Goal: Information Seeking & Learning: Learn about a topic

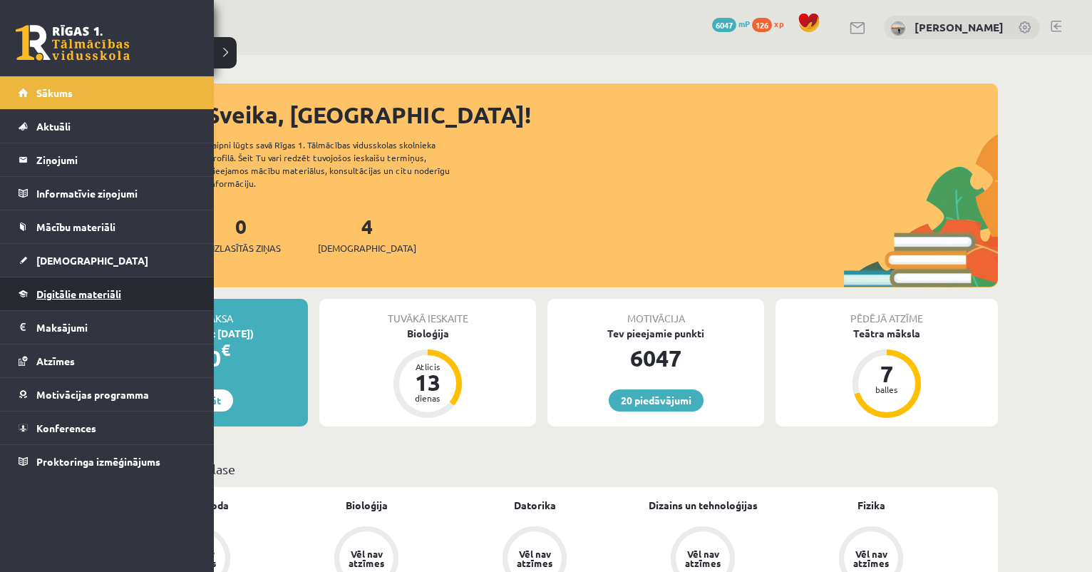
click at [73, 300] on link "Digitālie materiāli" at bounding box center [107, 293] width 177 height 33
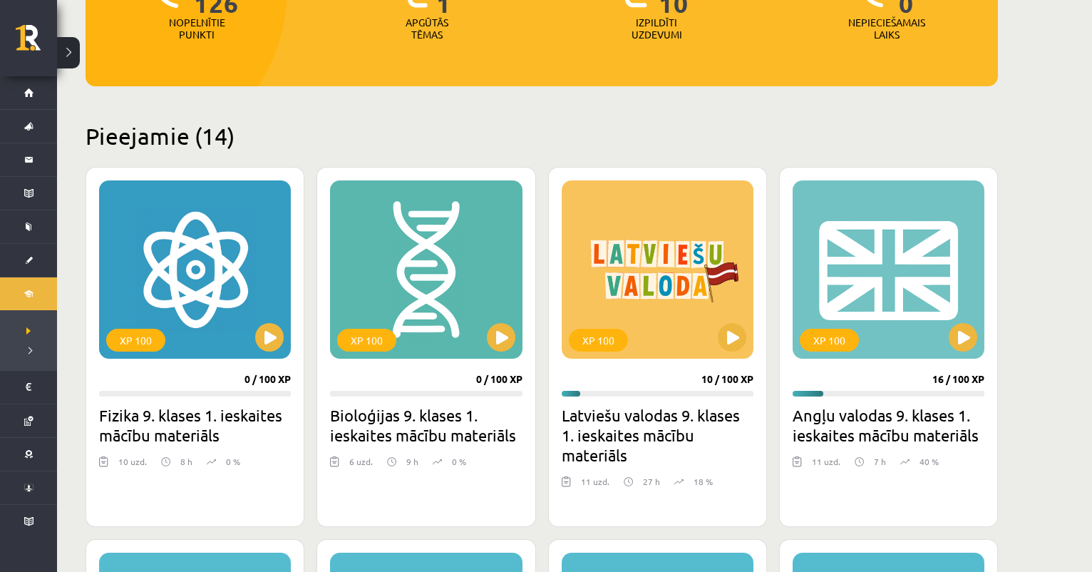
scroll to position [389, 0]
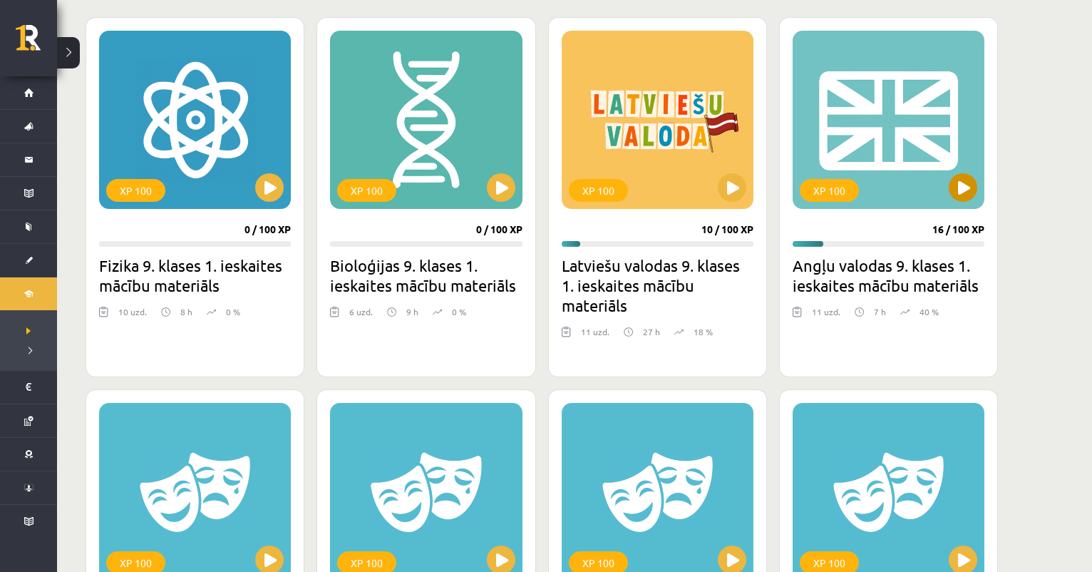
click at [955, 186] on button at bounding box center [963, 187] width 29 height 29
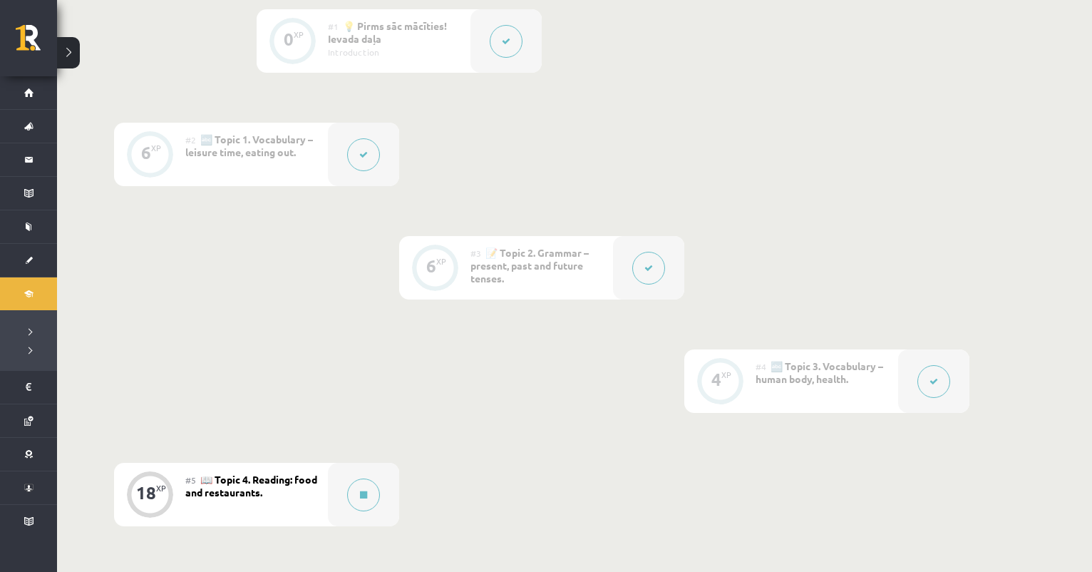
scroll to position [381, 0]
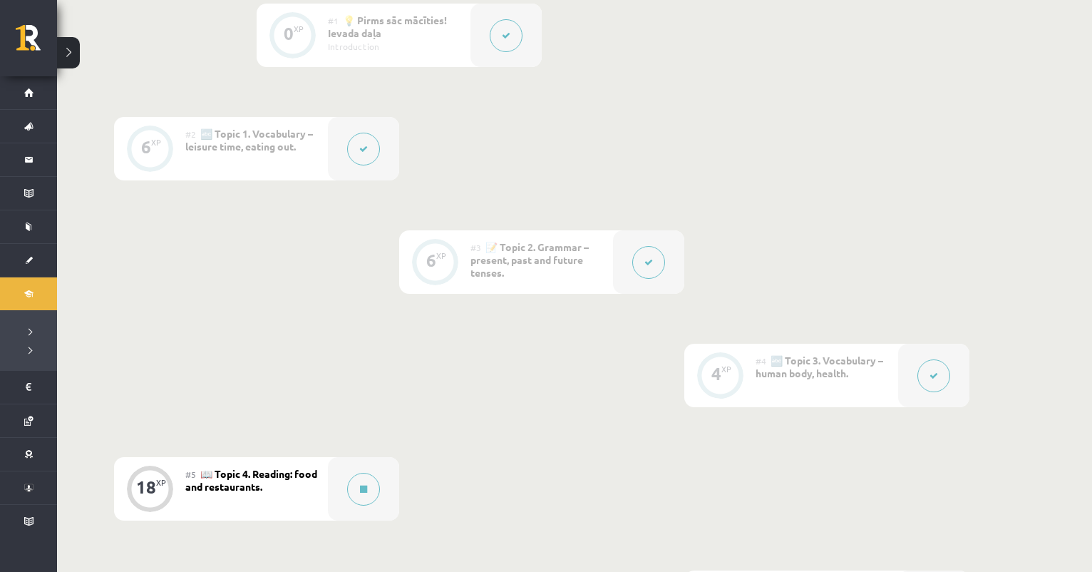
click at [920, 385] on div at bounding box center [933, 375] width 71 height 63
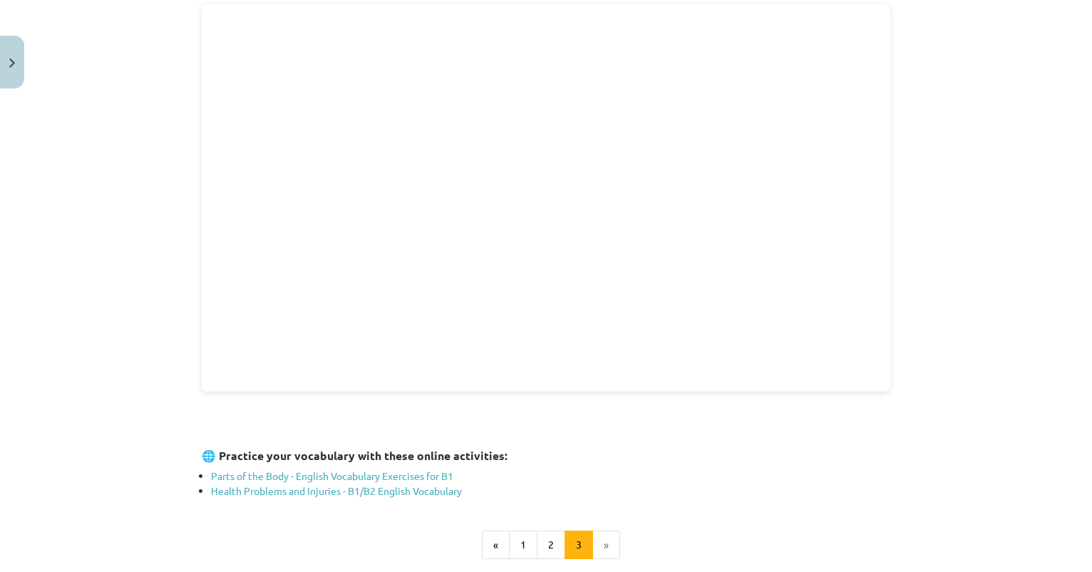
scroll to position [302, 0]
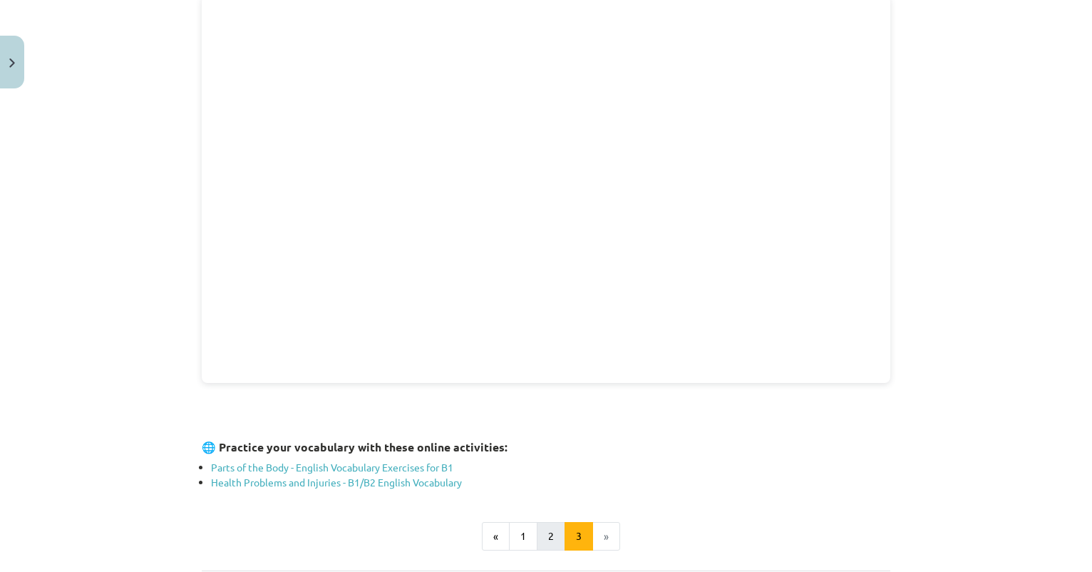
click at [548, 537] on button "2" at bounding box center [551, 536] width 29 height 29
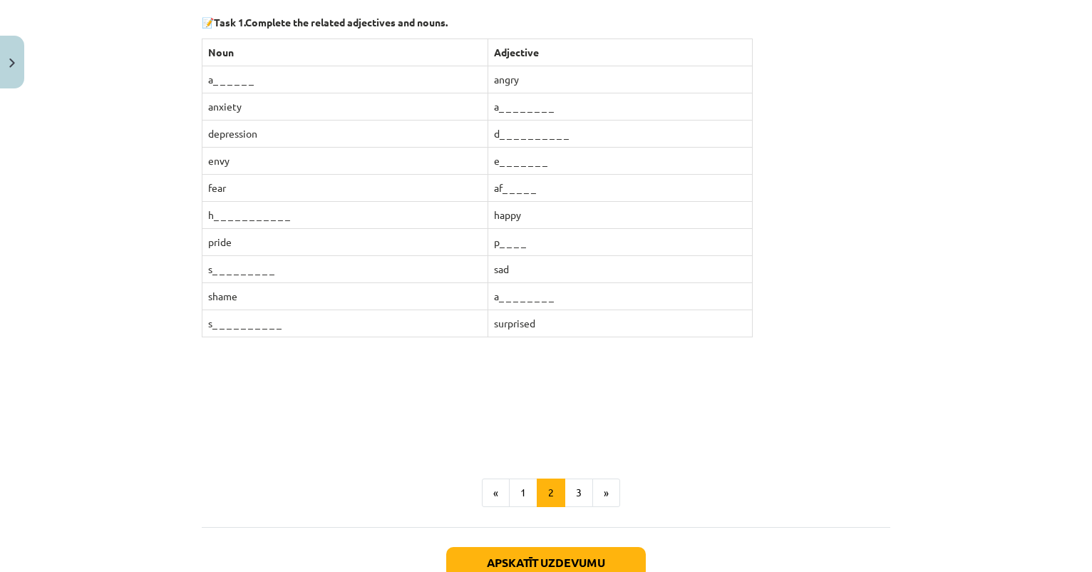
scroll to position [277, 0]
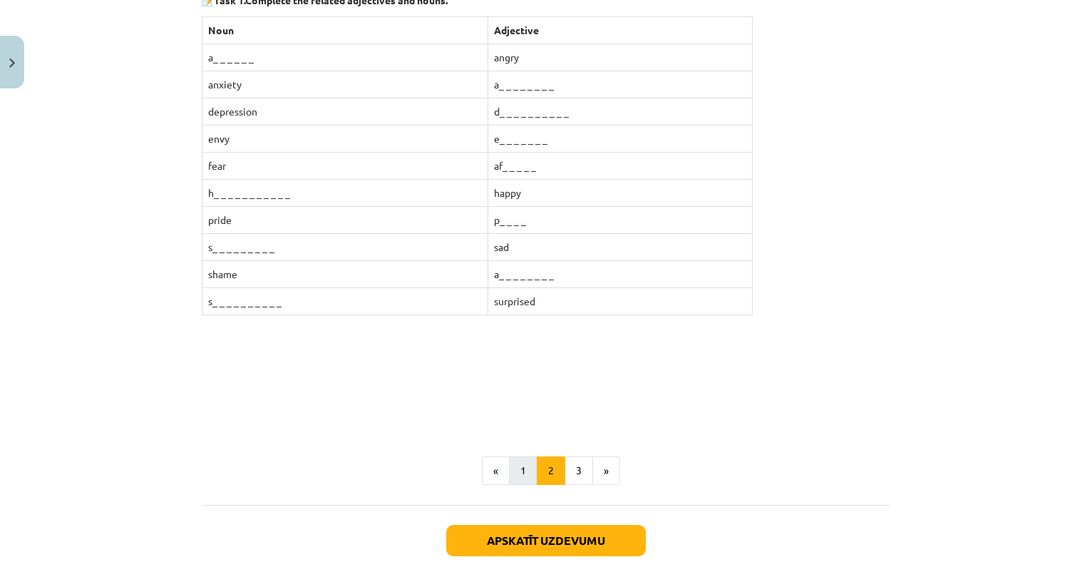
click at [517, 473] on button "1" at bounding box center [523, 470] width 29 height 29
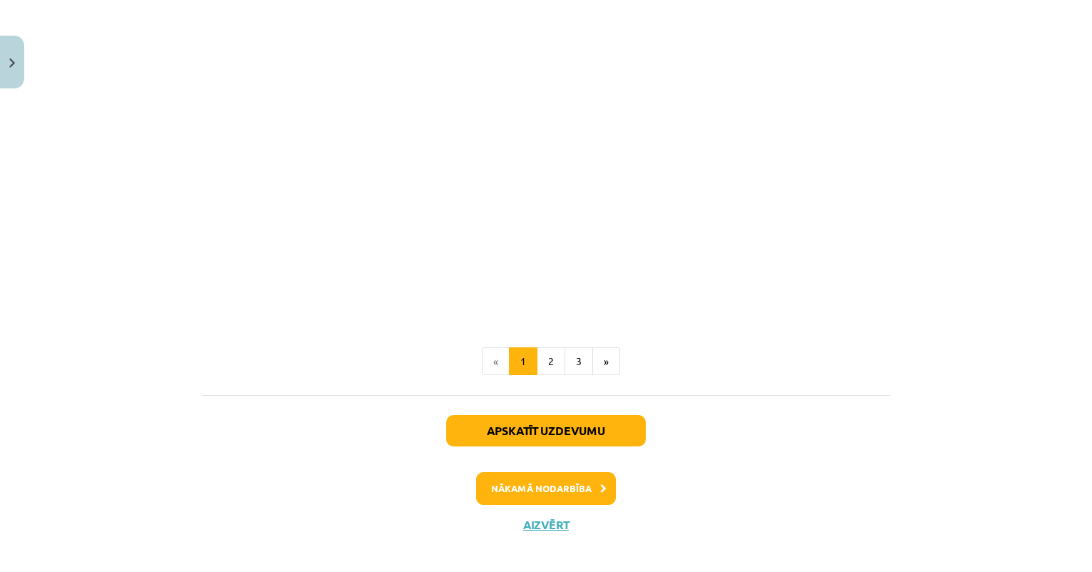
scroll to position [921, 0]
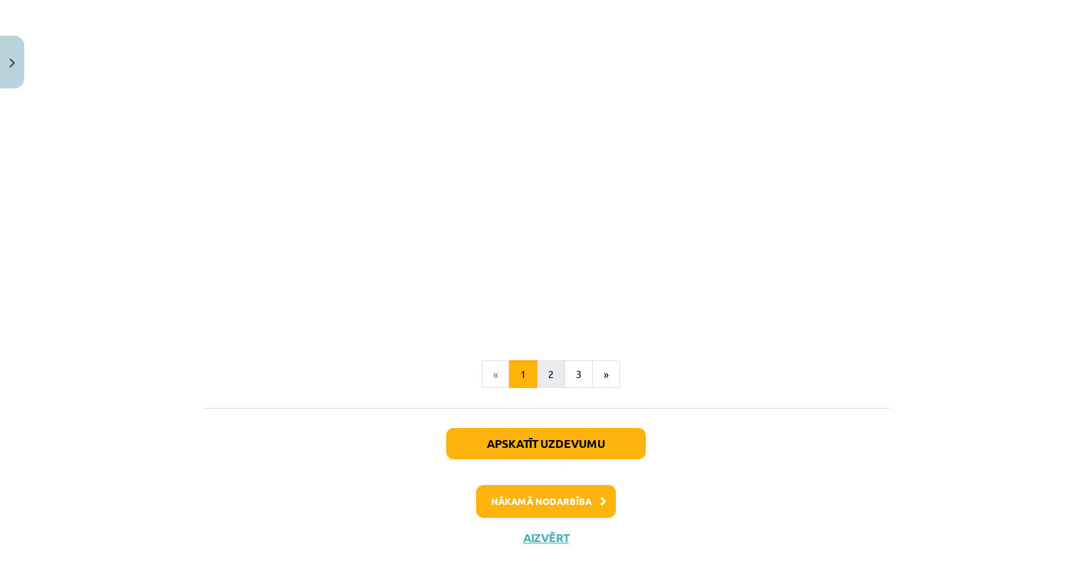
click at [542, 370] on button "2" at bounding box center [551, 374] width 29 height 29
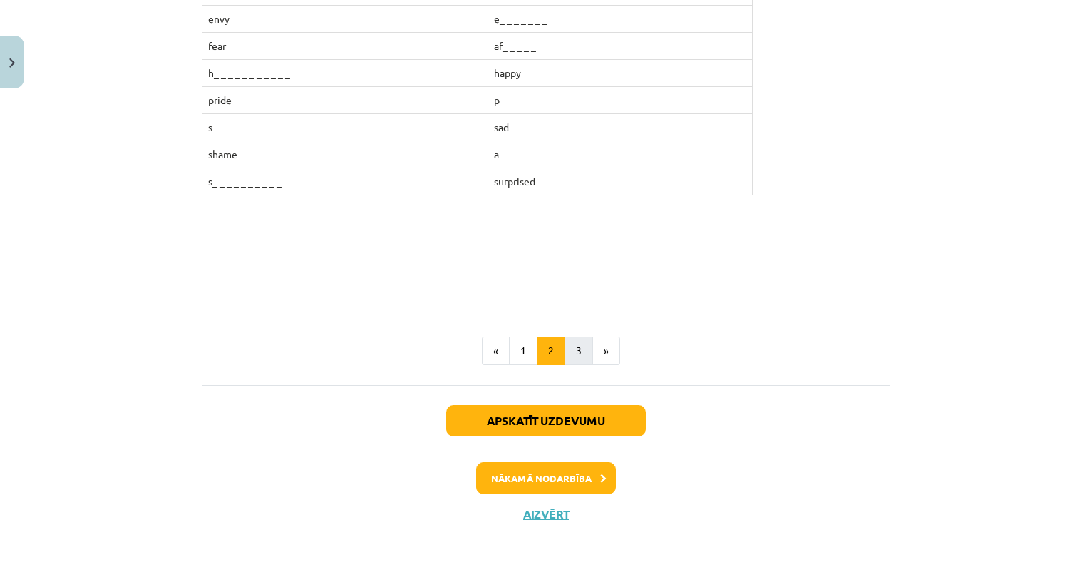
click at [579, 351] on button "3" at bounding box center [579, 350] width 29 height 29
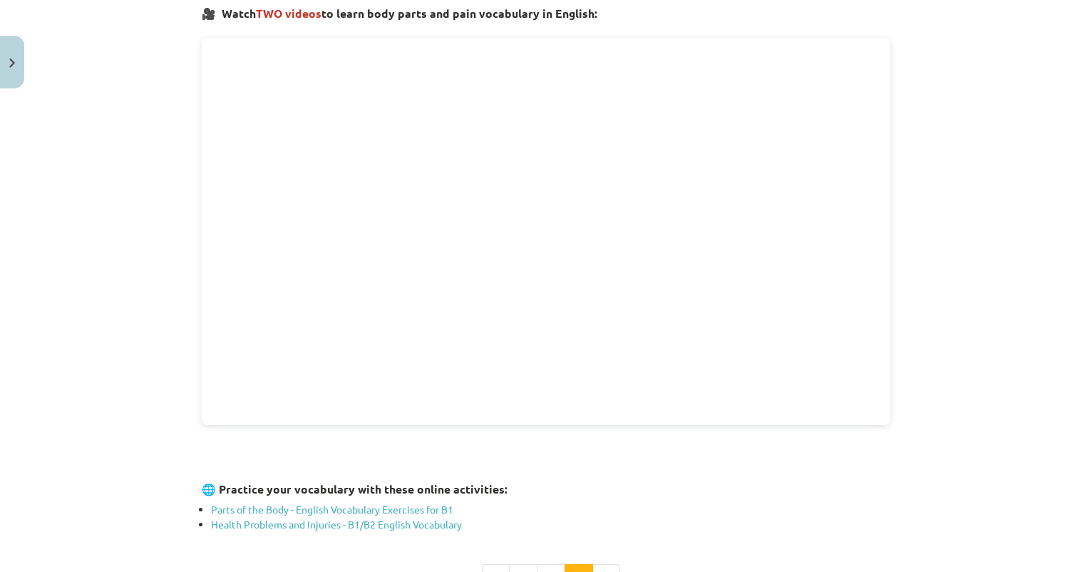
scroll to position [277, 0]
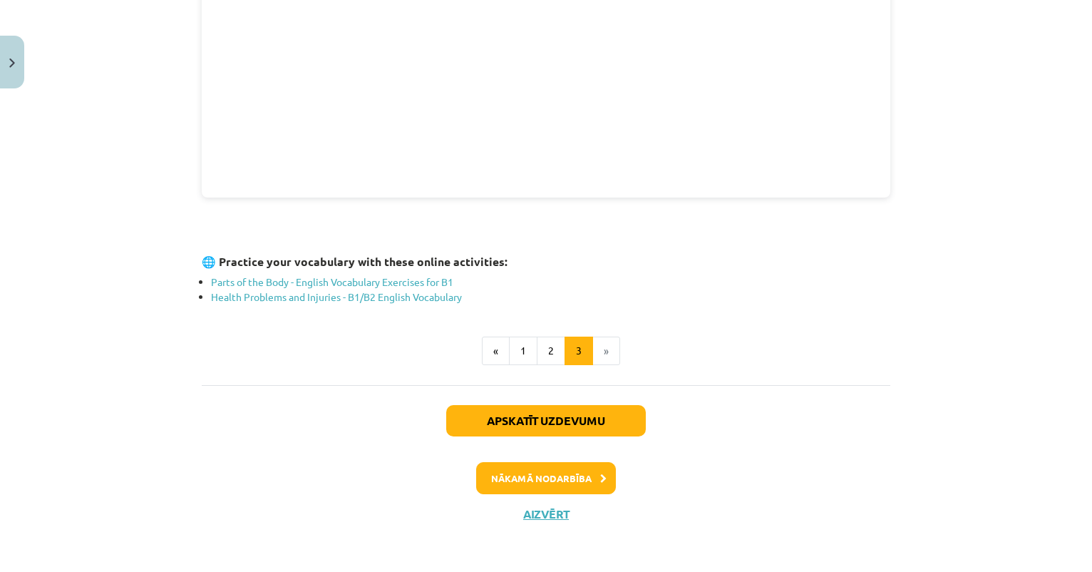
click at [551, 480] on button "Nākamā nodarbība" at bounding box center [546, 478] width 140 height 33
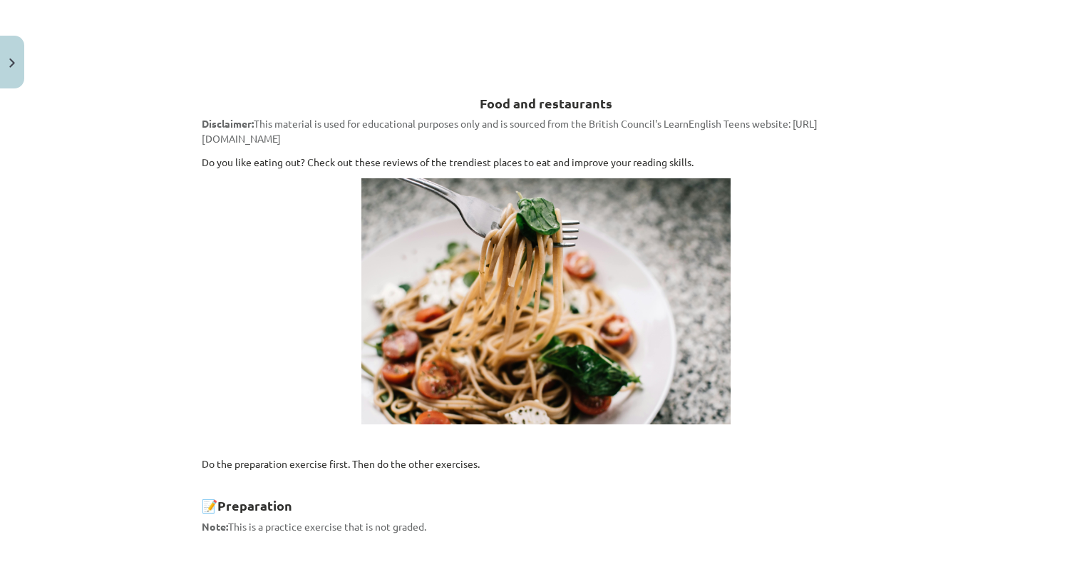
scroll to position [674, 0]
drag, startPoint x: 241, startPoint y: 140, endPoint x: 637, endPoint y: 138, distance: 396.3
click at [637, 138] on p "Disclaimer: This material is used for educational purposes only and is sourced …" at bounding box center [546, 132] width 689 height 30
copy span "https://learnenglishteens.britishcouncil.org/skills/reading/b1-reading/food-res…"
click at [339, 320] on p at bounding box center [546, 302] width 689 height 246
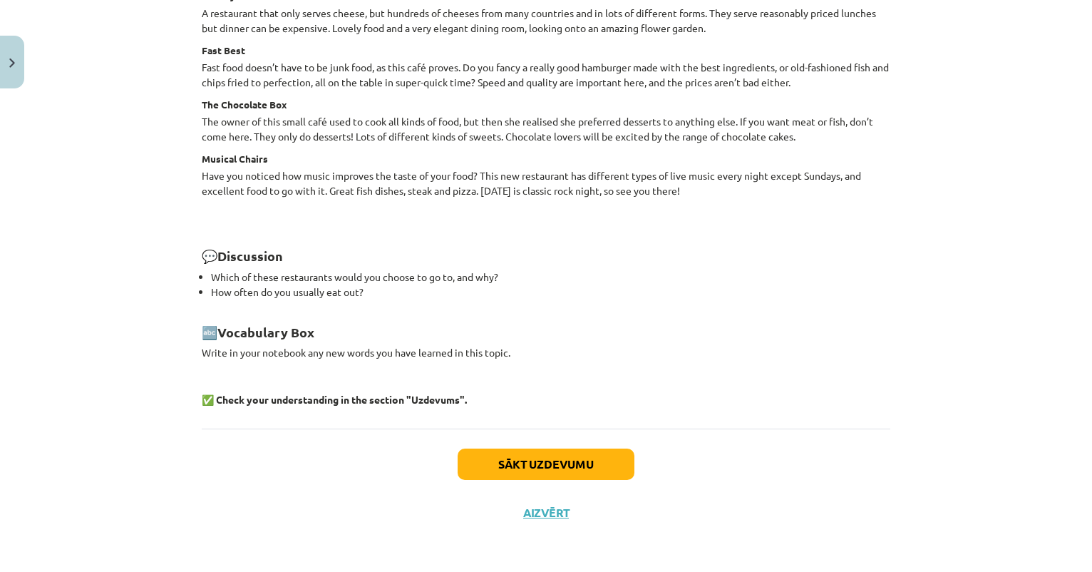
scroll to position [1905, 0]
click at [540, 471] on button "Sākt uzdevumu" at bounding box center [546, 465] width 177 height 31
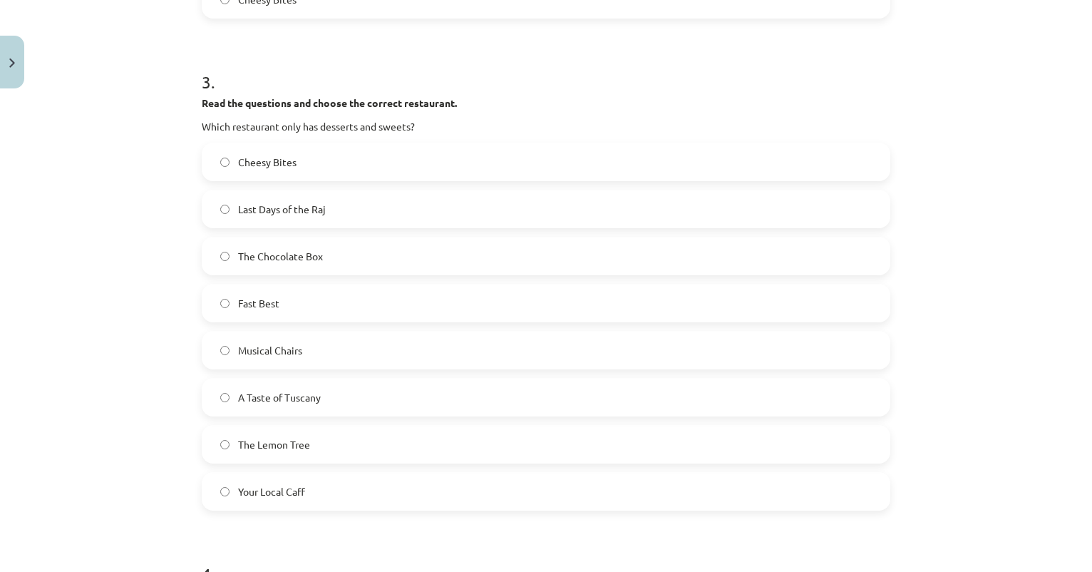
scroll to position [1225, 0]
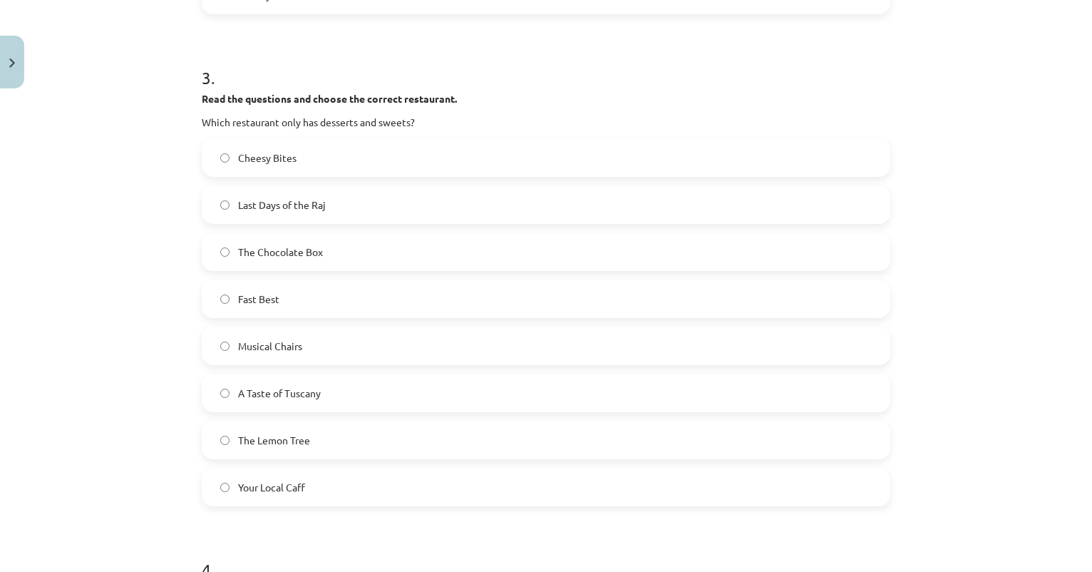
click at [354, 259] on label "The Chocolate Box" at bounding box center [546, 252] width 686 height 36
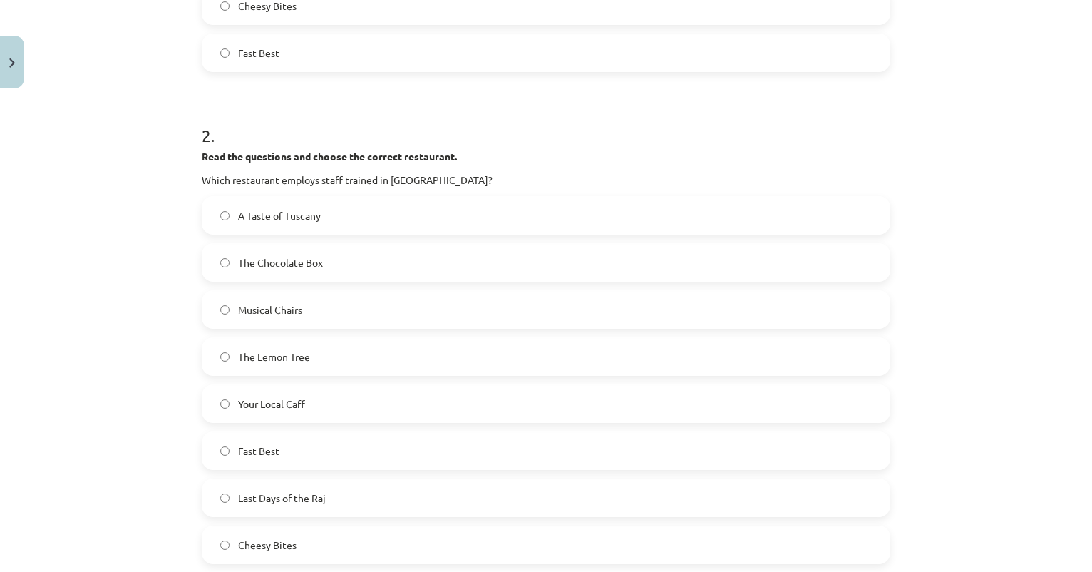
scroll to position [679, 0]
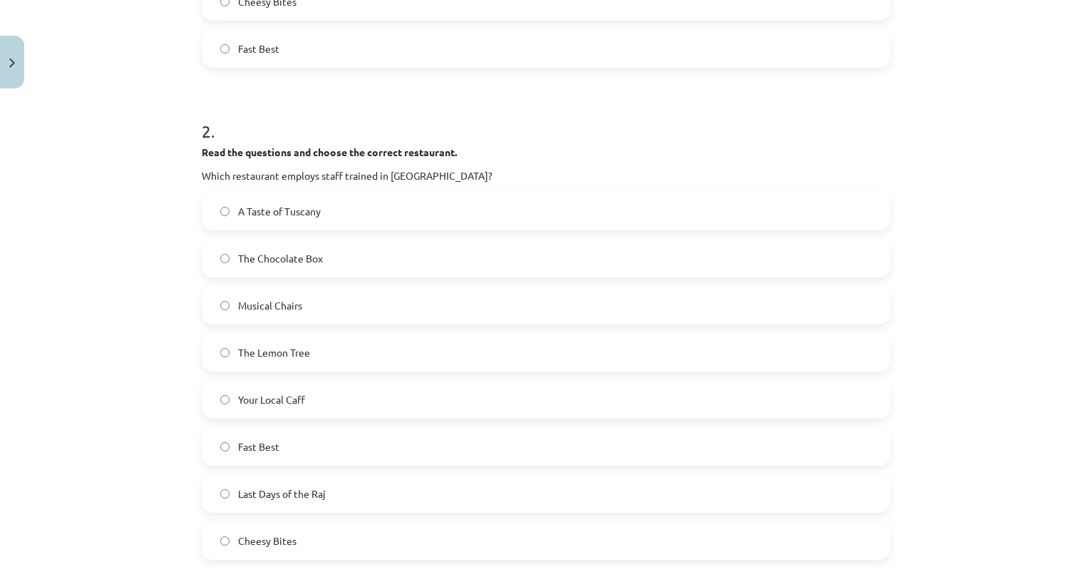
click at [418, 213] on label "A Taste of Tuscany" at bounding box center [546, 211] width 686 height 36
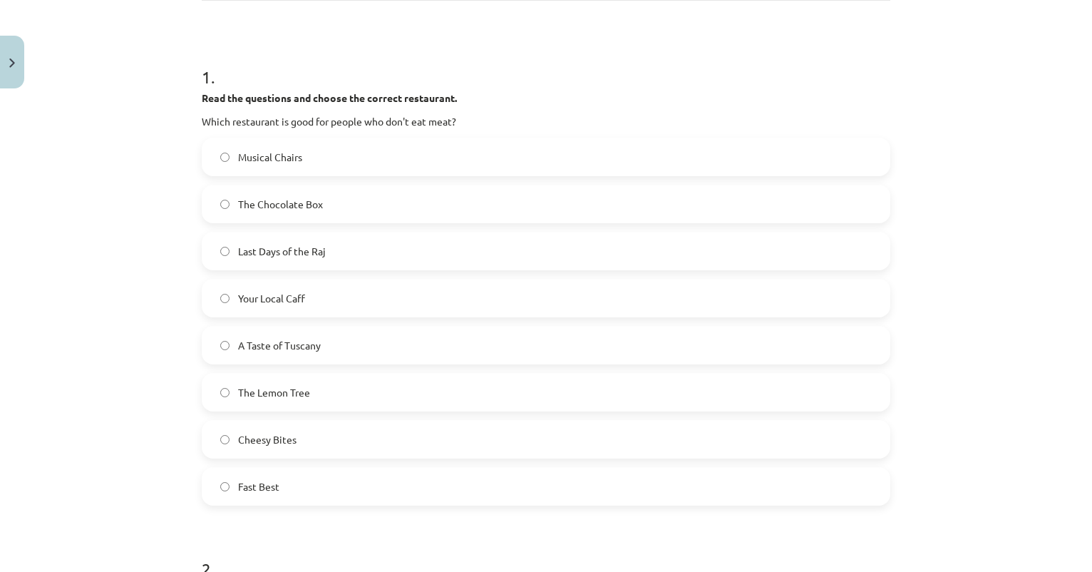
scroll to position [237, 0]
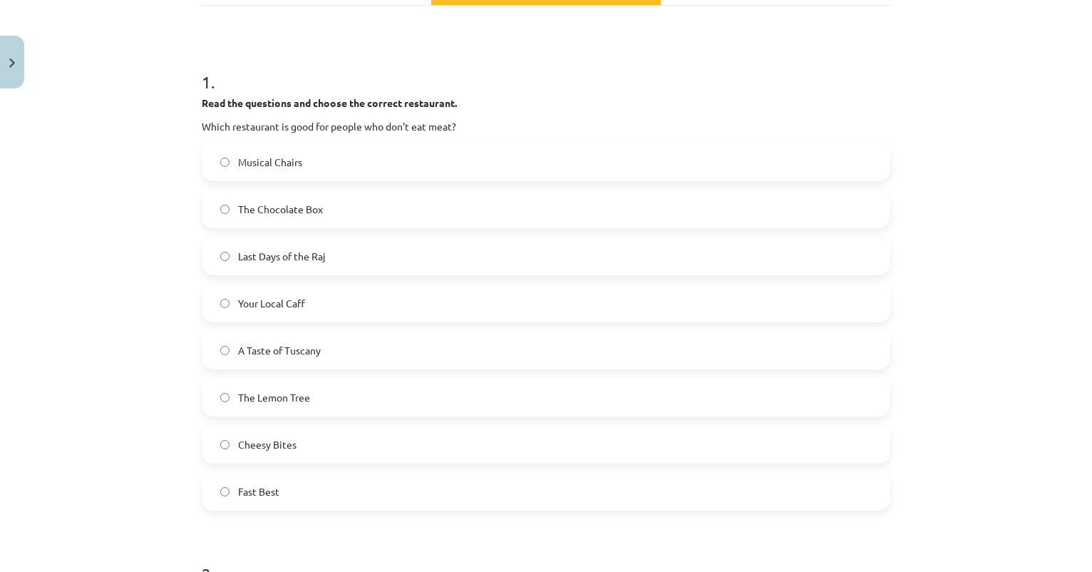
click at [284, 388] on label "The Lemon Tree" at bounding box center [546, 397] width 686 height 36
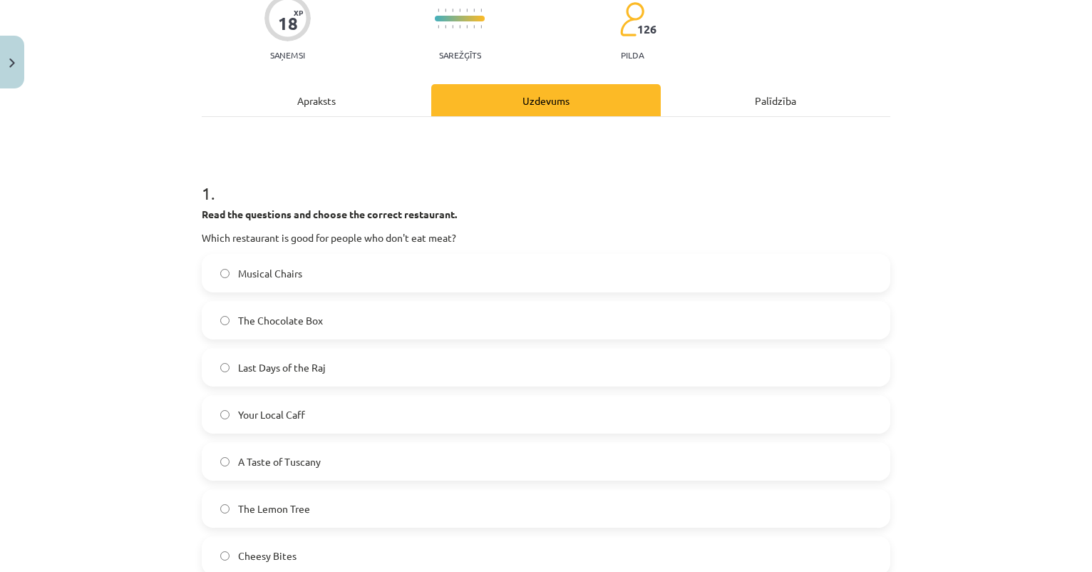
click at [323, 86] on div "Apraksts" at bounding box center [317, 100] width 230 height 32
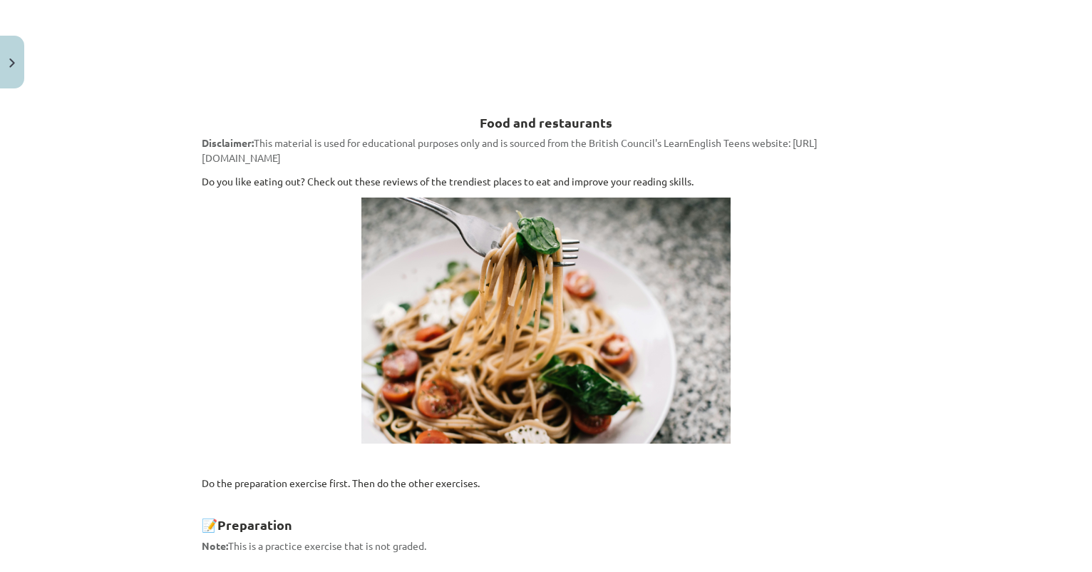
scroll to position [658, 0]
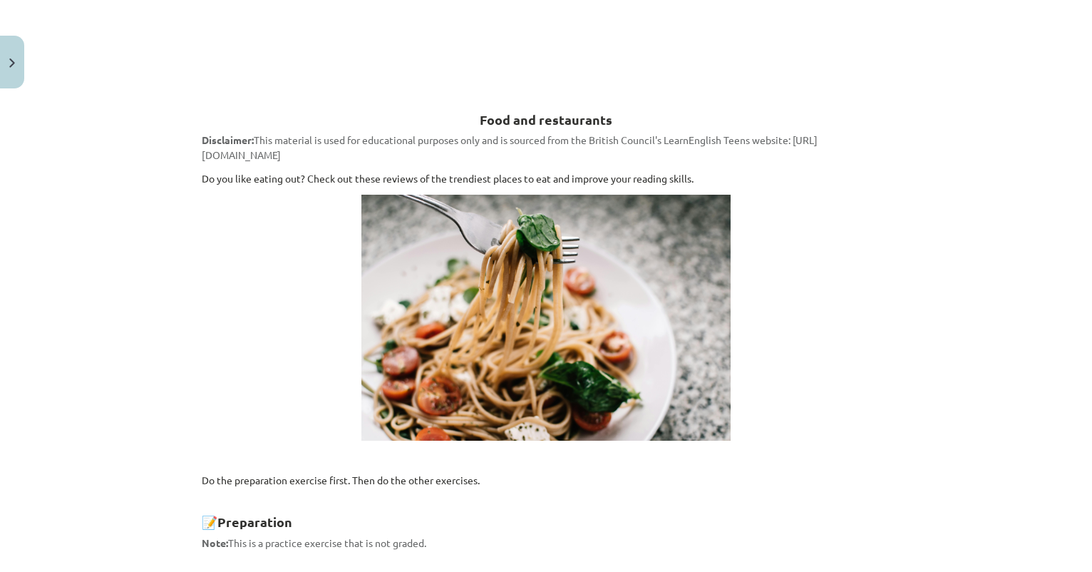
drag, startPoint x: 242, startPoint y: 155, endPoint x: 681, endPoint y: 149, distance: 439.1
click at [681, 149] on p "Disclaimer: This material is used for educational purposes only and is sourced …" at bounding box center [546, 148] width 689 height 30
copy span "https://learnenglishteens.britishcouncil.org/skills/reading/b1-reading/food-res…"
click at [570, 133] on p "Disclaimer: This material is used for educational purposes only and is sourced …" at bounding box center [546, 148] width 689 height 30
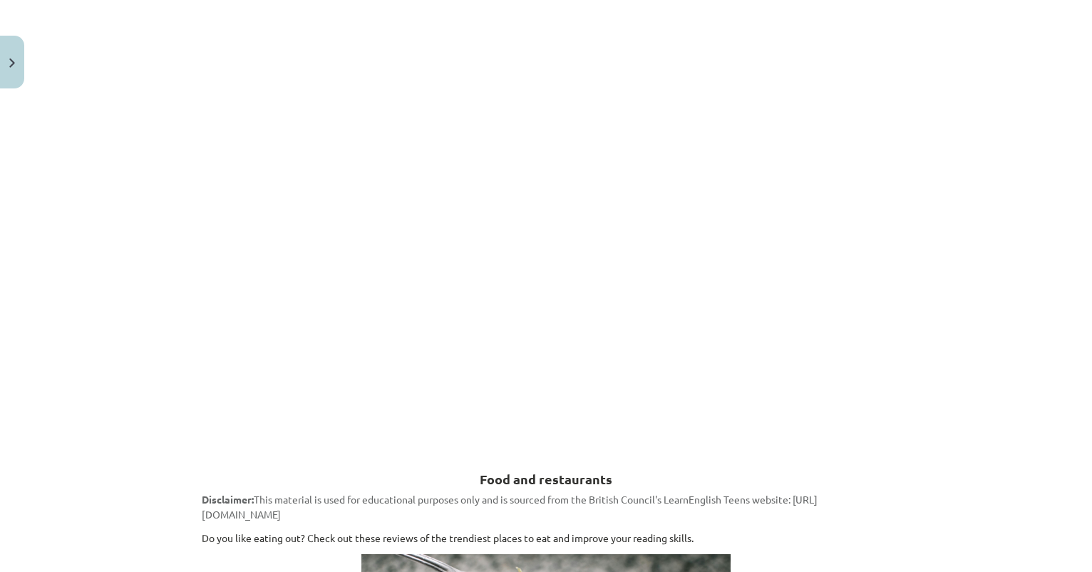
scroll to position [146, 0]
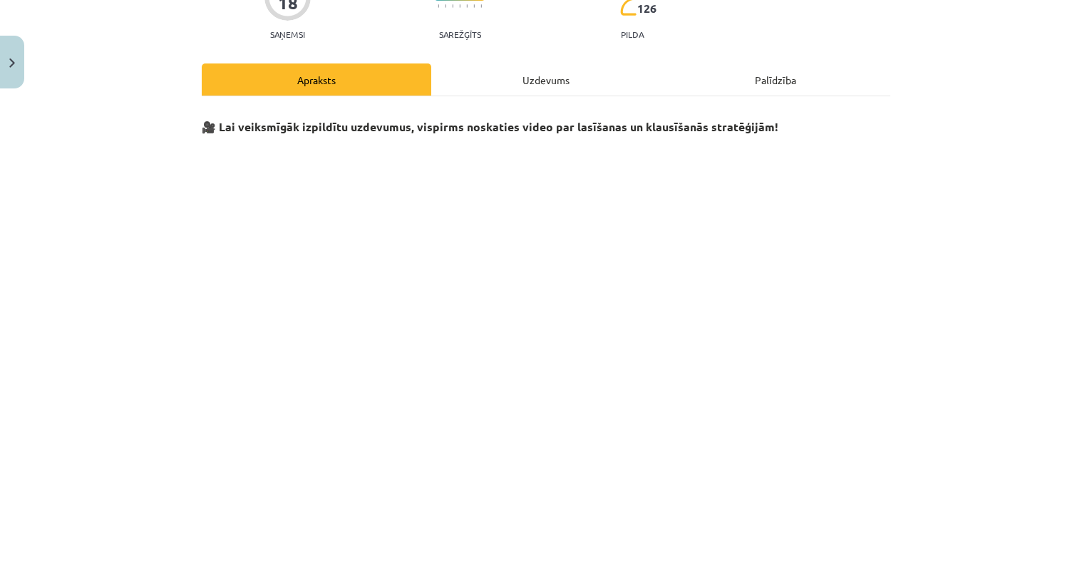
click at [548, 79] on div "Uzdevums" at bounding box center [546, 79] width 230 height 32
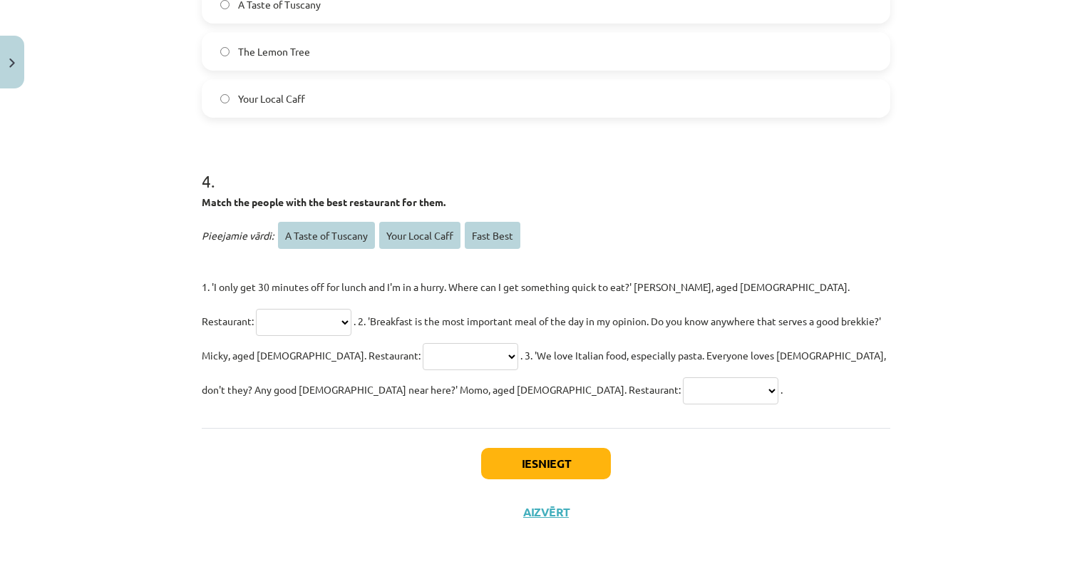
scroll to position [1615, 0]
select select "*********"
select select "**********"
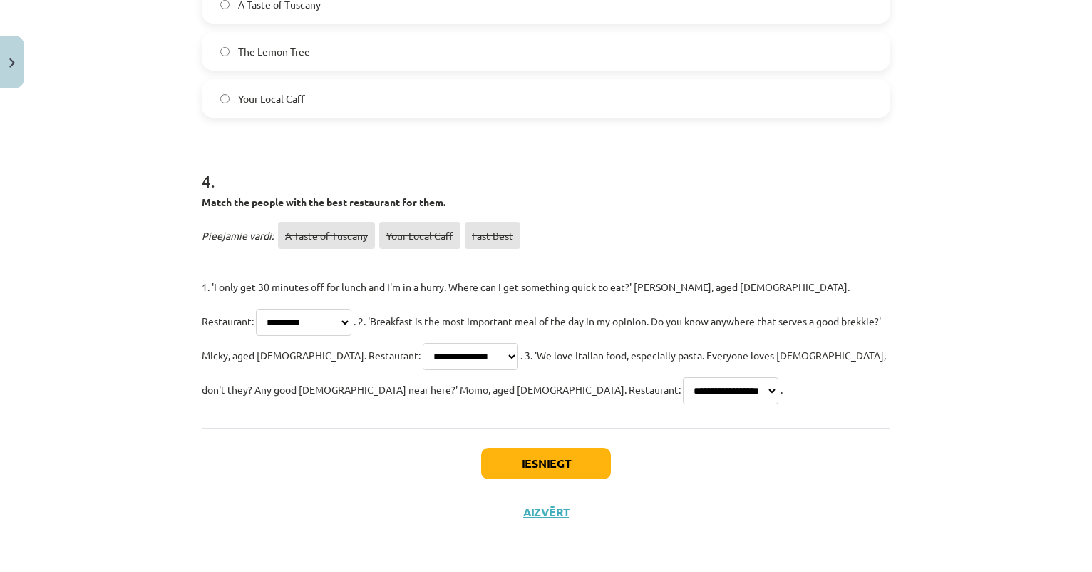
click at [525, 463] on button "Iesniegt" at bounding box center [546, 463] width 130 height 31
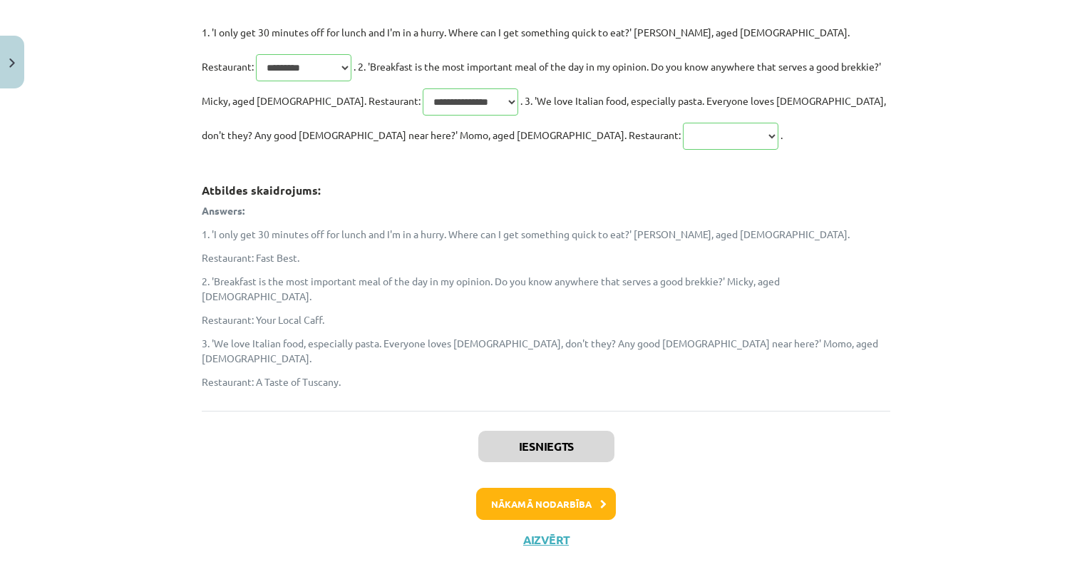
scroll to position [1867, 0]
click at [538, 488] on button "Nākamā nodarbība" at bounding box center [546, 504] width 140 height 33
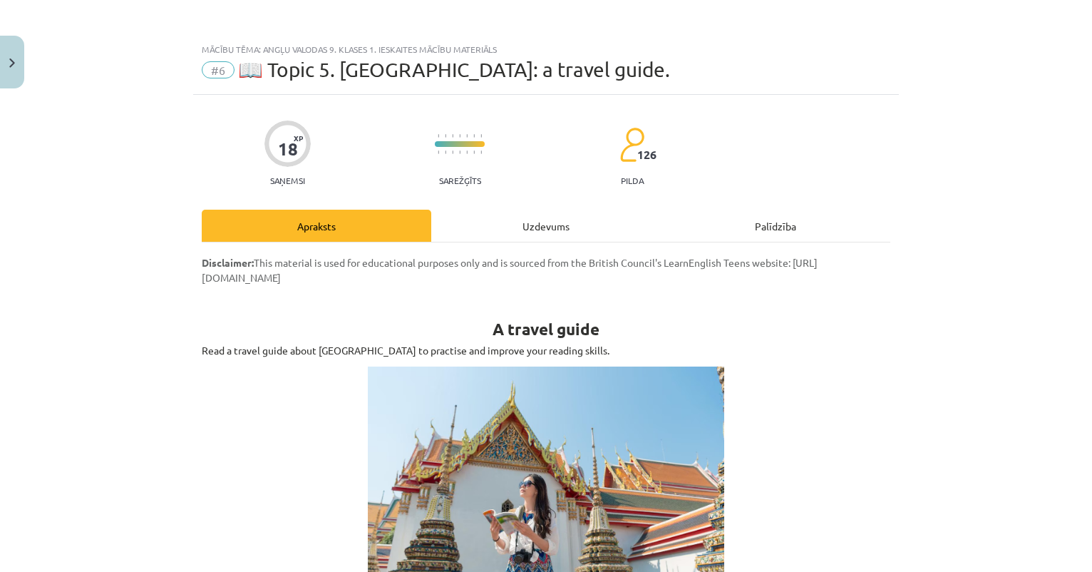
scroll to position [0, 0]
click at [7, 62] on button "Close" at bounding box center [12, 62] width 24 height 53
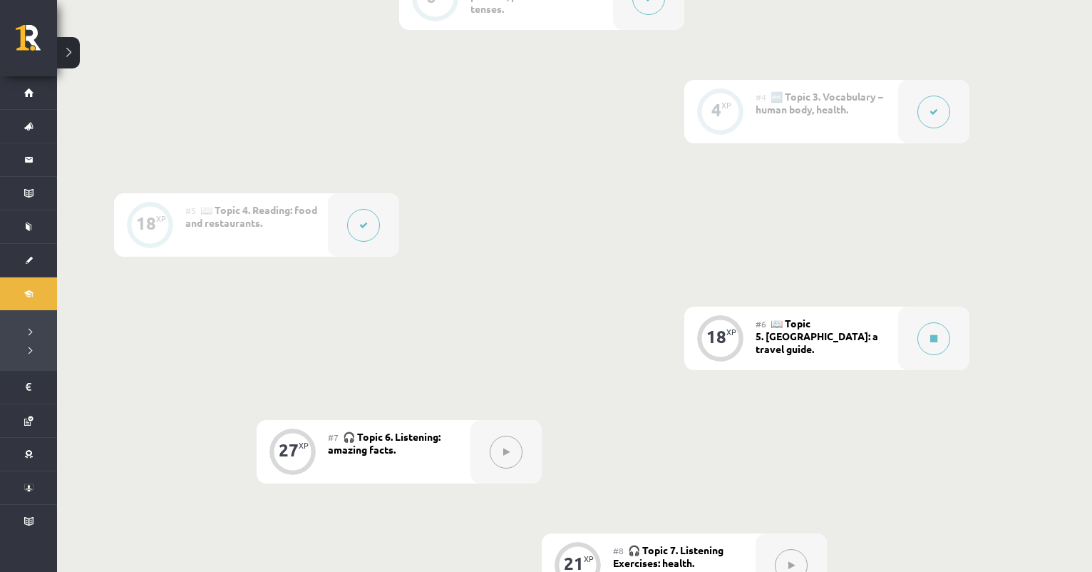
scroll to position [648, 0]
click at [939, 344] on button at bounding box center [933, 335] width 33 height 33
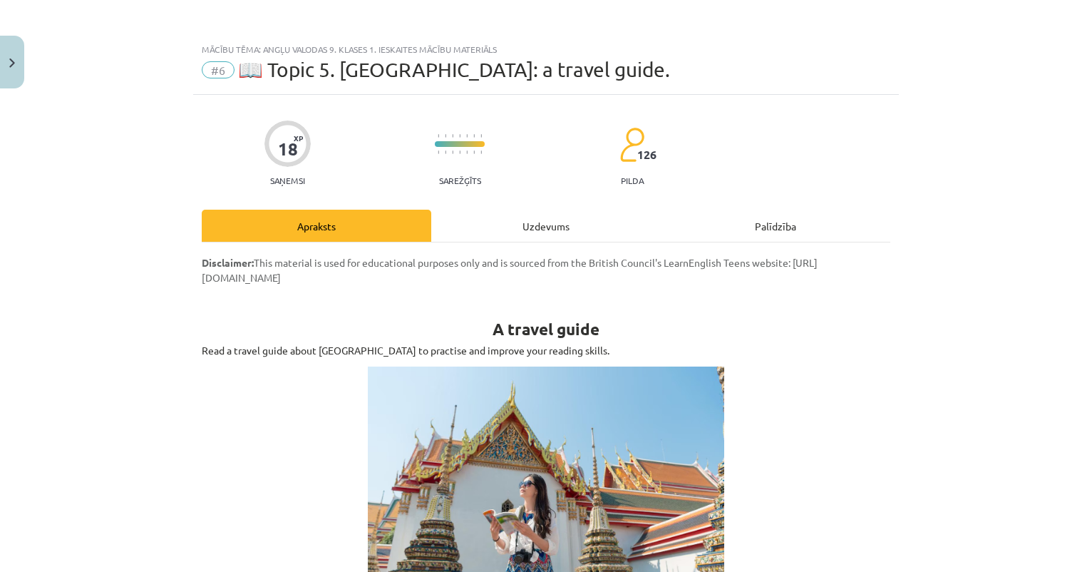
scroll to position [0, 0]
drag, startPoint x: 242, startPoint y: 277, endPoint x: 612, endPoint y: 281, distance: 370.0
click at [612, 281] on p "Disclaimer: This material is used for educational purposes only and is sourced …" at bounding box center [546, 270] width 689 height 30
copy span "https://learnenglish.britishcouncil.org/skills/reading/b1-reading/travel-guide"
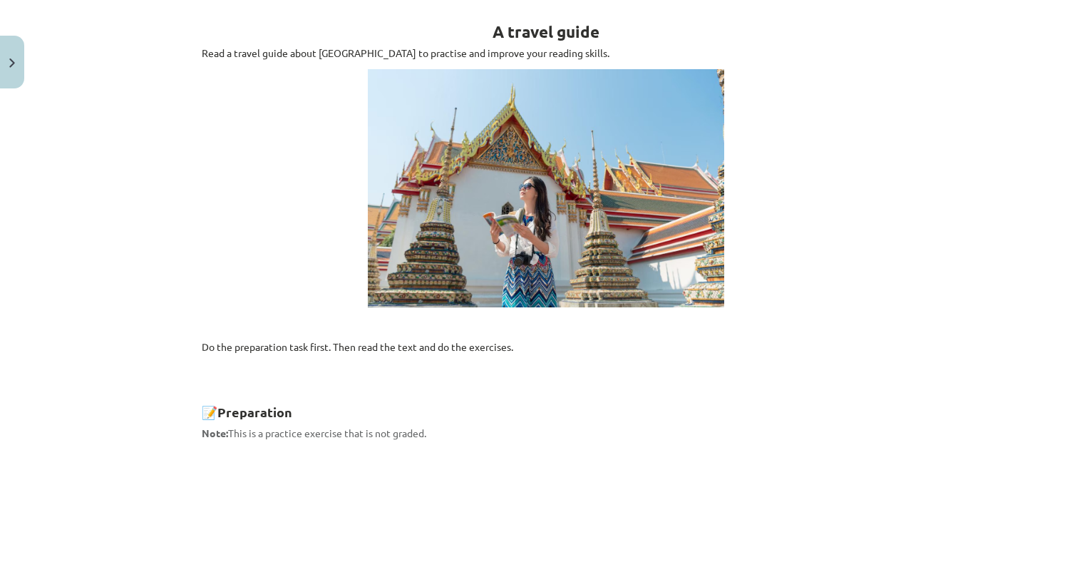
click at [296, 299] on p at bounding box center [546, 188] width 689 height 238
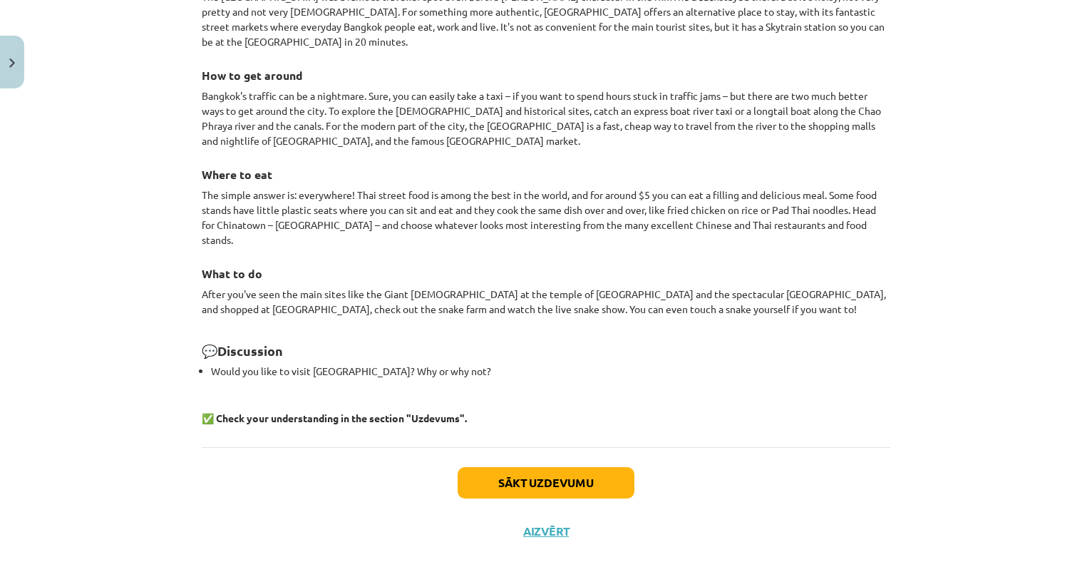
scroll to position [1230, 0]
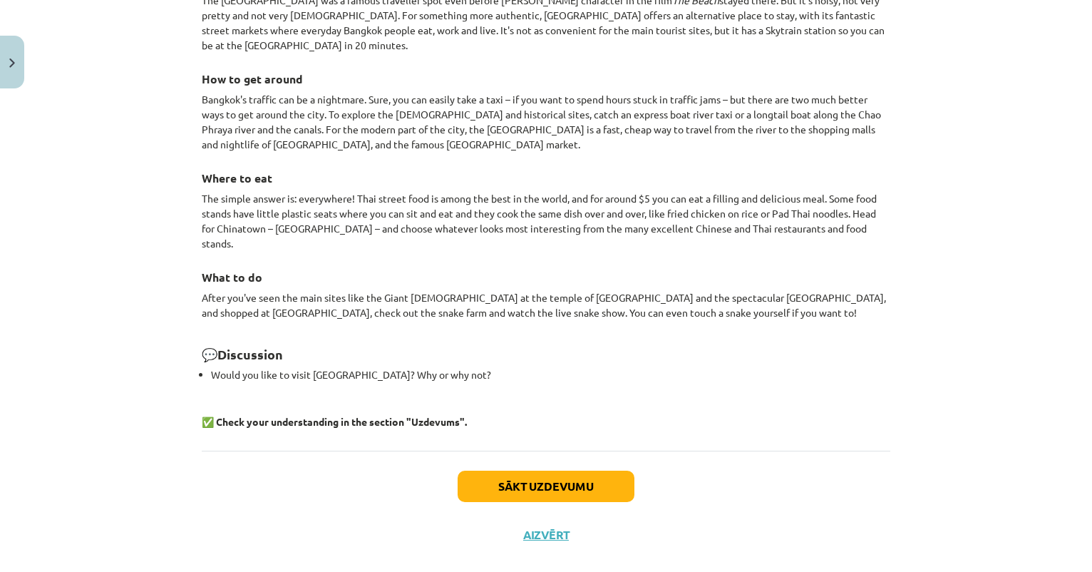
click at [503, 470] on button "Sākt uzdevumu" at bounding box center [546, 485] width 177 height 31
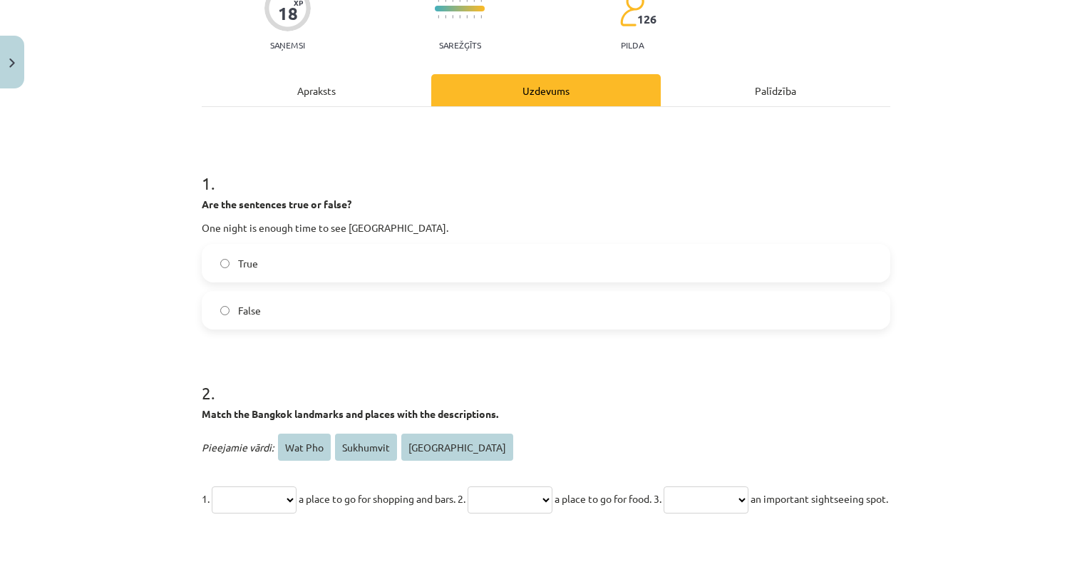
scroll to position [135, 0]
click at [327, 304] on label "False" at bounding box center [546, 311] width 686 height 36
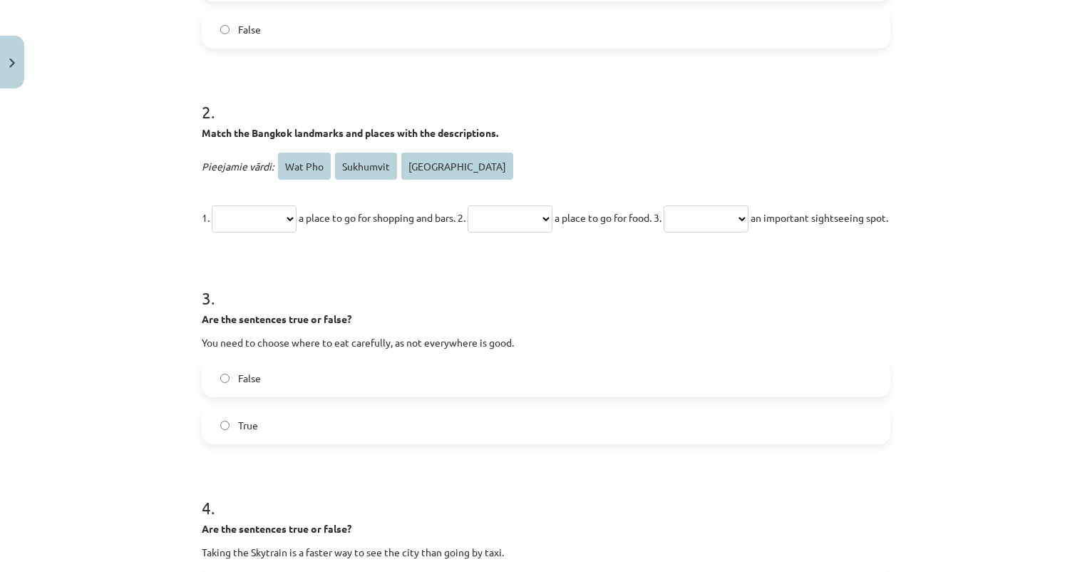
scroll to position [418, 0]
select select "*********"
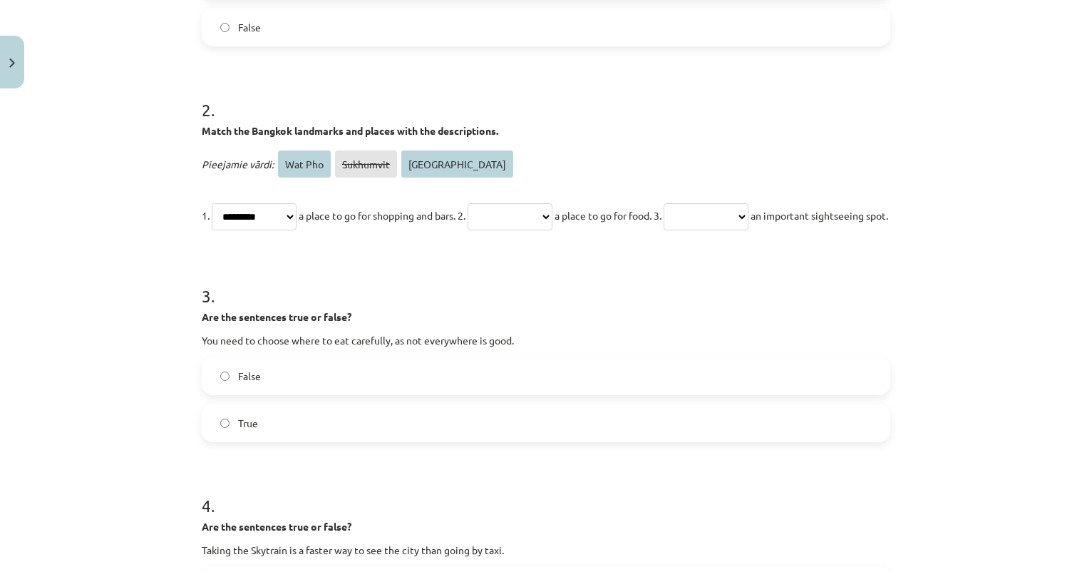
select select "**********"
select select "*******"
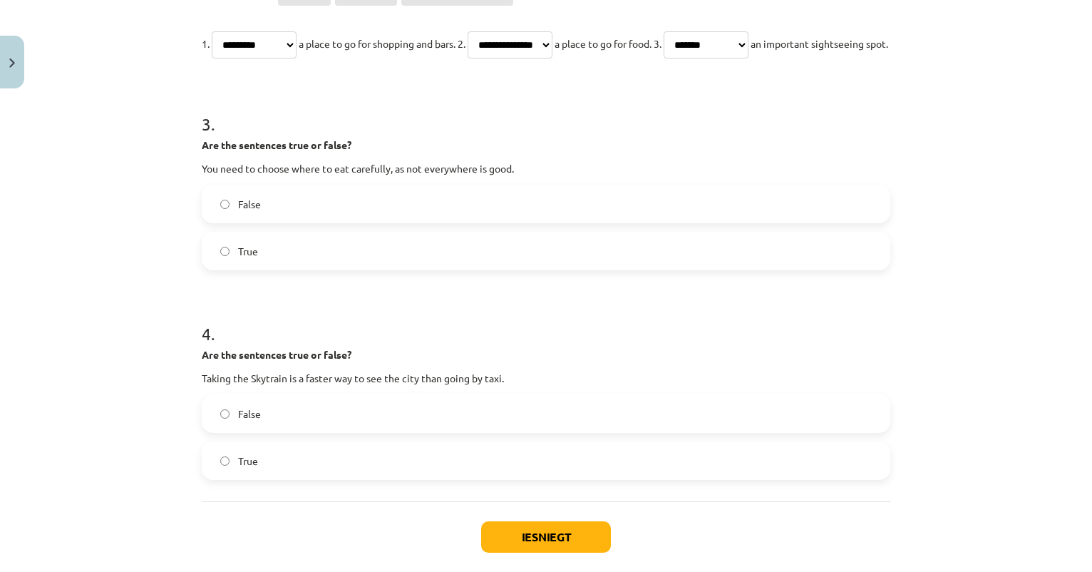
scroll to position [595, 0]
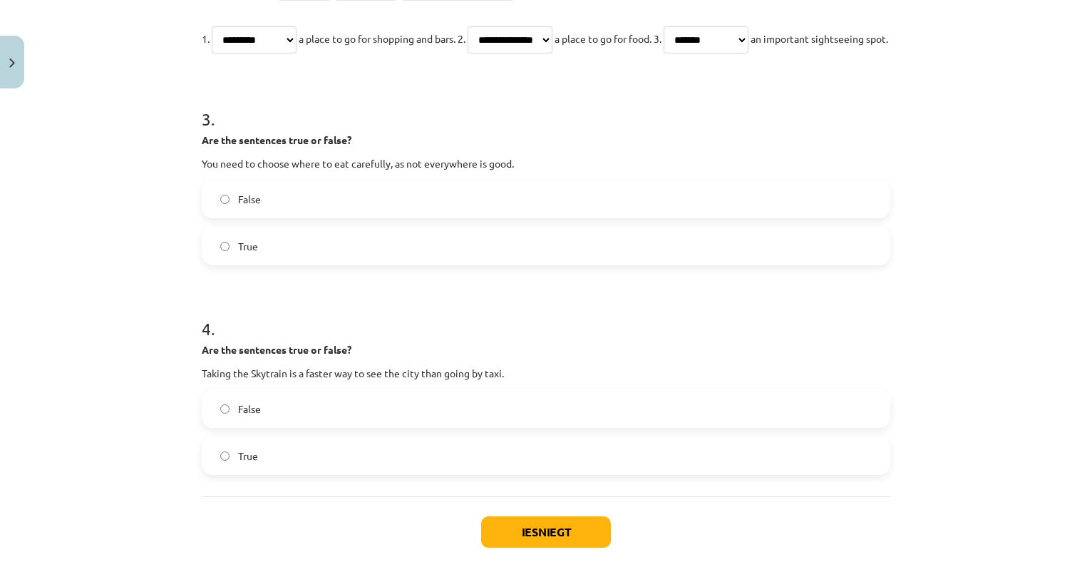
click at [374, 217] on label "False" at bounding box center [546, 199] width 686 height 36
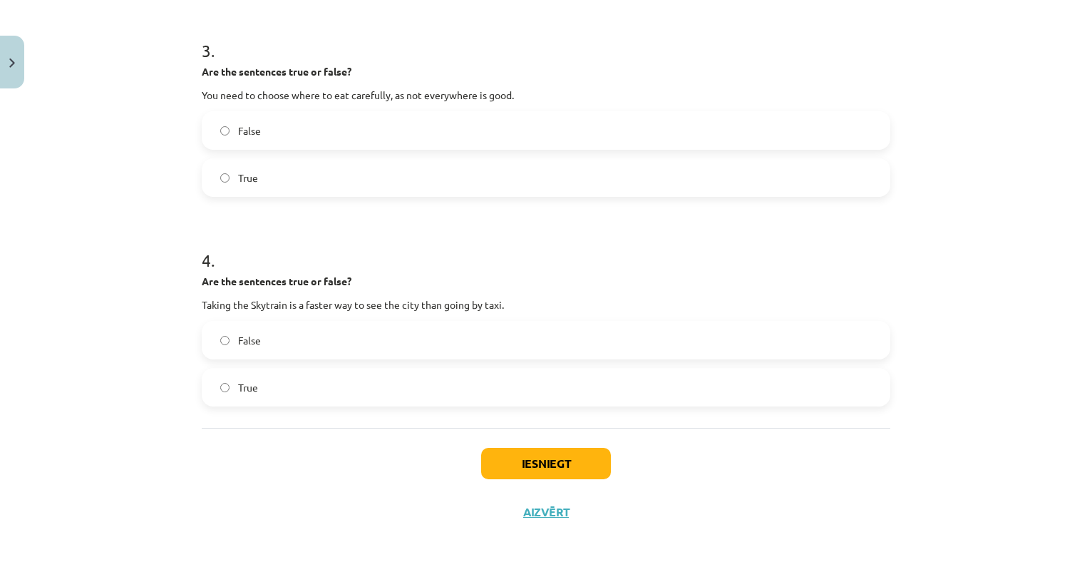
scroll to position [696, 0]
click at [316, 388] on label "True" at bounding box center [546, 387] width 686 height 36
click at [533, 472] on button "Iesniegt" at bounding box center [546, 463] width 130 height 31
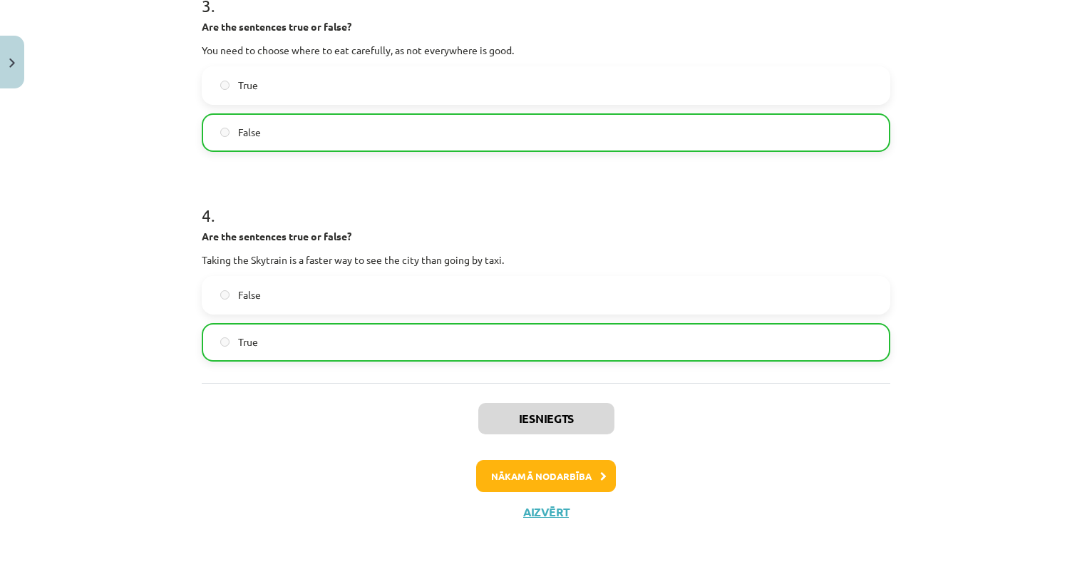
click at [535, 480] on button "Nākamā nodarbība" at bounding box center [546, 476] width 140 height 33
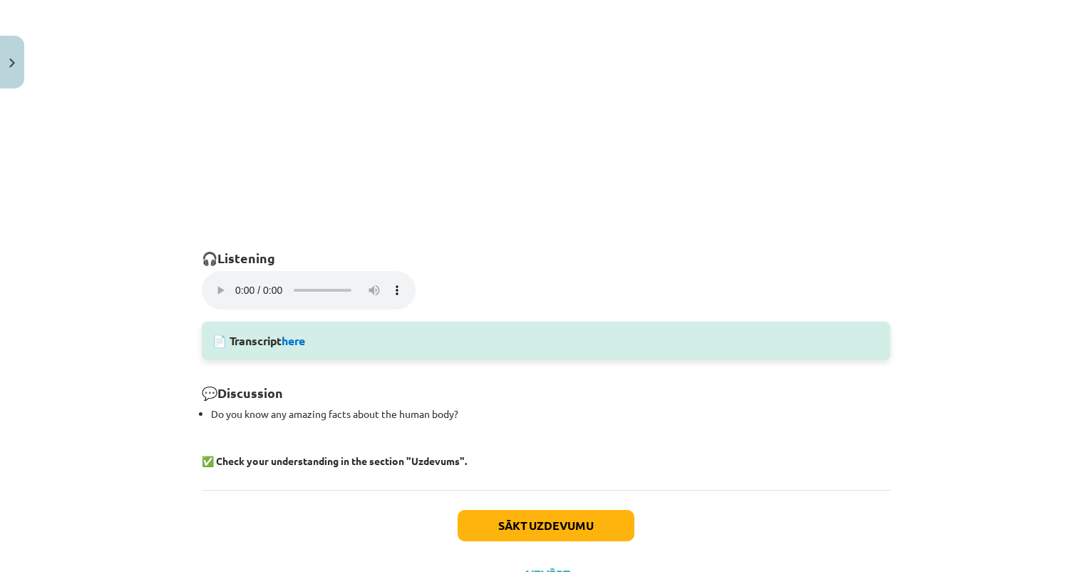
scroll to position [892, 0]
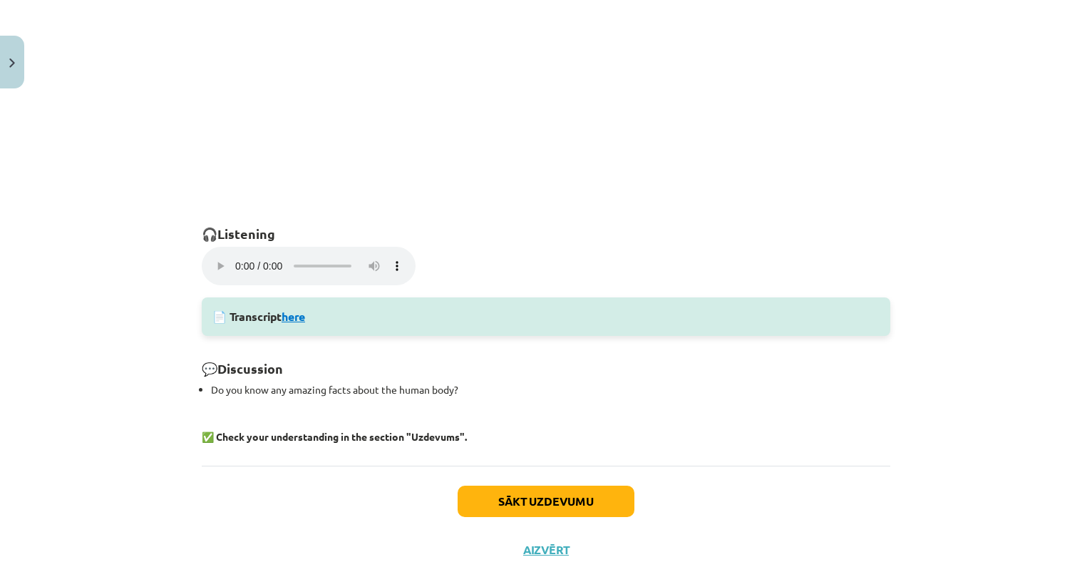
click at [299, 309] on link "here" at bounding box center [294, 316] width 24 height 15
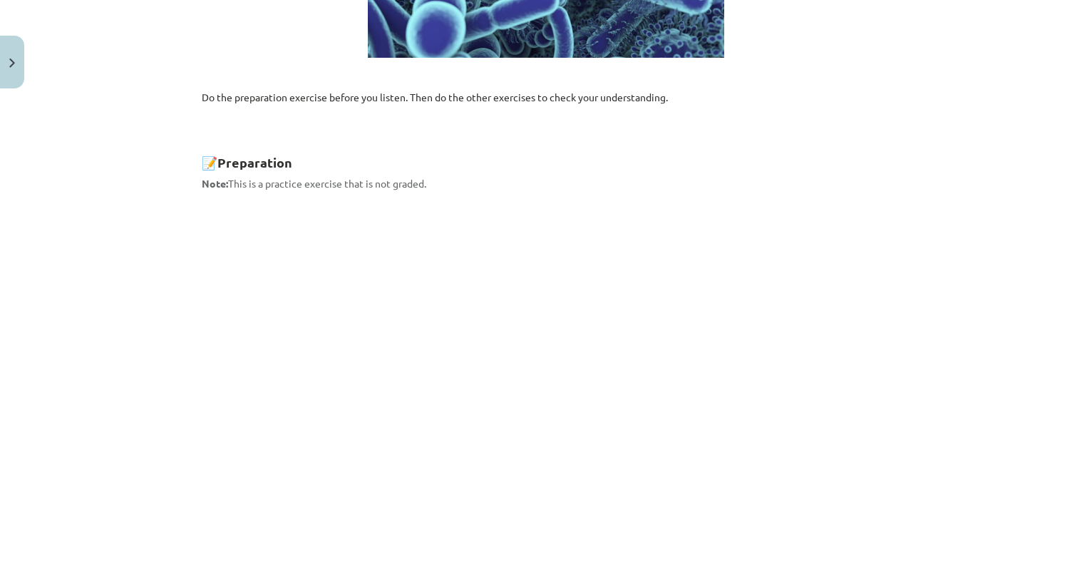
scroll to position [225, 0]
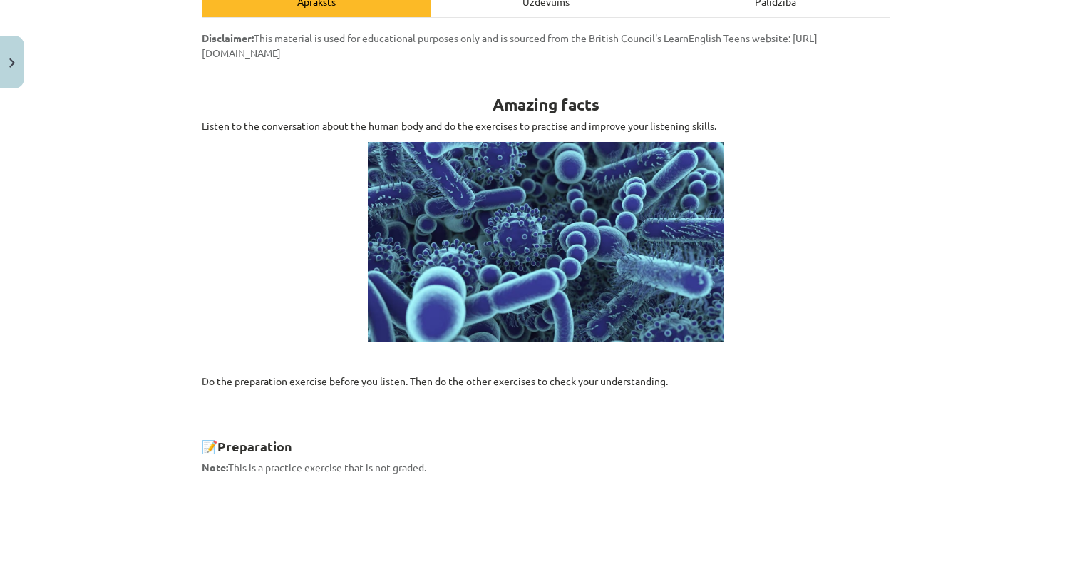
click at [18, 65] on button "Close" at bounding box center [12, 62] width 24 height 53
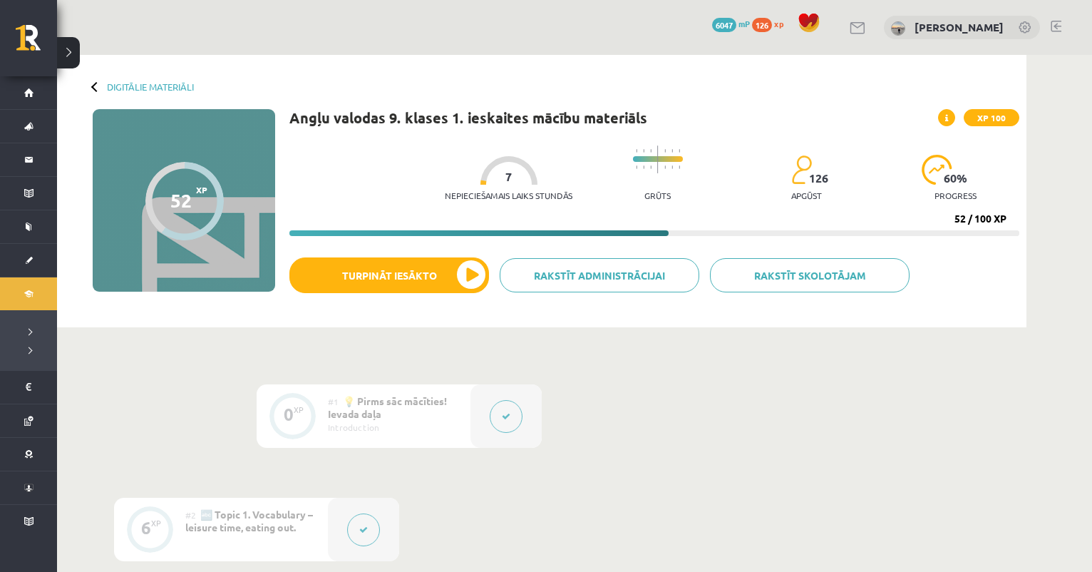
scroll to position [0, 0]
click at [175, 86] on link "Digitālie materiāli" at bounding box center [150, 86] width 87 height 11
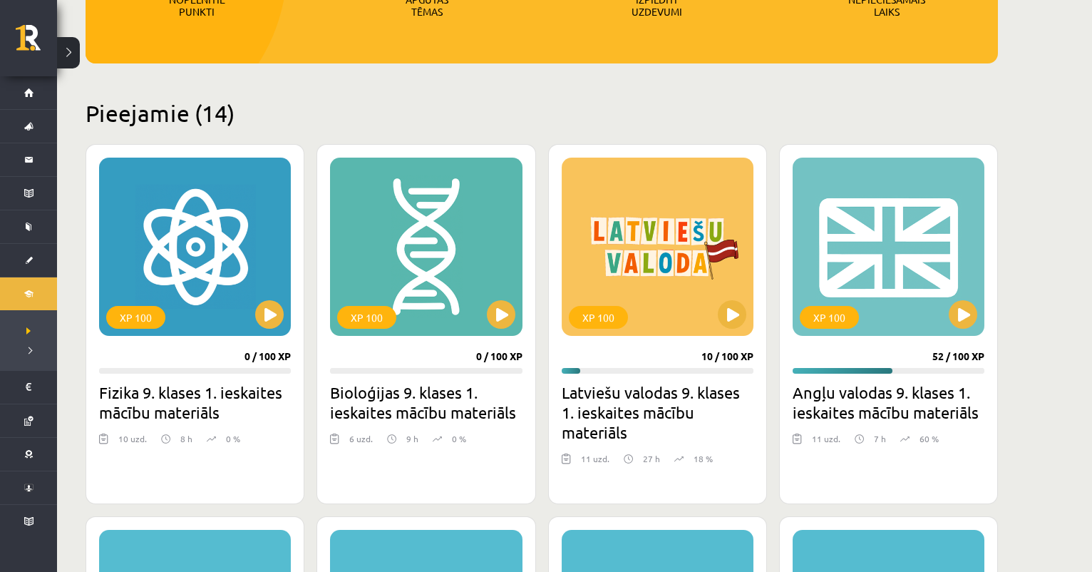
scroll to position [266, 0]
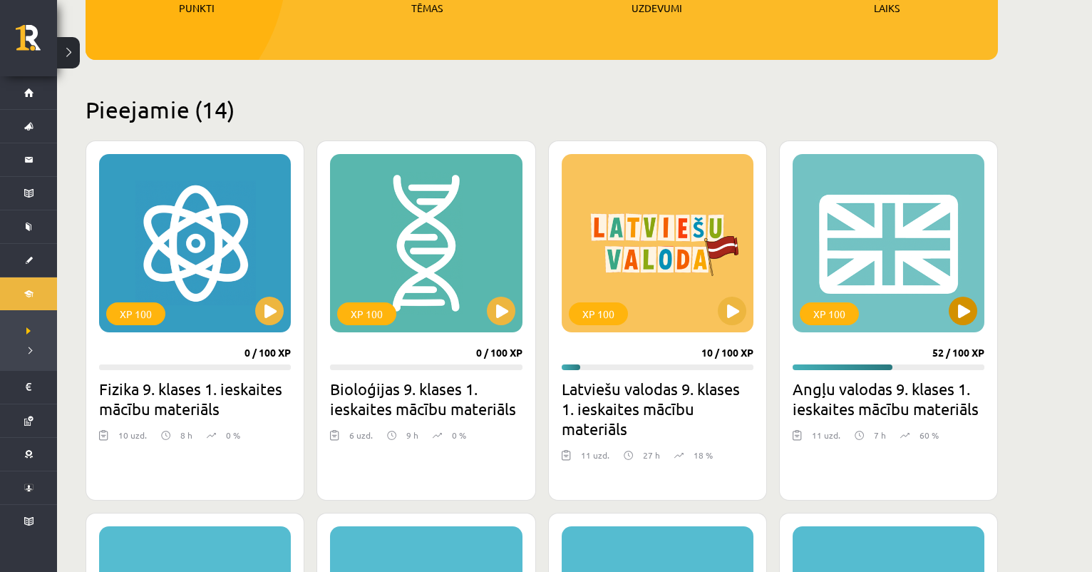
click at [974, 297] on div "XP 100" at bounding box center [889, 243] width 192 height 178
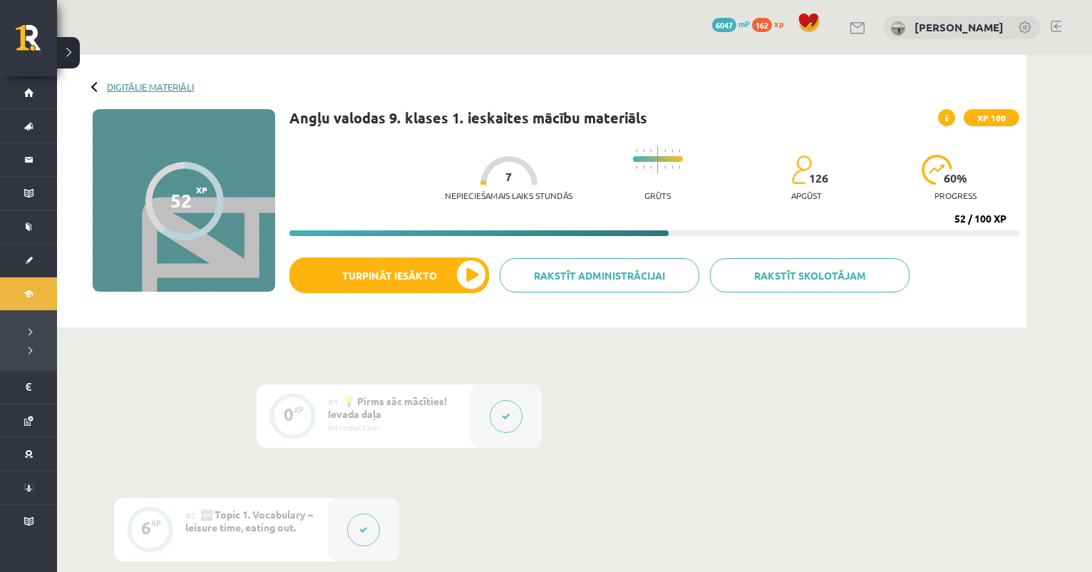
click at [166, 86] on link "Digitālie materiāli" at bounding box center [150, 86] width 87 height 11
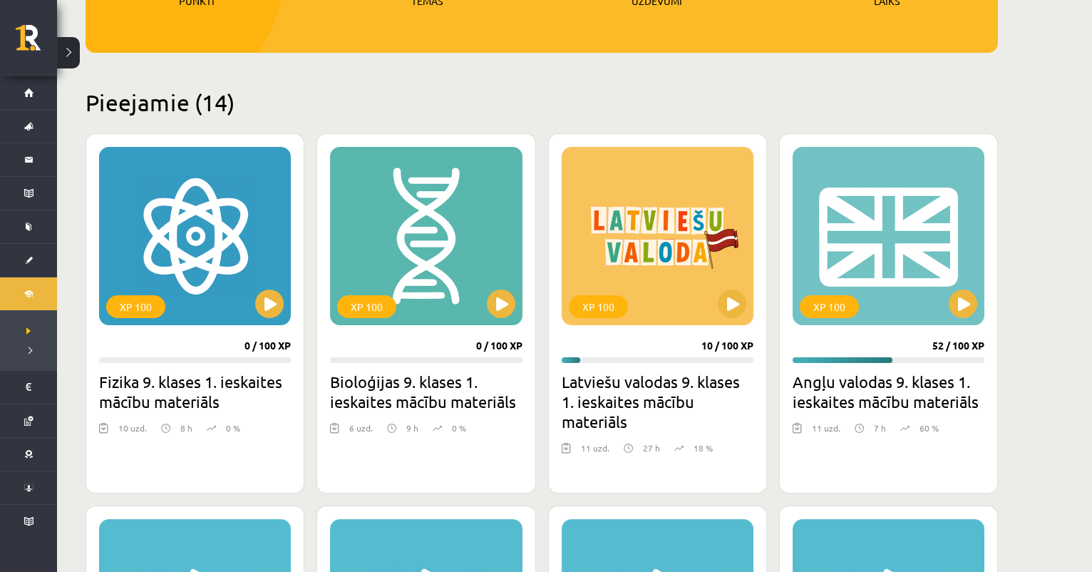
scroll to position [416, 0]
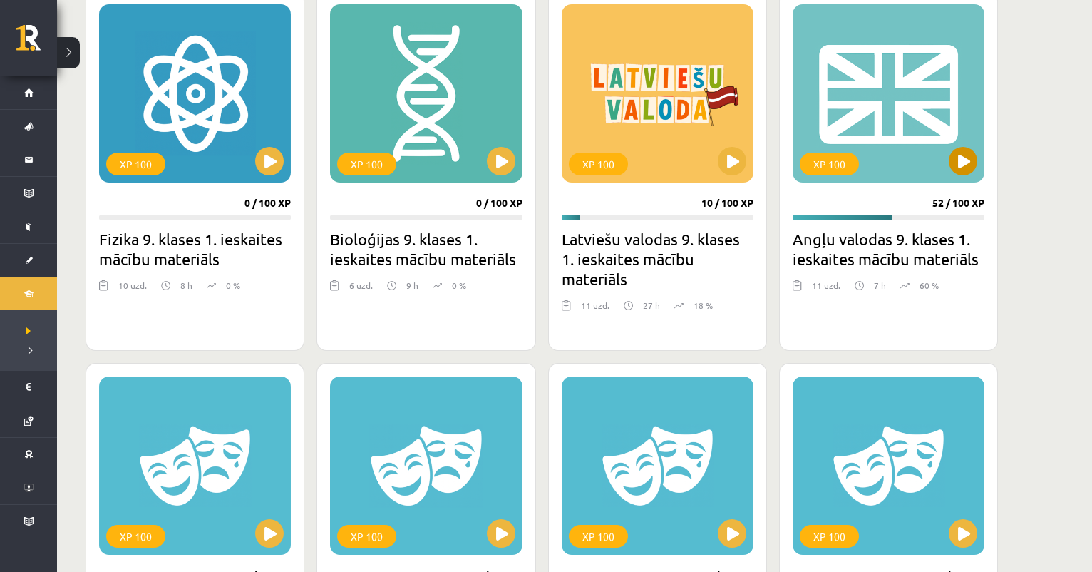
click at [963, 149] on button at bounding box center [963, 161] width 29 height 29
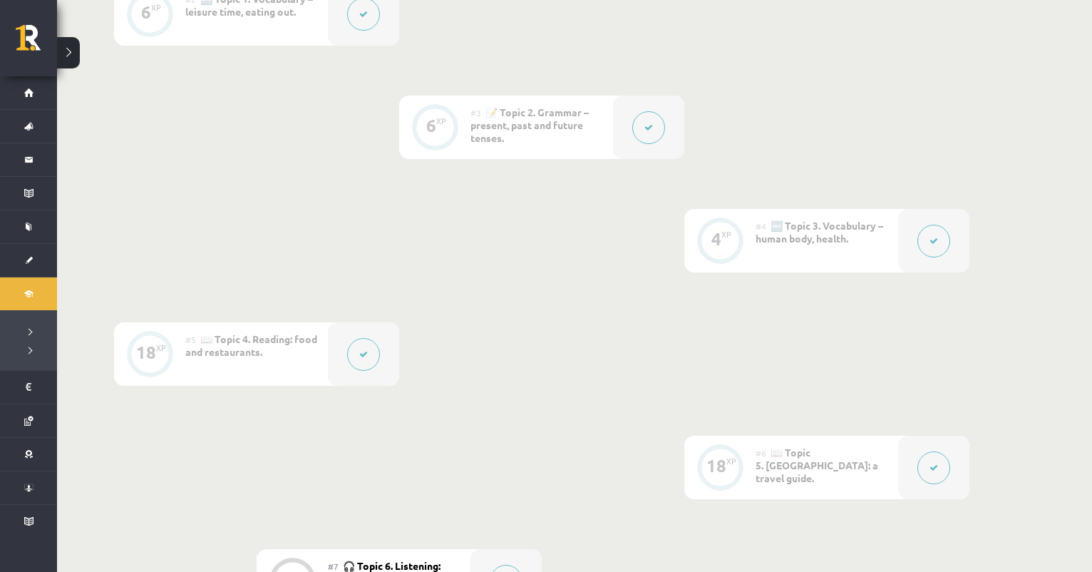
scroll to position [495, 0]
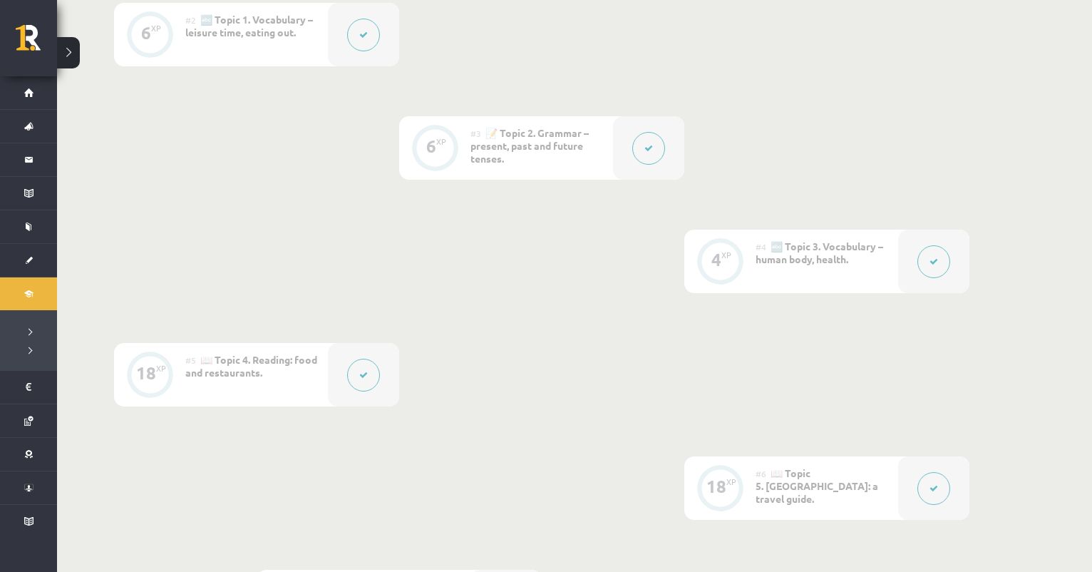
click at [639, 164] on div at bounding box center [648, 147] width 71 height 63
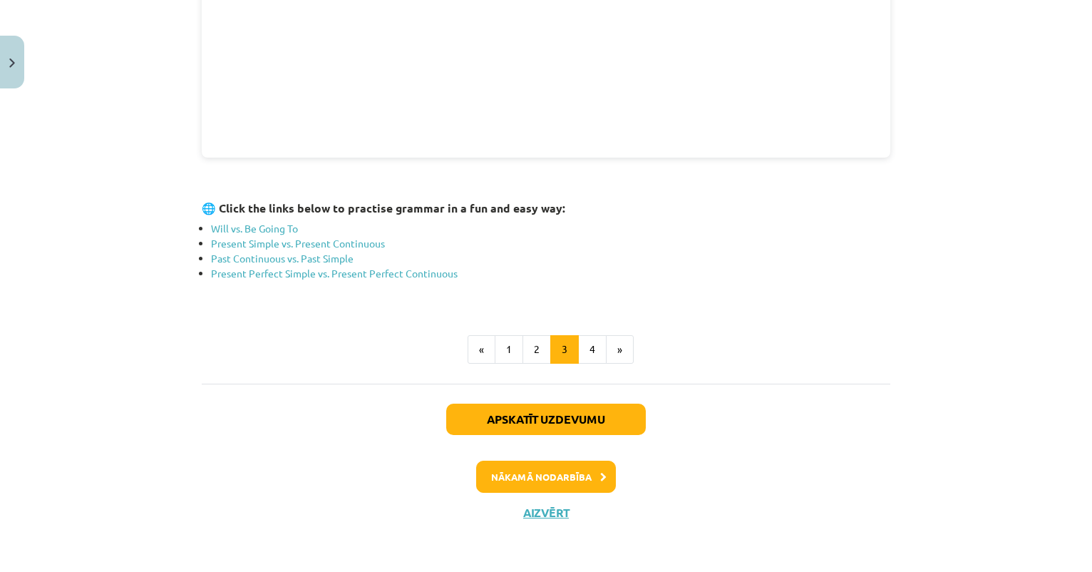
scroll to position [526, 0]
click at [284, 232] on link "Will vs. Be Going To" at bounding box center [254, 228] width 87 height 13
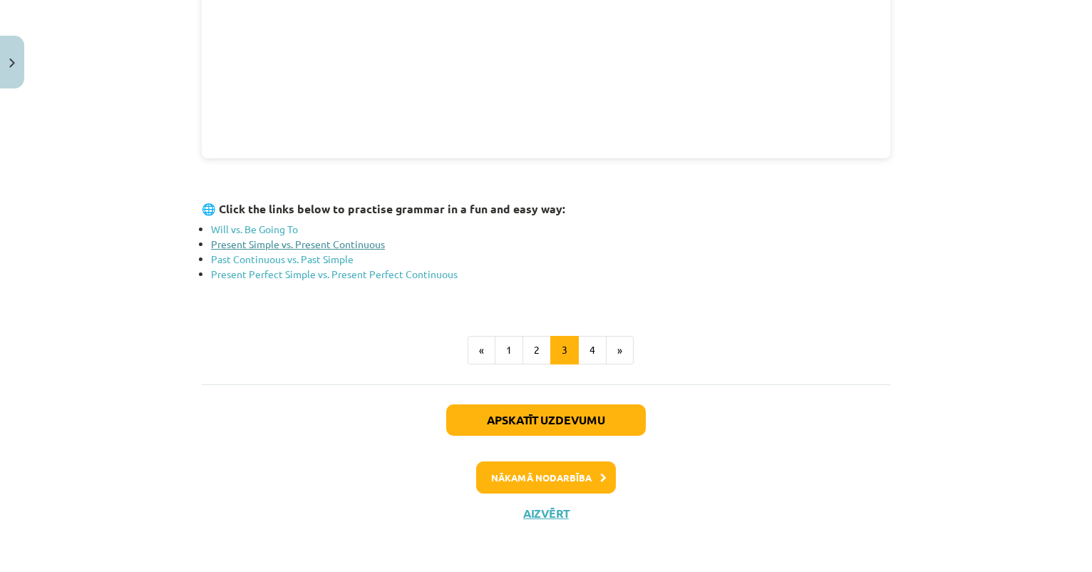
click at [358, 244] on link "Present Simple vs. Present Continuous" at bounding box center [298, 243] width 174 height 13
click at [326, 255] on link "Past Continuous vs. Past Simple" at bounding box center [282, 258] width 143 height 13
click at [339, 254] on link "Past Continuous vs. Past Simple" at bounding box center [282, 258] width 143 height 13
click at [311, 273] on link "Present Perfect Simple vs. Present Perfect Continuous" at bounding box center [334, 273] width 247 height 13
click at [5, 69] on button "Close" at bounding box center [12, 62] width 24 height 53
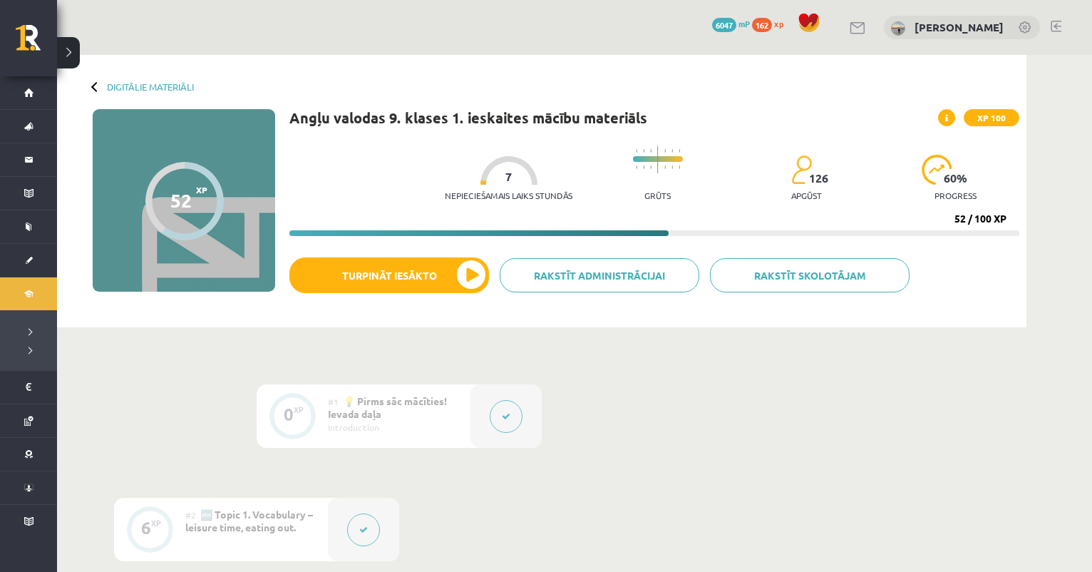
scroll to position [0, 0]
click at [121, 83] on link "Digitālie materiāli" at bounding box center [150, 86] width 87 height 11
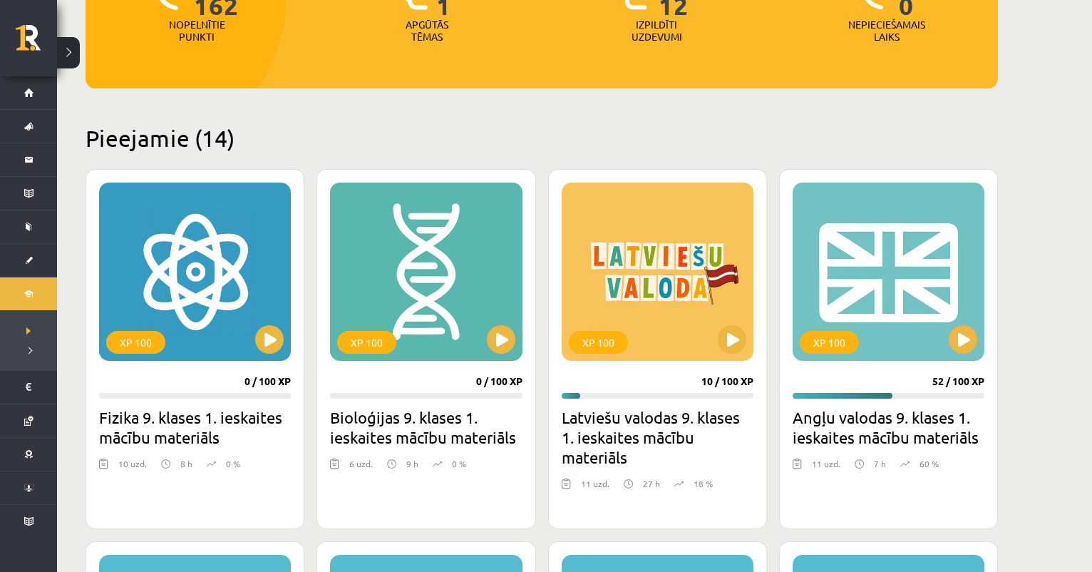
scroll to position [248, 0]
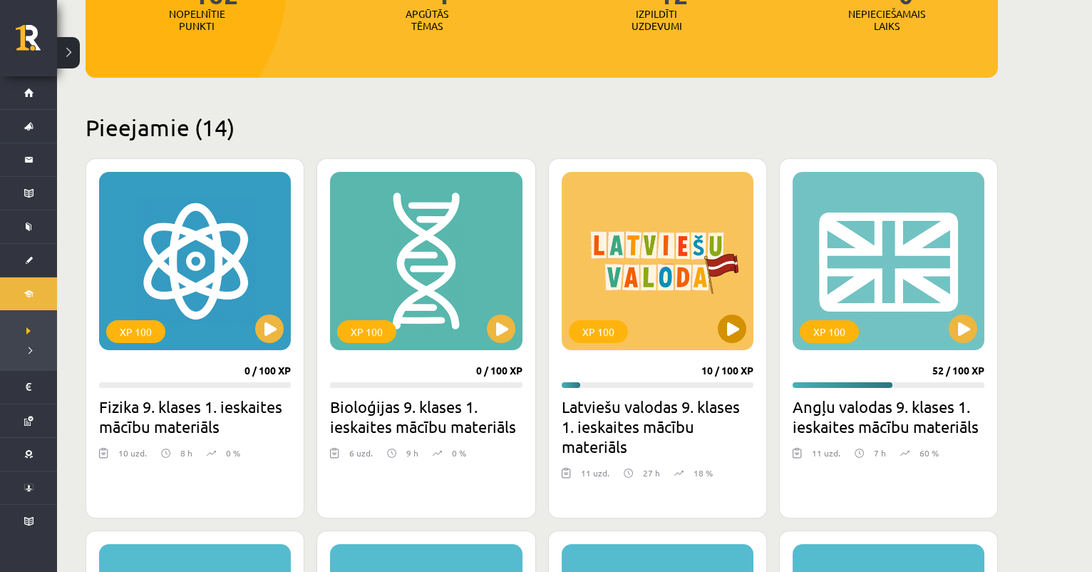
click at [729, 335] on button at bounding box center [732, 328] width 29 height 29
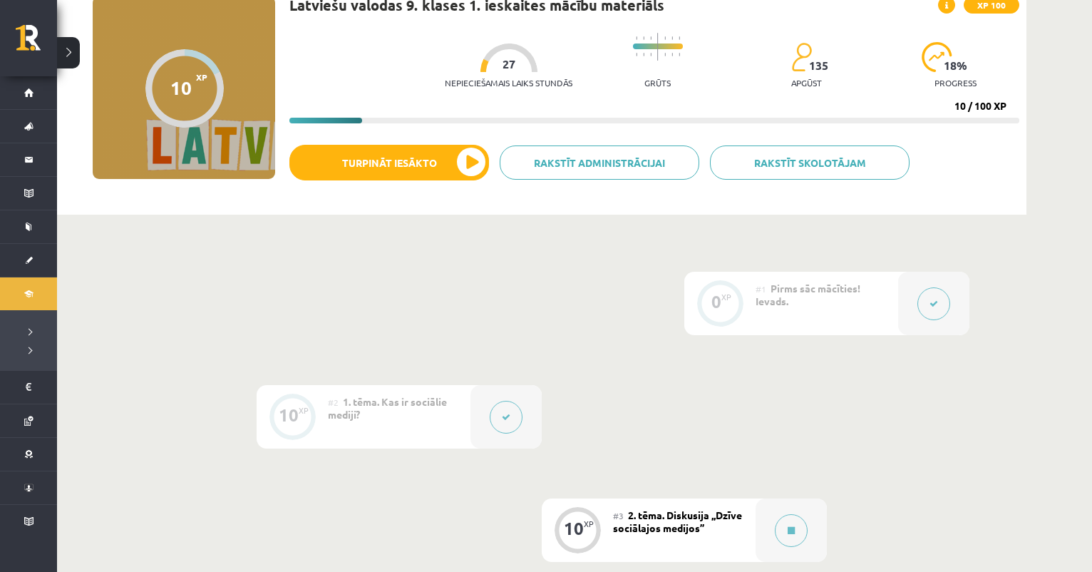
scroll to position [115, 0]
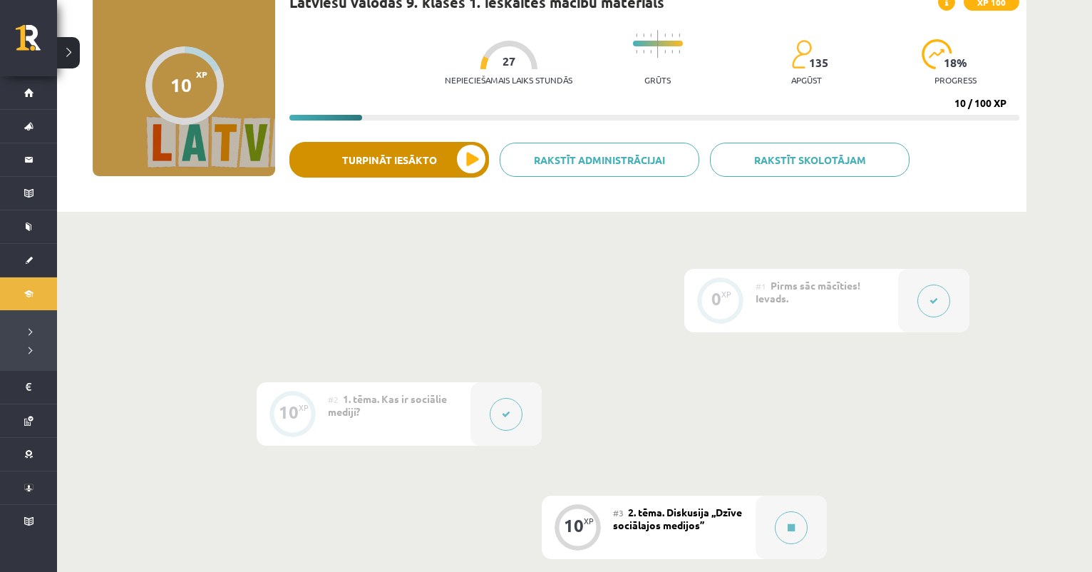
click at [465, 168] on button "Turpināt iesākto" at bounding box center [389, 160] width 200 height 36
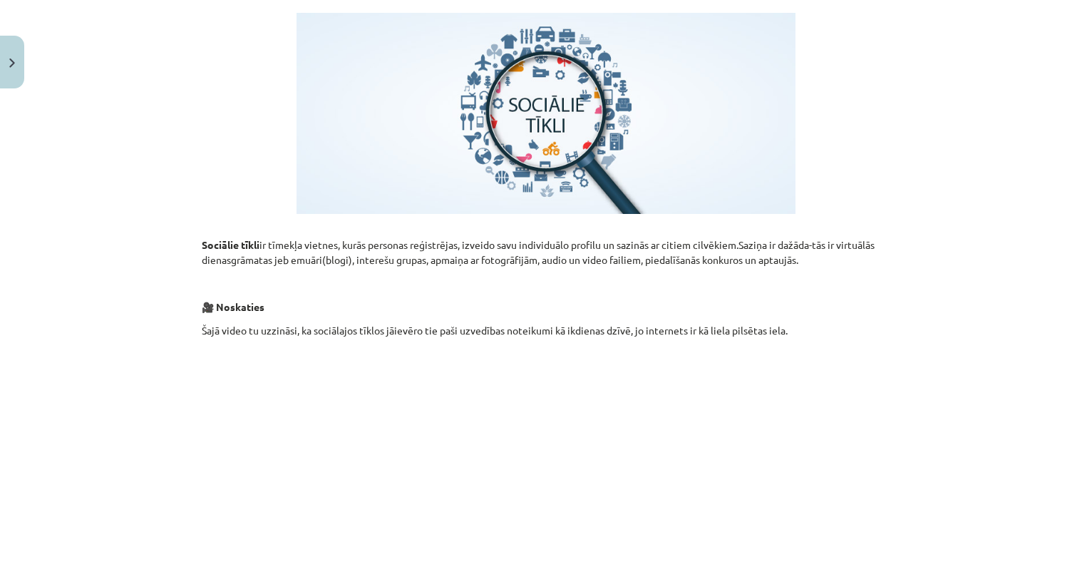
scroll to position [302, 0]
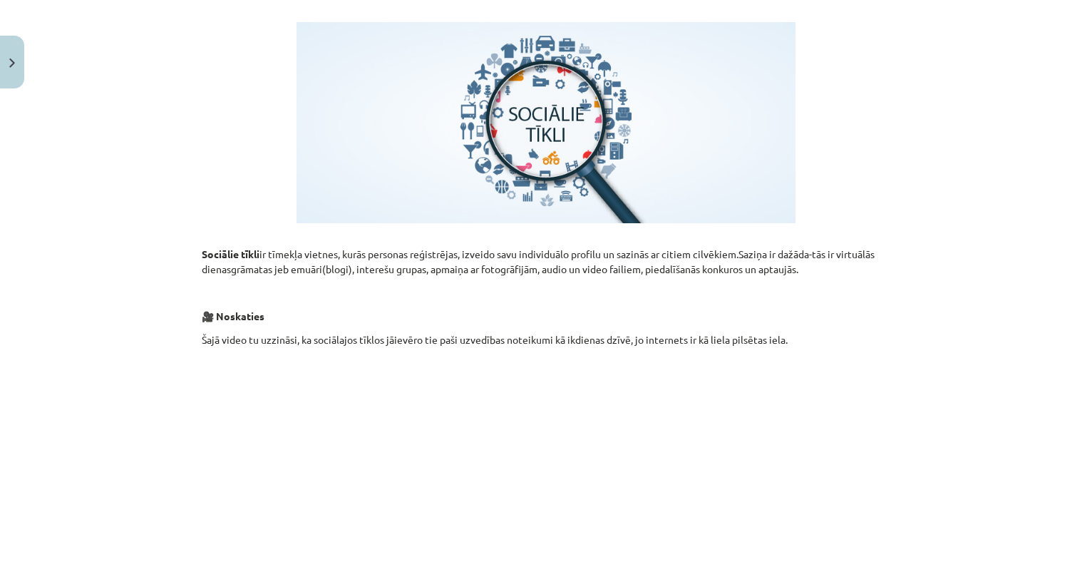
click at [17, 61] on button "Close" at bounding box center [12, 62] width 24 height 53
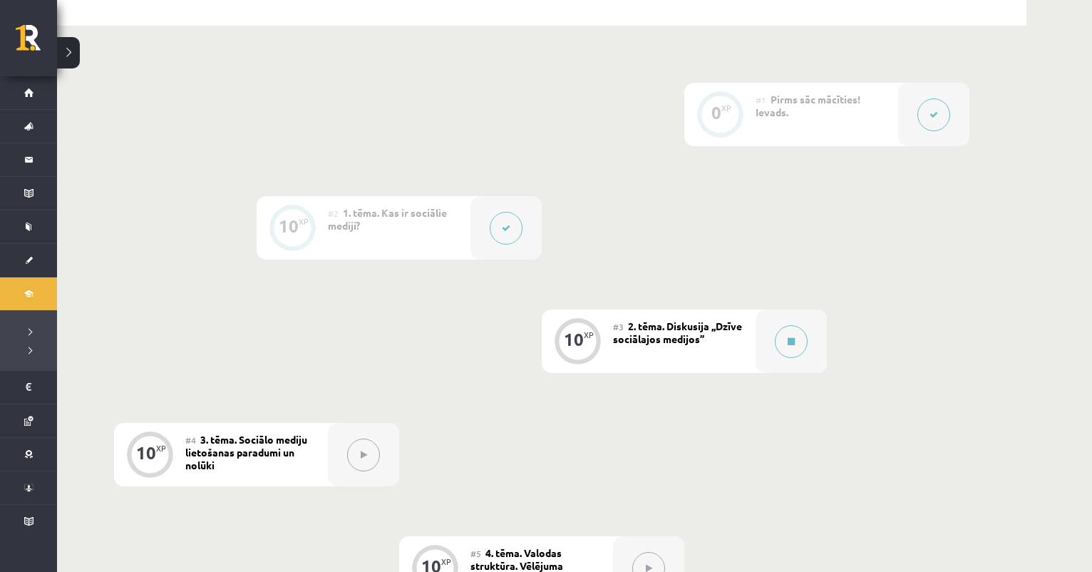
scroll to position [329, 0]
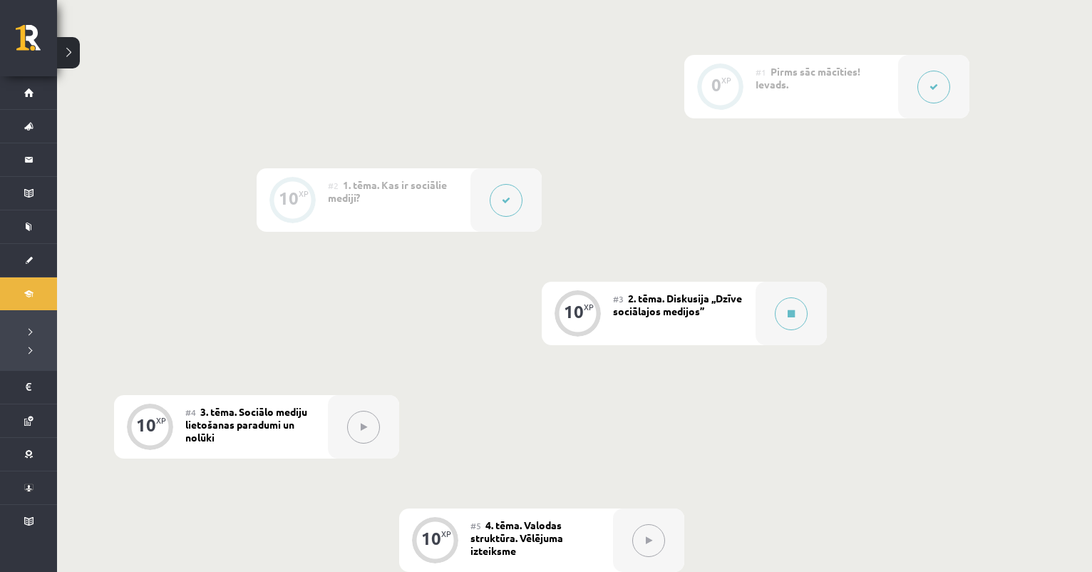
click at [498, 217] on div at bounding box center [505, 199] width 71 height 63
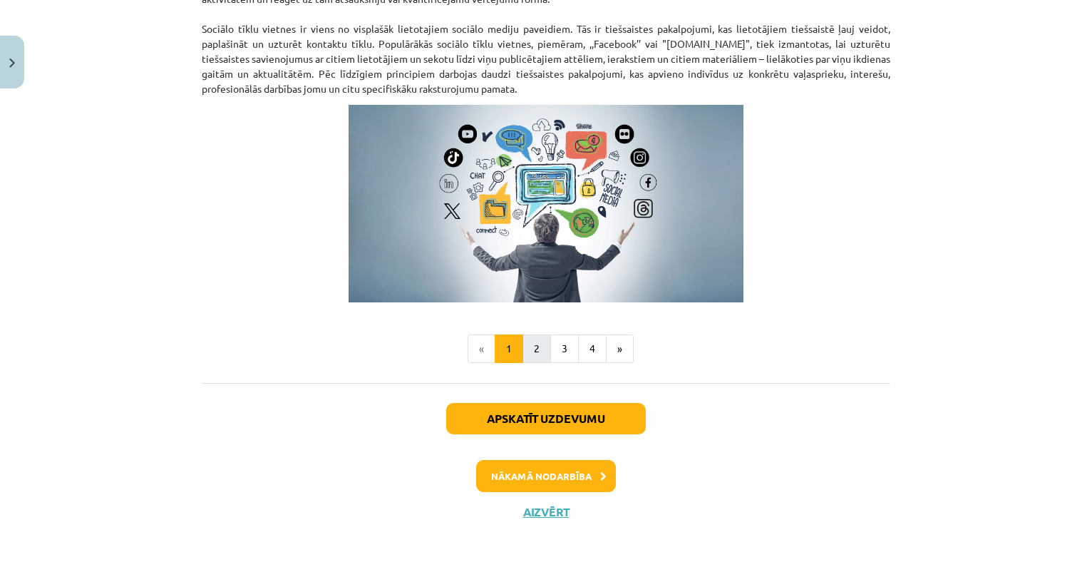
click at [537, 348] on button "2" at bounding box center [536, 348] width 29 height 29
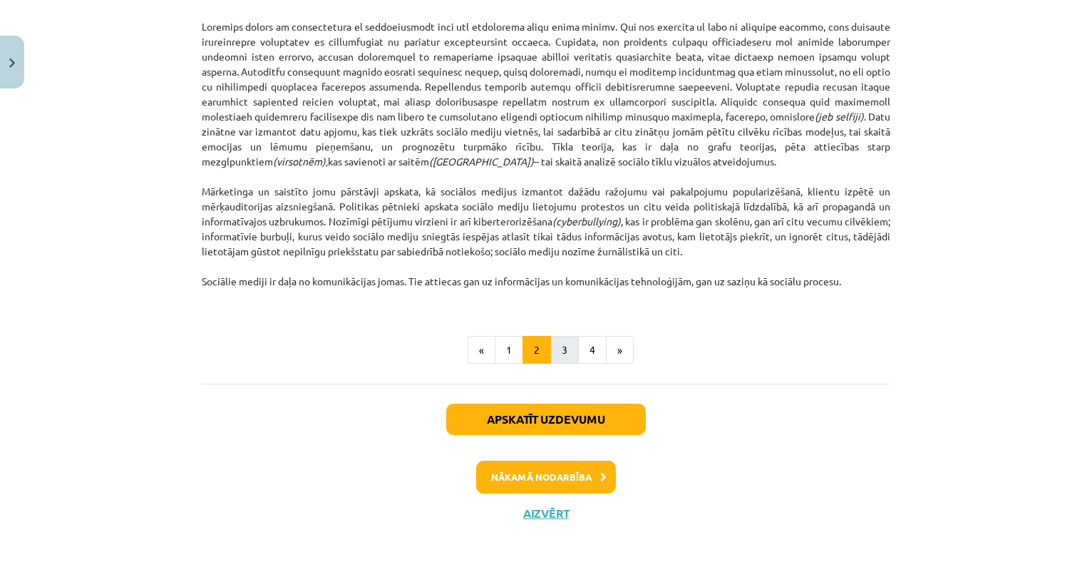
click at [562, 340] on button "3" at bounding box center [564, 350] width 29 height 29
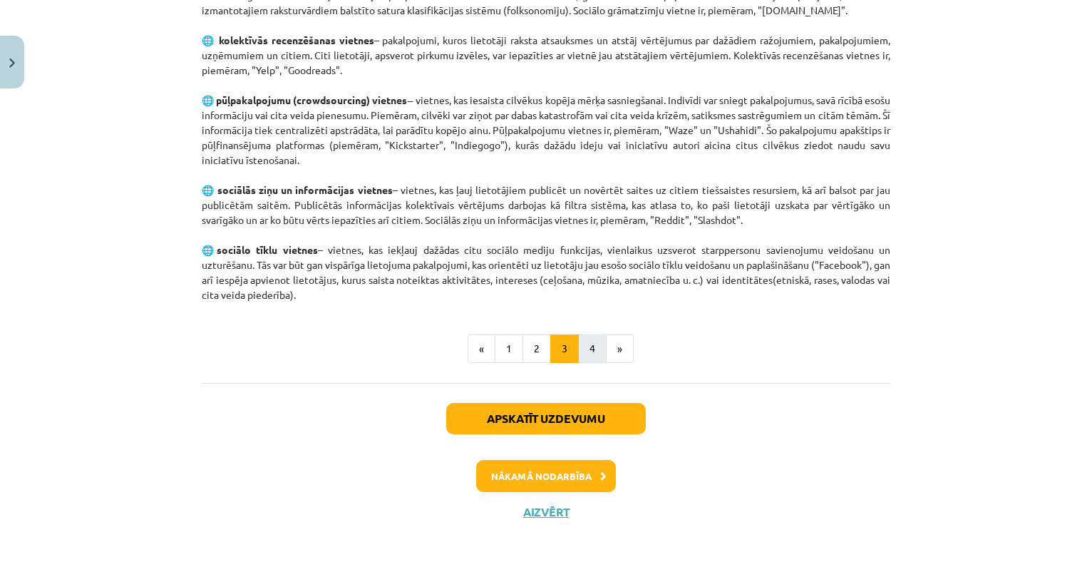
click at [586, 335] on button "4" at bounding box center [592, 348] width 29 height 29
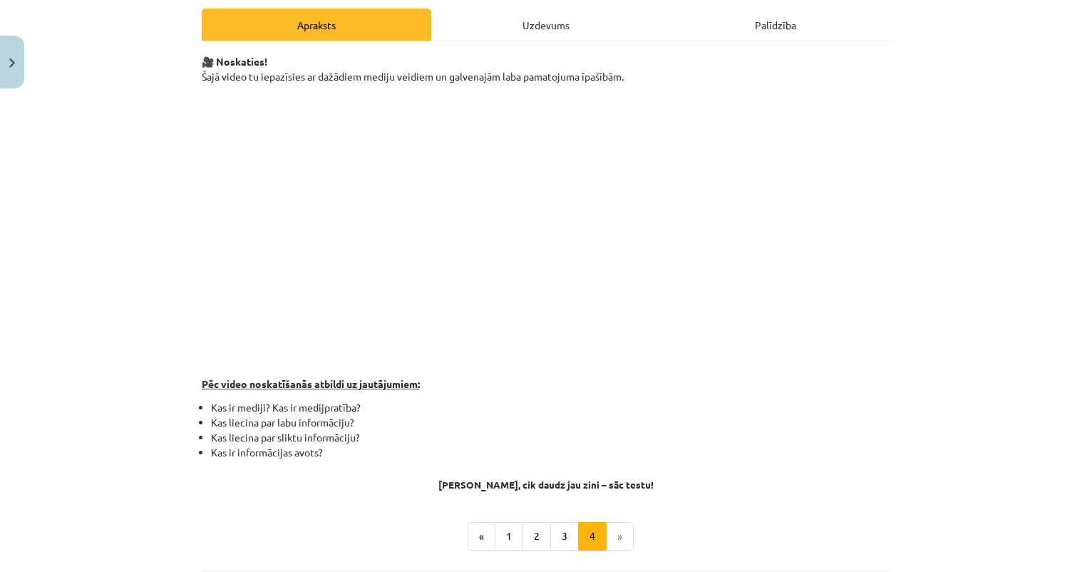
scroll to position [205, 0]
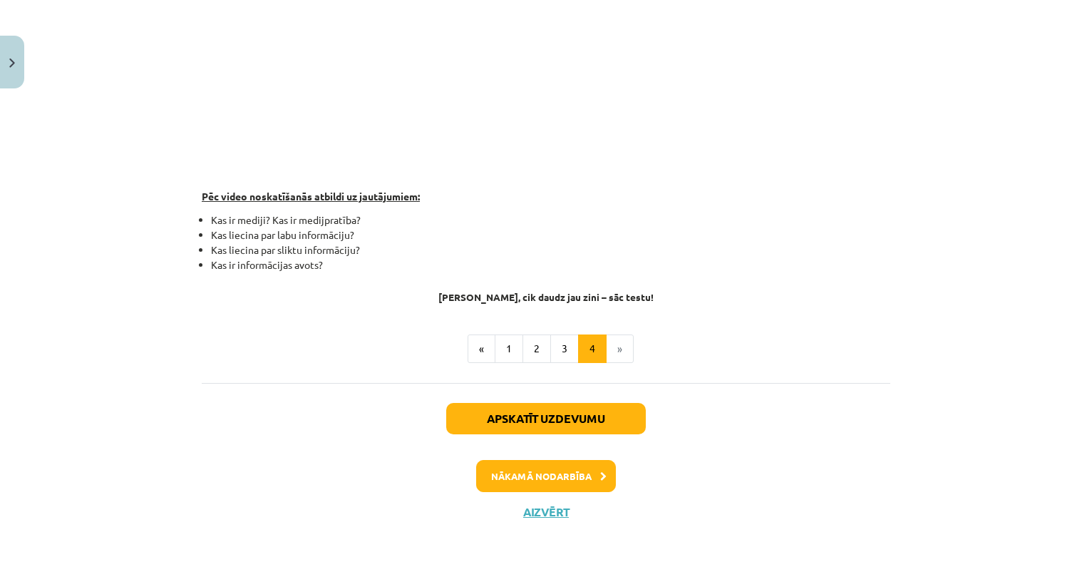
click at [568, 481] on button "Nākamā nodarbība" at bounding box center [546, 476] width 140 height 33
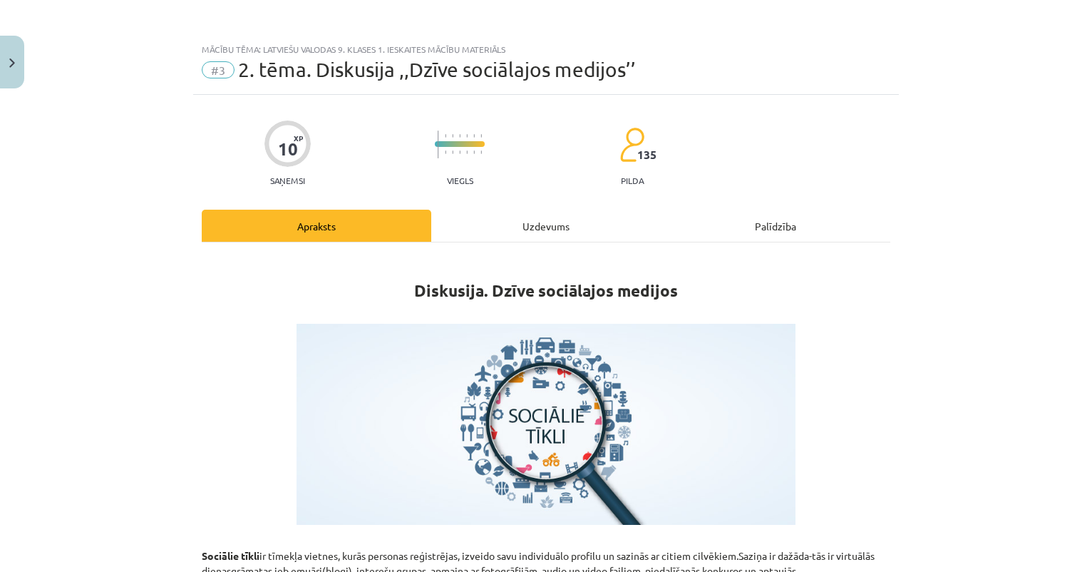
scroll to position [0, 0]
click at [507, 215] on div "Uzdevums" at bounding box center [546, 226] width 230 height 32
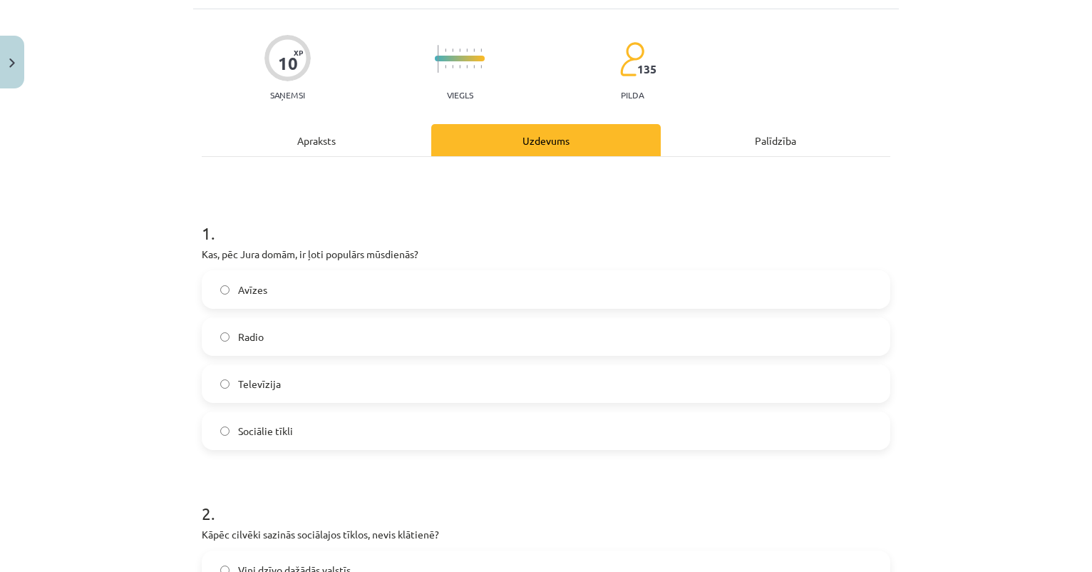
scroll to position [93, 0]
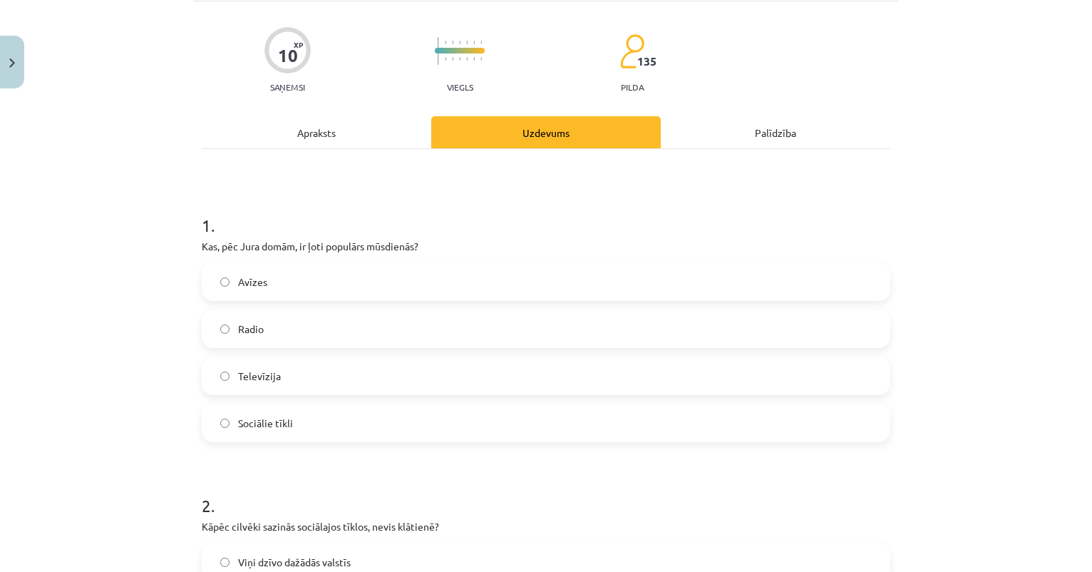
click at [370, 417] on label "Sociālie tīkli" at bounding box center [546, 423] width 686 height 36
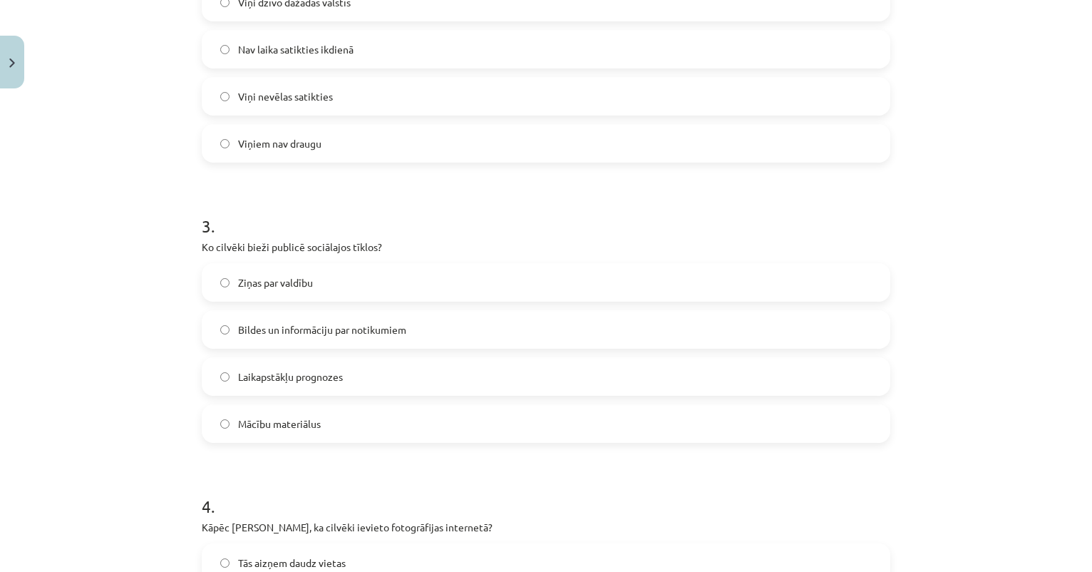
scroll to position [681, 0]
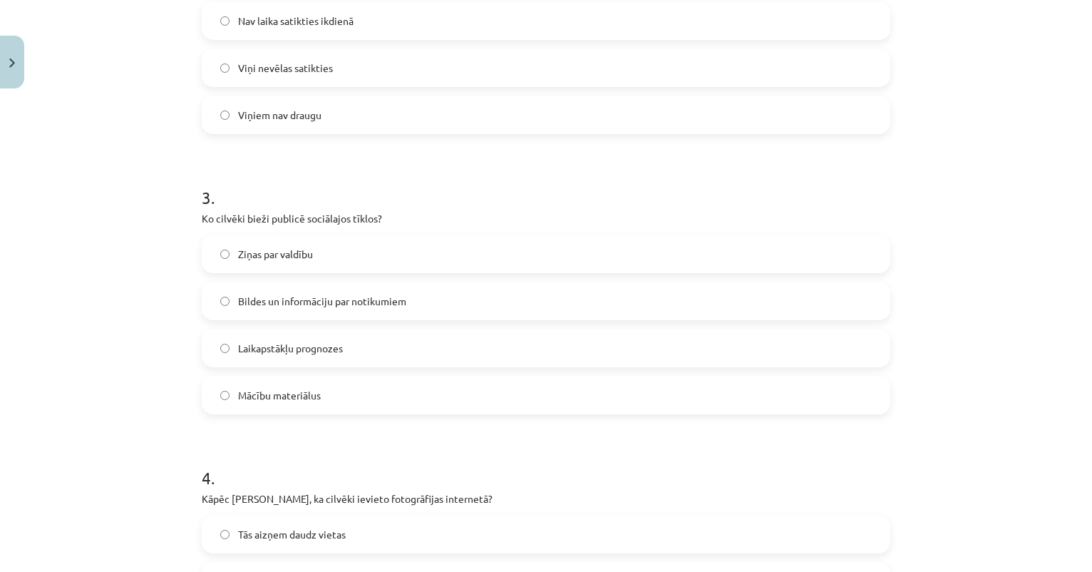
click at [267, 309] on label "Bildes un informāciju par notikumiem" at bounding box center [546, 301] width 686 height 36
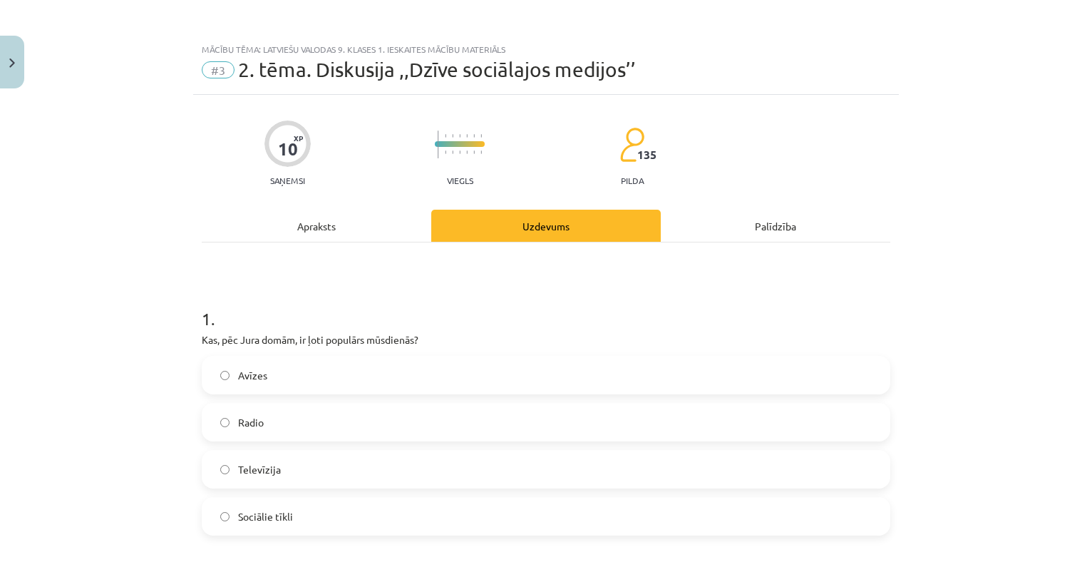
scroll to position [0, 0]
click at [370, 228] on div "Apraksts" at bounding box center [317, 226] width 230 height 32
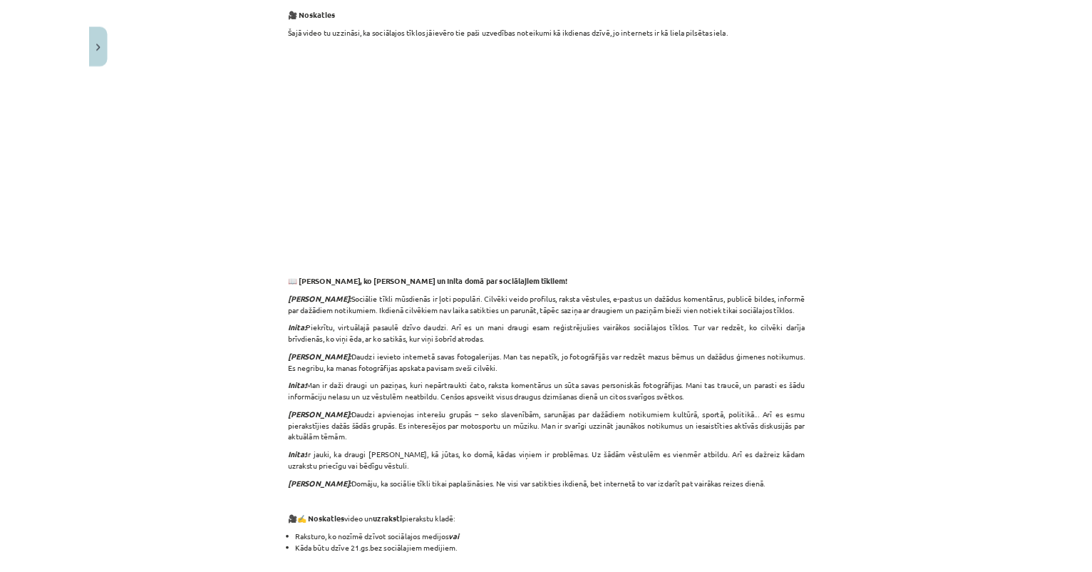
scroll to position [329, 0]
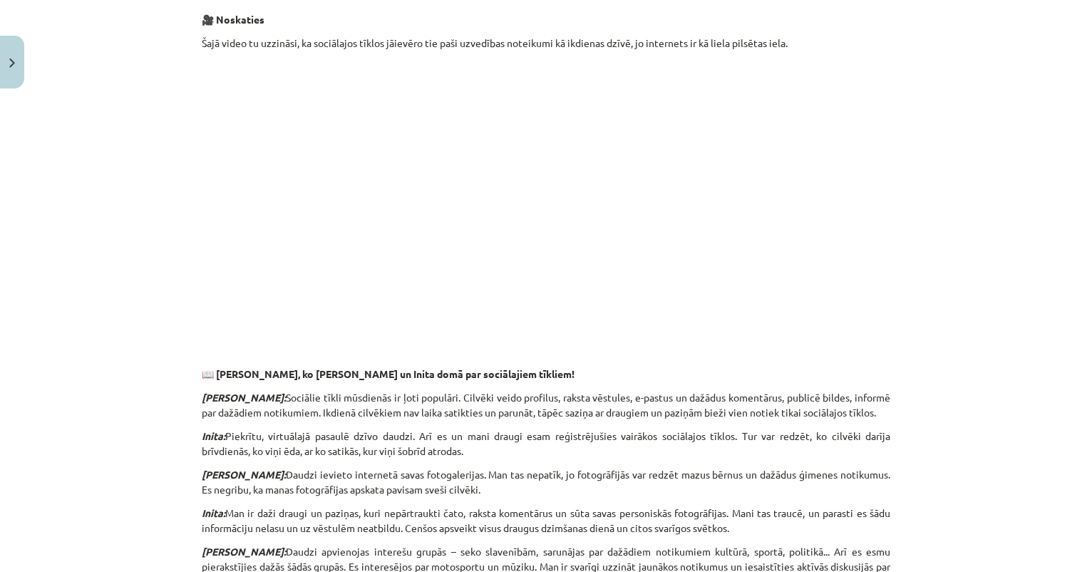
click at [668, 398] on p "Juris: Sociālie tīkli mūsdienās ir ļoti populāri. Cilvēki veido profilus, rakst…" at bounding box center [546, 405] width 689 height 30
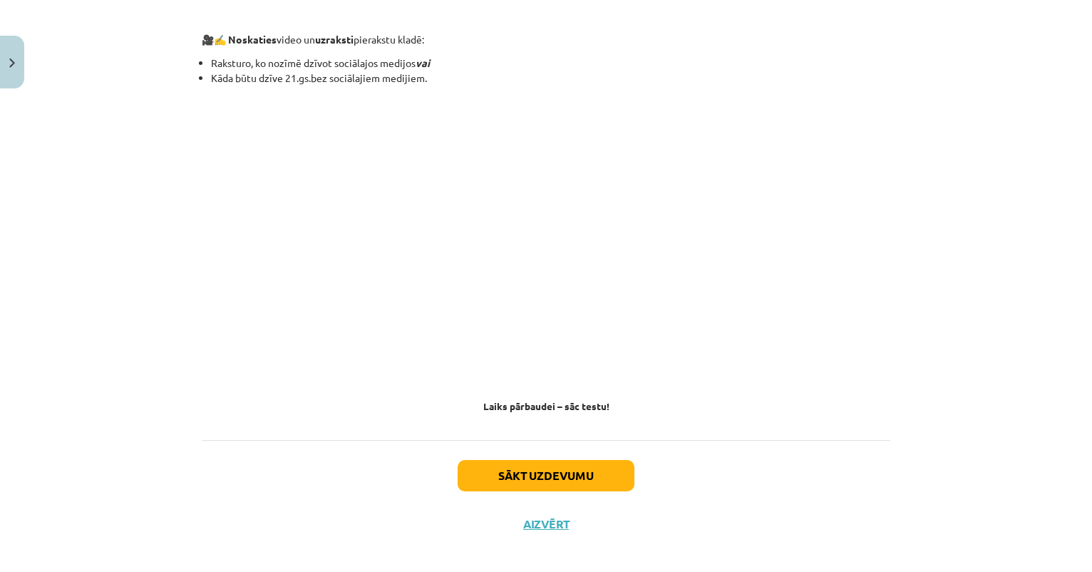
click at [503, 475] on button "Sākt uzdevumu" at bounding box center [546, 475] width 177 height 31
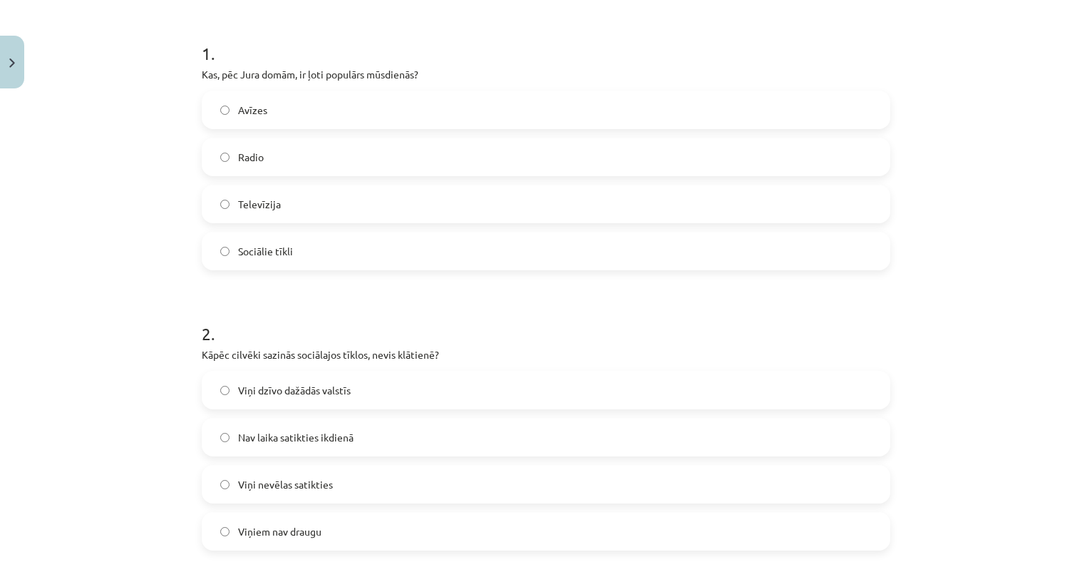
scroll to position [36, 0]
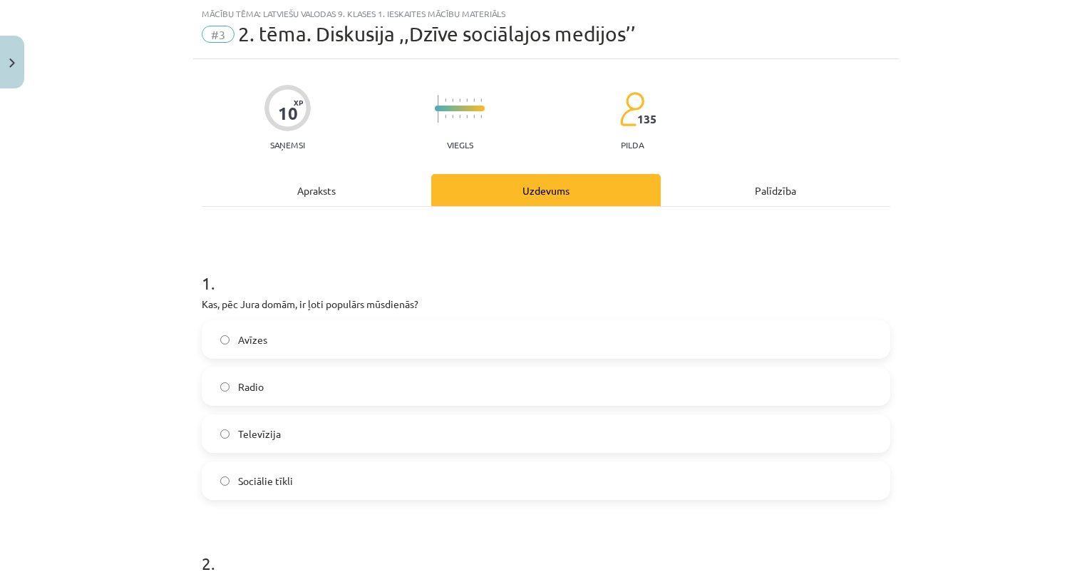
click at [331, 195] on div "Apraksts" at bounding box center [317, 190] width 230 height 32
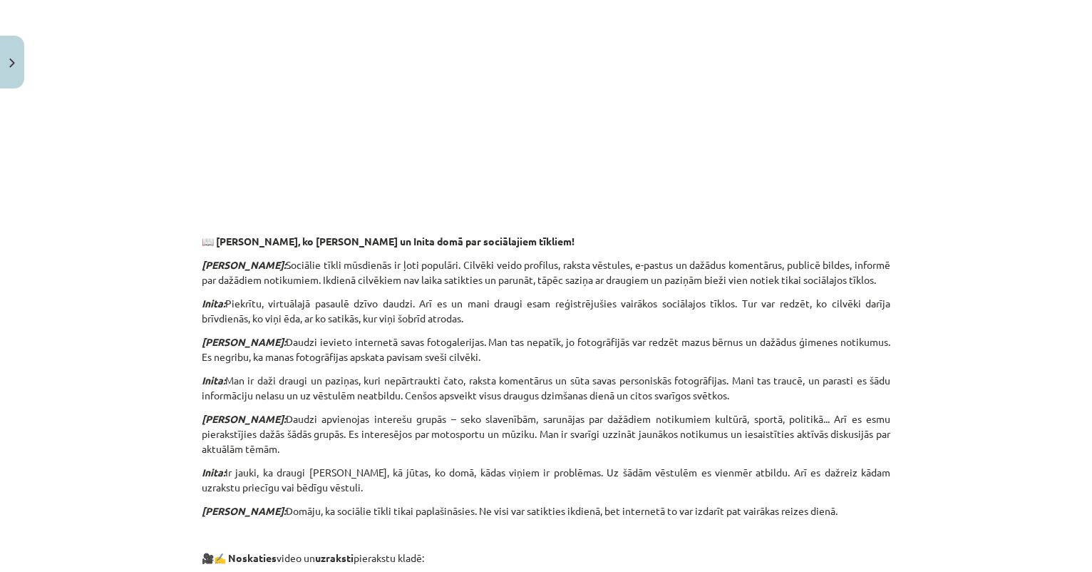
scroll to position [731, 0]
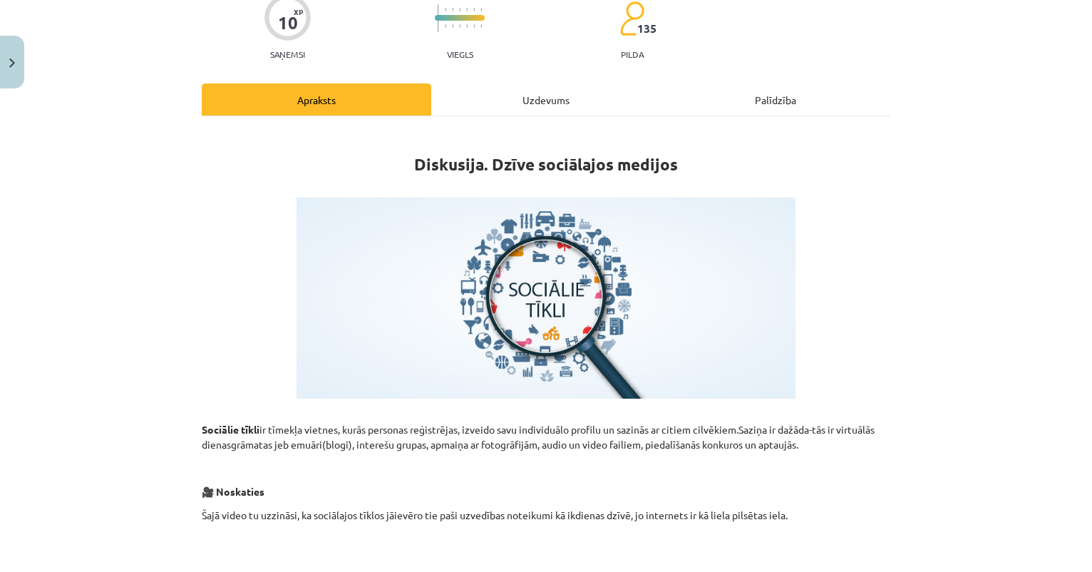
click at [540, 86] on div "Uzdevums" at bounding box center [546, 99] width 230 height 32
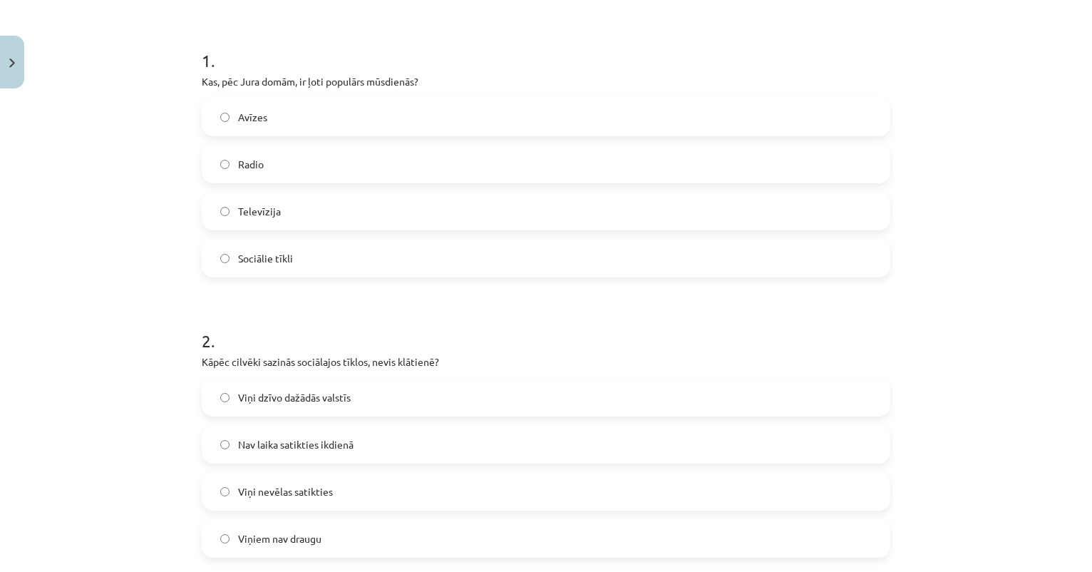
scroll to position [259, 0]
click at [262, 446] on span "Nav laika satikties ikdienā" at bounding box center [295, 443] width 115 height 15
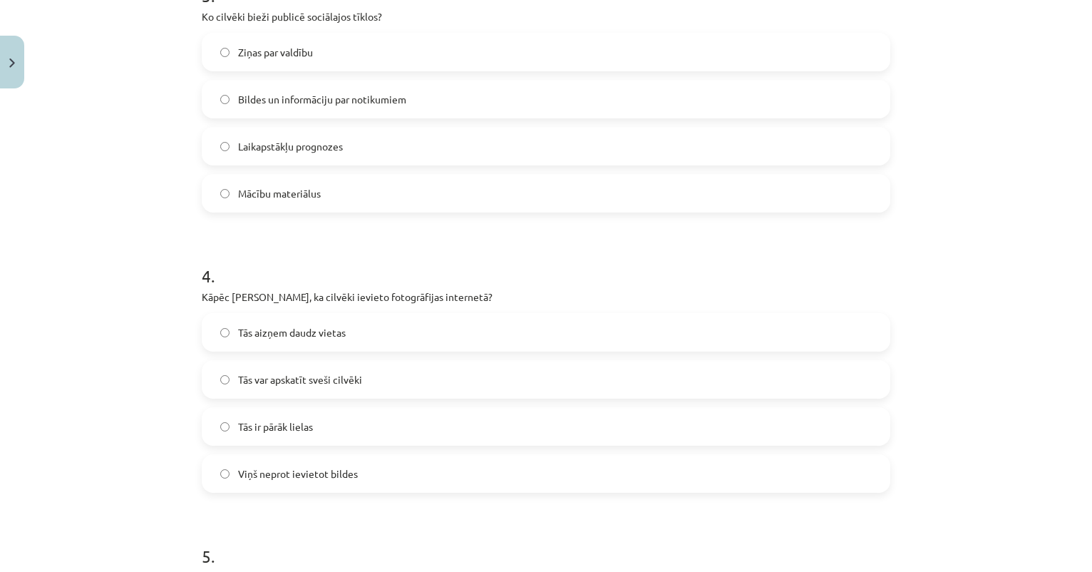
scroll to position [892, 0]
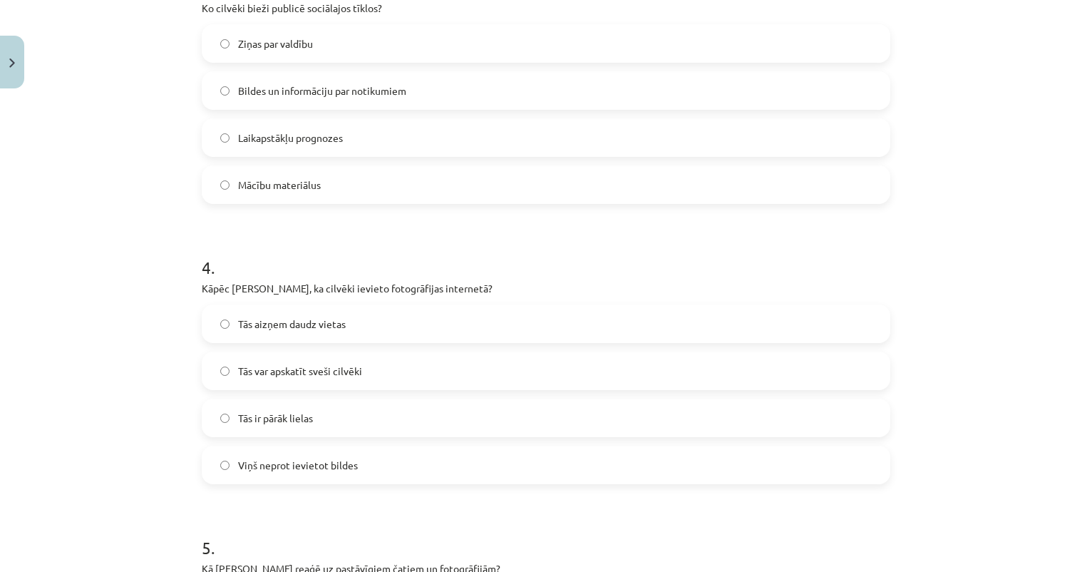
click at [324, 379] on label "Tās var apskatīt sveši cilvēki" at bounding box center [546, 371] width 686 height 36
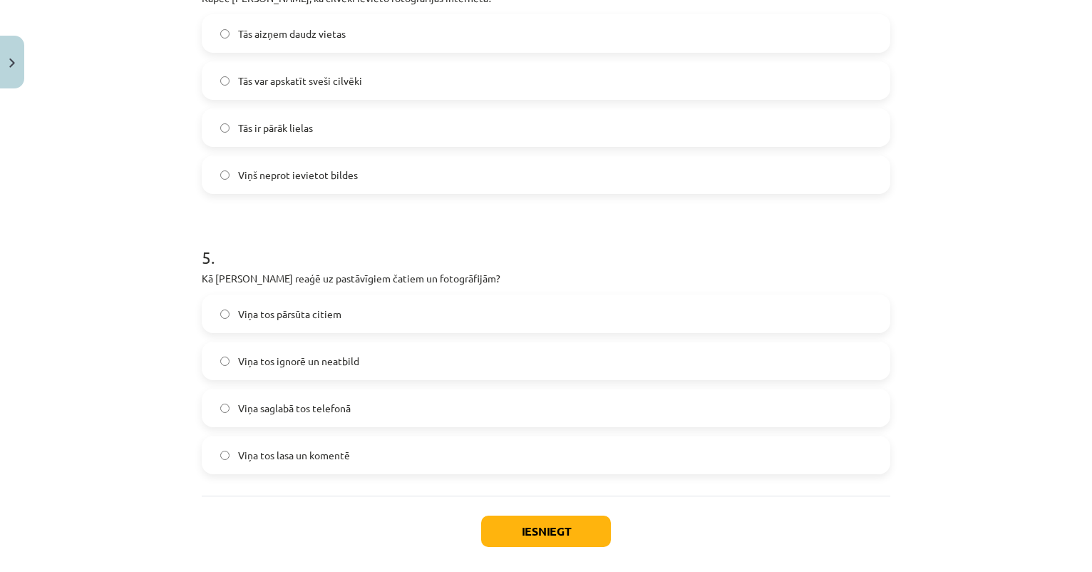
scroll to position [1189, 0]
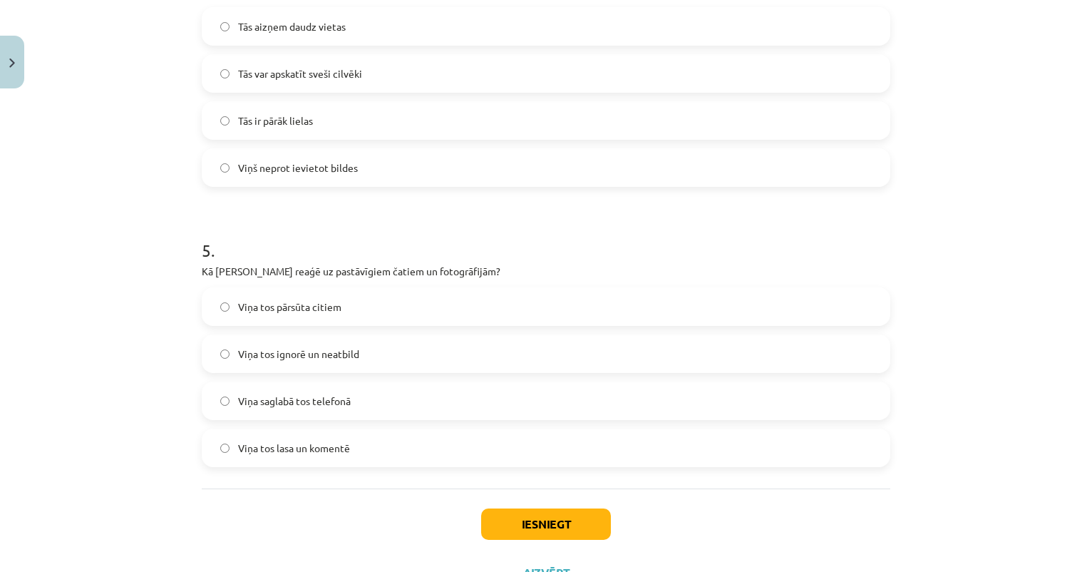
click at [298, 359] on span "Viņa tos ignorē un neatbild" at bounding box center [298, 353] width 121 height 15
click at [490, 522] on button "Iesniegt" at bounding box center [546, 523] width 130 height 31
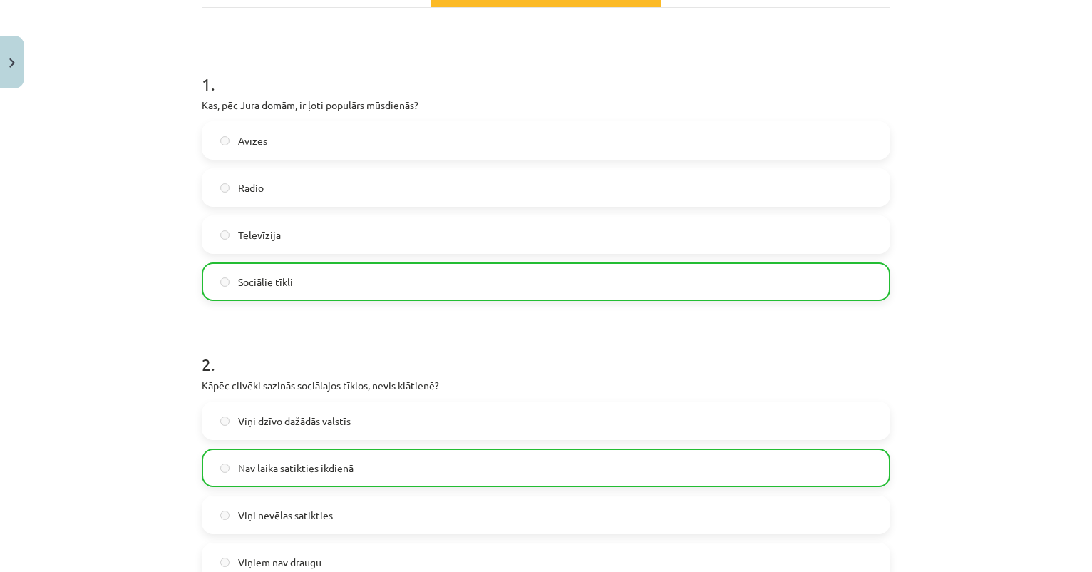
scroll to position [0, 0]
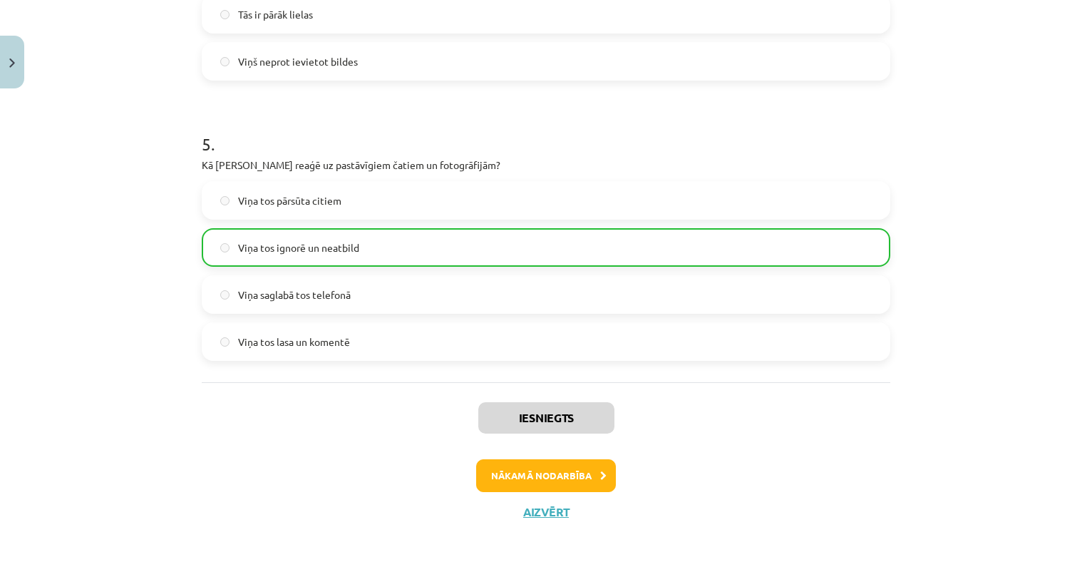
click at [540, 472] on button "Nākamā nodarbība" at bounding box center [546, 475] width 140 height 33
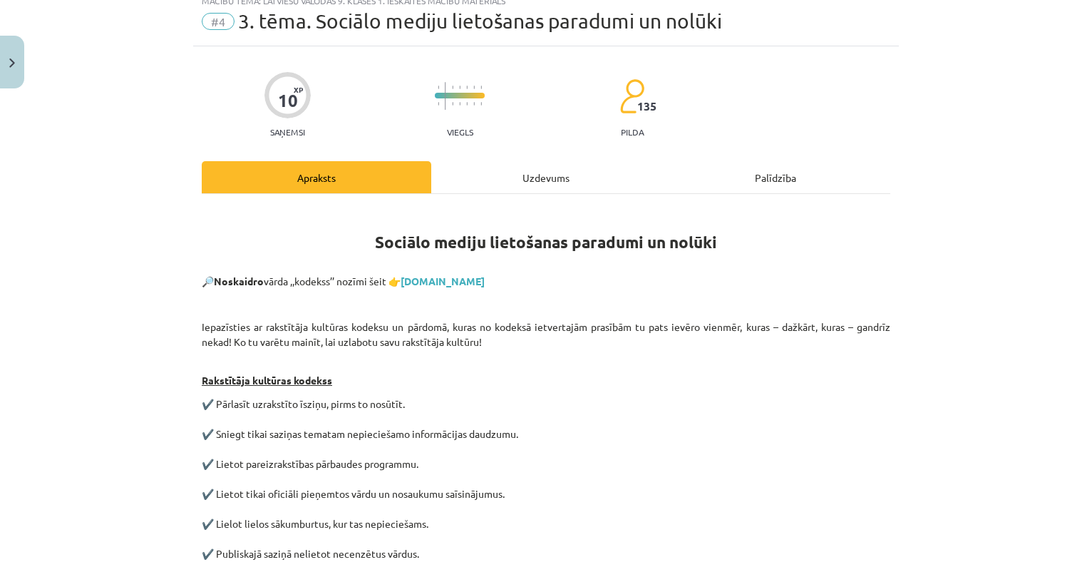
scroll to position [49, 0]
click at [438, 279] on link "tezaurs.lv" at bounding box center [443, 280] width 84 height 13
drag, startPoint x: 302, startPoint y: 278, endPoint x: 338, endPoint y: 281, distance: 35.8
click at [338, 281] on p "🔎 Noskaidro vārda ,,kodekss’’ nozīmi šeit 👉 tezaurs.lv" at bounding box center [546, 280] width 689 height 12
copy p "kodekss"
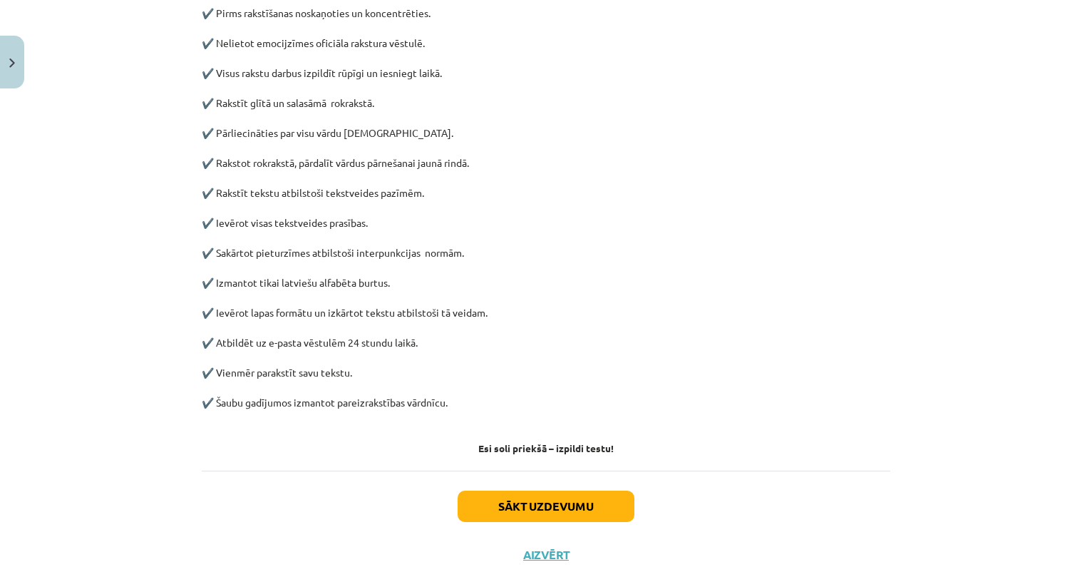
scroll to position [633, 0]
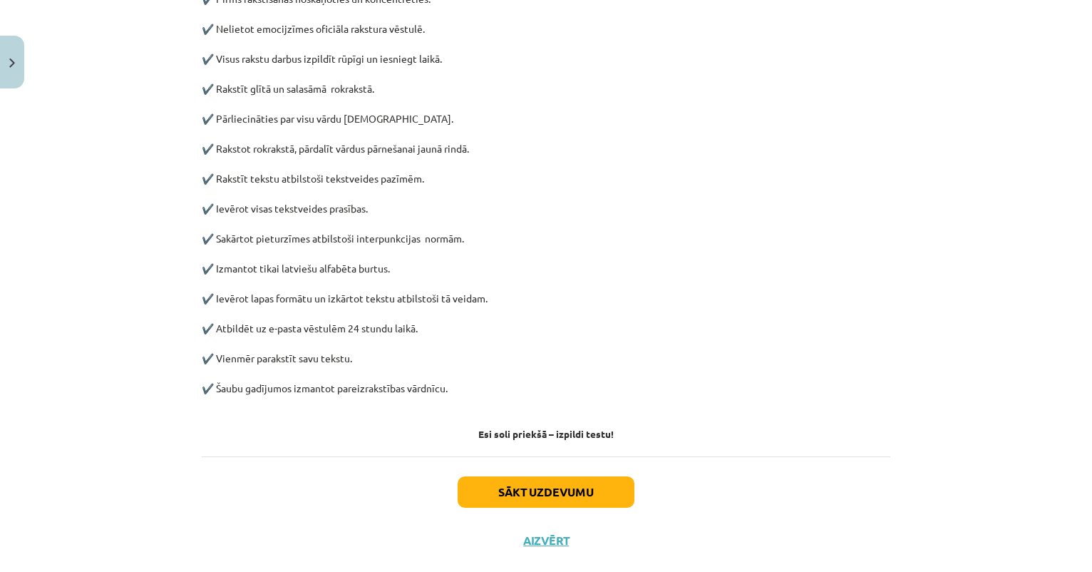
click at [490, 490] on button "Sākt uzdevumu" at bounding box center [546, 491] width 177 height 31
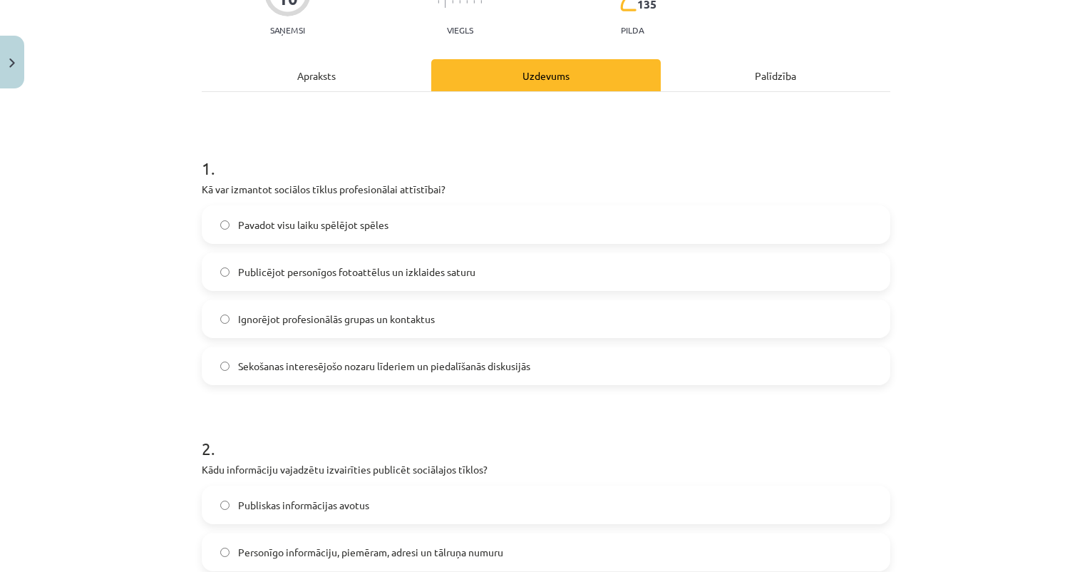
scroll to position [151, 0]
click at [328, 369] on span "Sekošanas interesējošo nozaru līderiem un piedalīšanās diskusijās" at bounding box center [384, 365] width 292 height 15
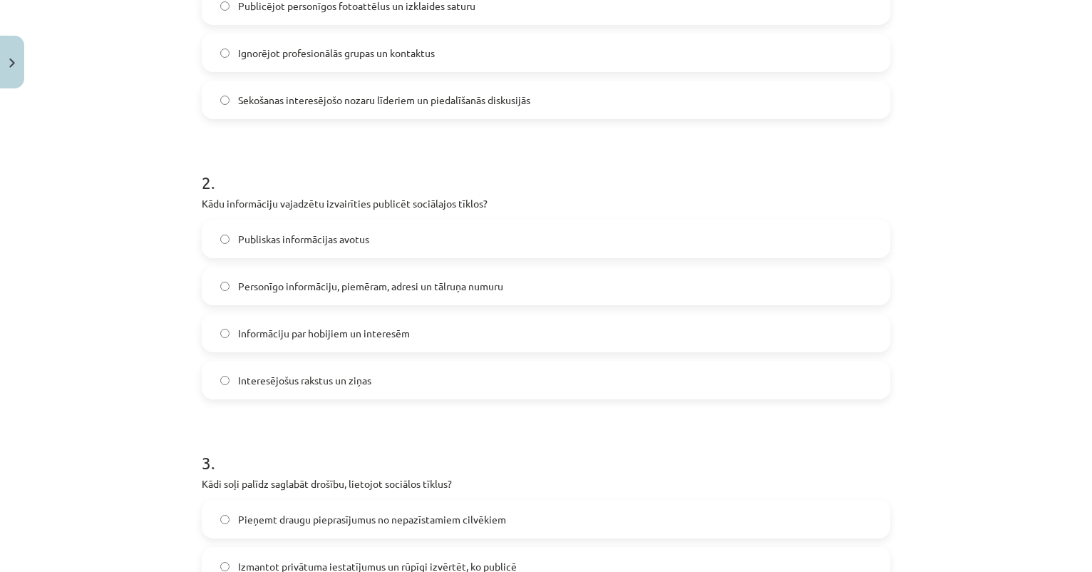
scroll to position [418, 0]
click at [329, 285] on span "Personīgo informāciju, piemēram, adresi un tālruņa numuru" at bounding box center [370, 284] width 265 height 15
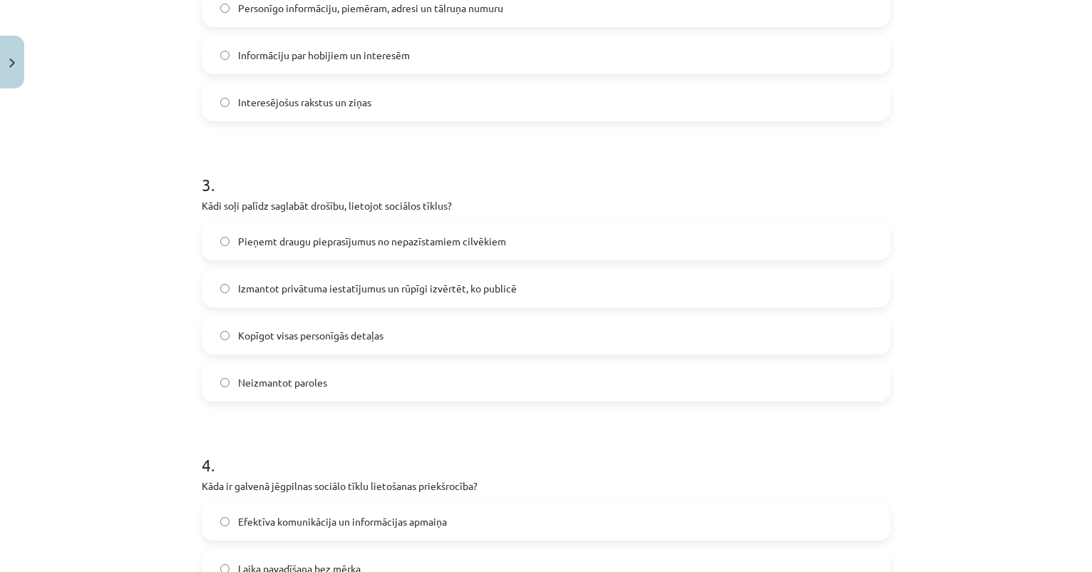
scroll to position [733, 0]
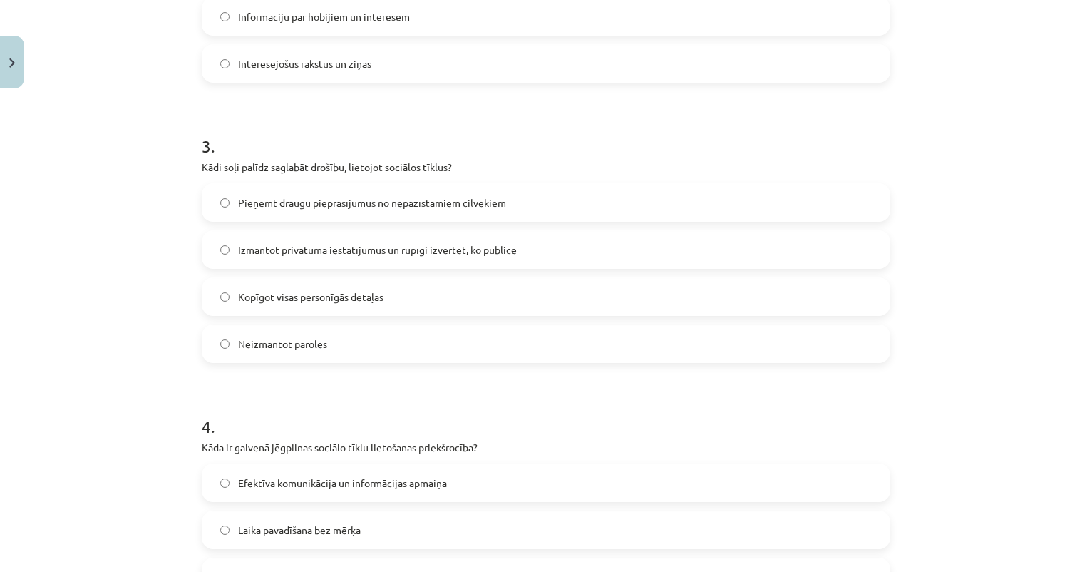
click at [371, 254] on span "Izmantot privātuma iestatījumus un rūpīgi izvērtēt, ko publicē" at bounding box center [377, 249] width 279 height 15
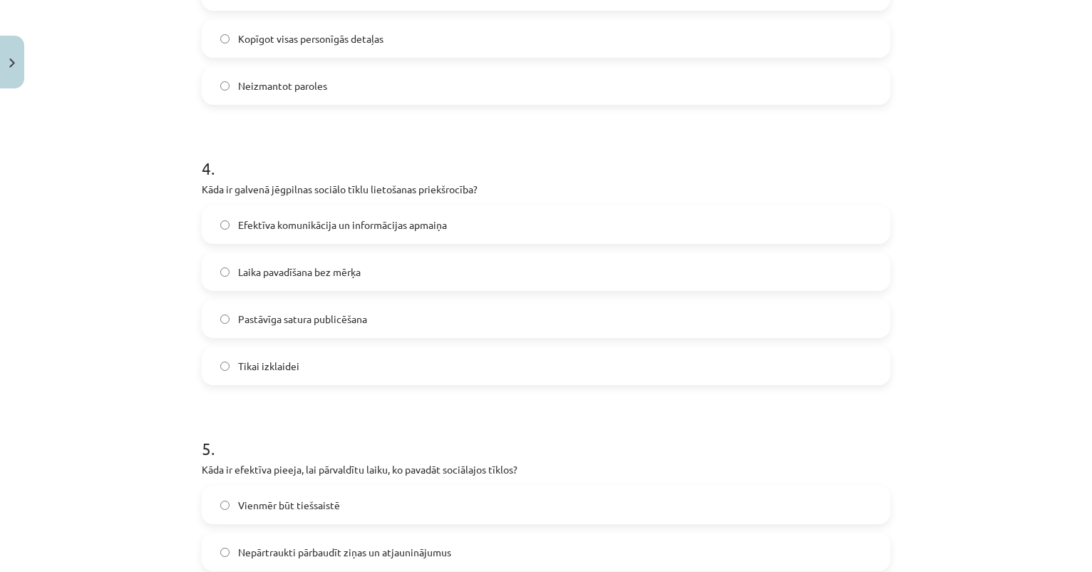
scroll to position [1002, 0]
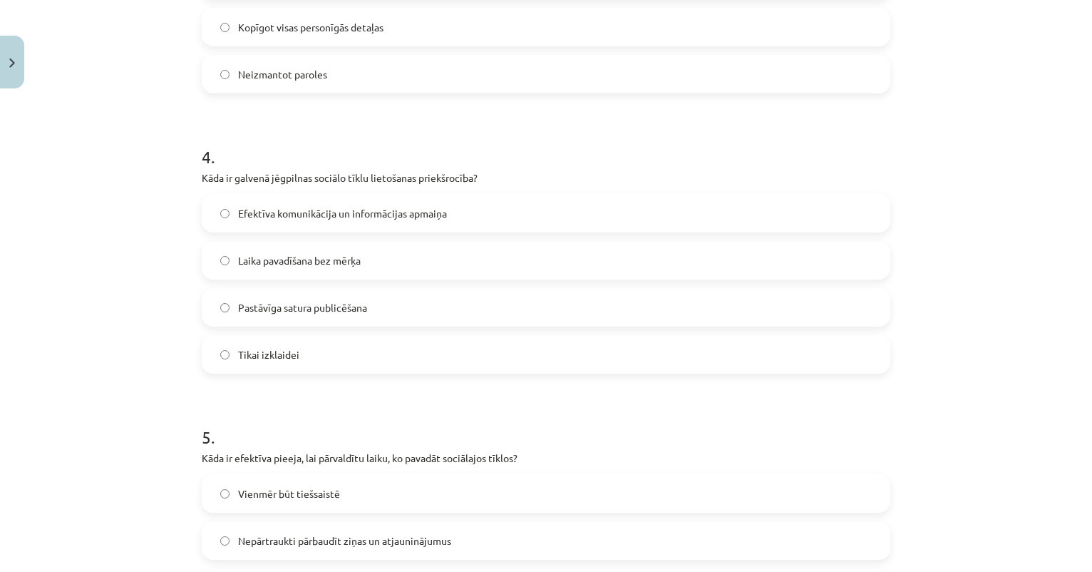
click at [330, 211] on span "Efektīva komunikācija un informācijas apmaiņa" at bounding box center [342, 213] width 209 height 15
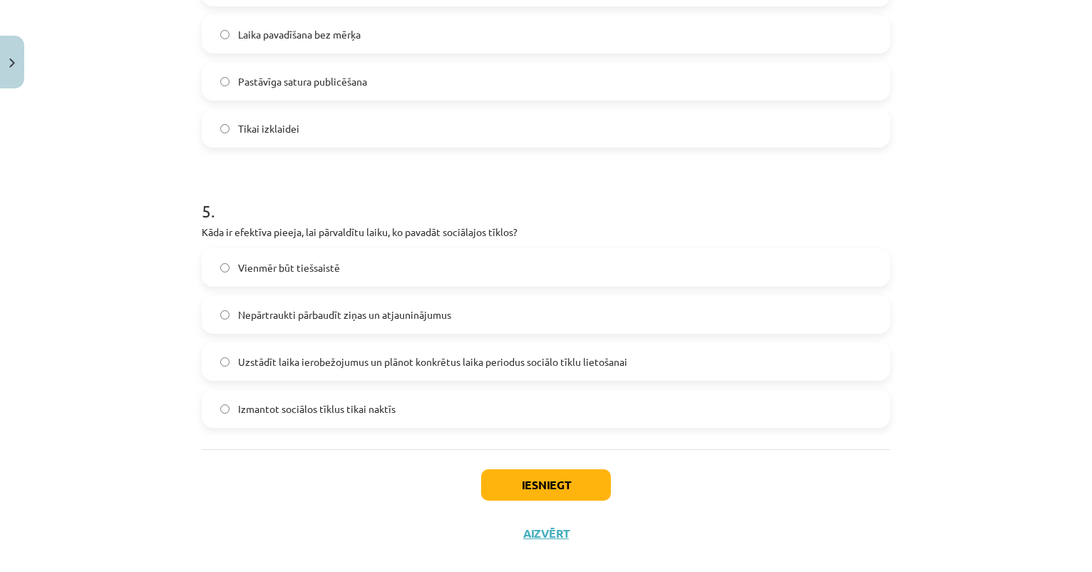
scroll to position [1239, 0]
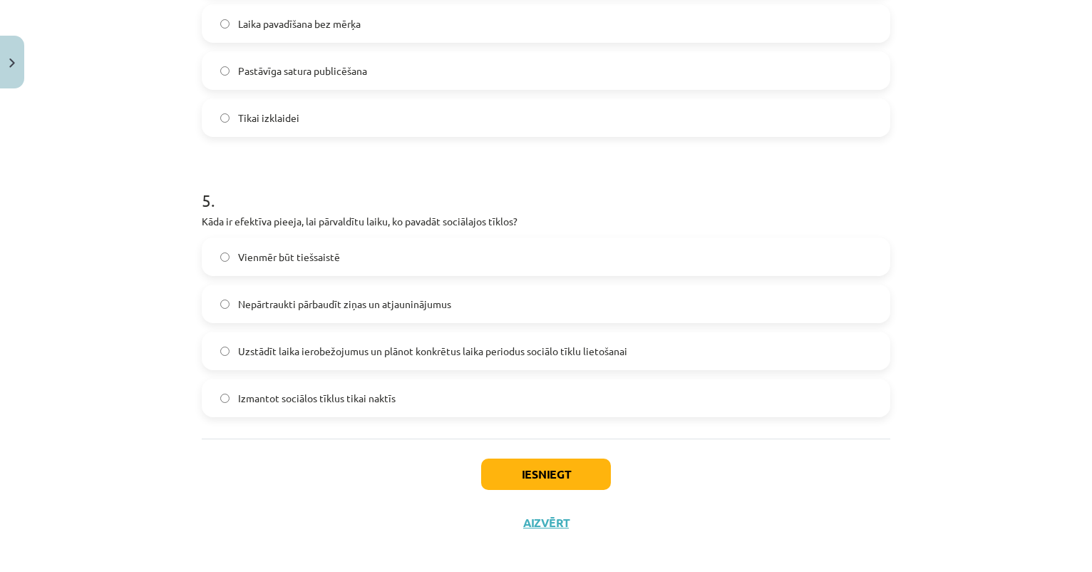
click at [331, 354] on span "Uzstādīt laika ierobežojumus un plānot konkrētus laika periodus sociālo tīklu l…" at bounding box center [432, 351] width 389 height 15
click at [535, 468] on button "Iesniegt" at bounding box center [546, 473] width 130 height 31
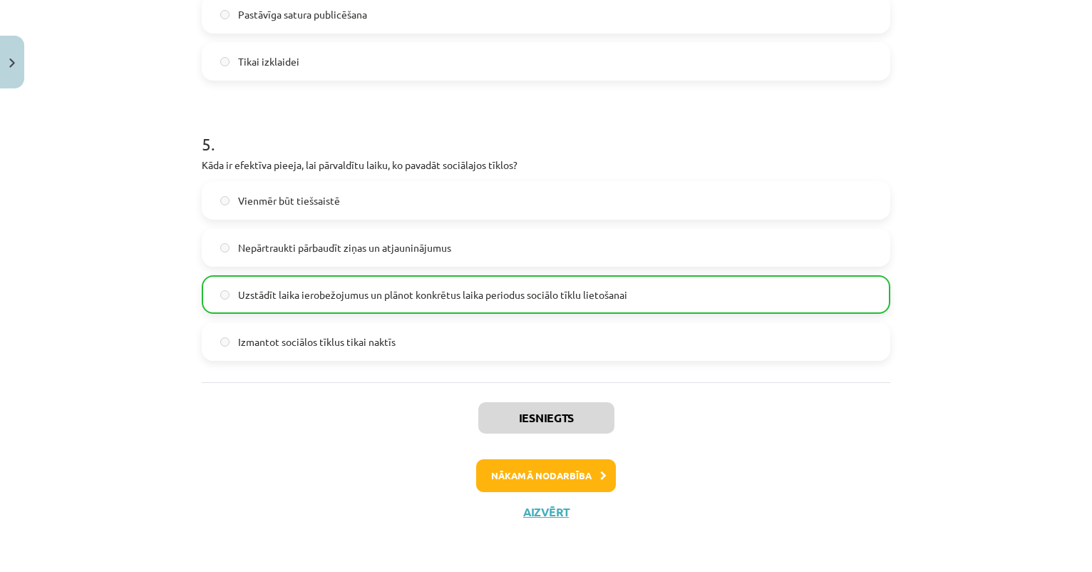
click at [532, 479] on button "Nākamā nodarbība" at bounding box center [546, 475] width 140 height 33
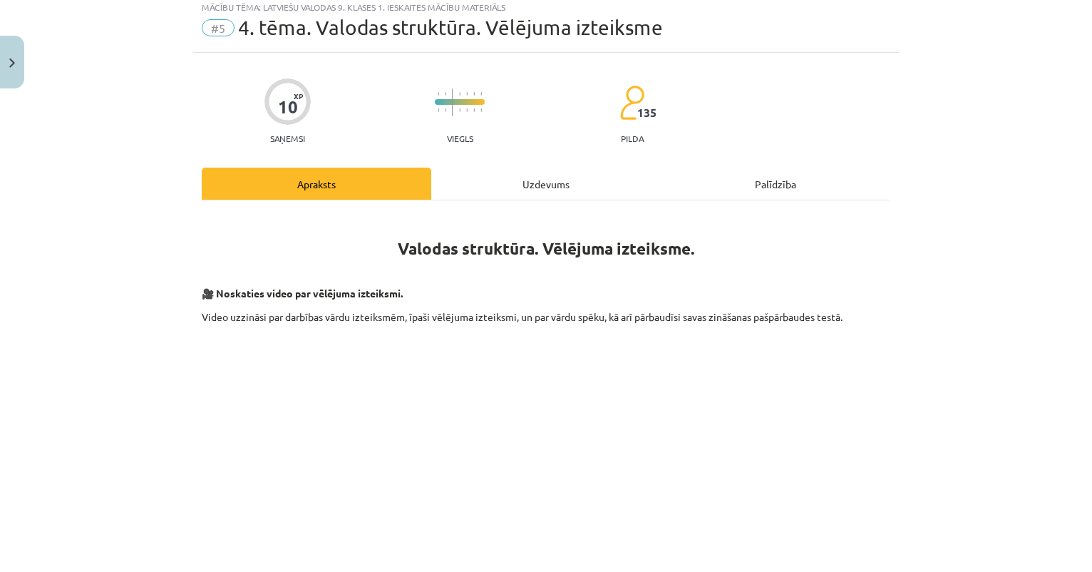
scroll to position [43, 0]
click at [9, 71] on button "Close" at bounding box center [12, 62] width 24 height 53
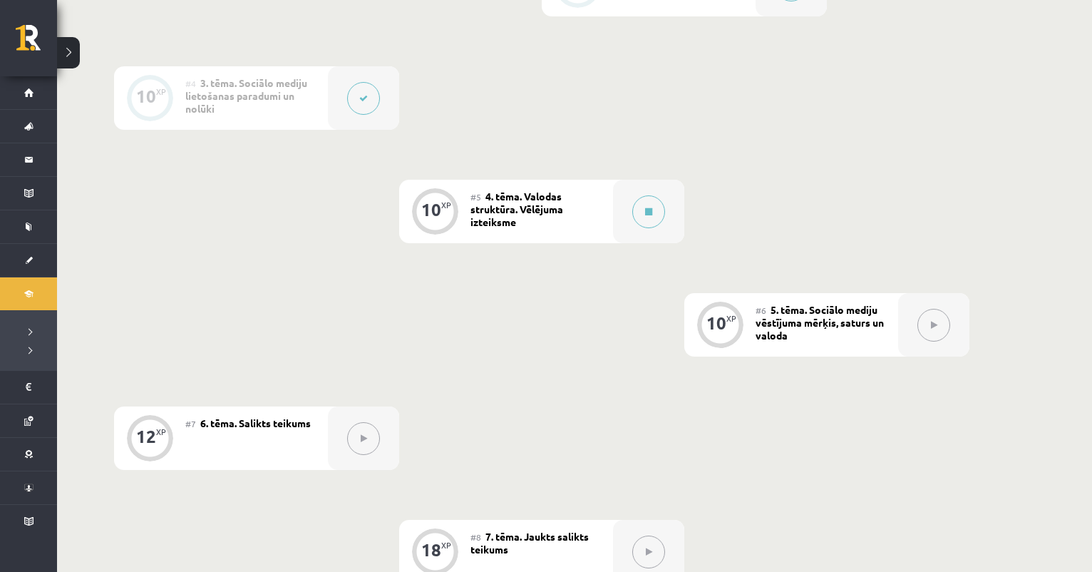
scroll to position [661, 0]
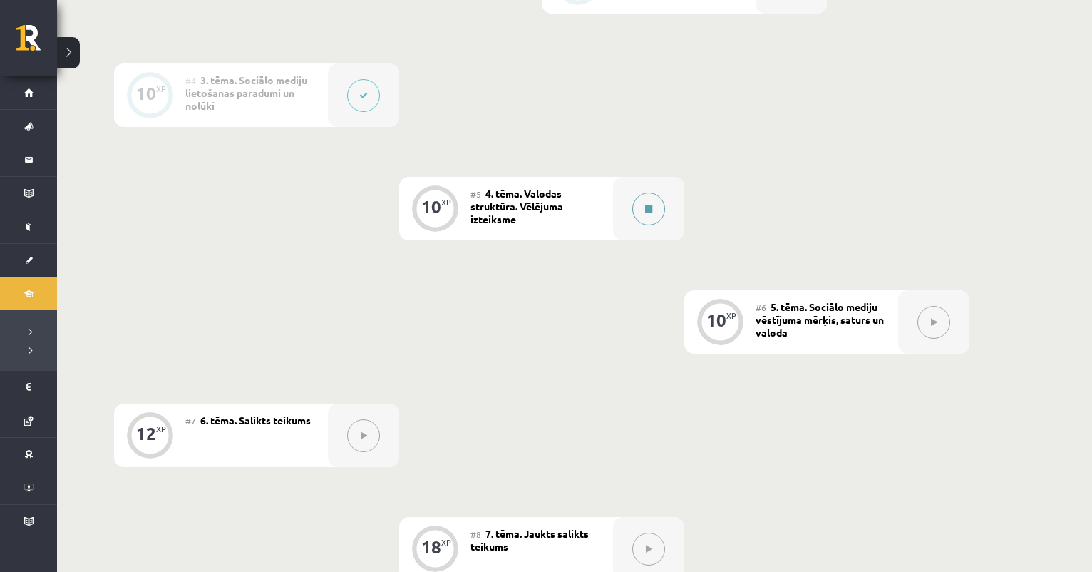
click at [647, 199] on button at bounding box center [648, 208] width 33 height 33
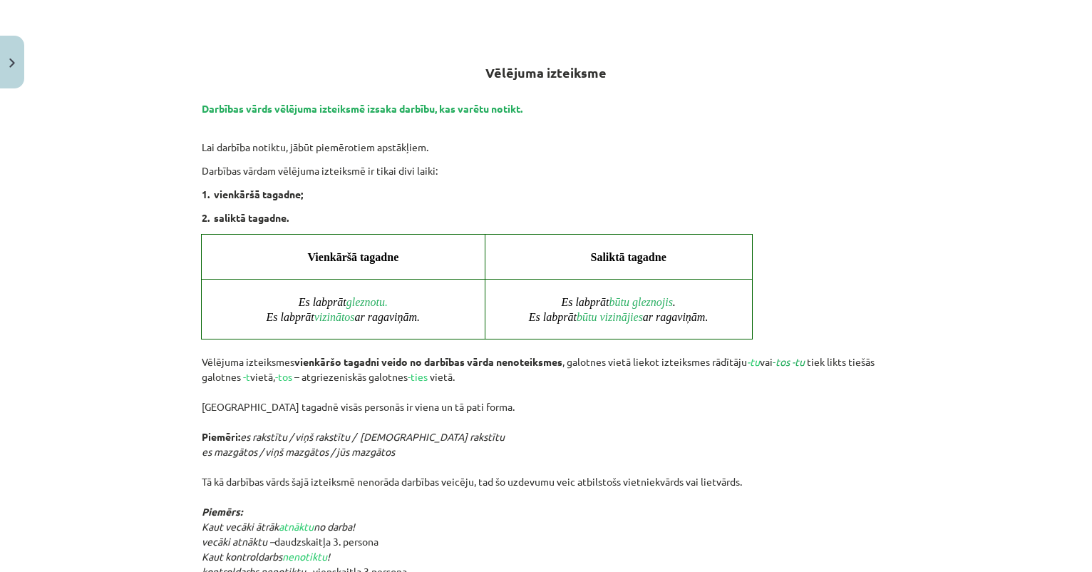
scroll to position [646, 0]
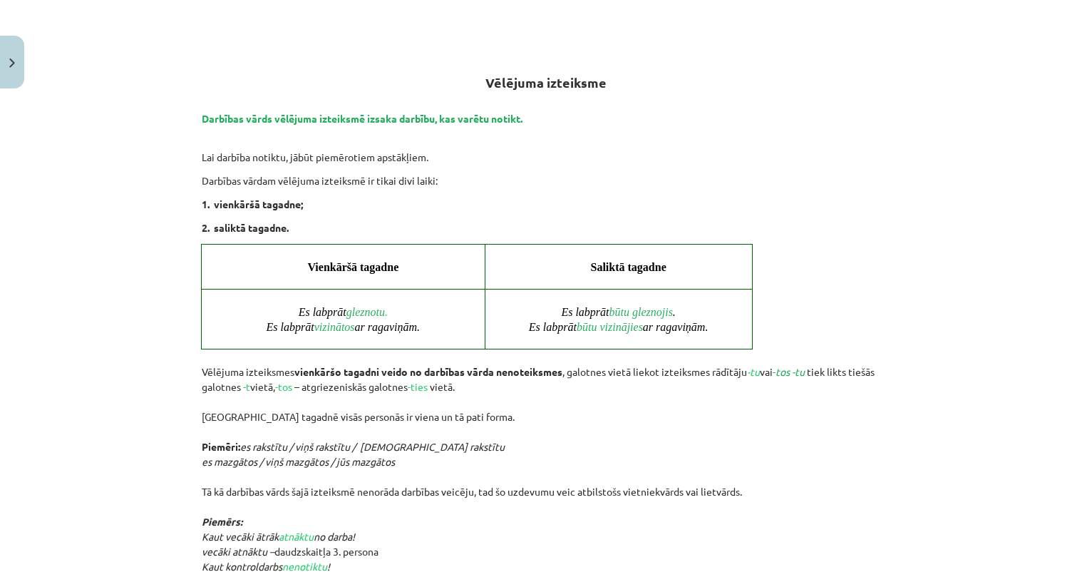
scroll to position [633, 0]
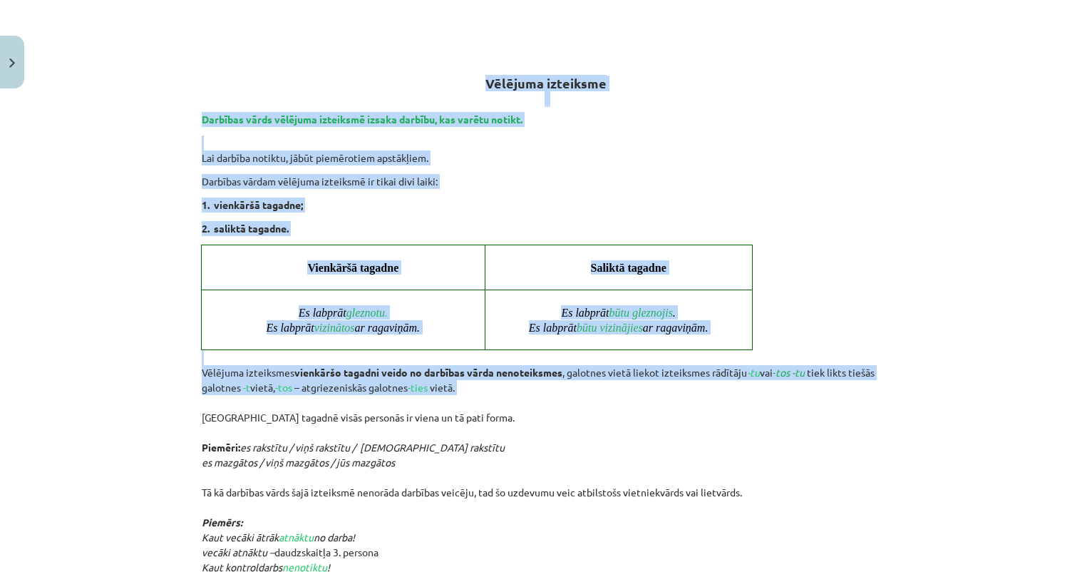
drag, startPoint x: 487, startPoint y: 83, endPoint x: 535, endPoint y: 396, distance: 317.2
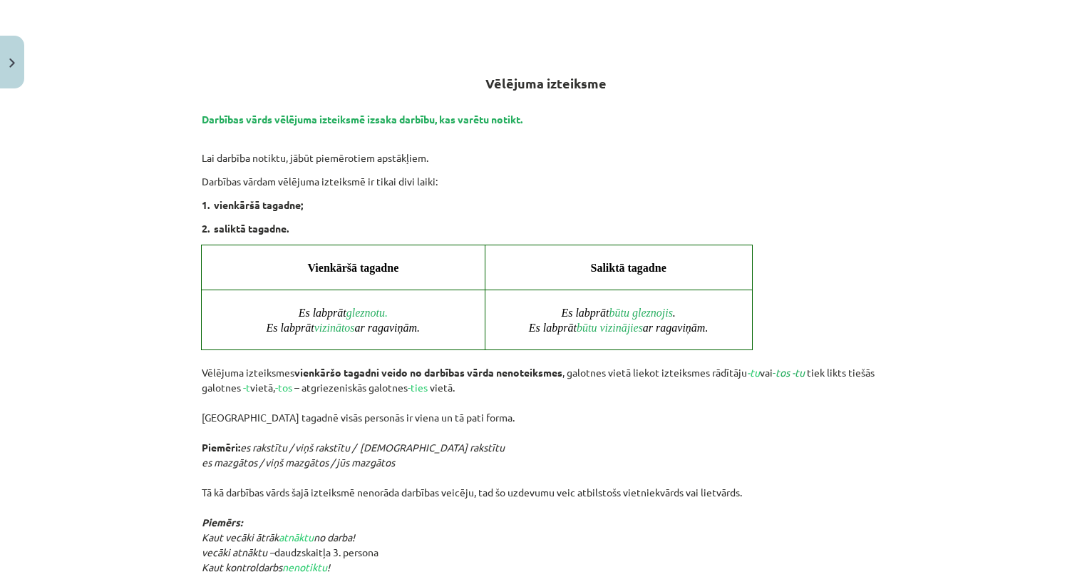
click at [535, 396] on p "Vēlējuma izteiksmes vienkāršo tagadni veido no darbības vārda nenoteiksmes , ga…" at bounding box center [546, 492] width 689 height 284
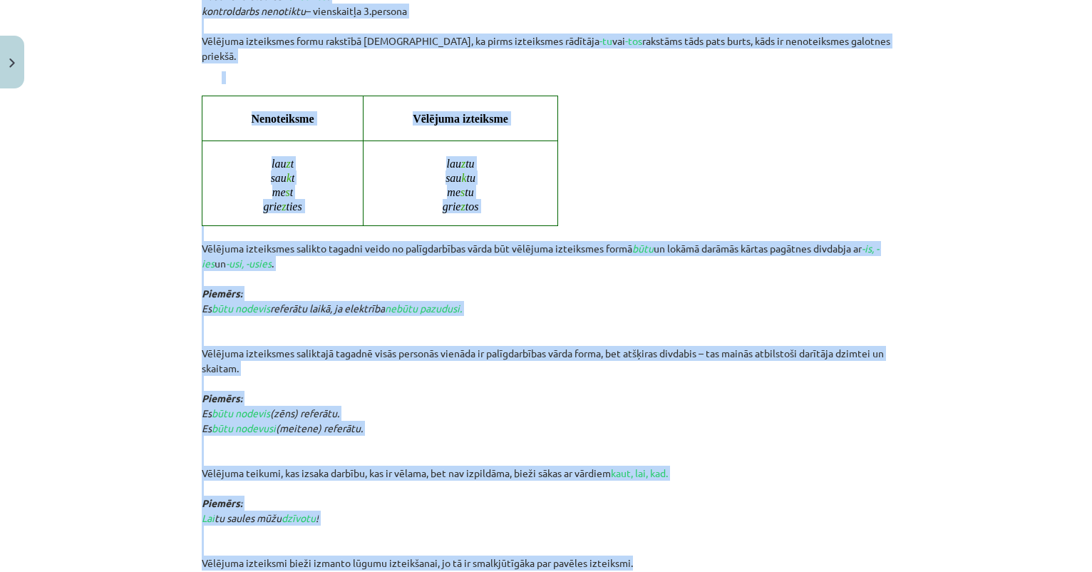
scroll to position [1205, 0]
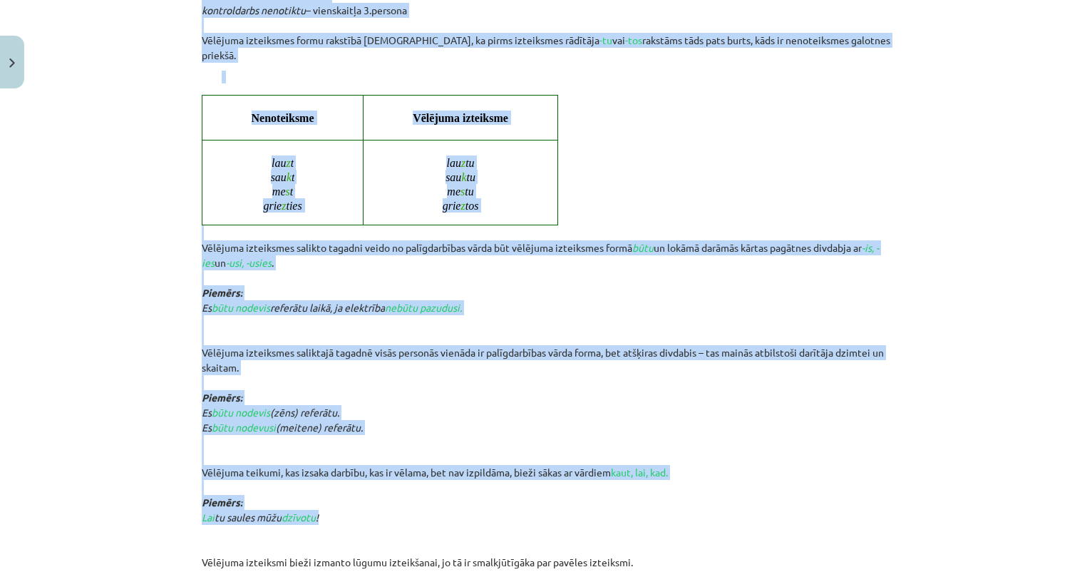
drag, startPoint x: 485, startPoint y: 38, endPoint x: 390, endPoint y: 498, distance: 469.4
click at [390, 498] on div "Valodas struktūra. Vēlējuma izteiksme. 🎥 Noskaties video par vēlējuma izteiks…" at bounding box center [546, 441] width 689 height 2780
copy div "Vēlējuma izteiksme Darbības vārds vēlējuma izteiksmē izsaka darbību, kas varētu…"
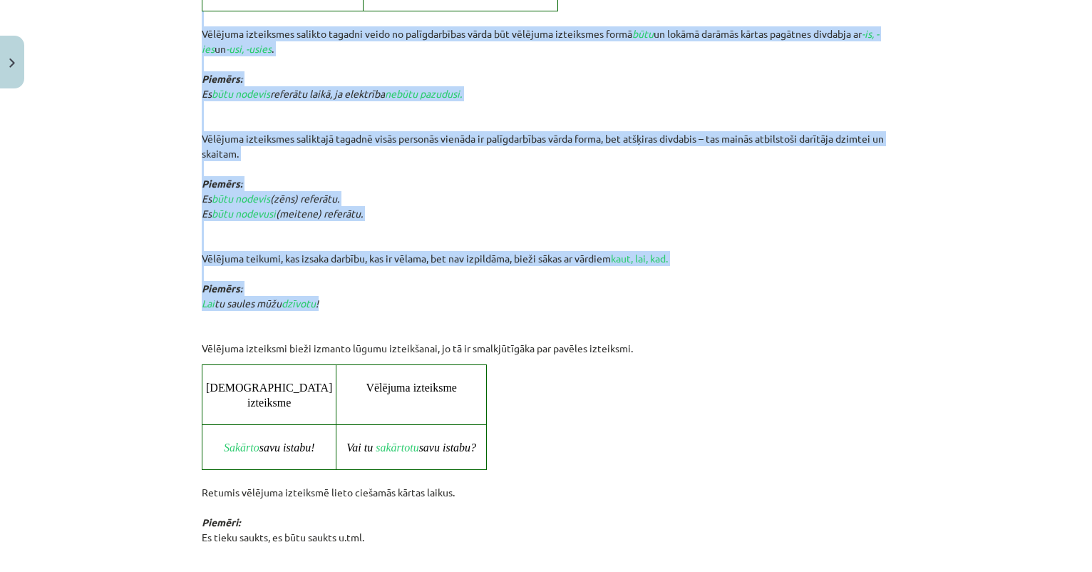
scroll to position [1476, 0]
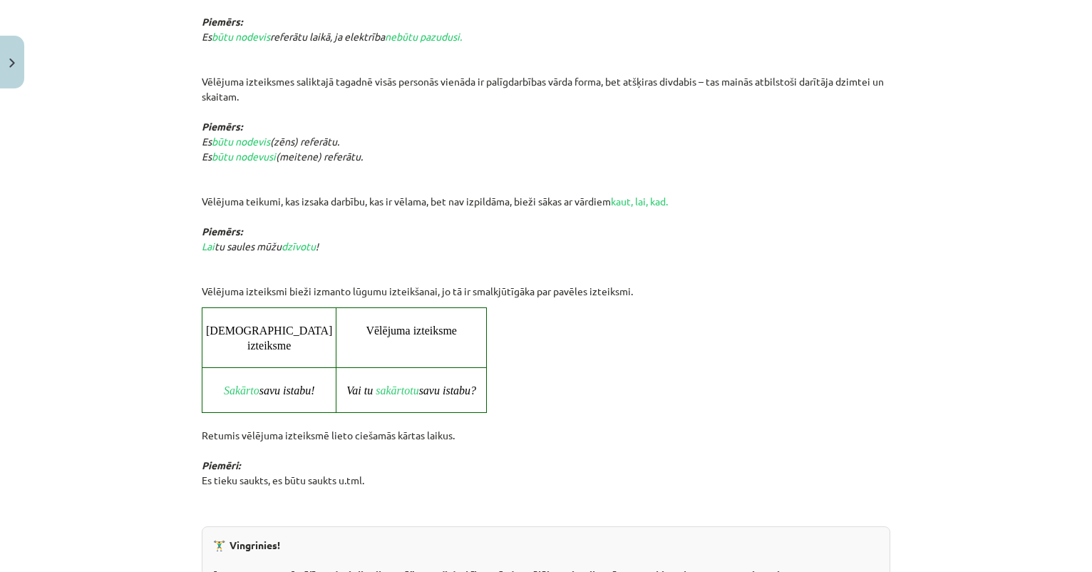
click at [568, 251] on p "Vēlējuma izteiksmes salikto tagadni veido no palīgdarbības vārda būt vēlējuma i…" at bounding box center [546, 126] width 689 height 344
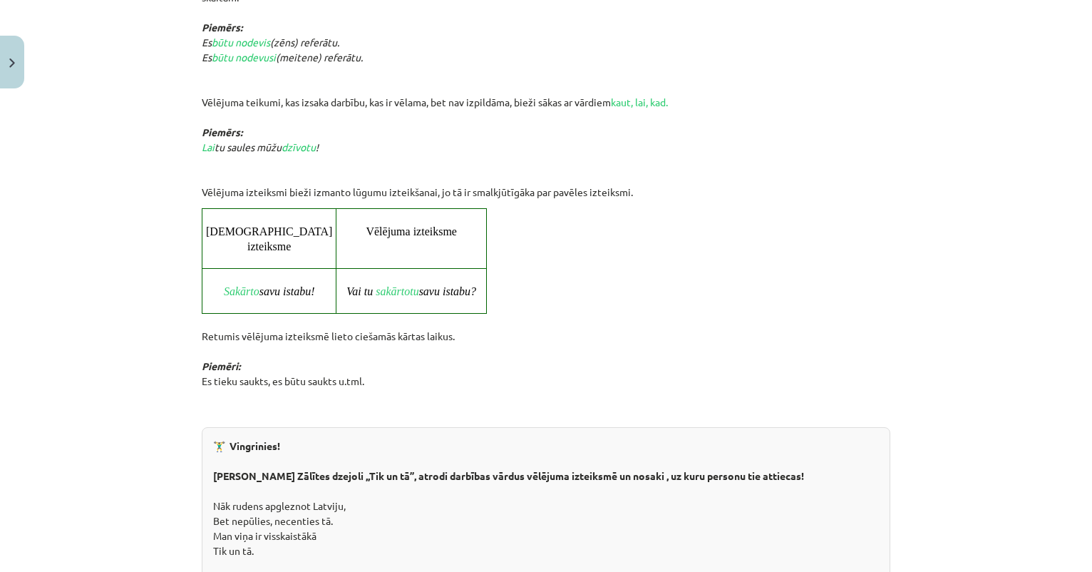
scroll to position [1576, 0]
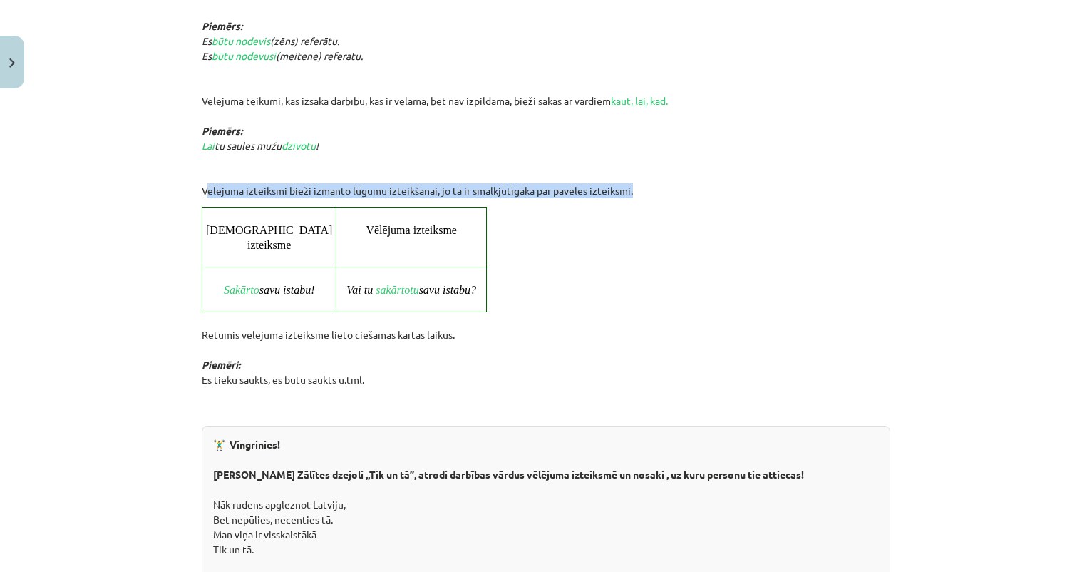
drag, startPoint x: 203, startPoint y: 166, endPoint x: 515, endPoint y: 262, distance: 326.0
click at [515, 262] on div "Valodas struktūra. Vēlējuma izteiksme. 🎥 Noskaties video par vēlējuma izteiks…" at bounding box center [546, 69] width 689 height 2780
copy div "Vēlējuma izteiksmi bieži izmanto lūgumu izteikšanai, jo tā ir smalkjūtīgāka par…"
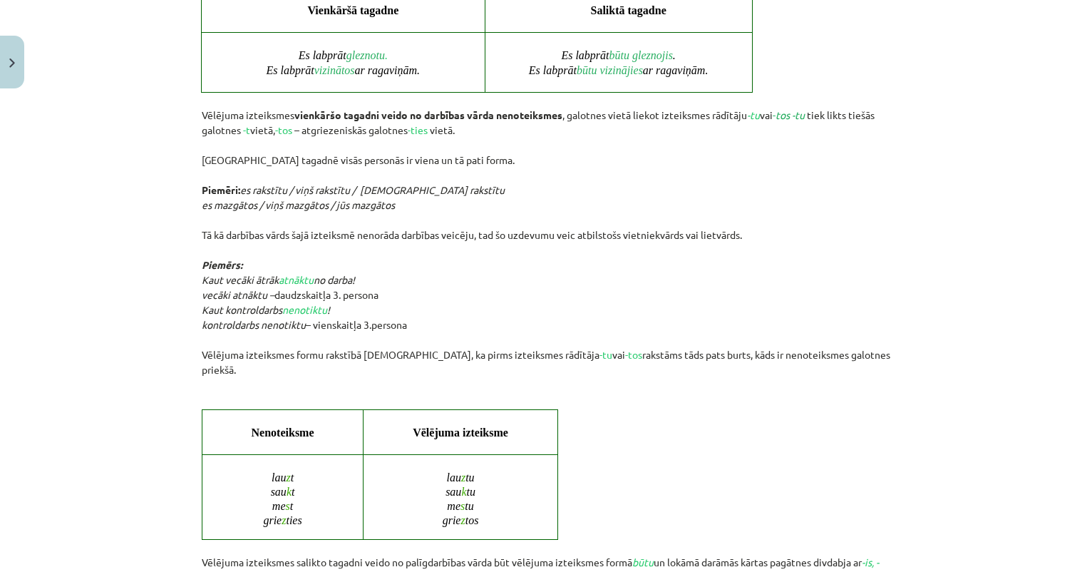
scroll to position [736, 0]
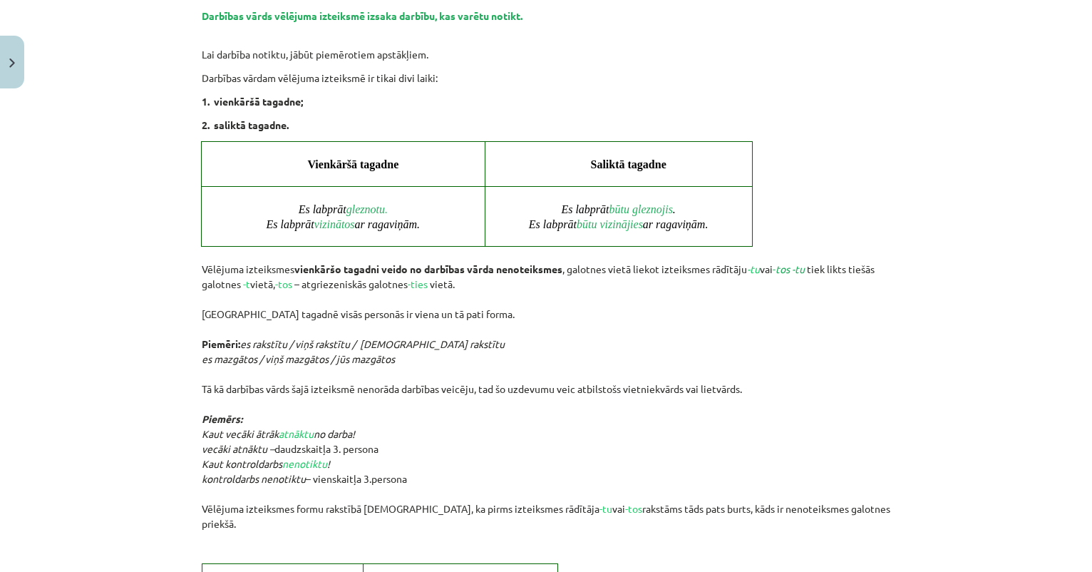
click at [540, 287] on p "Vēlējuma izteiksmes vienkāršo tagadni veido no darbības vārda nenoteiksmes , ga…" at bounding box center [546, 389] width 689 height 284
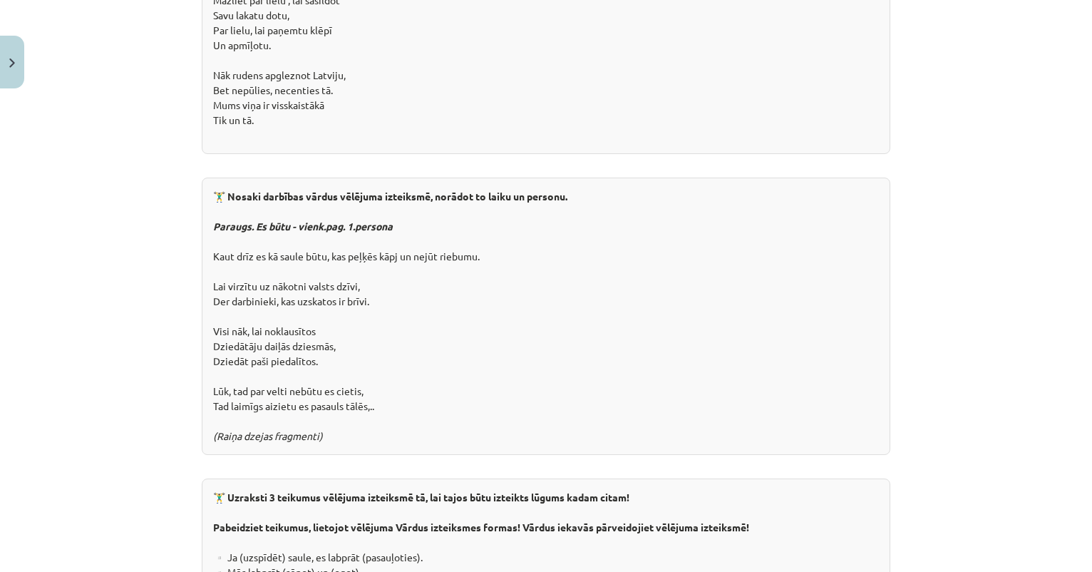
scroll to position [2249, 0]
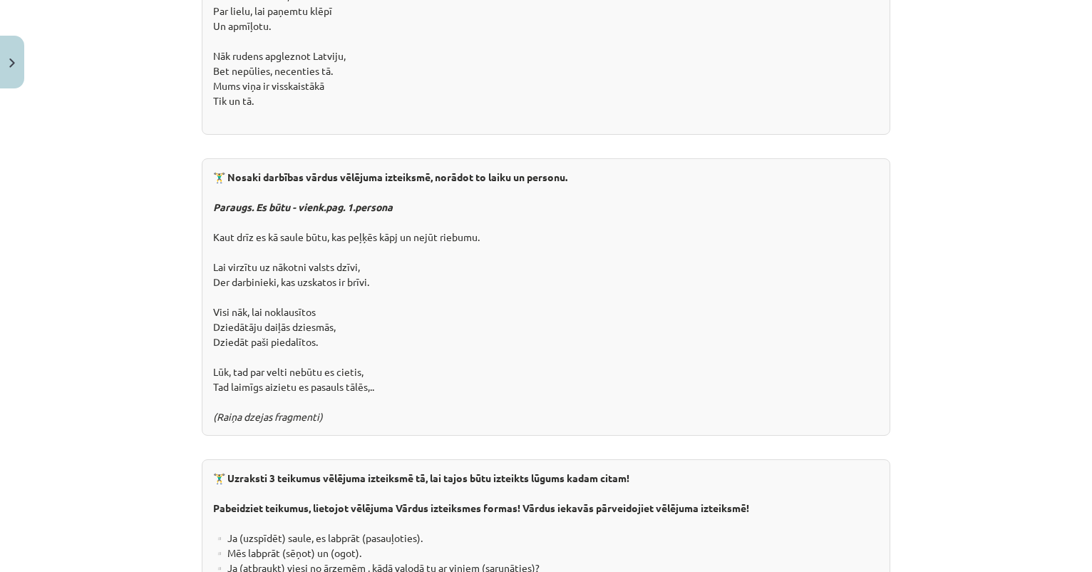
drag, startPoint x: 214, startPoint y: 134, endPoint x: 401, endPoint y: 343, distance: 280.2
click at [401, 343] on div "🏋️‍♂️ Nosaki darbības vārdus vēlējuma izteiksmē, norādot to laiku un personu. P…" at bounding box center [546, 296] width 689 height 277
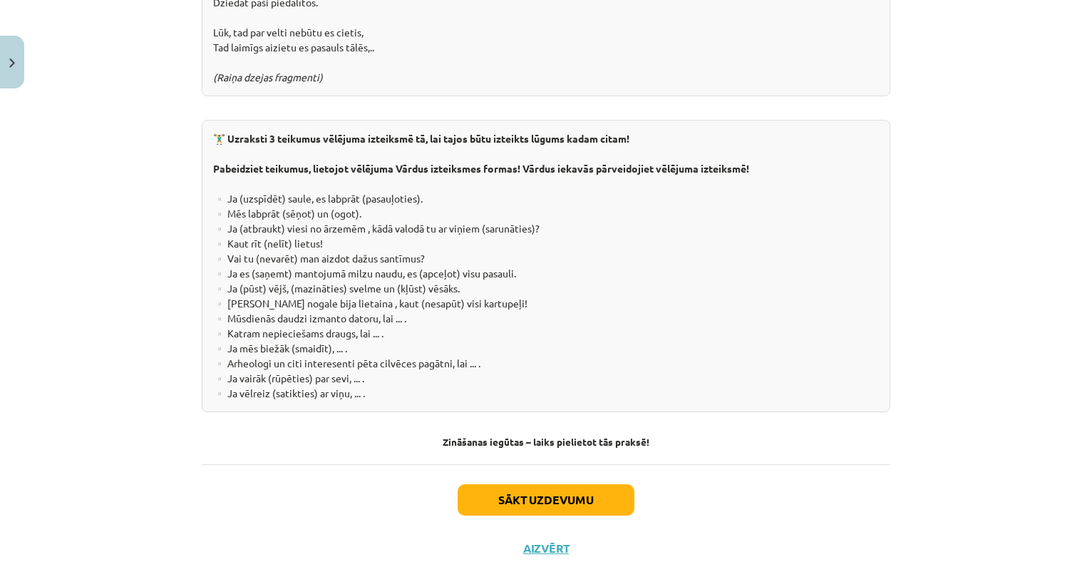
scroll to position [2587, 0]
click at [528, 485] on button "Sākt uzdevumu" at bounding box center [546, 500] width 177 height 31
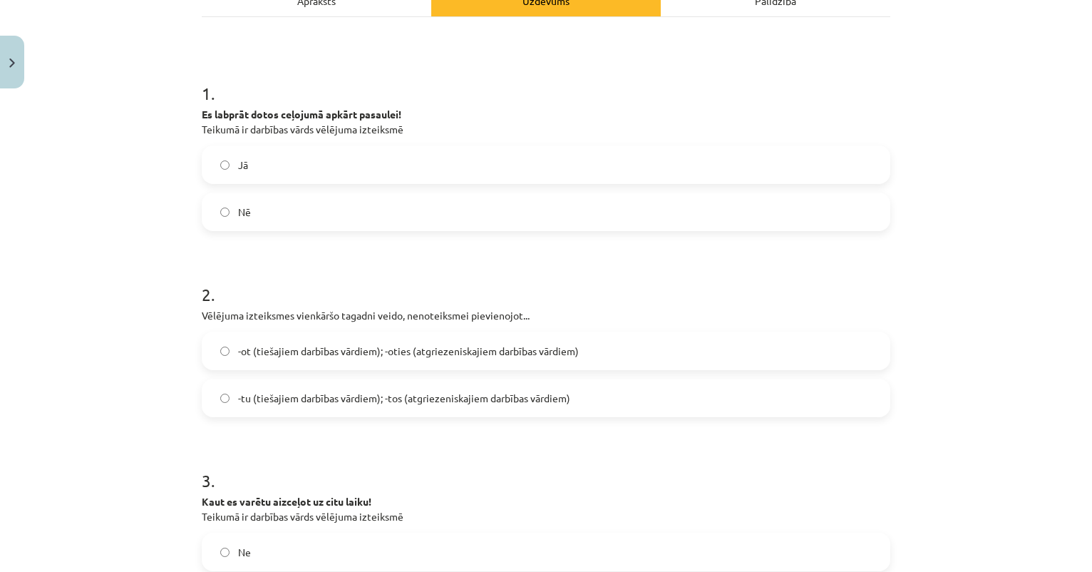
scroll to position [237, 0]
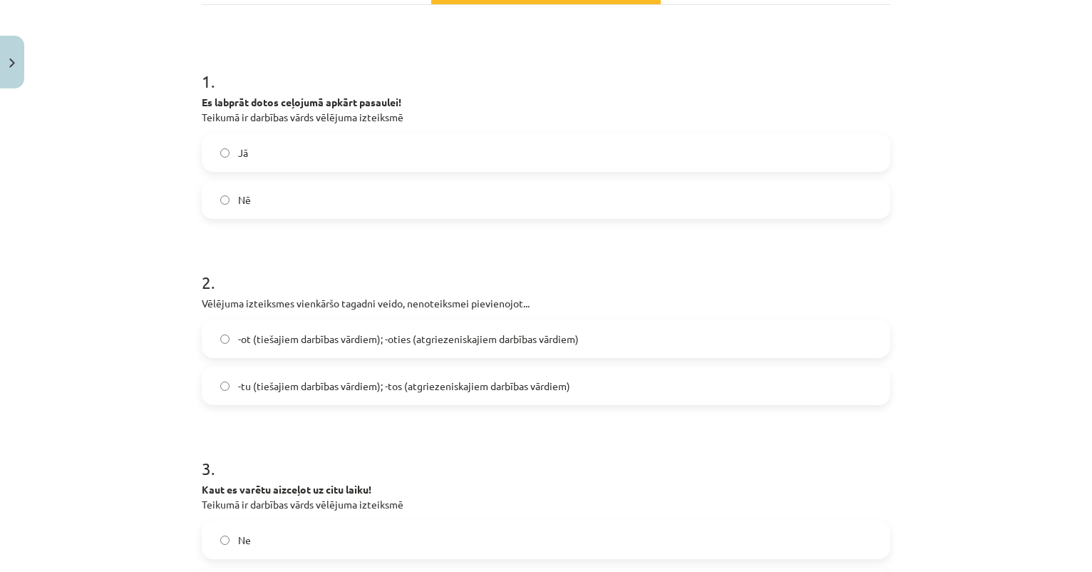
click at [258, 155] on label "Jā" at bounding box center [546, 153] width 686 height 36
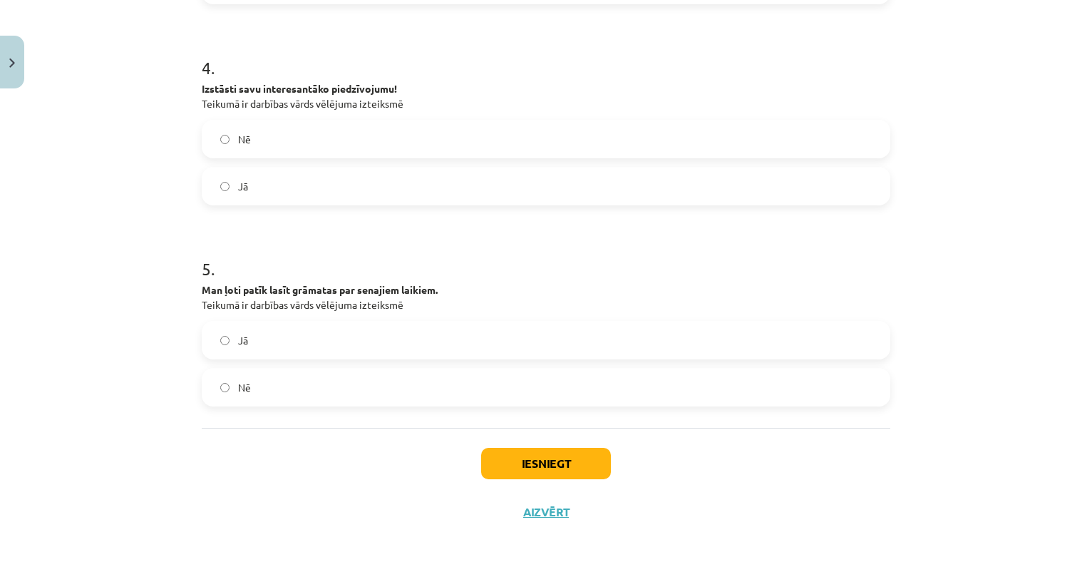
scroll to position [966, 0]
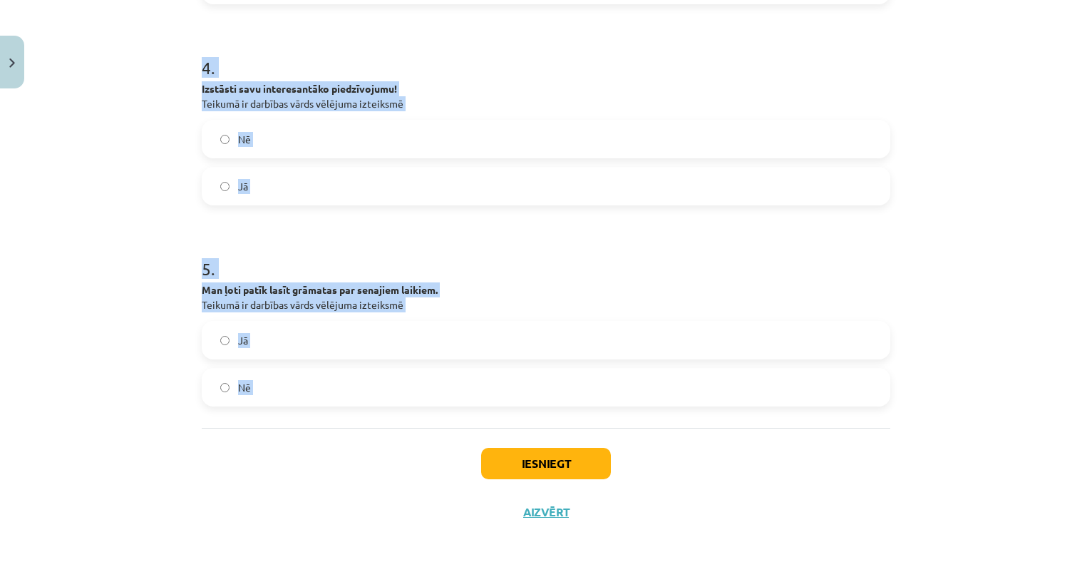
drag, startPoint x: 202, startPoint y: 80, endPoint x: 516, endPoint y: 436, distance: 474.2
copy form "1 . Es labprāt dotos ceļojumā apkārt pasaulei! Teikumā ir darbības vārds vēlēju…"
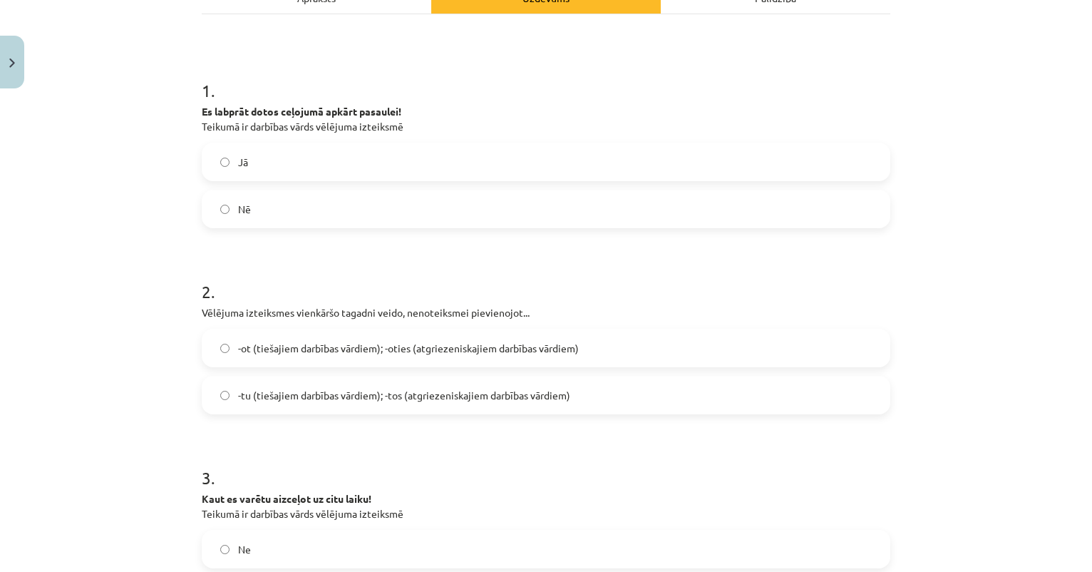
scroll to position [341, 0]
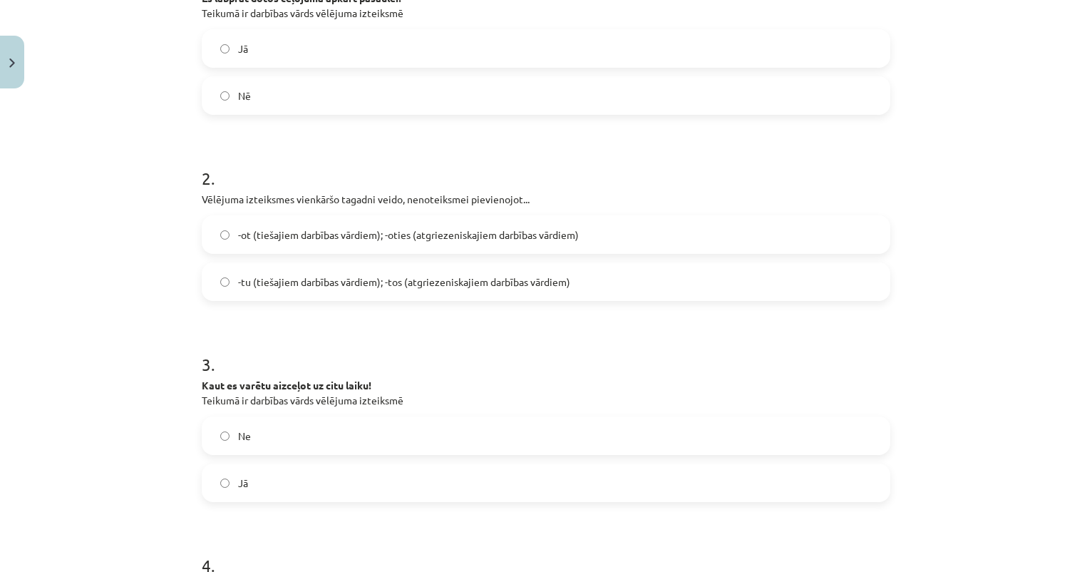
click at [257, 281] on span "-tu (tiešajiem darbības vārdiem); -tos (atgriezeniskajiem darbības vārdiem)" at bounding box center [404, 281] width 332 height 15
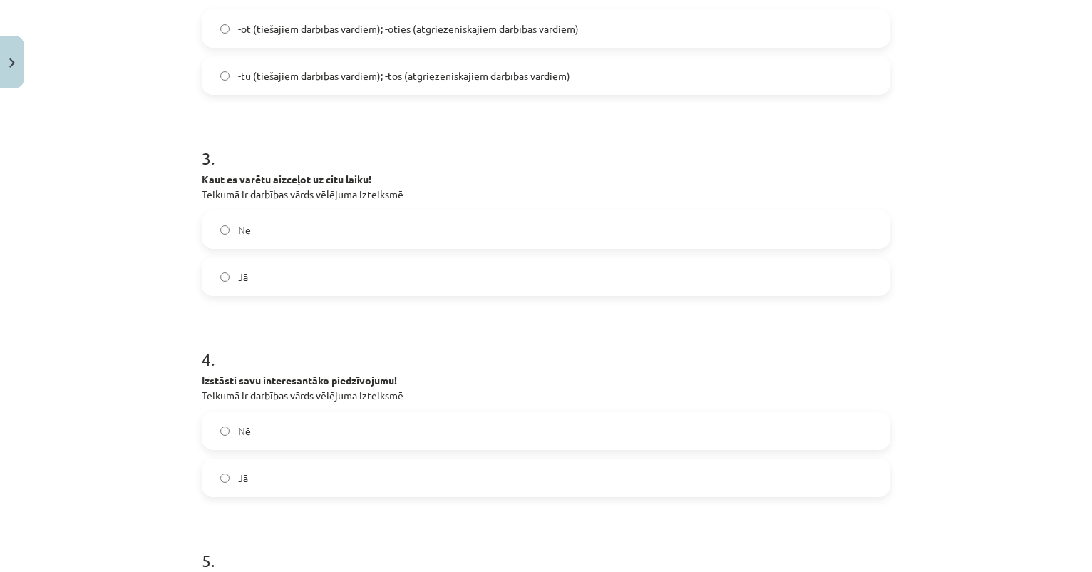
scroll to position [562, 0]
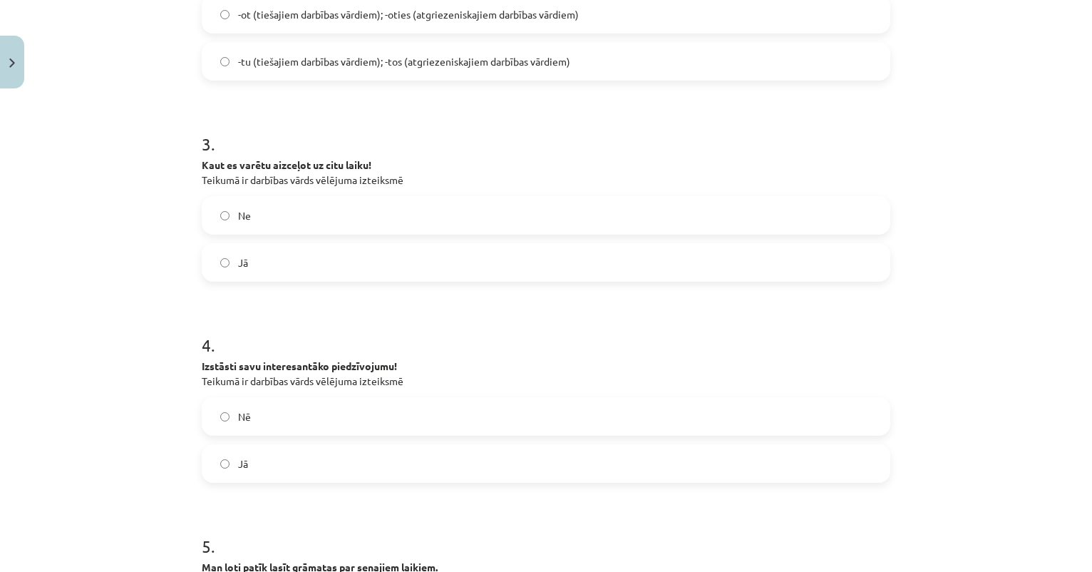
click at [257, 259] on label "Jā" at bounding box center [546, 262] width 686 height 36
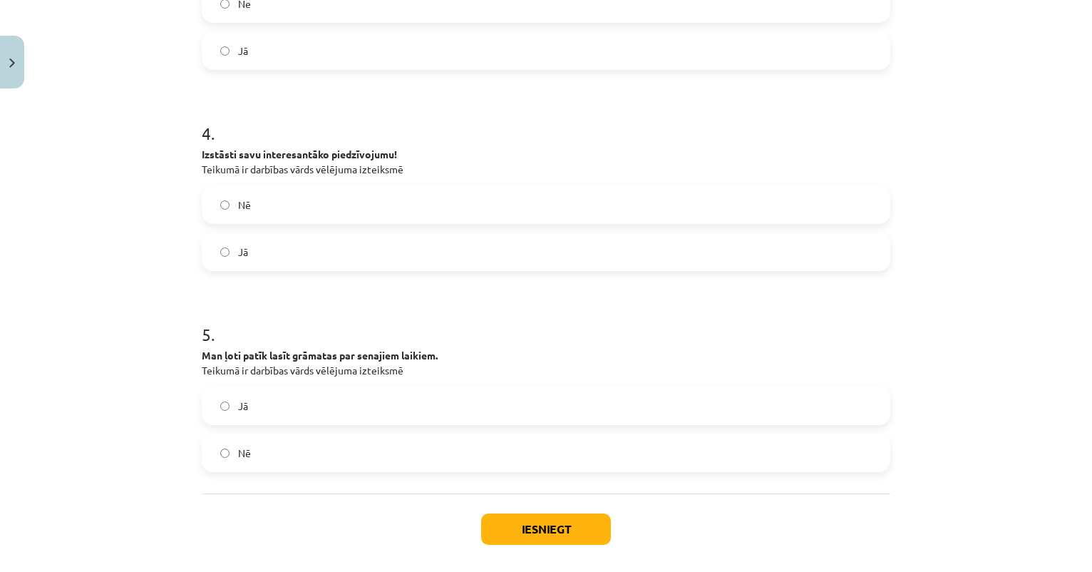
scroll to position [774, 0]
click at [249, 212] on label "Nē" at bounding box center [546, 204] width 686 height 36
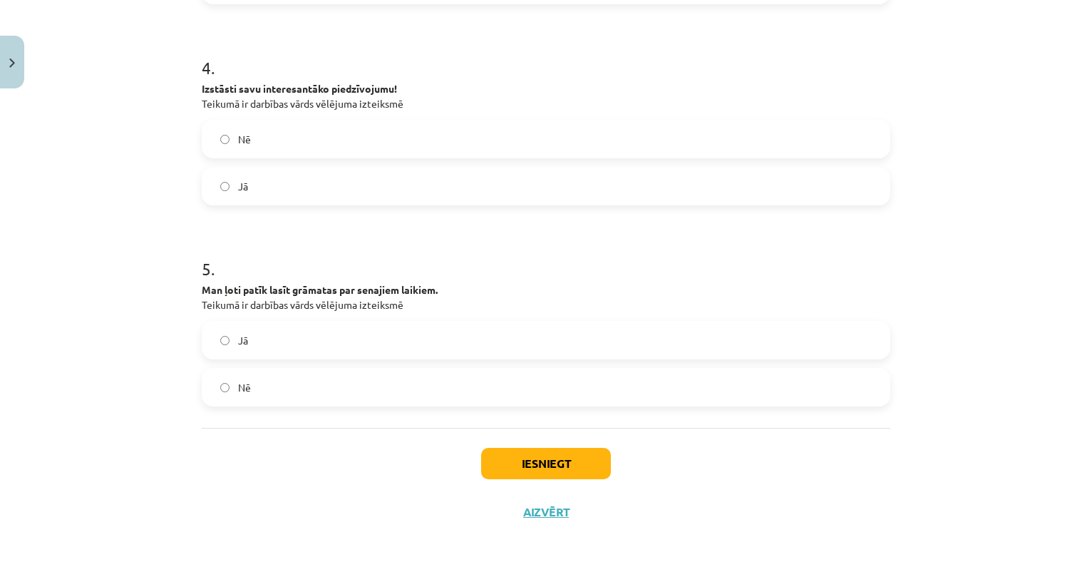
scroll to position [841, 0]
click at [253, 379] on label "Nē" at bounding box center [546, 387] width 686 height 36
click at [529, 465] on button "Iesniegt" at bounding box center [546, 463] width 130 height 31
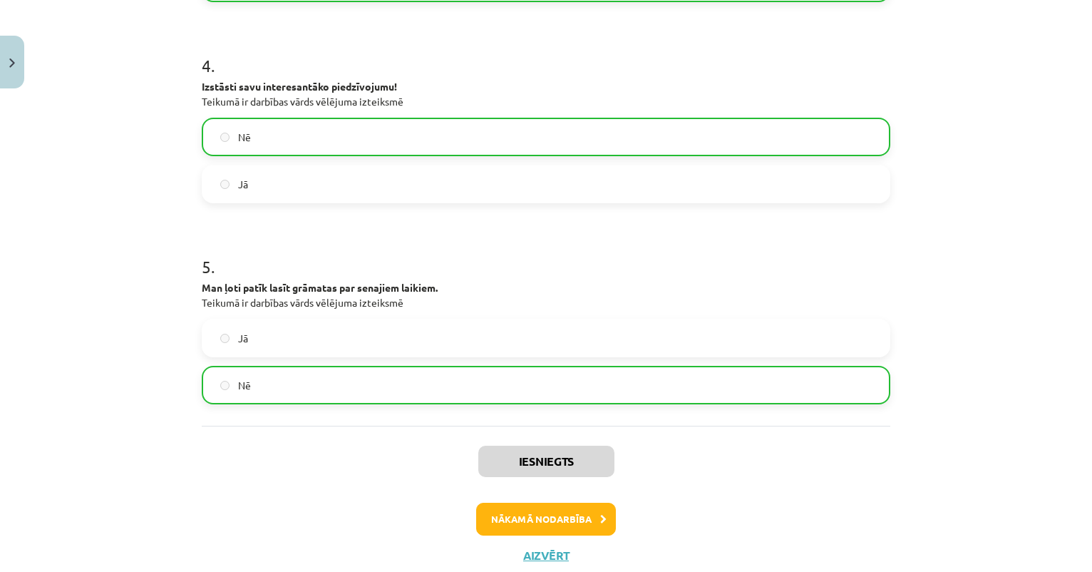
click at [528, 515] on button "Nākamā nodarbība" at bounding box center [546, 519] width 140 height 33
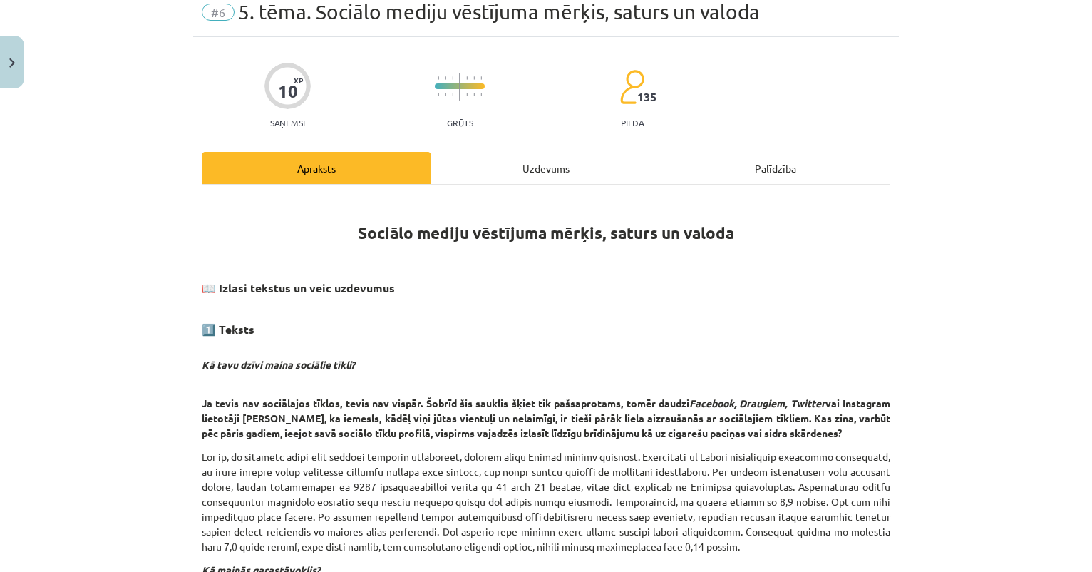
scroll to position [61, 0]
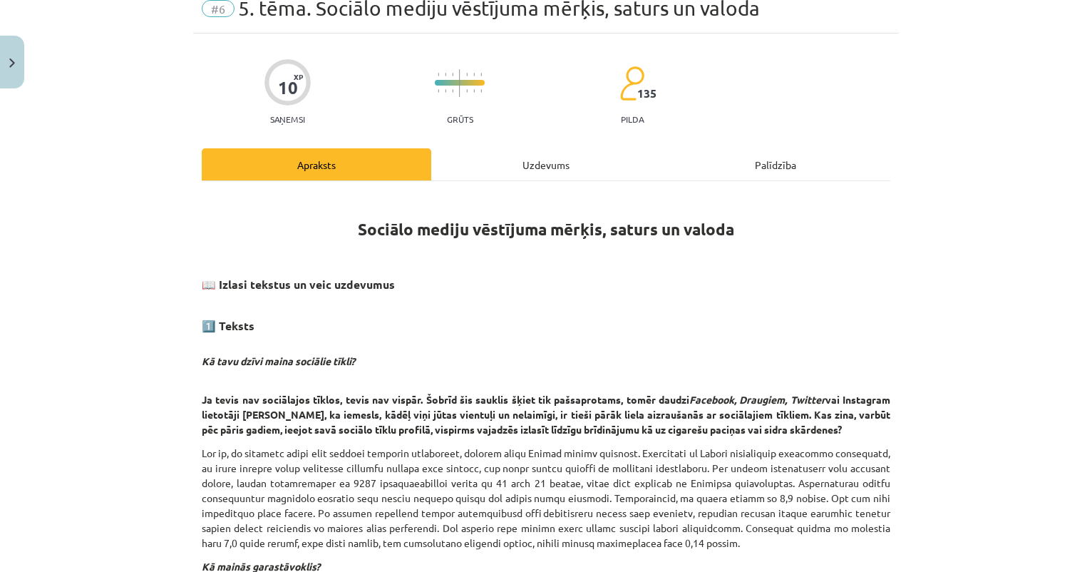
click at [11, 81] on button "Close" at bounding box center [12, 62] width 24 height 53
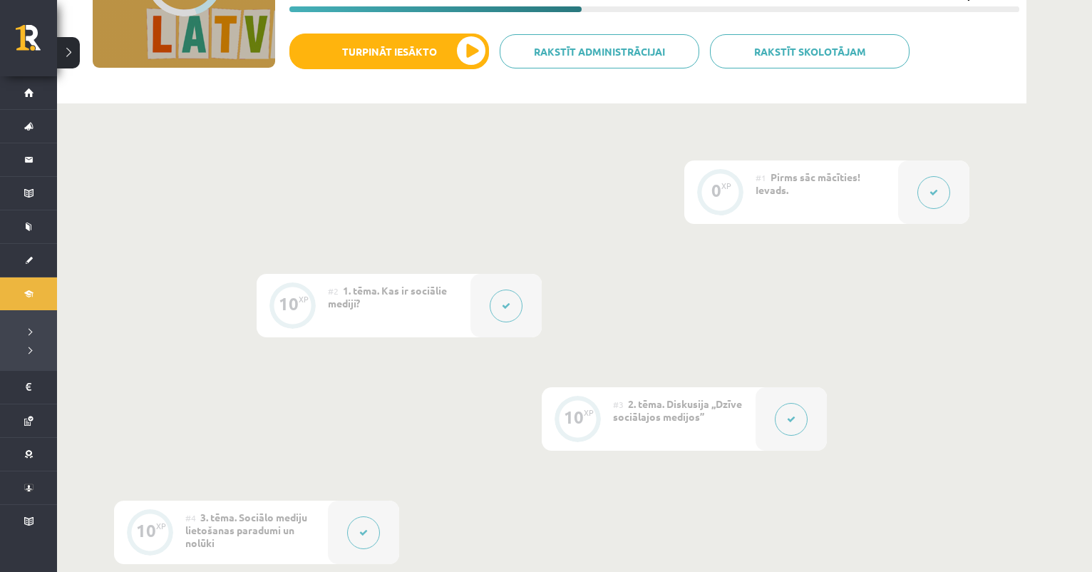
scroll to position [227, 0]
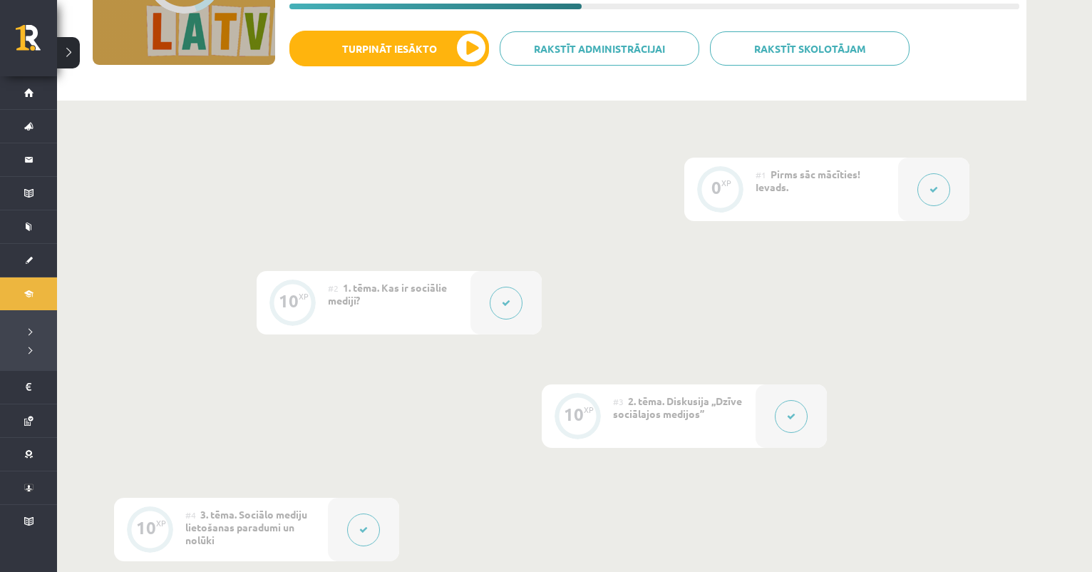
click at [508, 316] on button at bounding box center [506, 303] width 33 height 33
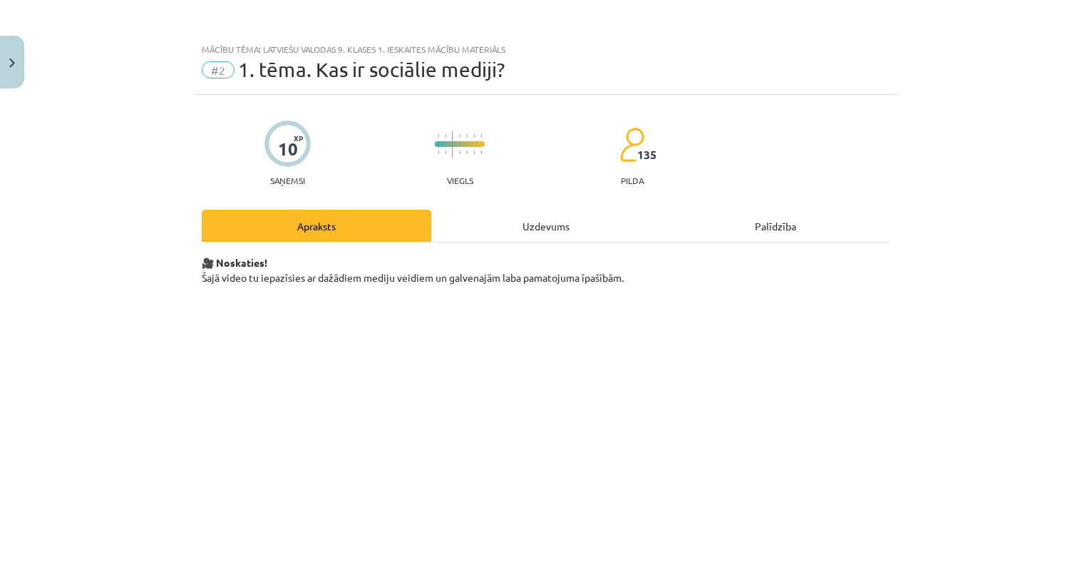
click at [532, 224] on div "Uzdevums" at bounding box center [546, 226] width 230 height 32
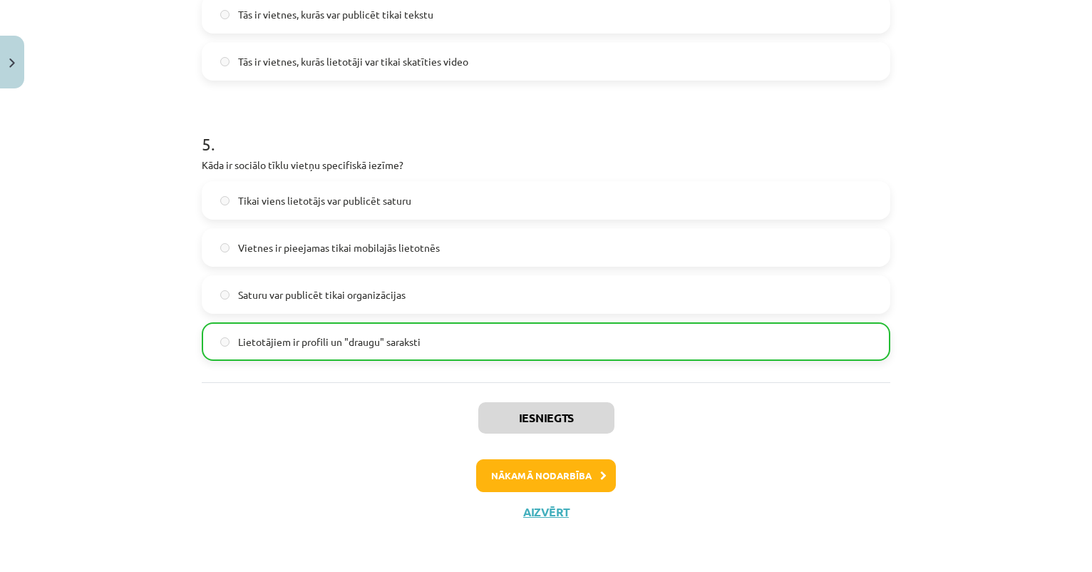
scroll to position [1297, 0]
click at [21, 79] on button "Close" at bounding box center [12, 62] width 24 height 53
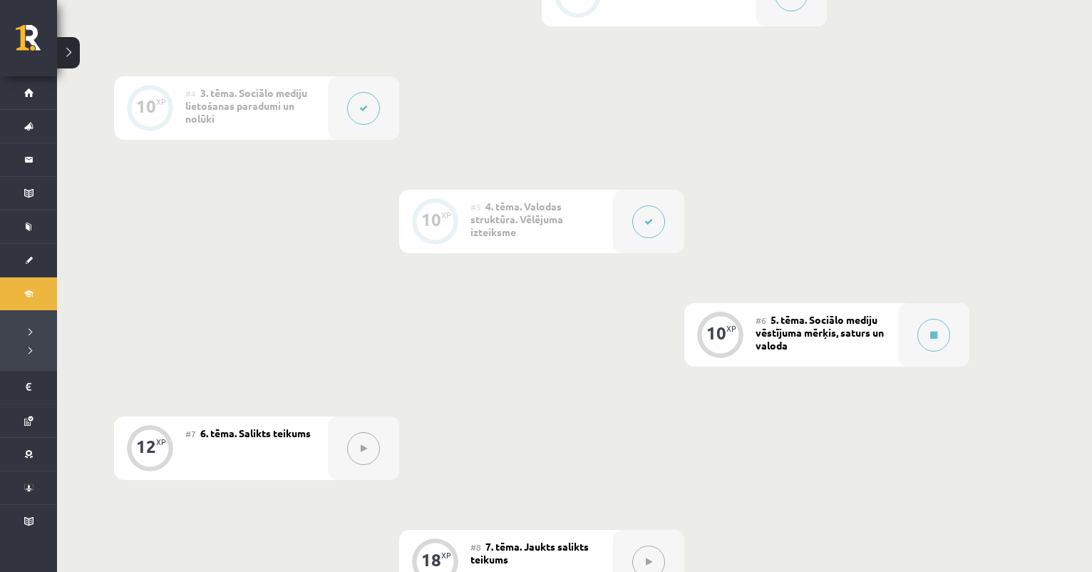
scroll to position [650, 0]
click at [942, 345] on button at bounding box center [933, 332] width 33 height 33
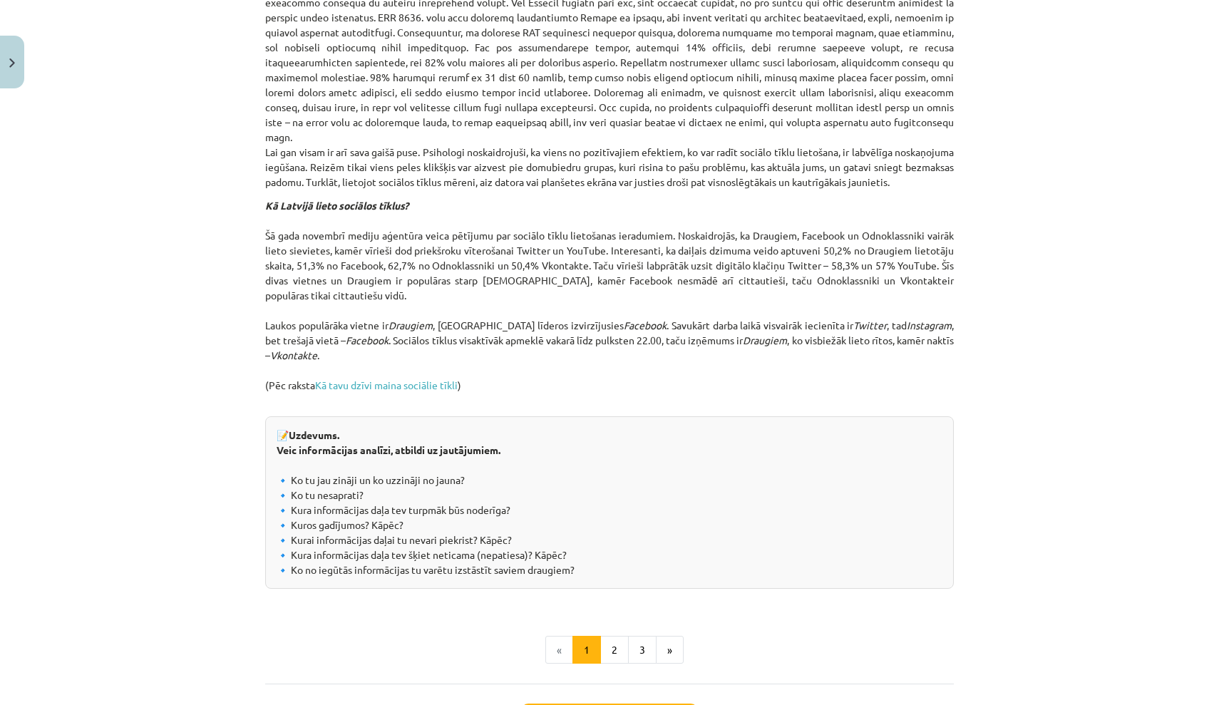
scroll to position [1354, 0]
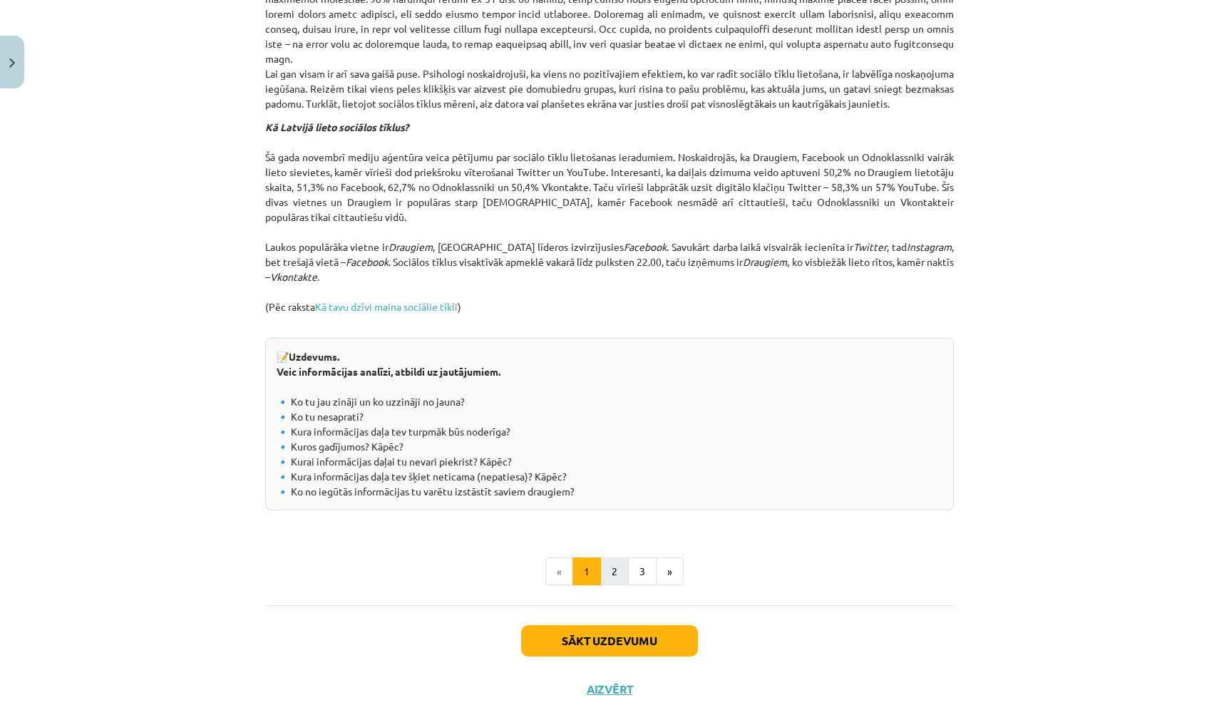
click at [614, 571] on button "2" at bounding box center [614, 571] width 29 height 29
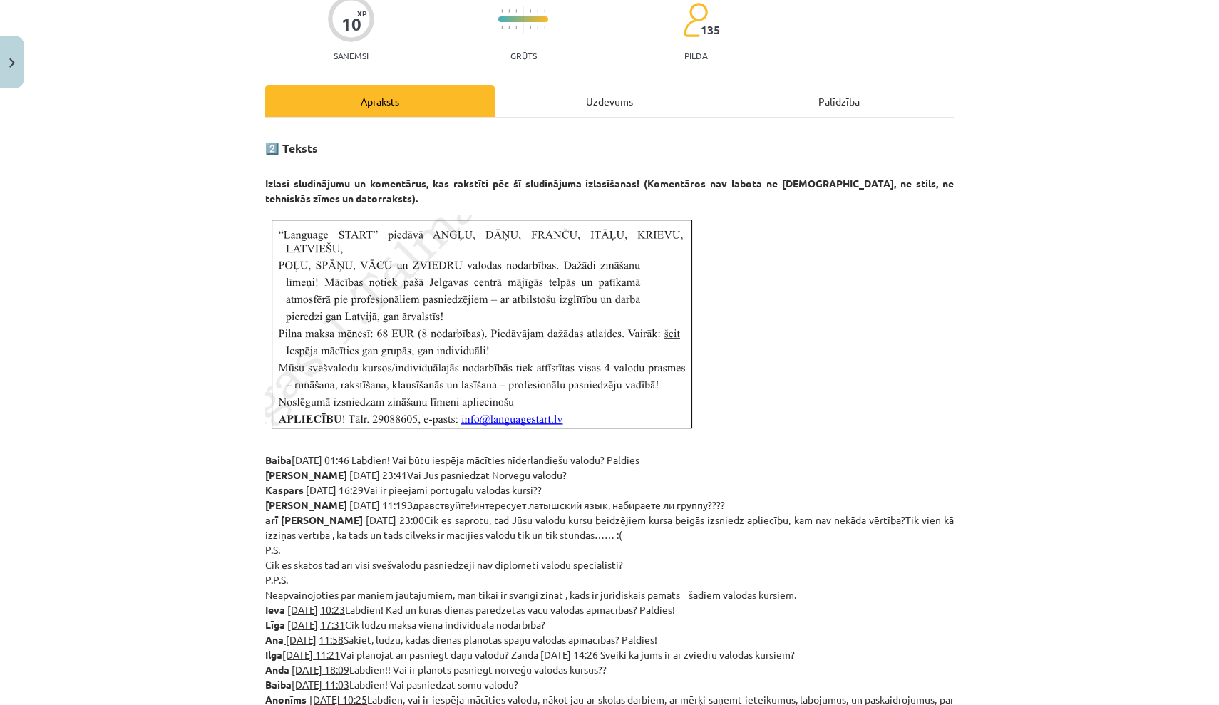
scroll to position [124, 0]
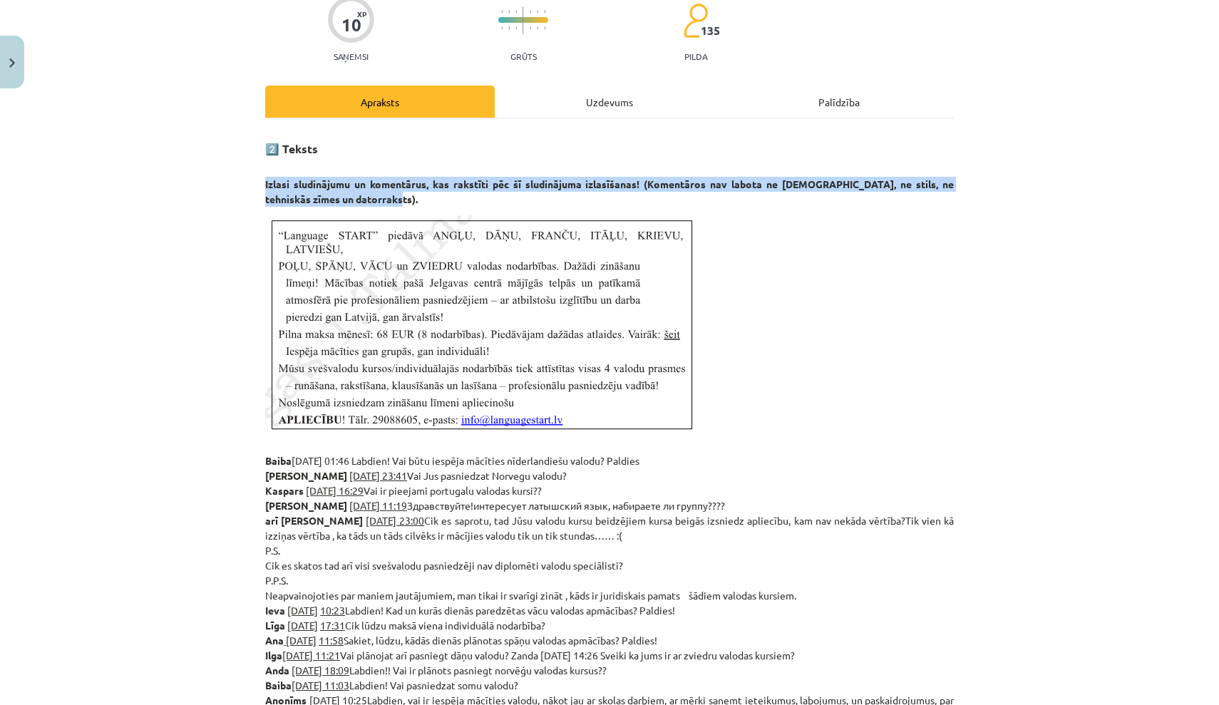
drag, startPoint x: 259, startPoint y: 181, endPoint x: 401, endPoint y: 204, distance: 143.7
click at [401, 204] on div "10 XP Saņemsi Grūts 135 pilda Apraksts Uzdevums Palīdzība 2️⃣ Teksts Izlasi slu…" at bounding box center [610, 584] width 706 height 1226
copy strong "Izlasi sludinājumu un komentārus, kas rakstīti pēc šī sludinājuma izlasīšanas! …"
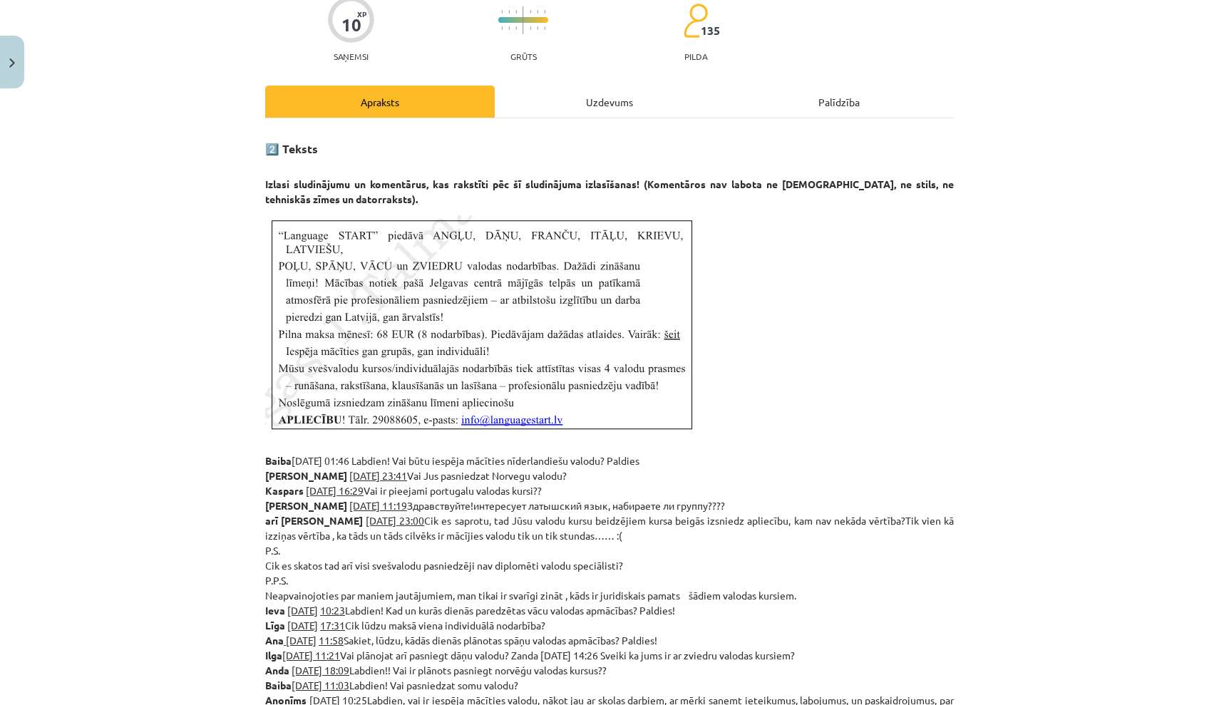
click at [461, 304] on img at bounding box center [480, 322] width 431 height 215
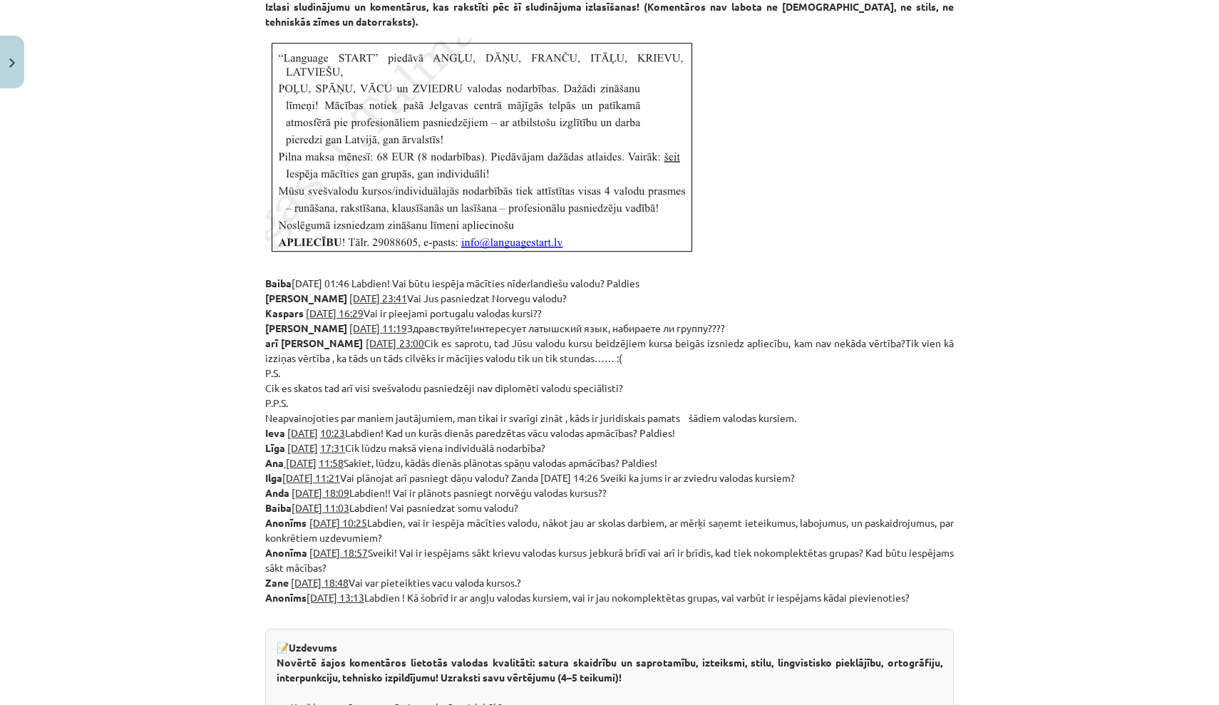
scroll to position [307, 0]
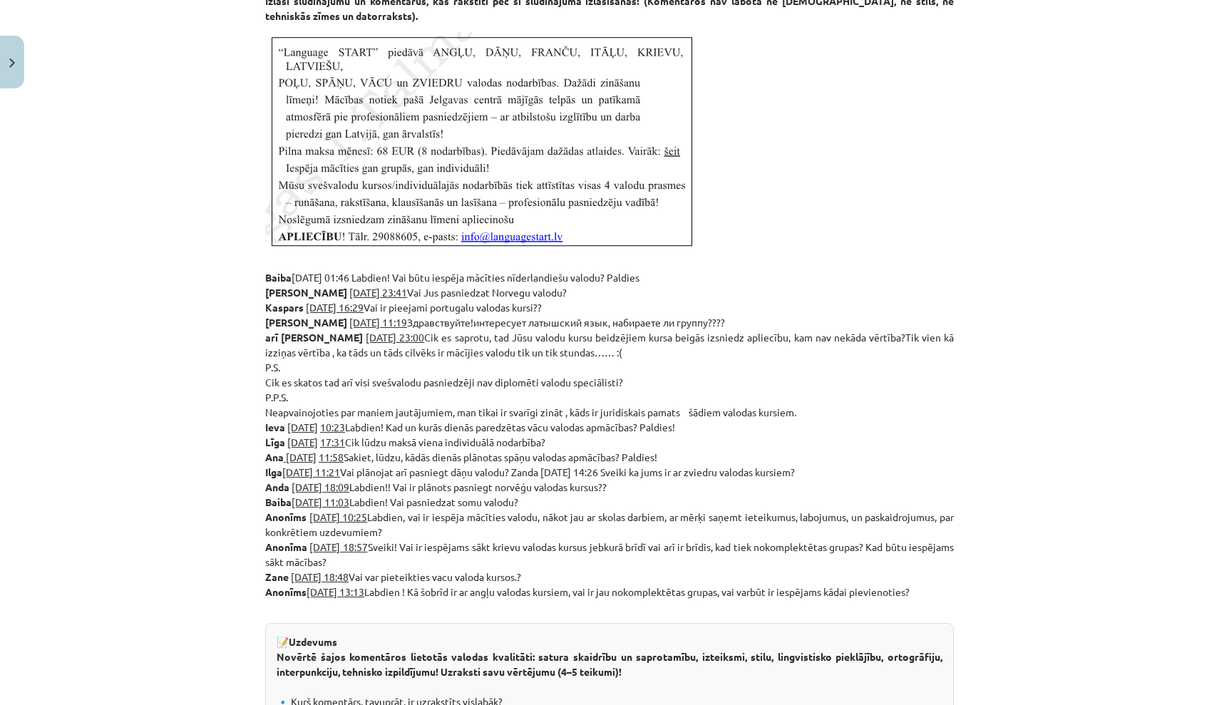
drag, startPoint x: 408, startPoint y: 335, endPoint x: 629, endPoint y: 354, distance: 221.8
click at [630, 355] on p "Baiba 29/04/2016 01:46 Labdien! Vai būtu iespēja mācīties nīderlandiešu valodu?…" at bounding box center [609, 434] width 689 height 359
copy p "Cik es saprotu, tad Jūsu valodu kursu beidzējiem kursa beigās izsniedz apliecīb…"
click at [458, 401] on p "Baiba 29/04/2016 01:46 Labdien! Vai būtu iespēja mācīties nīderlandiešu valodu?…" at bounding box center [609, 434] width 689 height 359
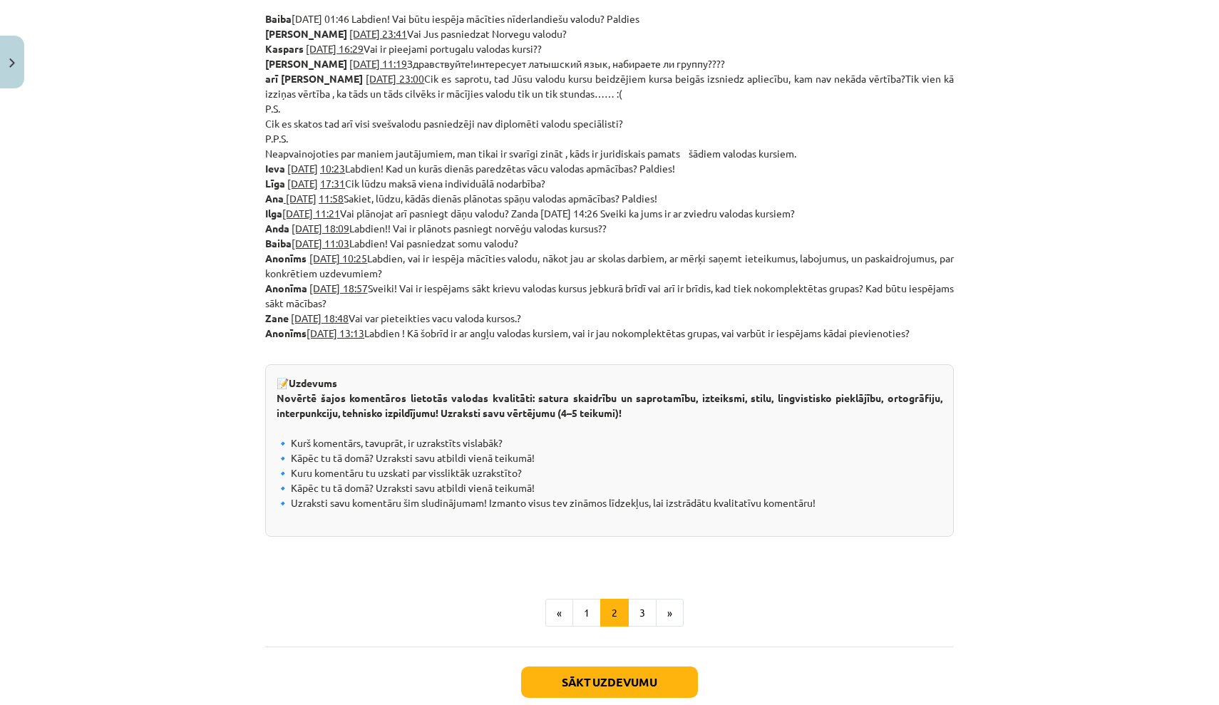
scroll to position [568, 0]
click at [642, 571] on button "3" at bounding box center [642, 611] width 29 height 29
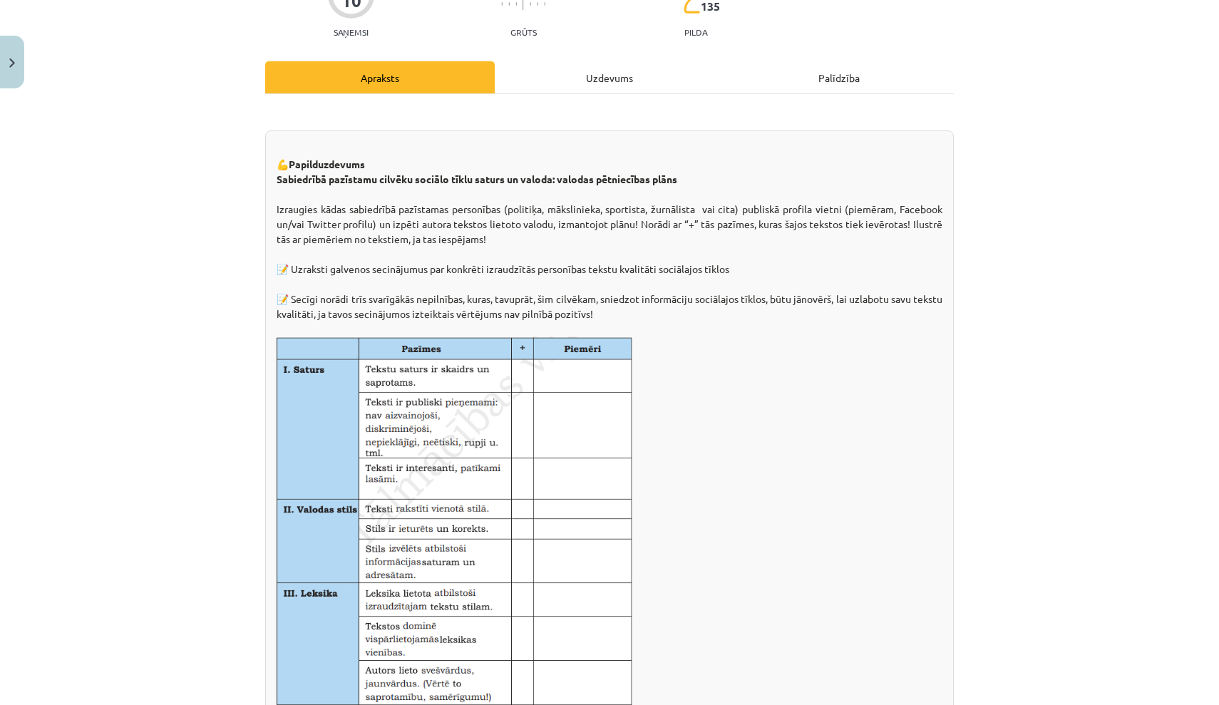
scroll to position [145, 0]
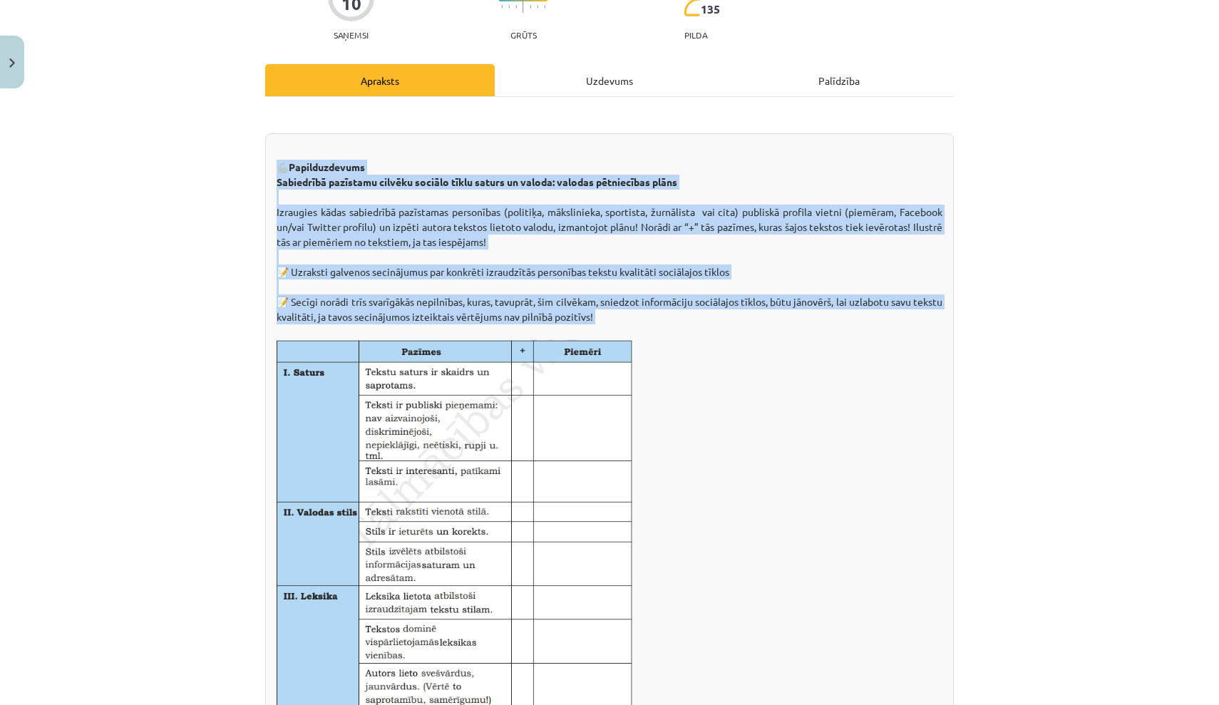
drag, startPoint x: 278, startPoint y: 166, endPoint x: 659, endPoint y: 323, distance: 412.3
click at [661, 323] on div "💪 Papilduzdevums Sabiedrībā pazīstamu cilvēku sociālo tīklu saturs un valoda: v…" at bounding box center [609, 603] width 689 height 941
copy div "💪 Papilduzdevums Sabiedrībā pazīstamu cilvēku sociālo tīklu saturs un valoda: v…"
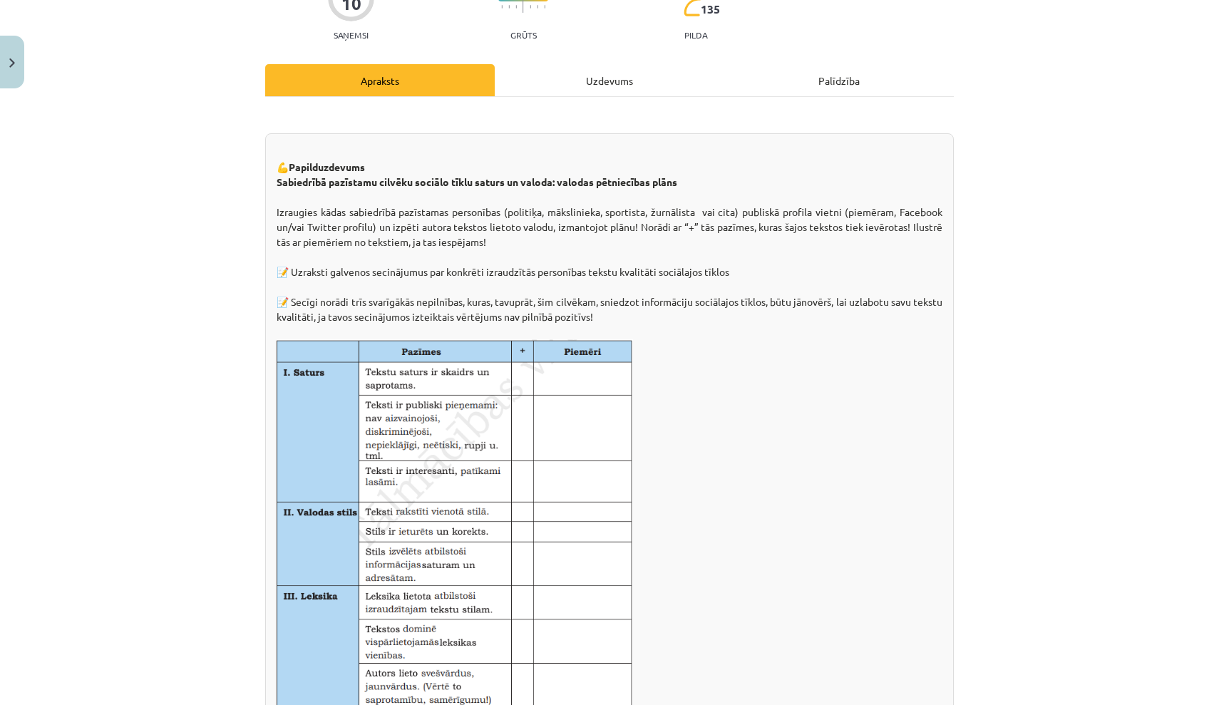
click at [460, 289] on div "💪 Papilduzdevums Sabiedrībā pazīstamu cilvēku sociālo tīklu saturs un valoda: v…" at bounding box center [609, 603] width 689 height 941
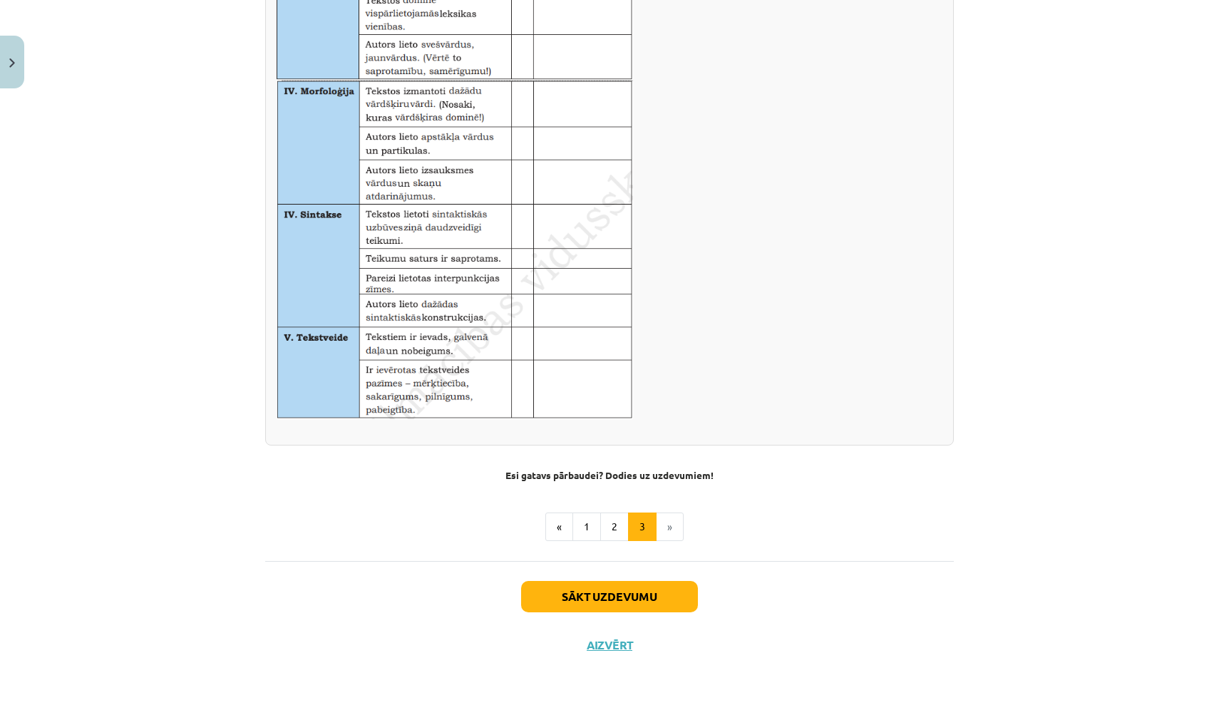
scroll to position [776, 0]
click at [613, 527] on button "2" at bounding box center [614, 527] width 29 height 29
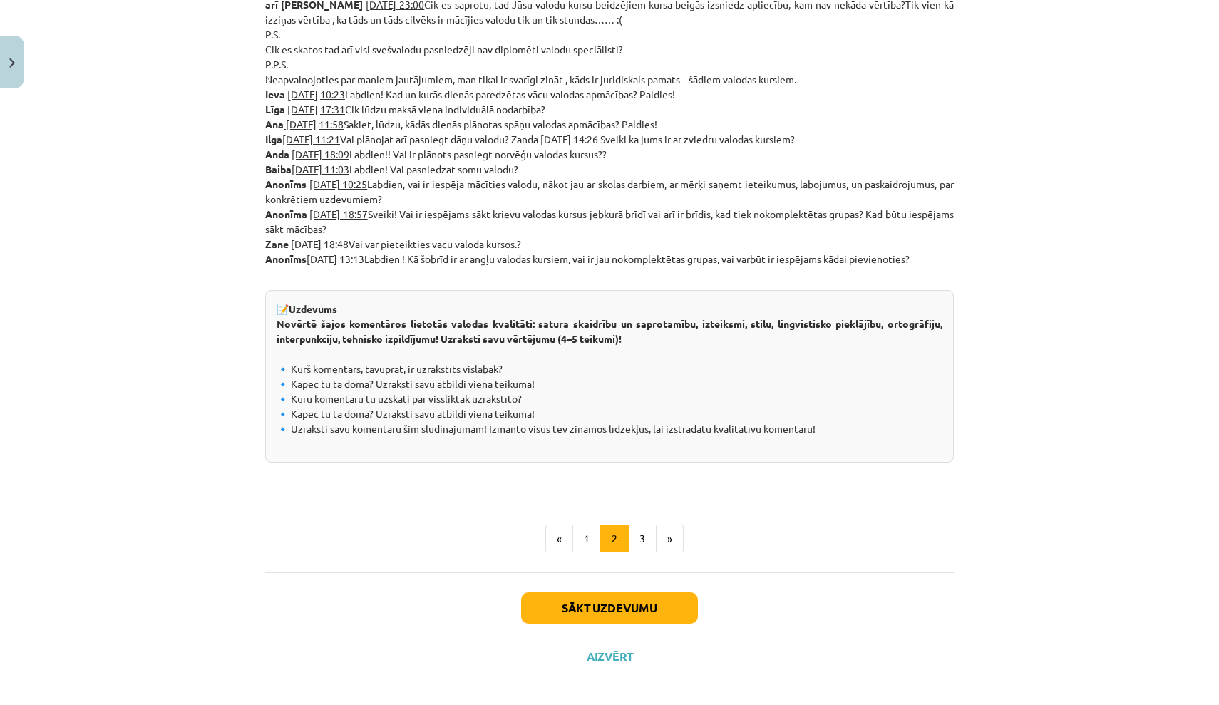
scroll to position [652, 0]
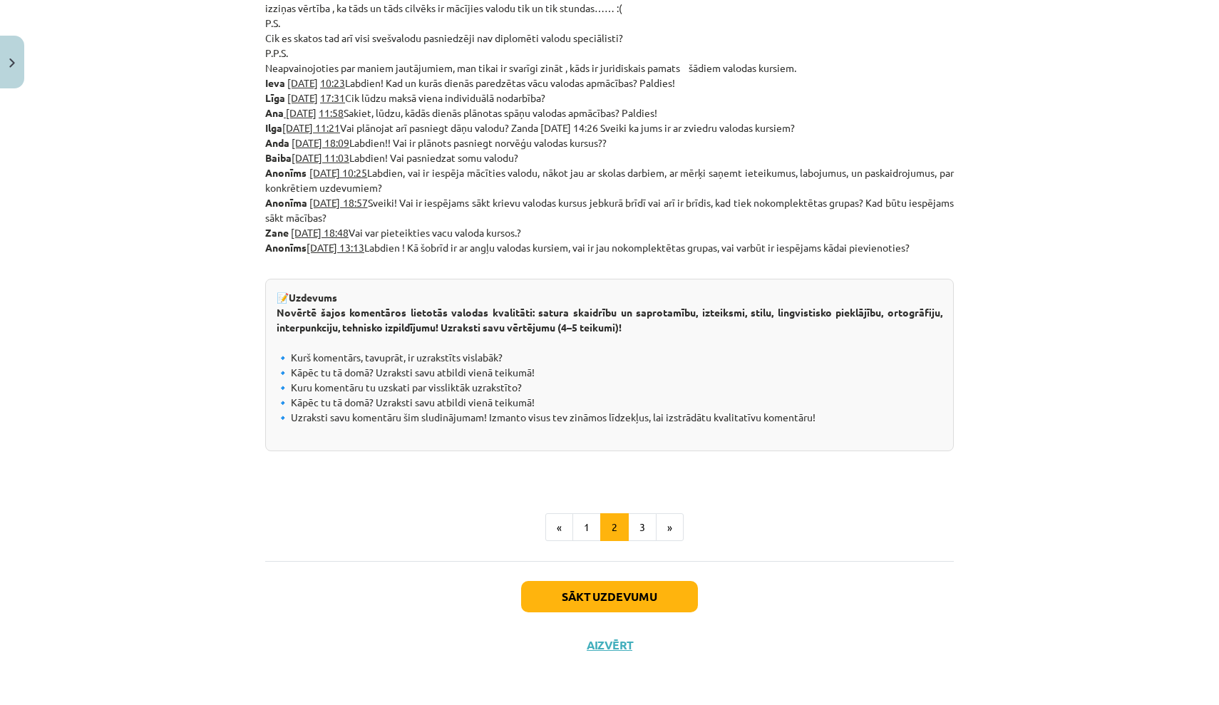
click at [636, 571] on button "Sākt uzdevumu" at bounding box center [609, 596] width 177 height 31
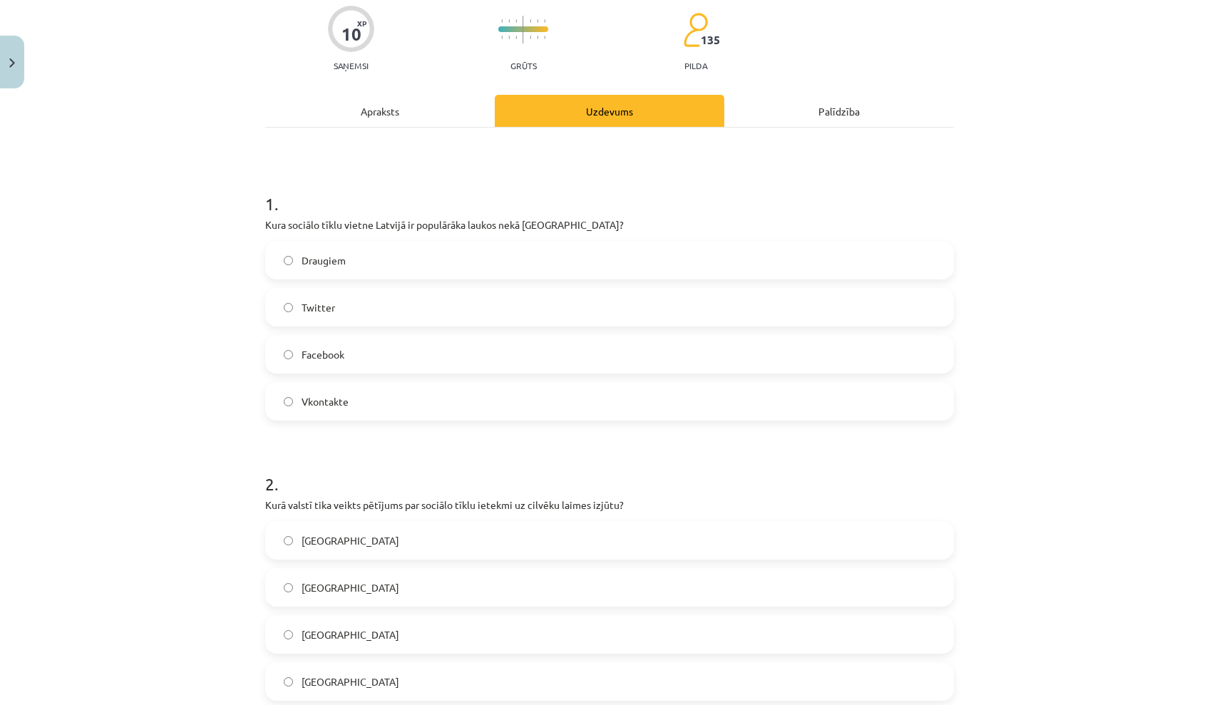
scroll to position [118, 0]
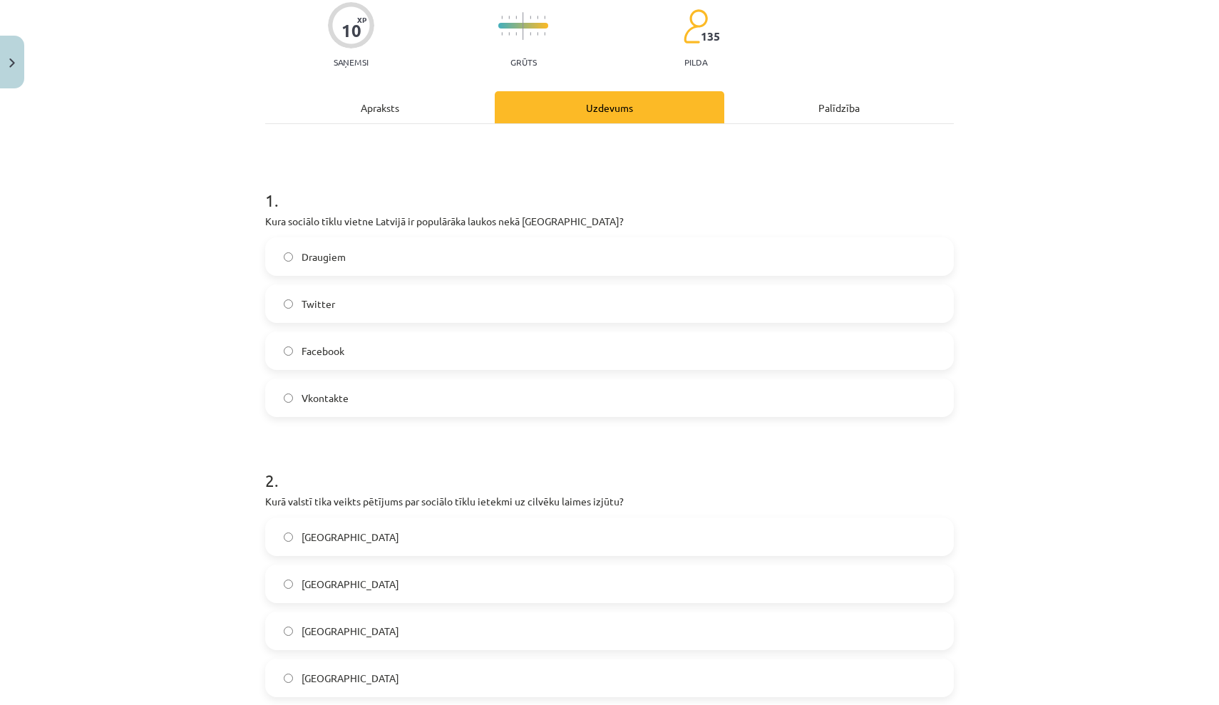
click at [399, 112] on div "Apraksts" at bounding box center [380, 107] width 230 height 32
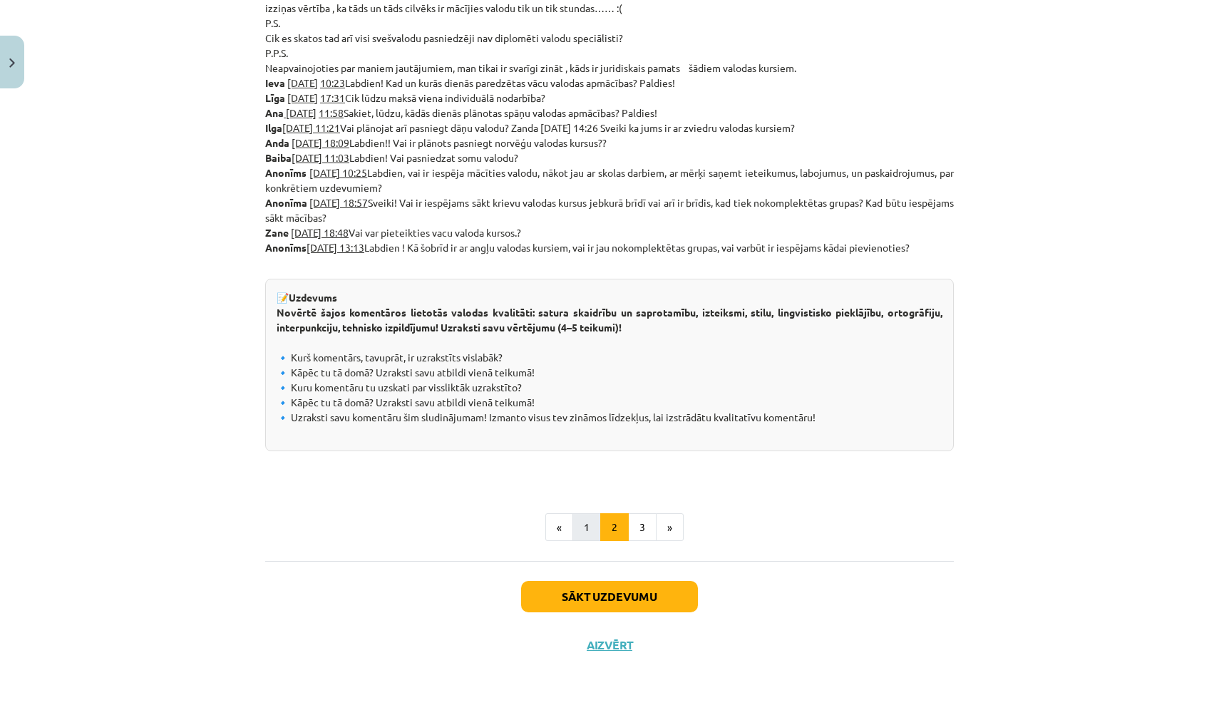
click at [587, 517] on button "1" at bounding box center [586, 527] width 29 height 29
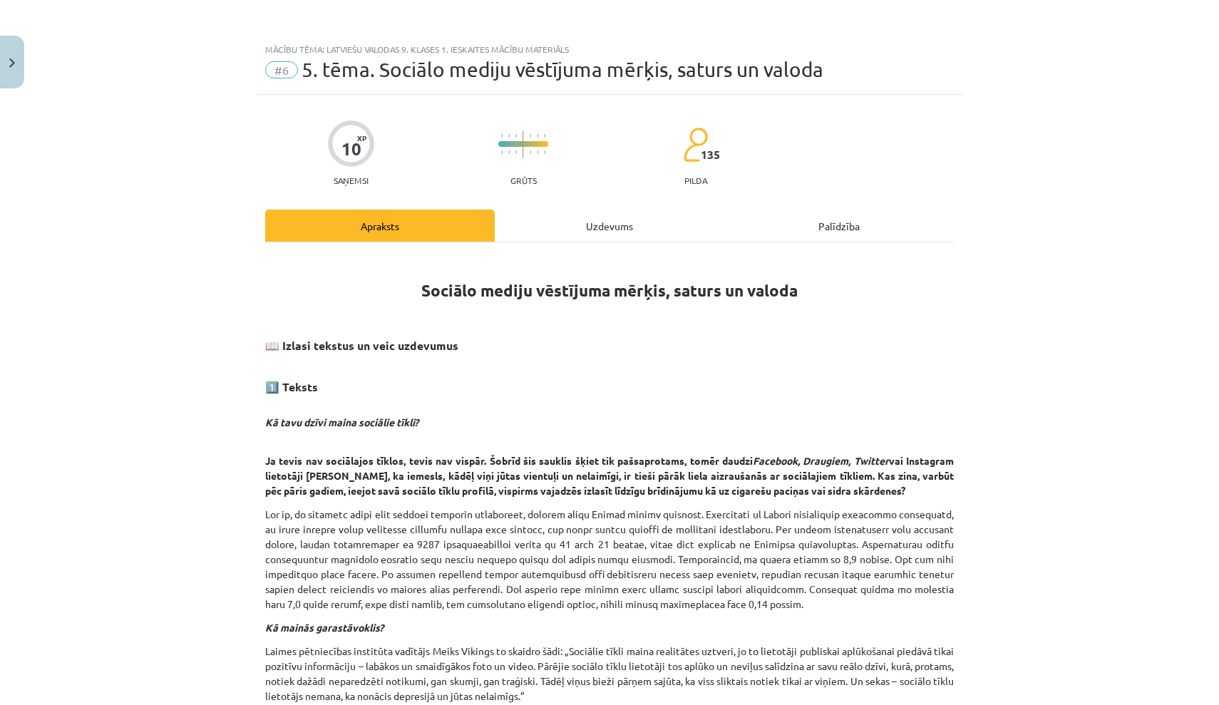
scroll to position [0, 0]
click at [611, 226] on div "Uzdevums" at bounding box center [610, 226] width 230 height 32
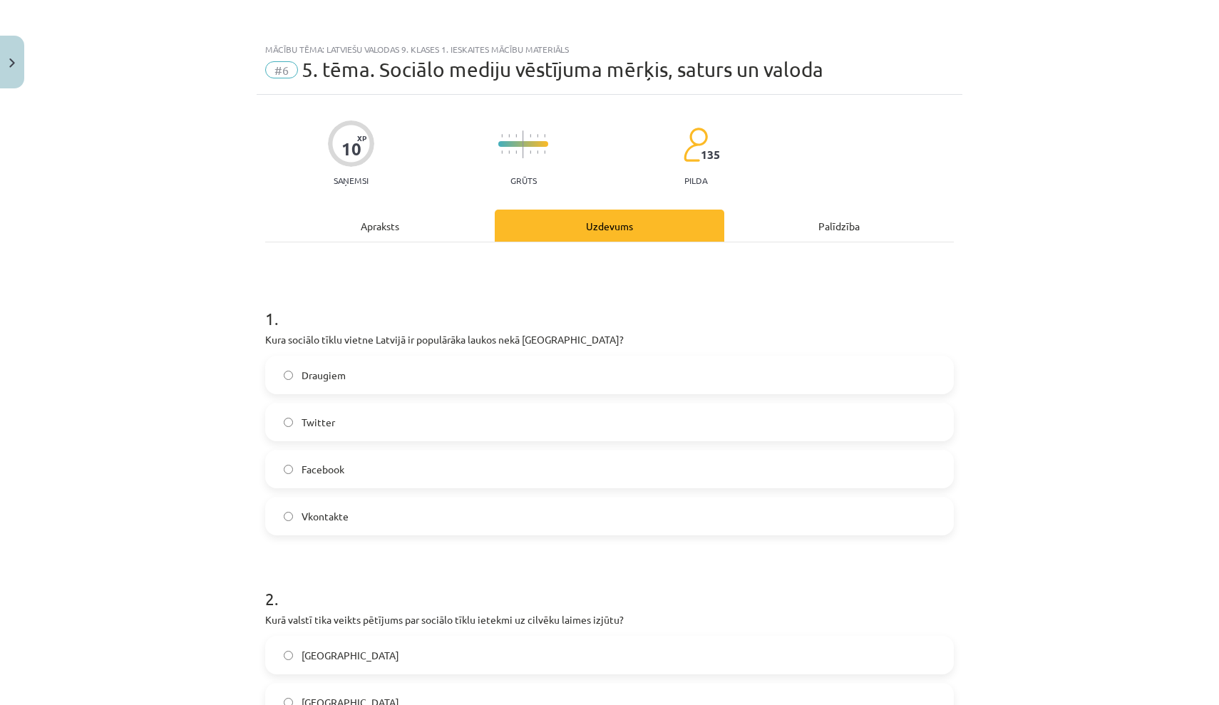
scroll to position [36, 0]
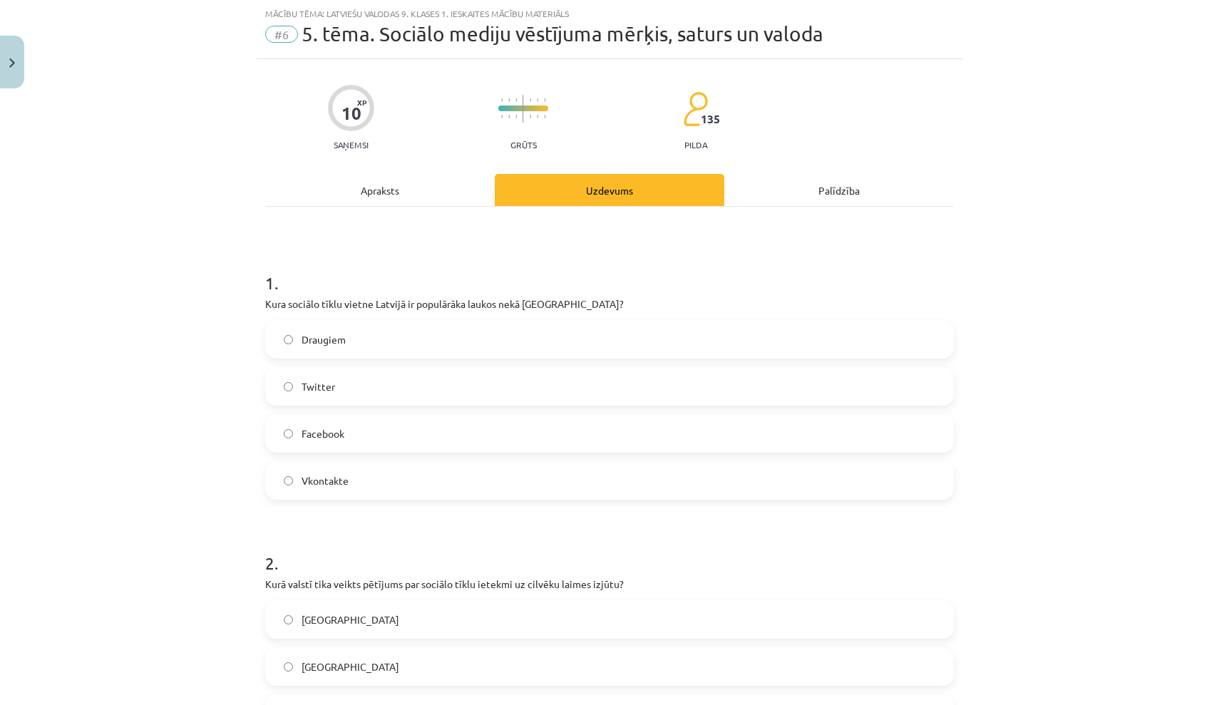
click at [373, 346] on label "Draugiem" at bounding box center [610, 339] width 686 height 36
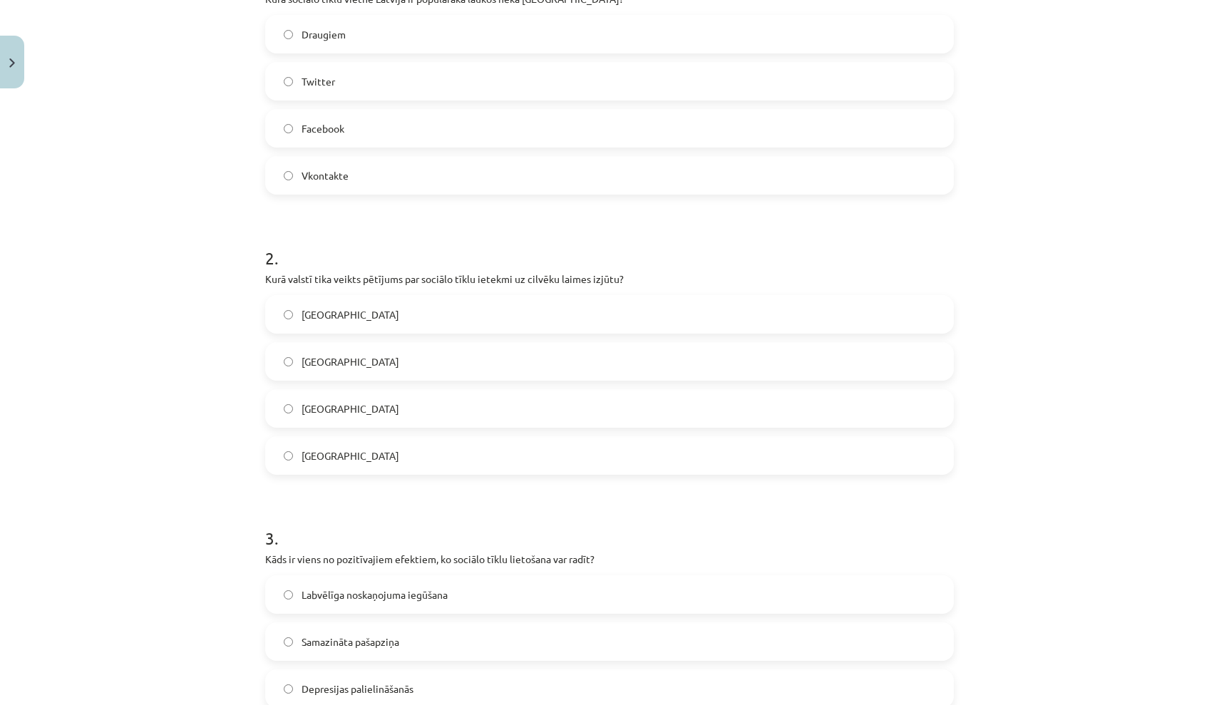
scroll to position [342, 0]
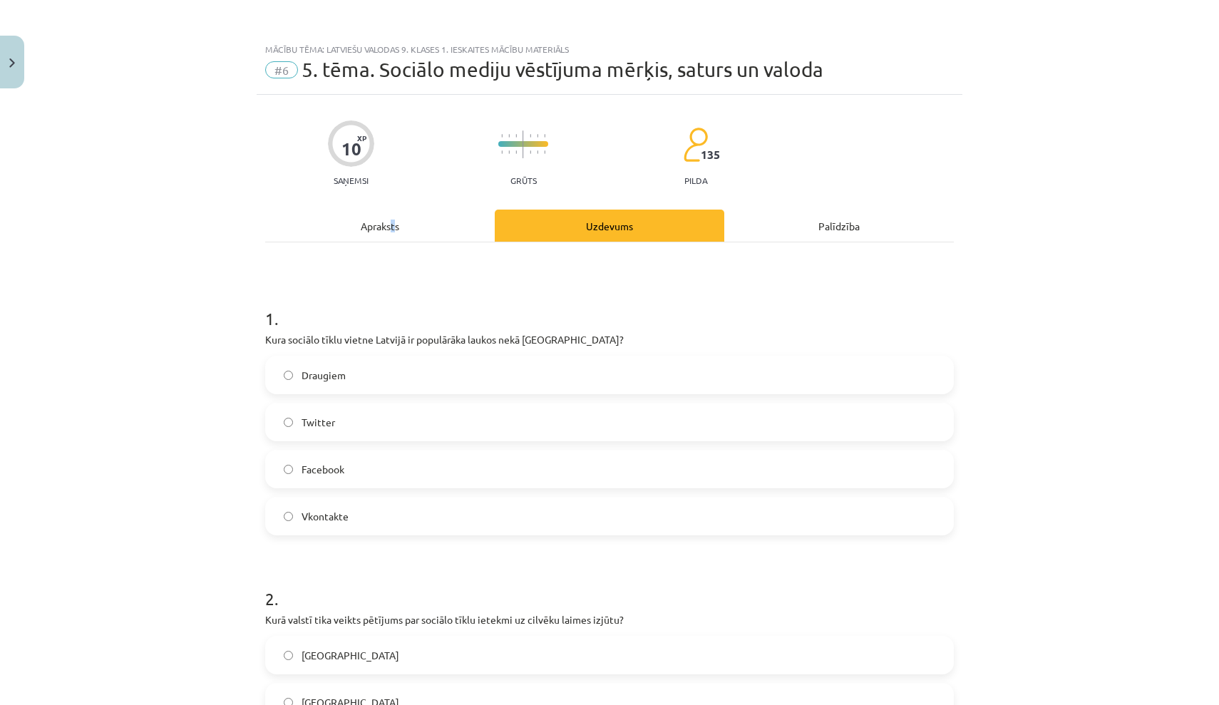
click at [393, 225] on div "Apraksts" at bounding box center [380, 226] width 230 height 32
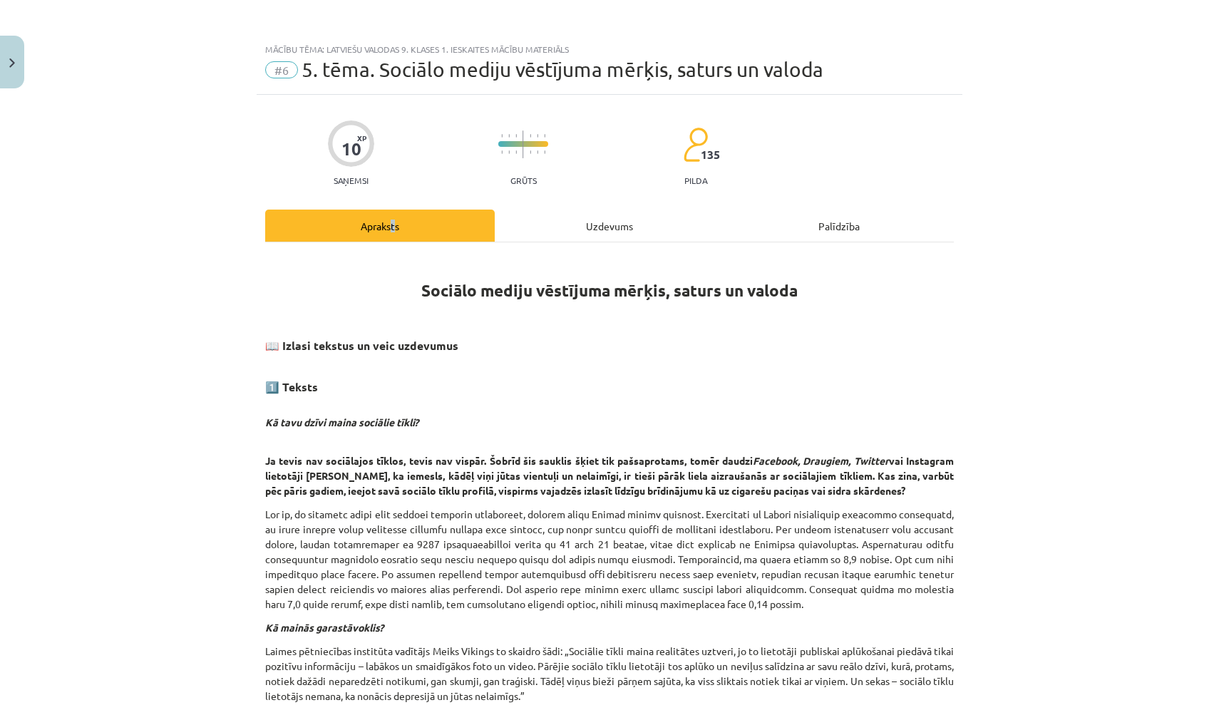
scroll to position [-1, 0]
click at [562, 235] on div "Uzdevums" at bounding box center [610, 226] width 230 height 32
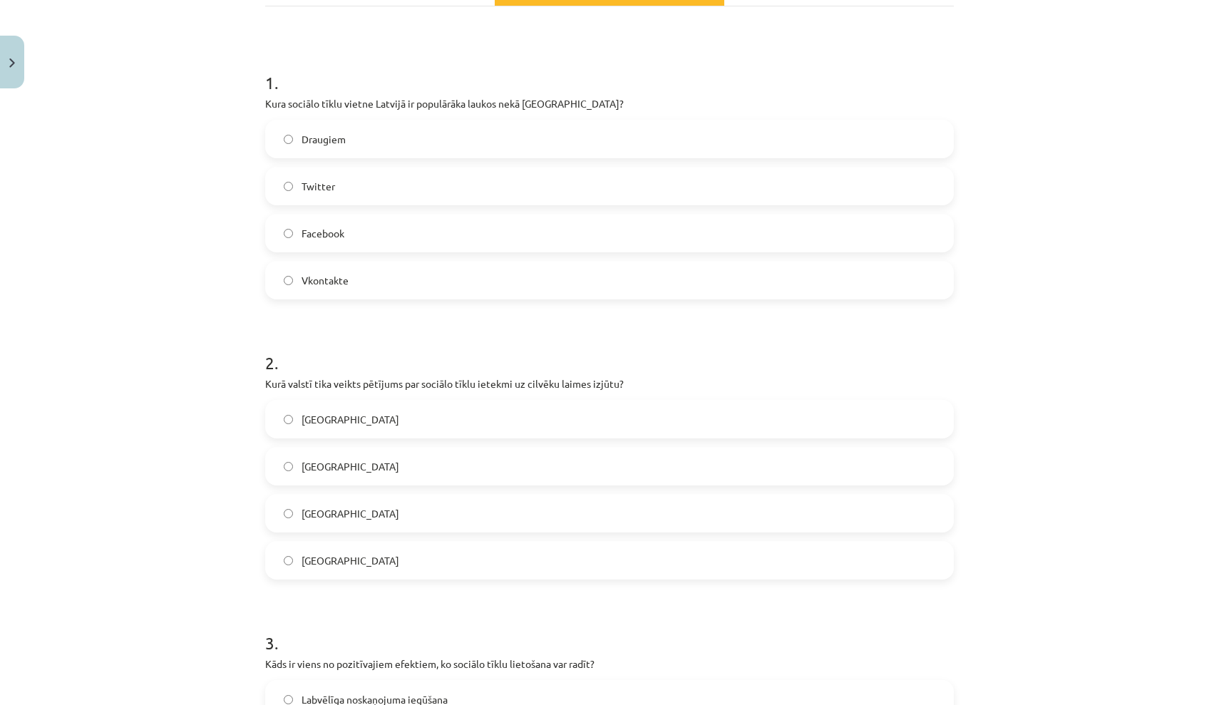
scroll to position [267, 0]
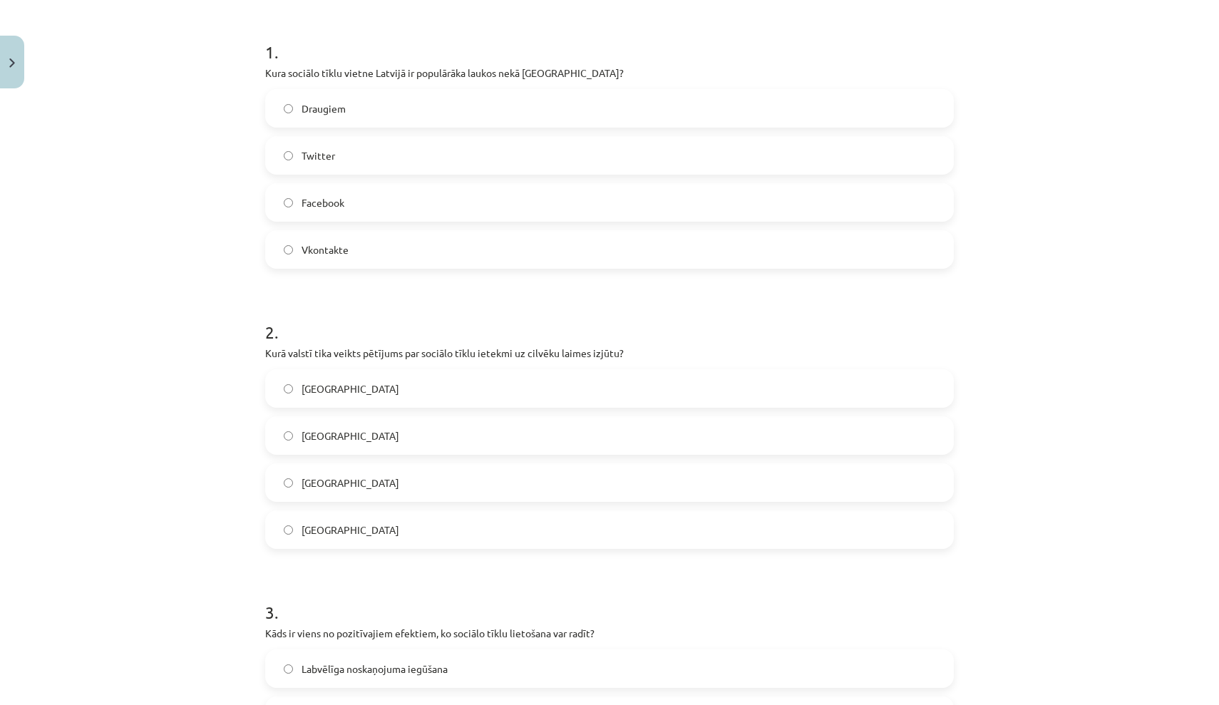
click at [378, 438] on label "ASV" at bounding box center [610, 436] width 686 height 36
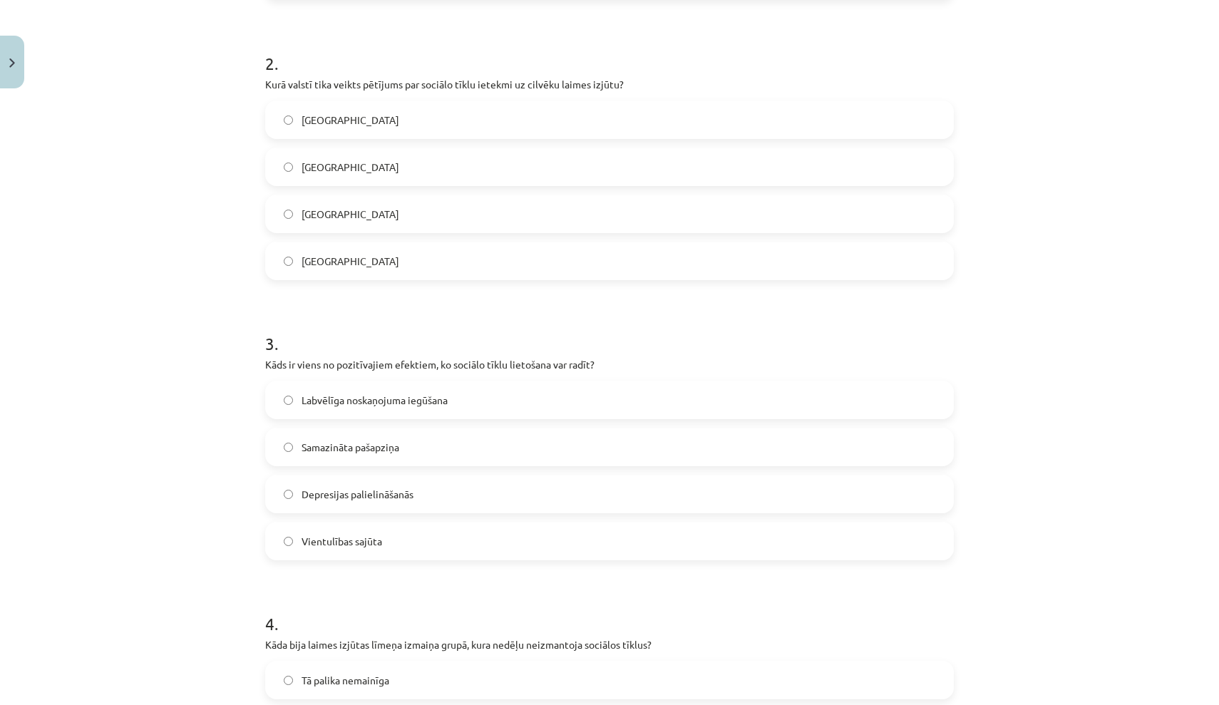
scroll to position [551, 0]
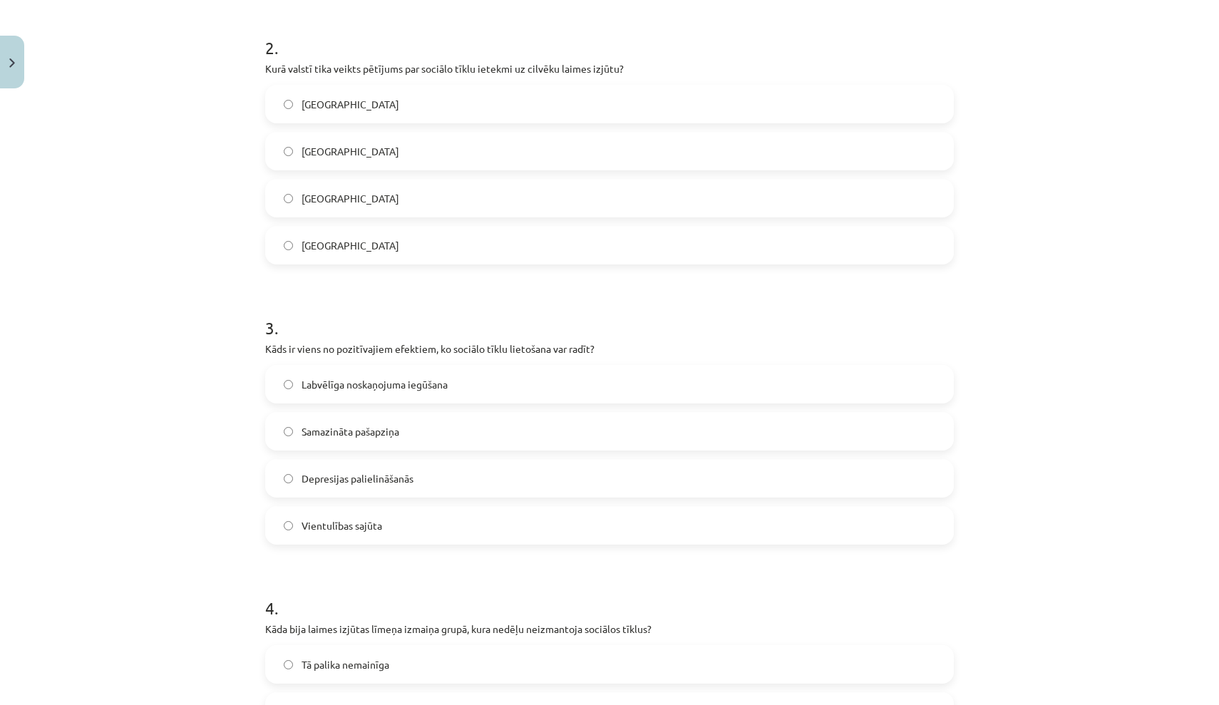
click at [419, 388] on span "Labvēlīga noskaņojuma iegūšana" at bounding box center [375, 384] width 146 height 15
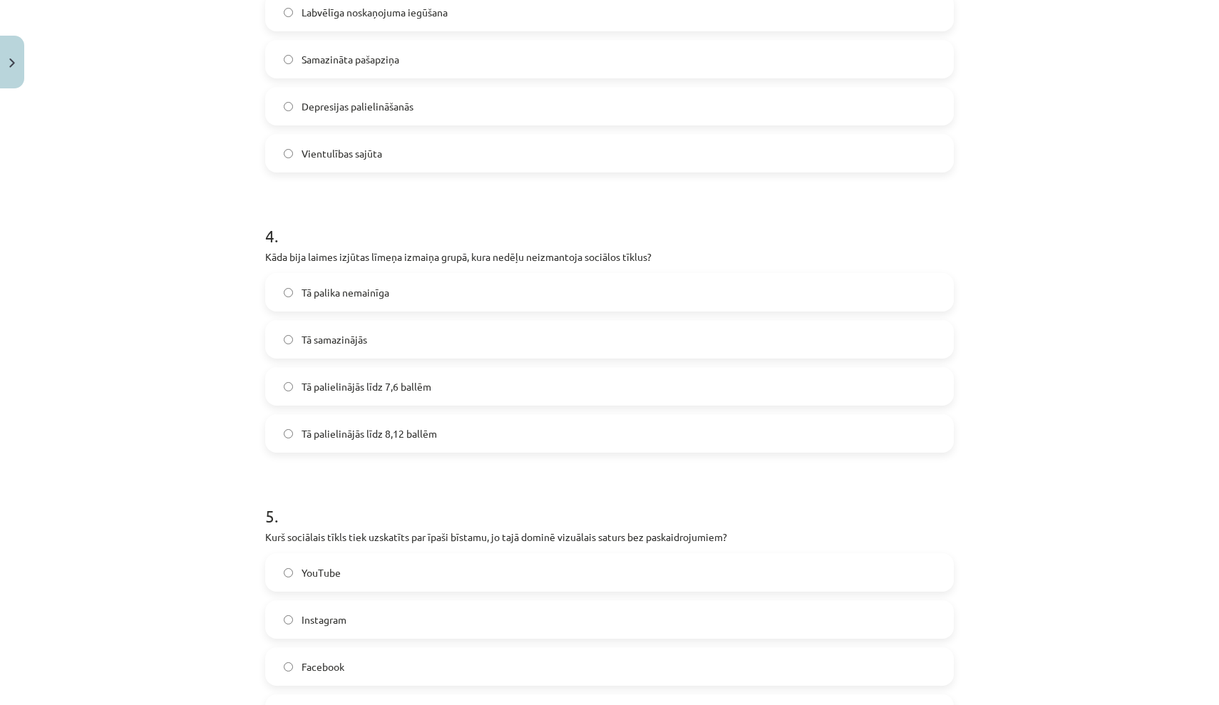
scroll to position [931, 0]
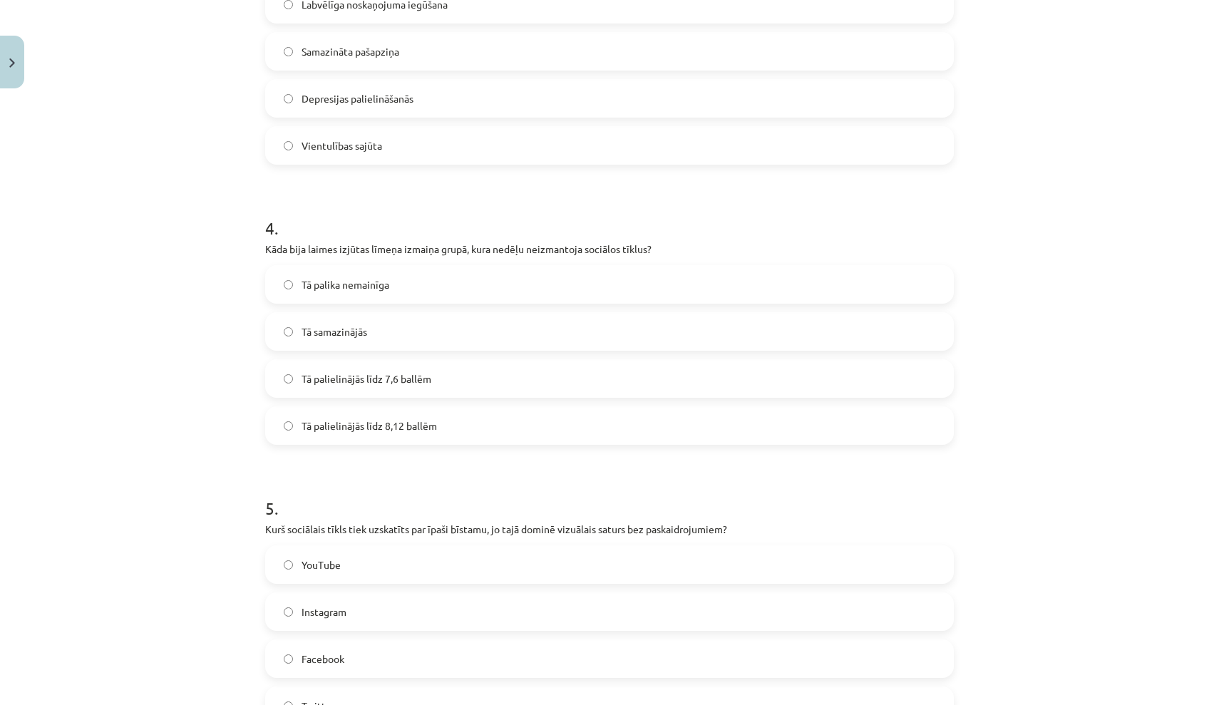
click at [364, 428] on span "Tā palielinājās līdz 8,12 ballēm" at bounding box center [369, 425] width 135 height 15
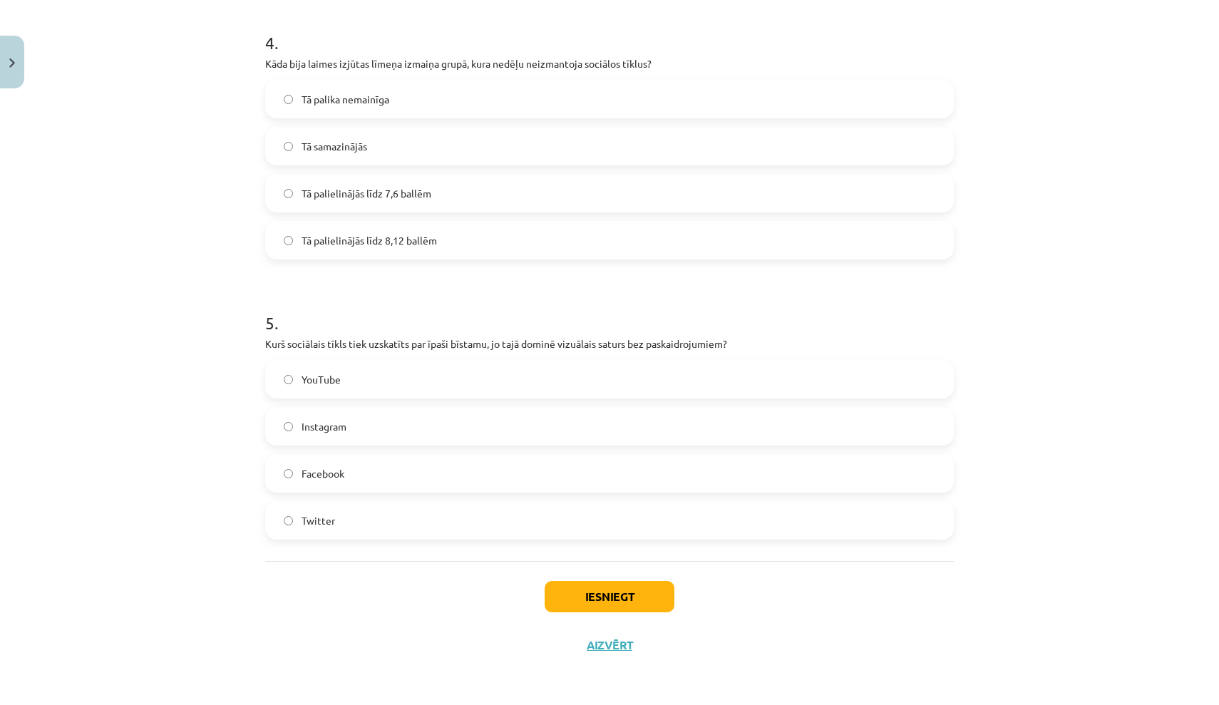
scroll to position [1118, 0]
click at [333, 429] on span "Instagram" at bounding box center [324, 426] width 45 height 15
click at [587, 571] on button "Iesniegt" at bounding box center [610, 596] width 130 height 31
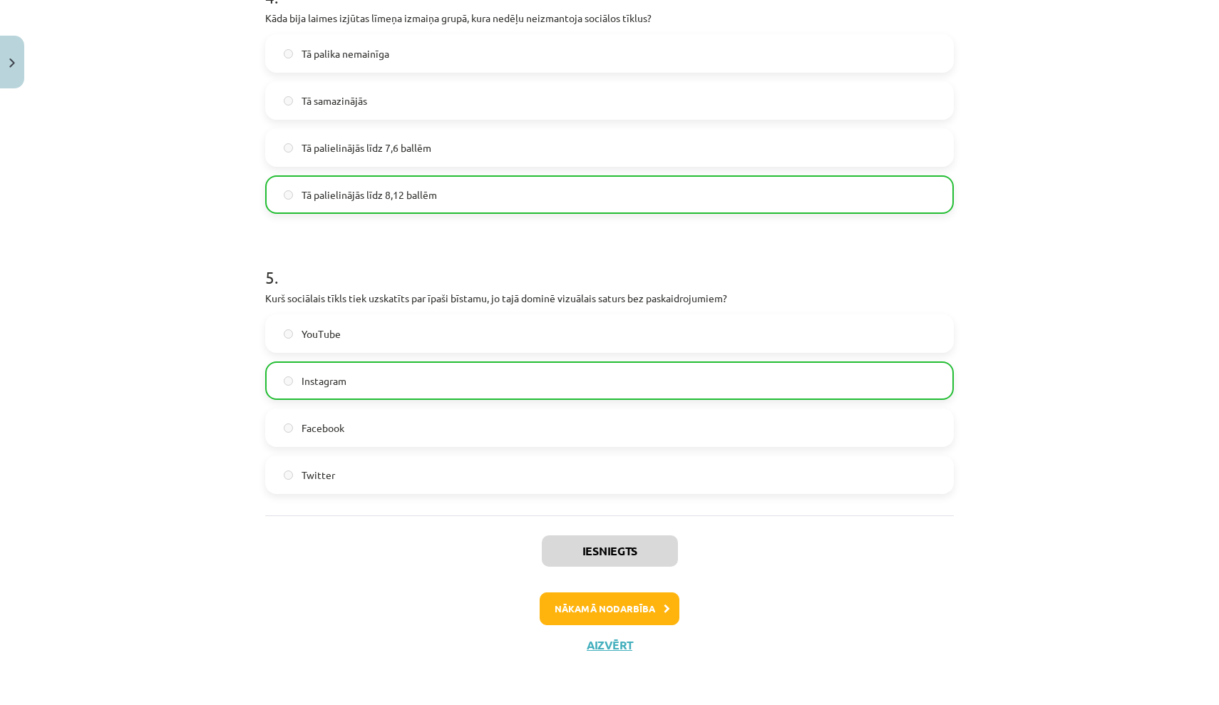
click at [582, 571] on button "Nākamā nodarbība" at bounding box center [610, 608] width 140 height 33
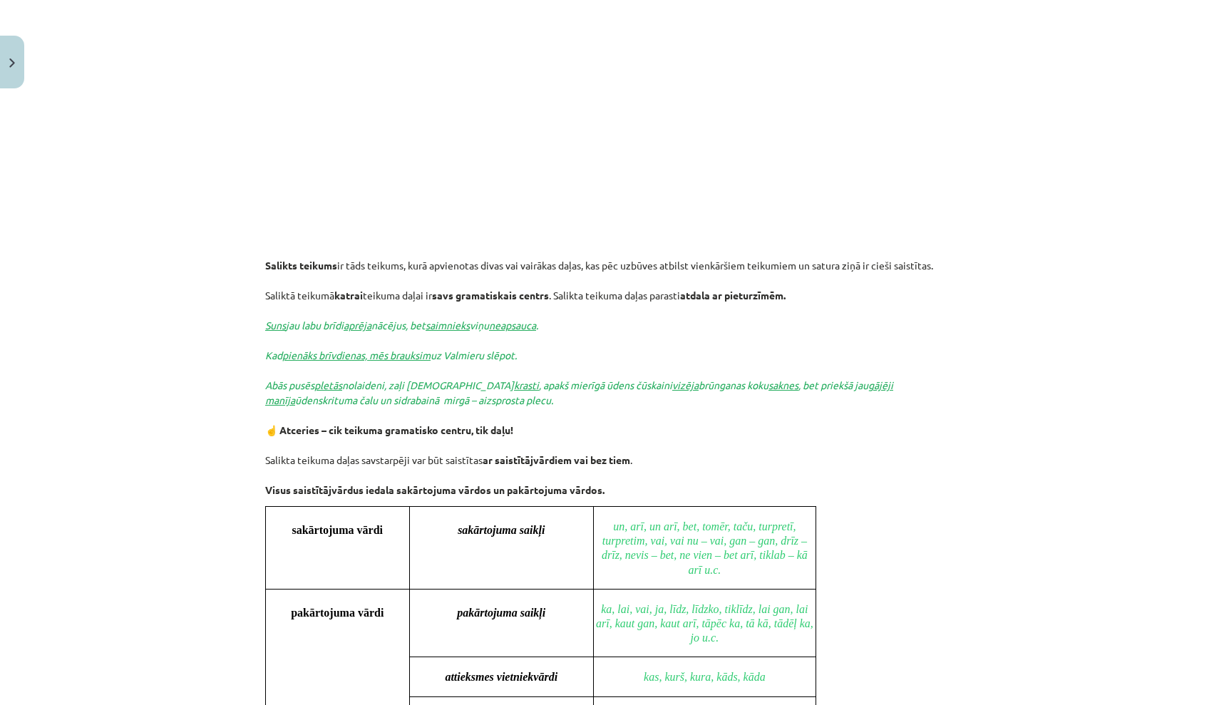
scroll to position [731, 0]
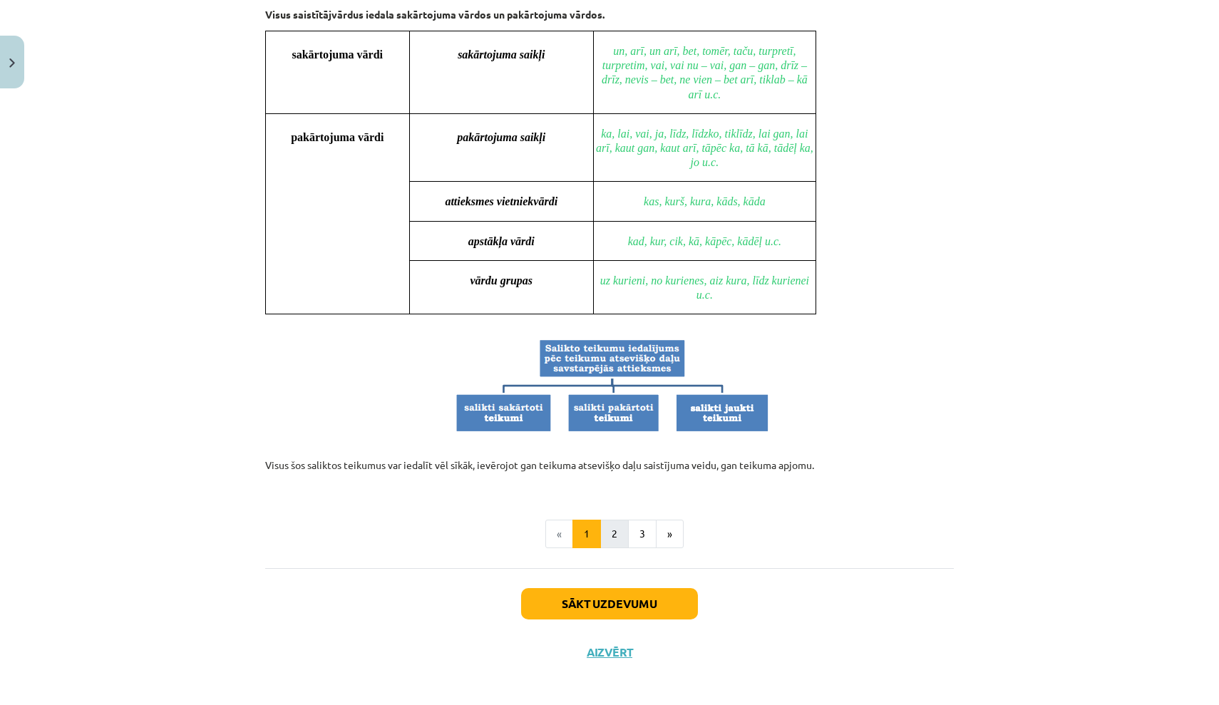
click at [624, 521] on button "2" at bounding box center [614, 534] width 29 height 29
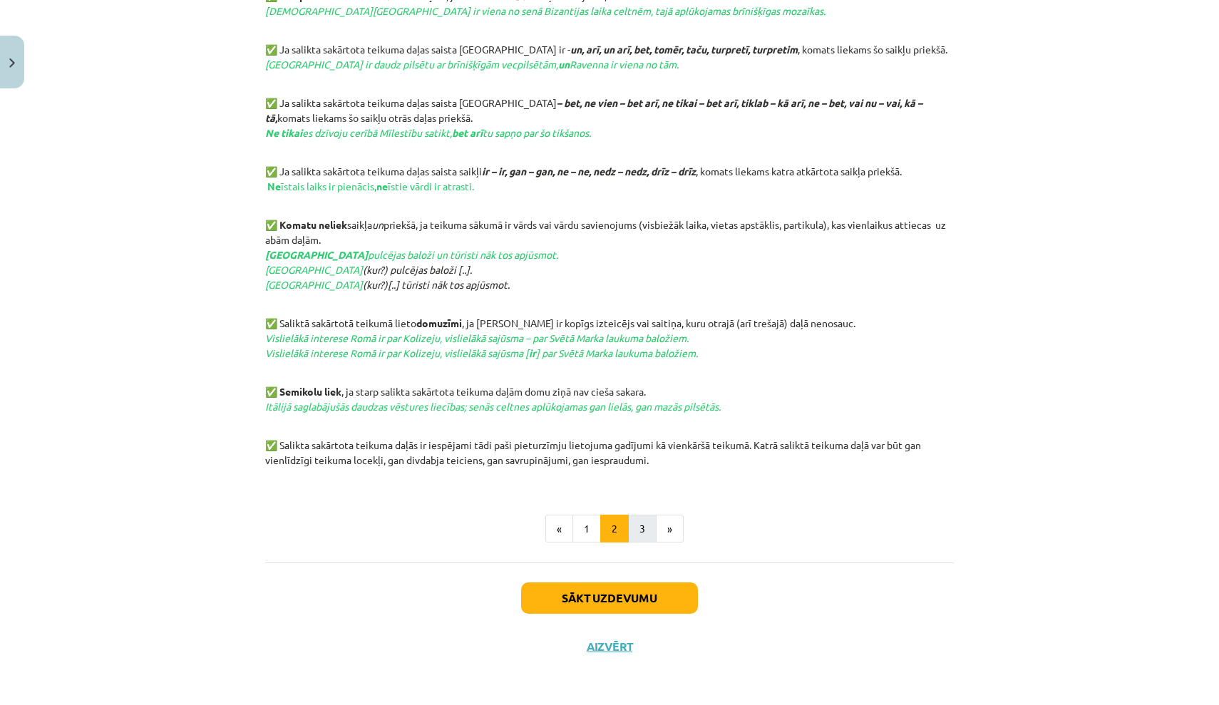
click at [639, 523] on button "3" at bounding box center [642, 529] width 29 height 29
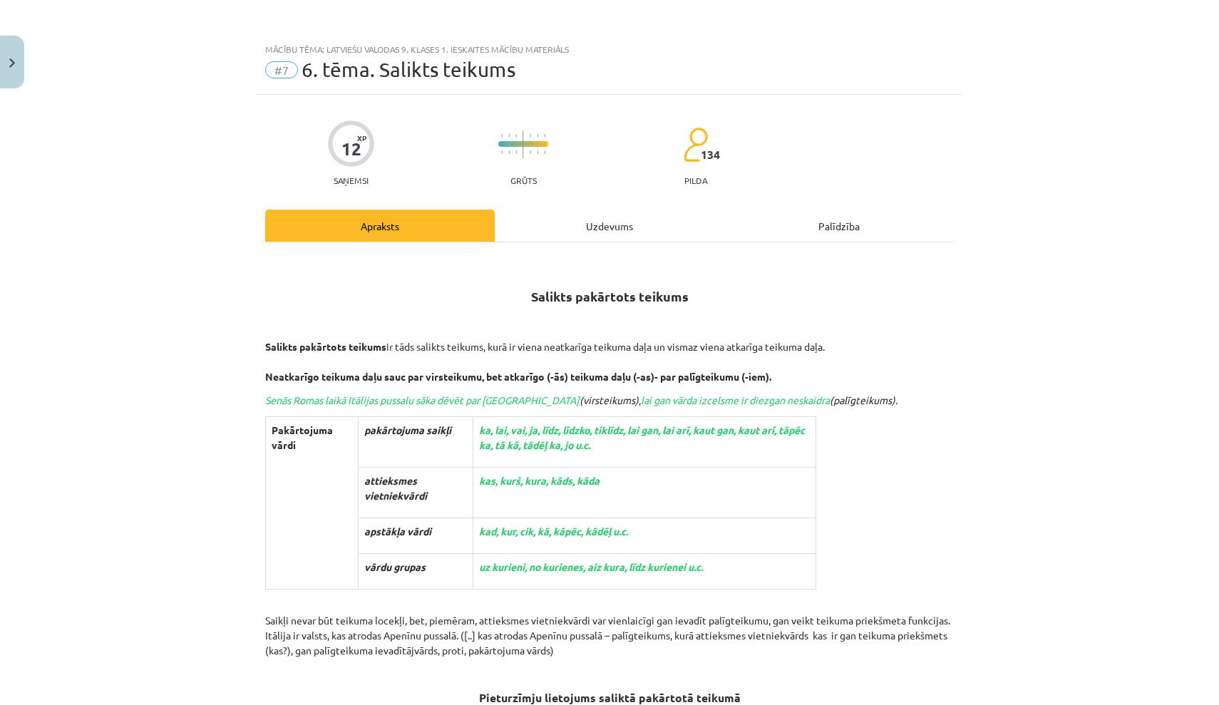
scroll to position [0, 0]
click at [6, 72] on button "Close" at bounding box center [12, 62] width 24 height 53
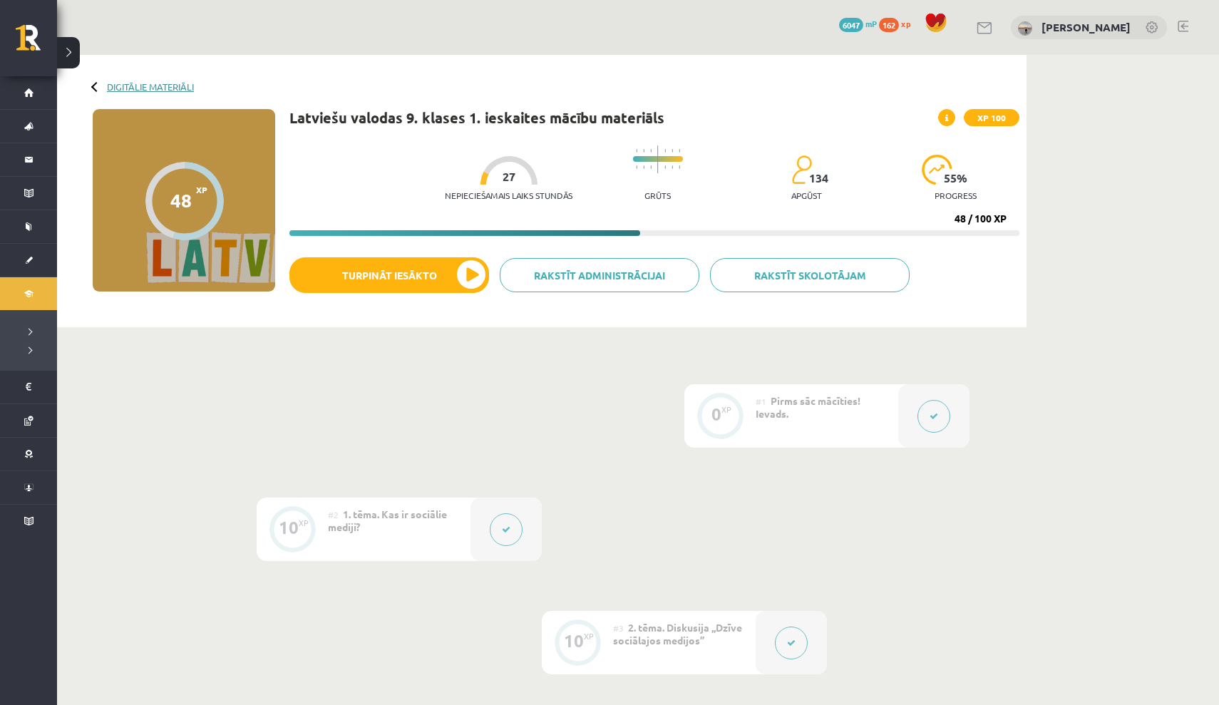
click at [185, 83] on link "Digitālie materiāli" at bounding box center [150, 86] width 87 height 11
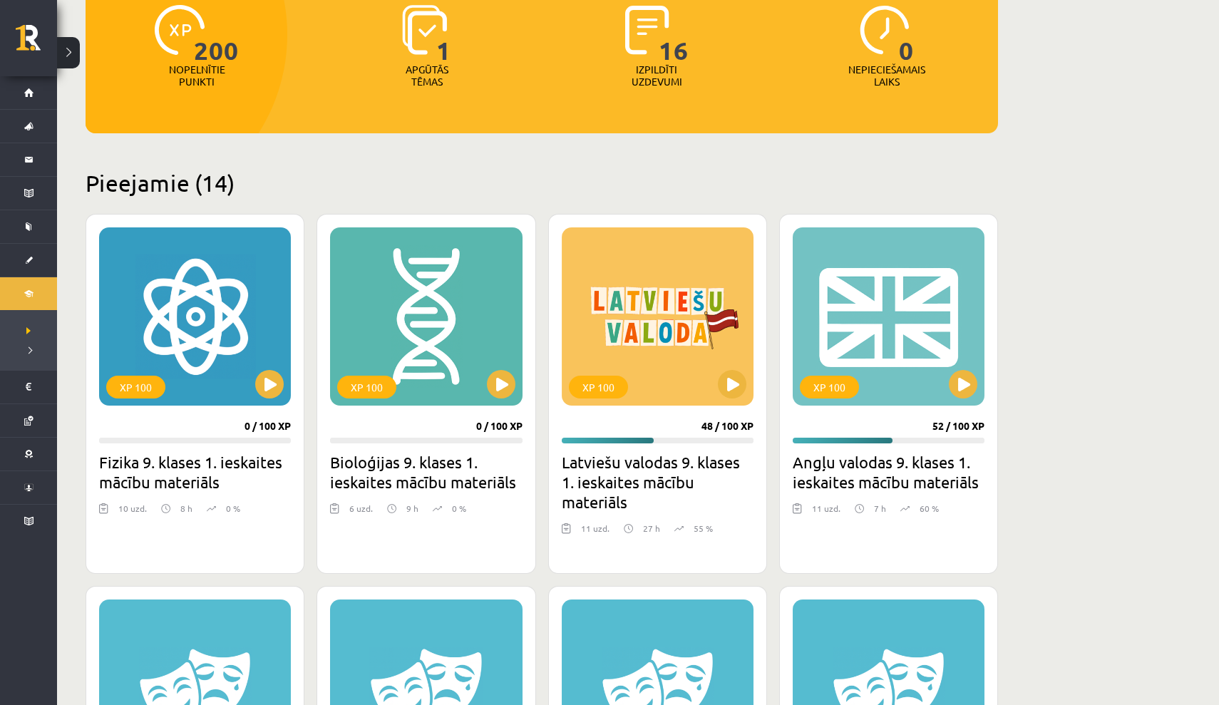
scroll to position [193, 0]
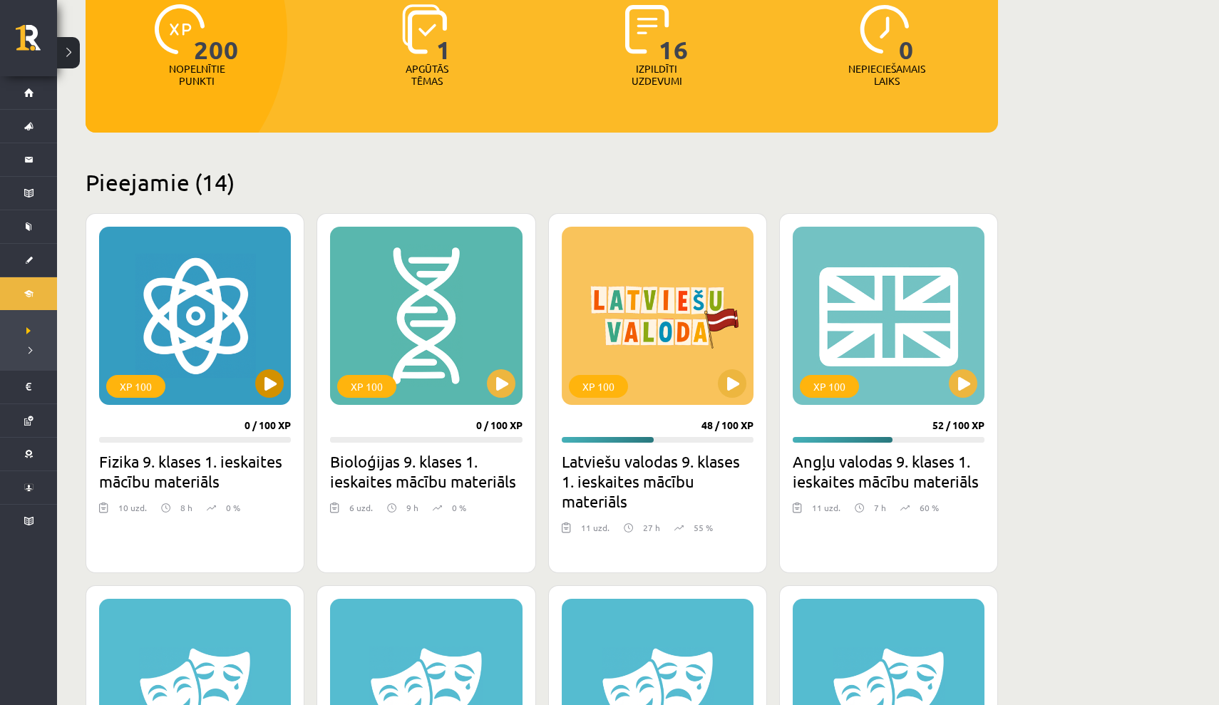
click at [261, 389] on button at bounding box center [269, 383] width 29 height 29
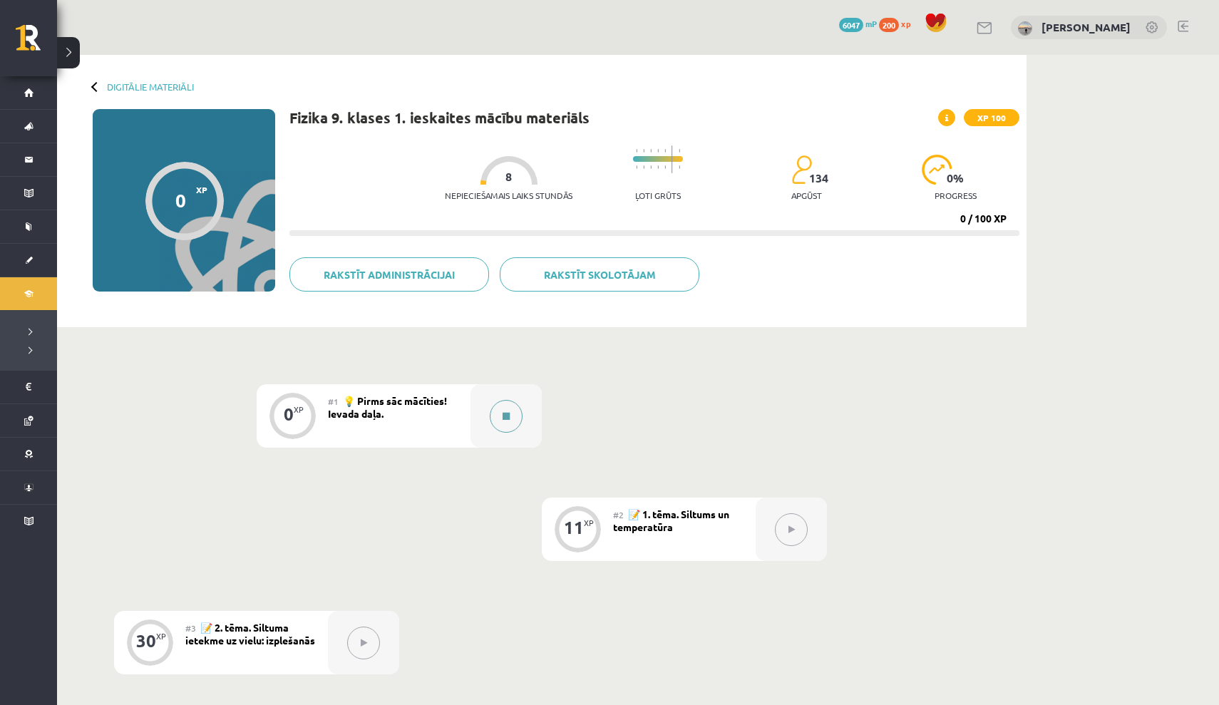
click at [504, 422] on button at bounding box center [506, 416] width 33 height 33
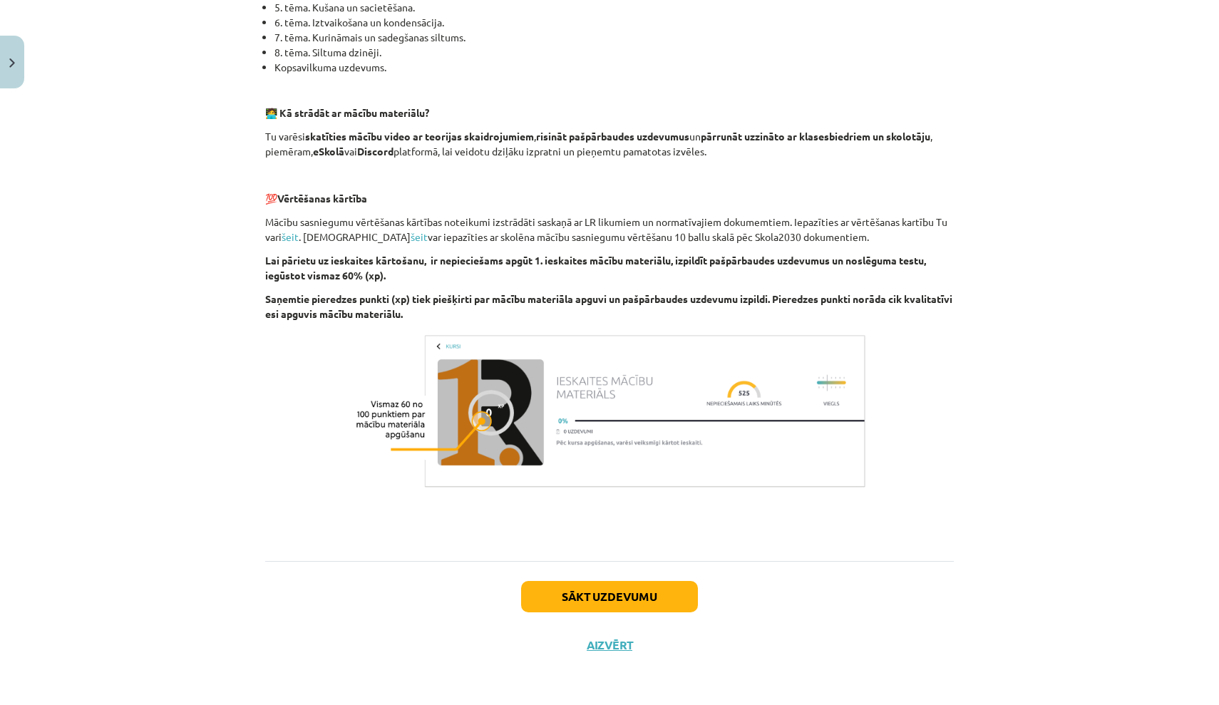
scroll to position [786, 0]
click at [560, 591] on button "Sākt uzdevumu" at bounding box center [609, 596] width 177 height 31
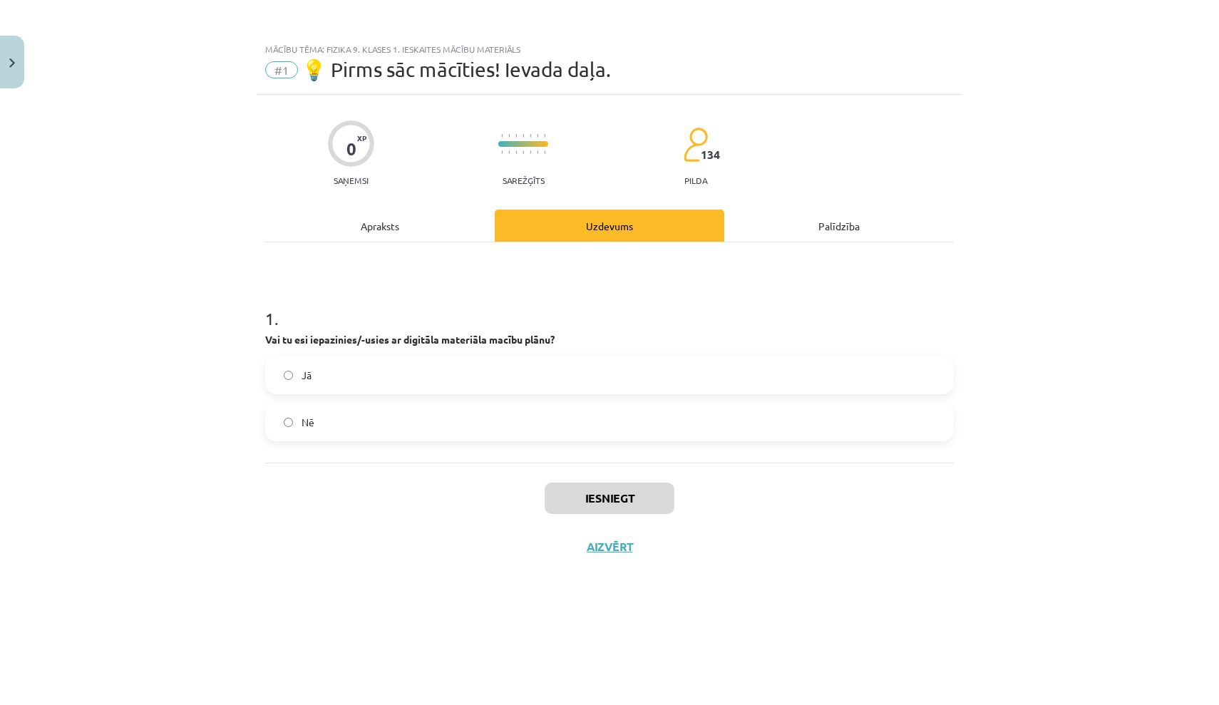
scroll to position [0, 0]
click at [394, 417] on label "Nē" at bounding box center [610, 422] width 686 height 36
click at [395, 385] on label "Jā" at bounding box center [610, 375] width 686 height 36
click at [575, 492] on button "Iesniegt" at bounding box center [610, 498] width 130 height 31
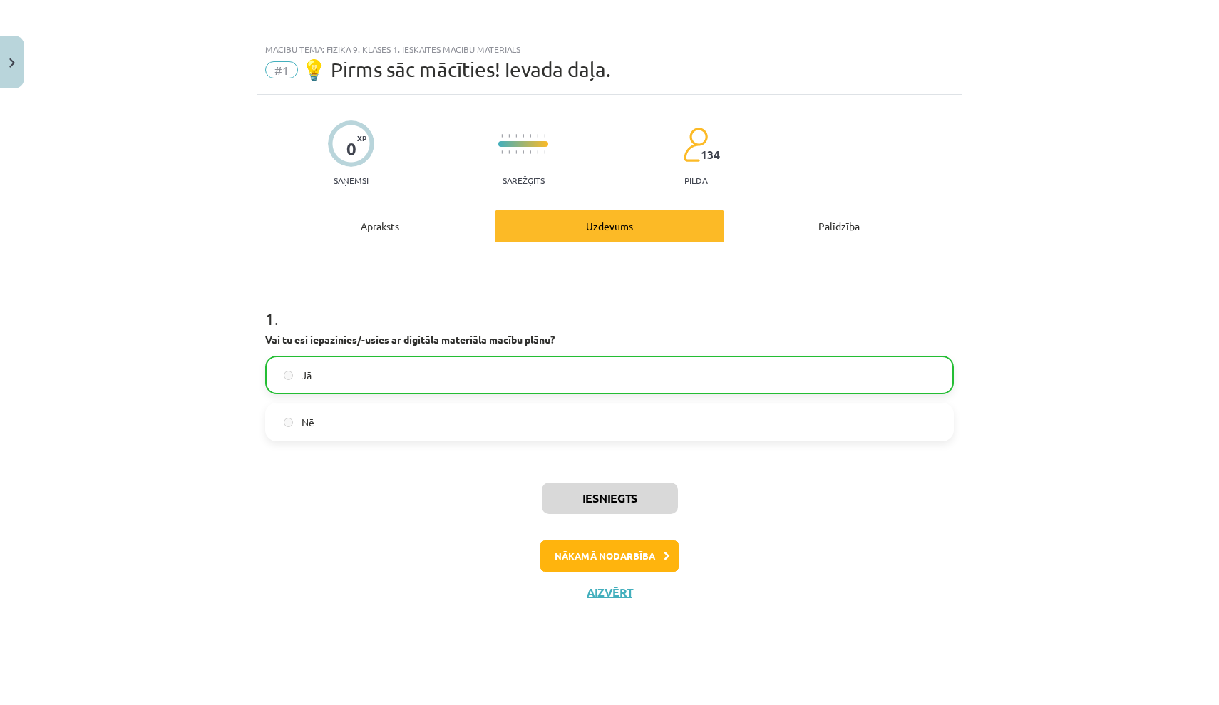
click at [583, 553] on button "Nākamā nodarbība" at bounding box center [610, 556] width 140 height 33
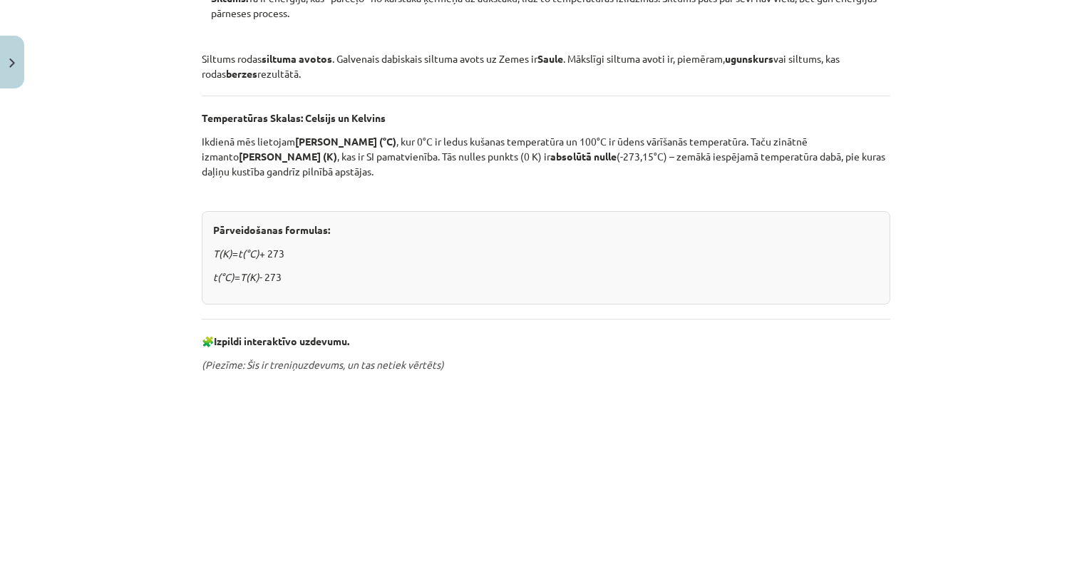
scroll to position [417, 0]
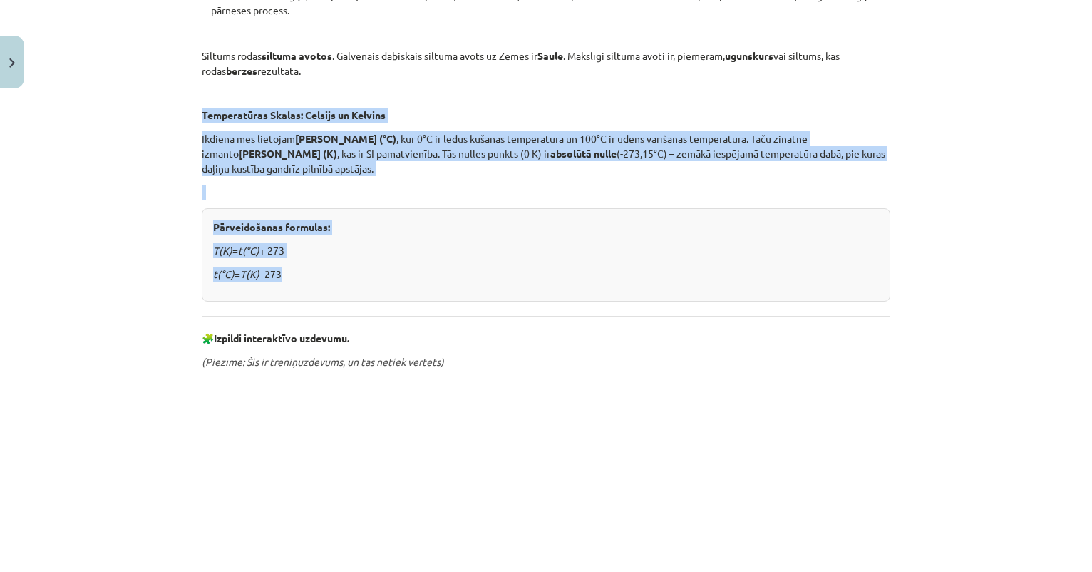
drag, startPoint x: 204, startPoint y: 110, endPoint x: 331, endPoint y: 303, distance: 230.9
click at [331, 304] on div "Siltums un temperatūra Siltums ir mums visapkārt – no sildošas Saules gaismas l…" at bounding box center [546, 268] width 689 height 860
copy div "Temperatūras Skalas: Celsijs un Kelvins Ikdienā mēs lietojam Celsija skalu (°C)…"
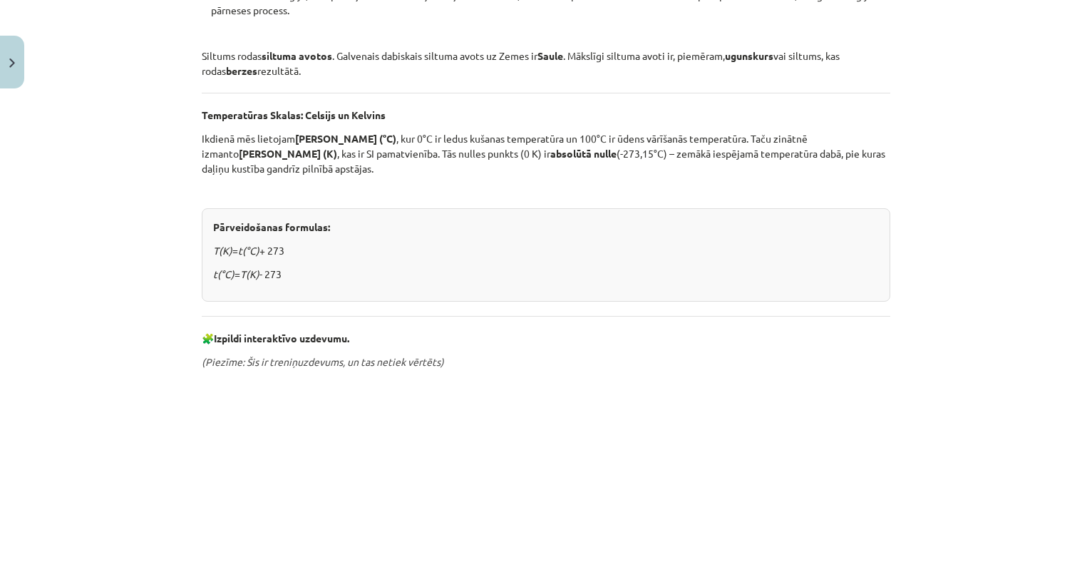
click at [787, 374] on div "Siltums un temperatūra Siltums ir mums visapkārt – no sildošas Saules gaismas l…" at bounding box center [546, 268] width 689 height 860
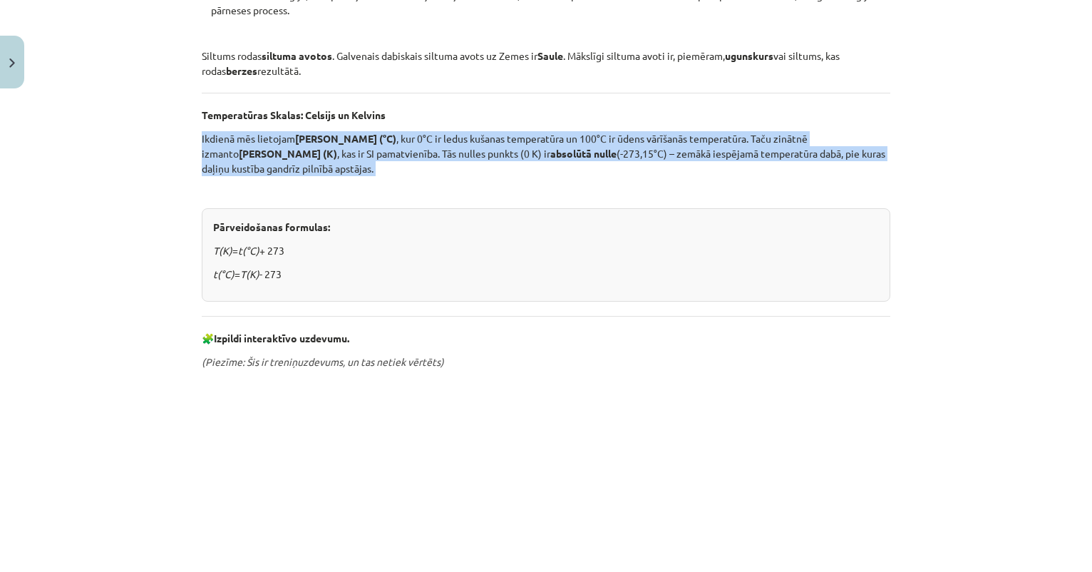
drag, startPoint x: 202, startPoint y: 136, endPoint x: 324, endPoint y: 178, distance: 128.3
click at [324, 178] on div "Siltums un temperatūra Siltums ir mums visapkārt – no sildošas Saules gaismas l…" at bounding box center [546, 268] width 689 height 860
copy div "Ikdienā mēs lietojam Celsija skalu (°C) , kur 0°C ir ledus kušanas temperatūra …"
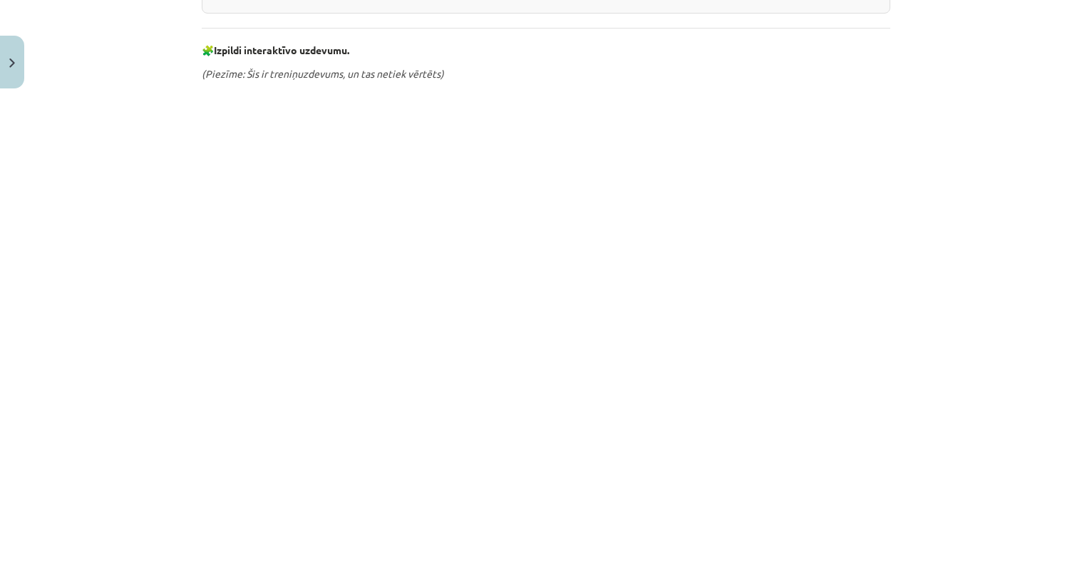
scroll to position [708, 0]
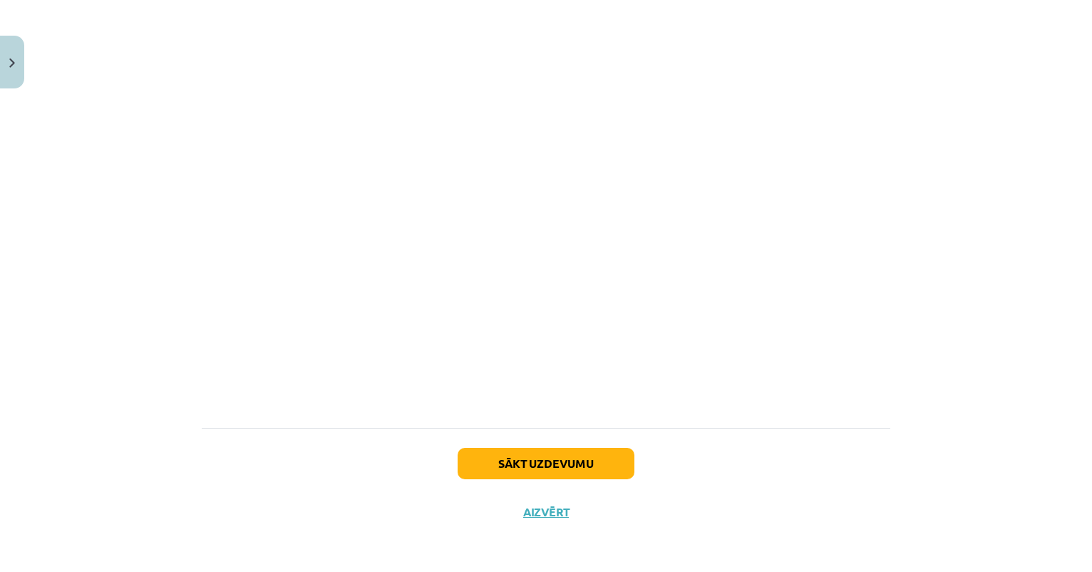
click at [557, 460] on button "Sākt uzdevumu" at bounding box center [546, 463] width 177 height 31
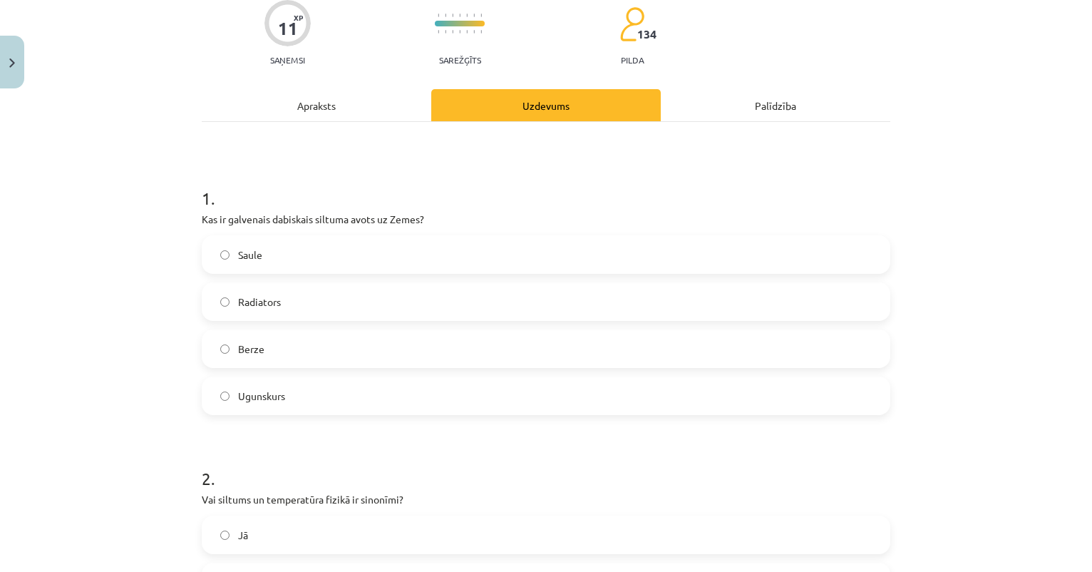
scroll to position [145, 0]
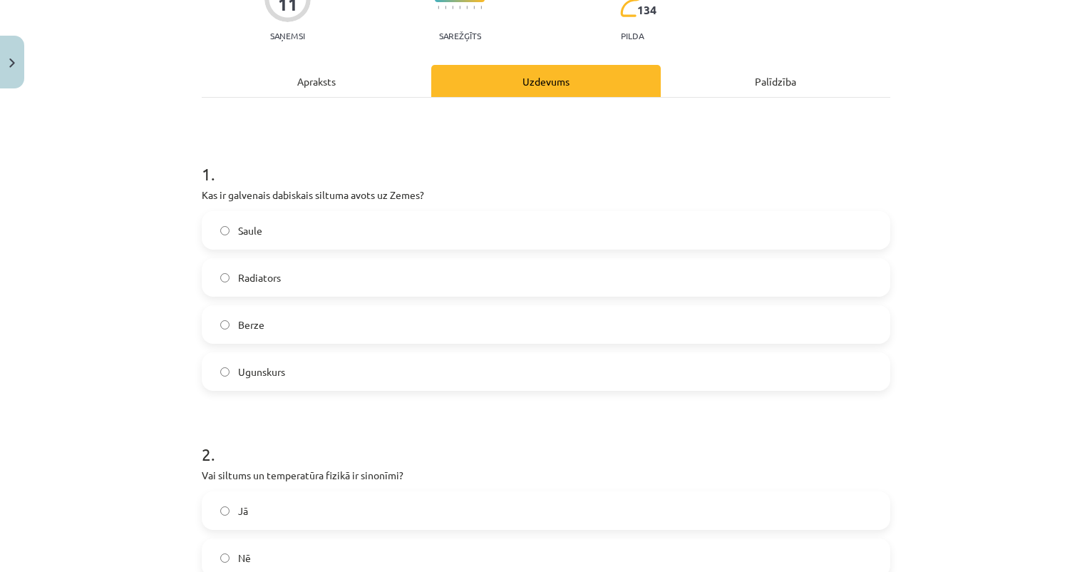
click at [343, 225] on label "Saule" at bounding box center [546, 230] width 686 height 36
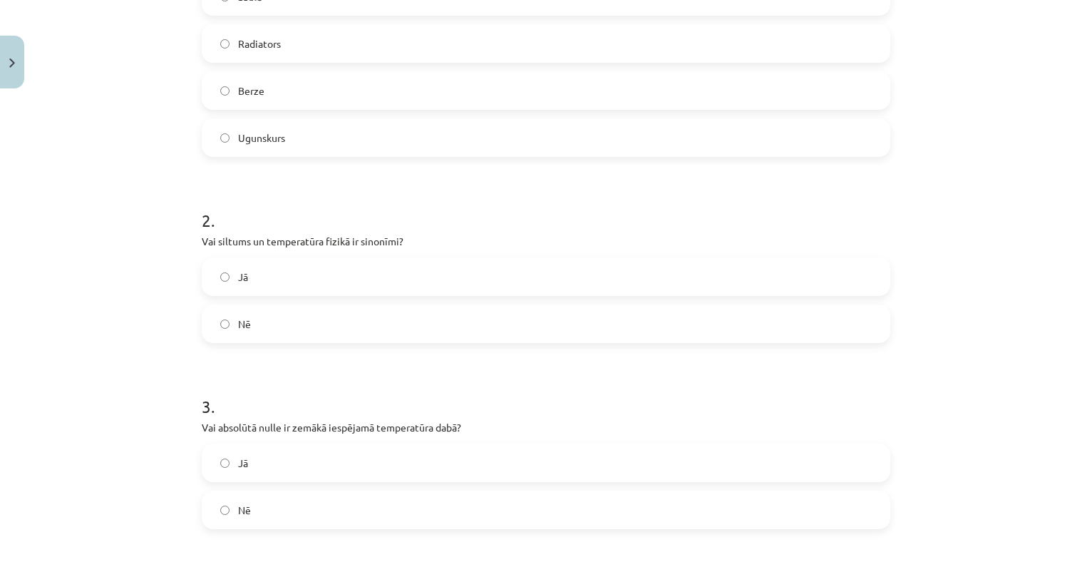
scroll to position [396, 0]
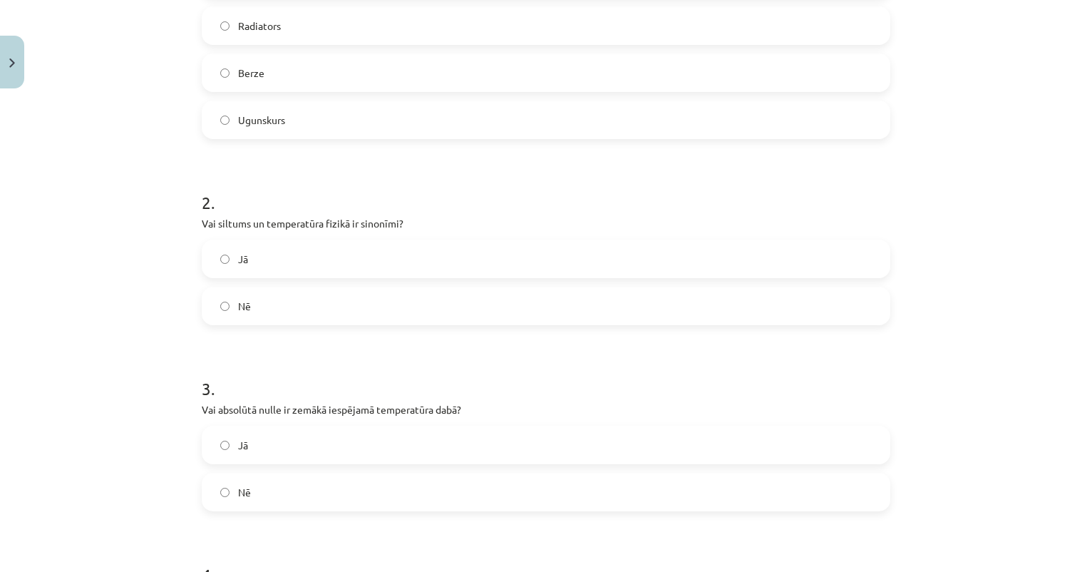
click at [277, 309] on label "Nē" at bounding box center [546, 306] width 686 height 36
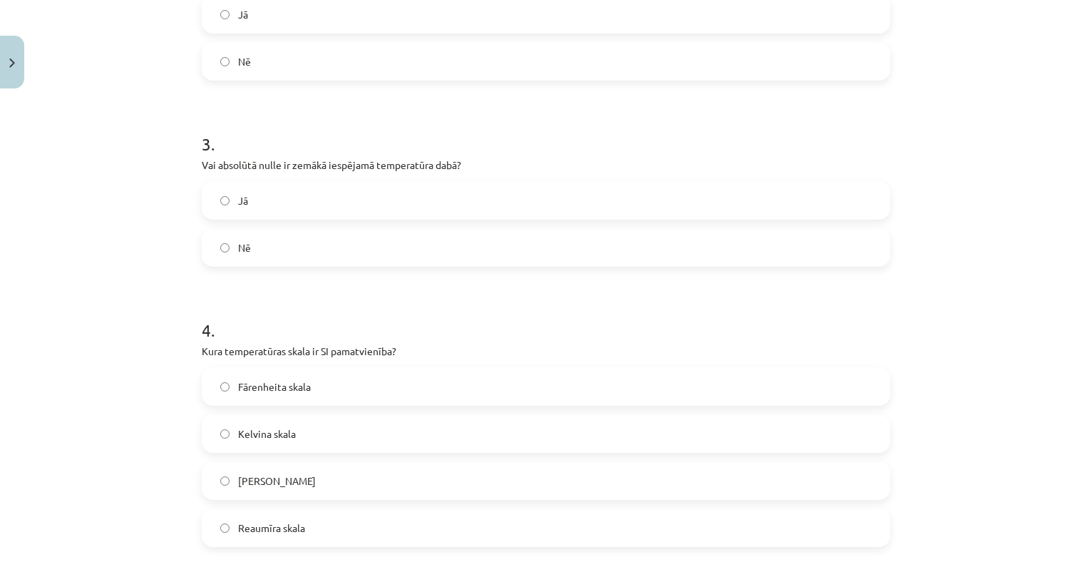
scroll to position [655, 0]
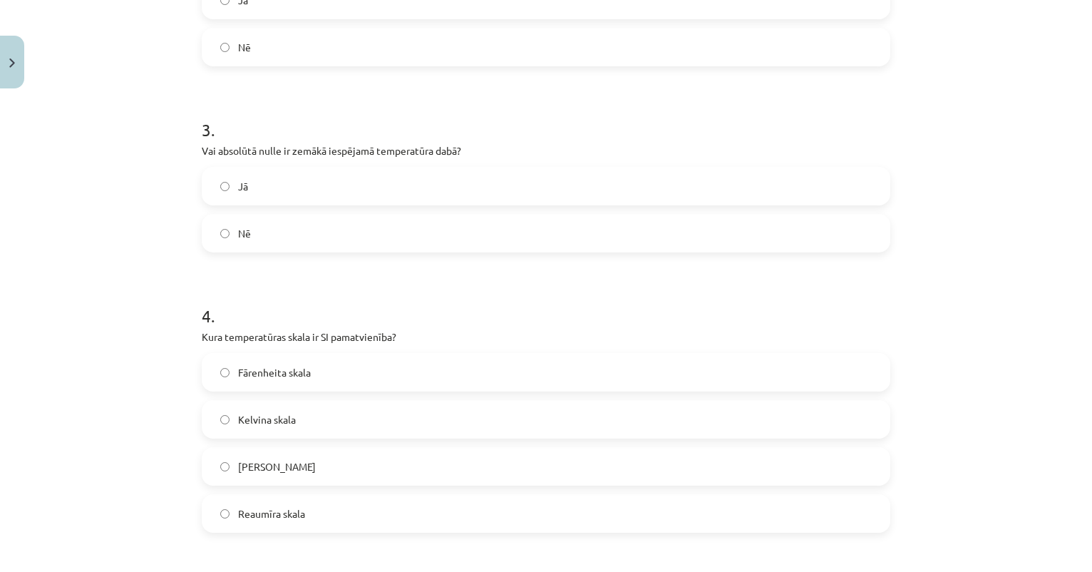
click at [287, 190] on label "Jā" at bounding box center [546, 186] width 686 height 36
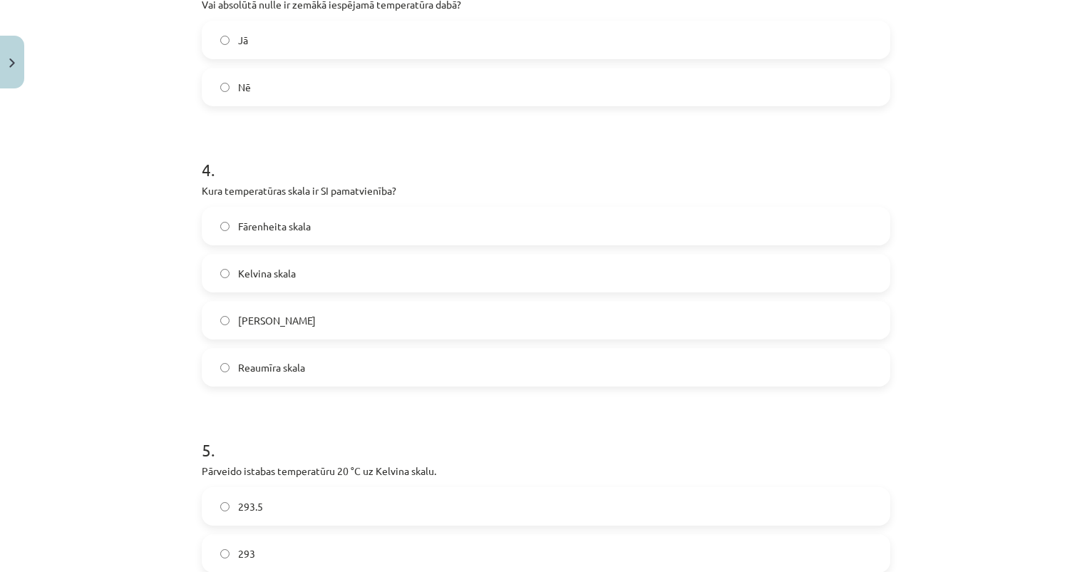
scroll to position [804, 0]
click at [308, 270] on label "Kelvina skala" at bounding box center [546, 270] width 686 height 36
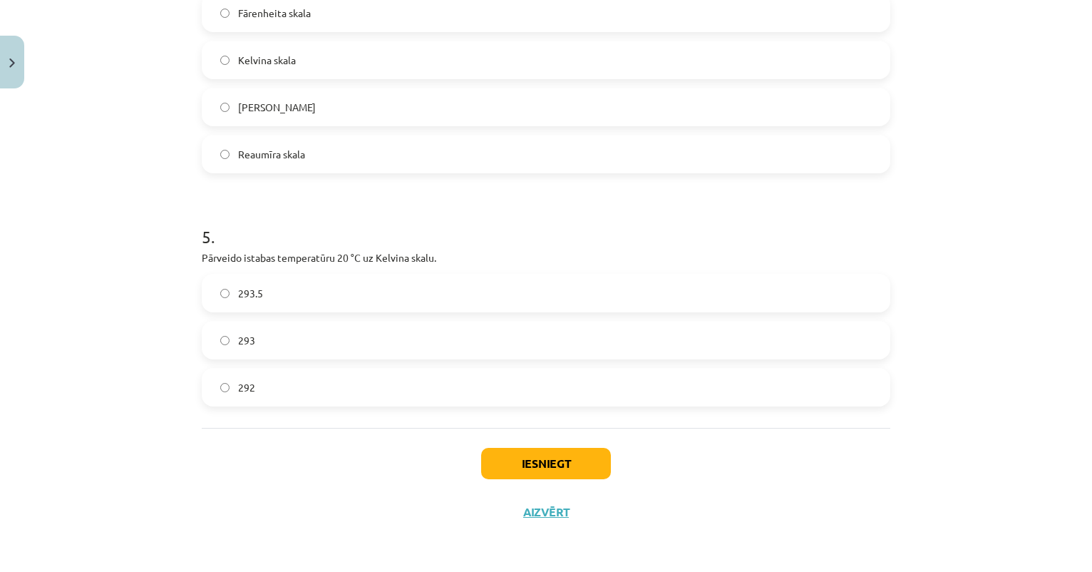
scroll to position [1016, 0]
click at [285, 338] on label "293" at bounding box center [546, 340] width 686 height 36
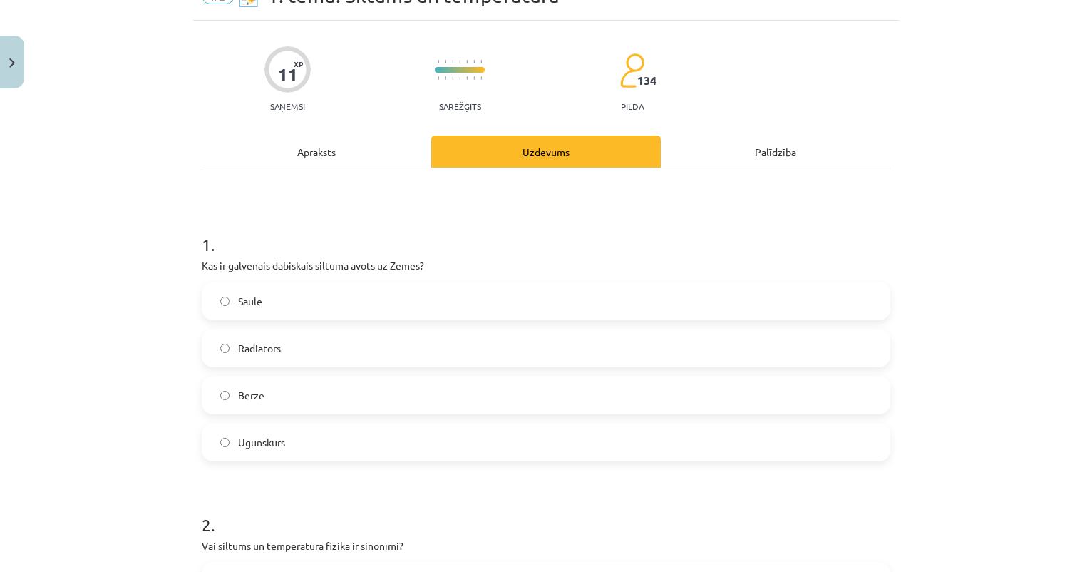
click at [322, 142] on div "Apraksts" at bounding box center [317, 151] width 230 height 32
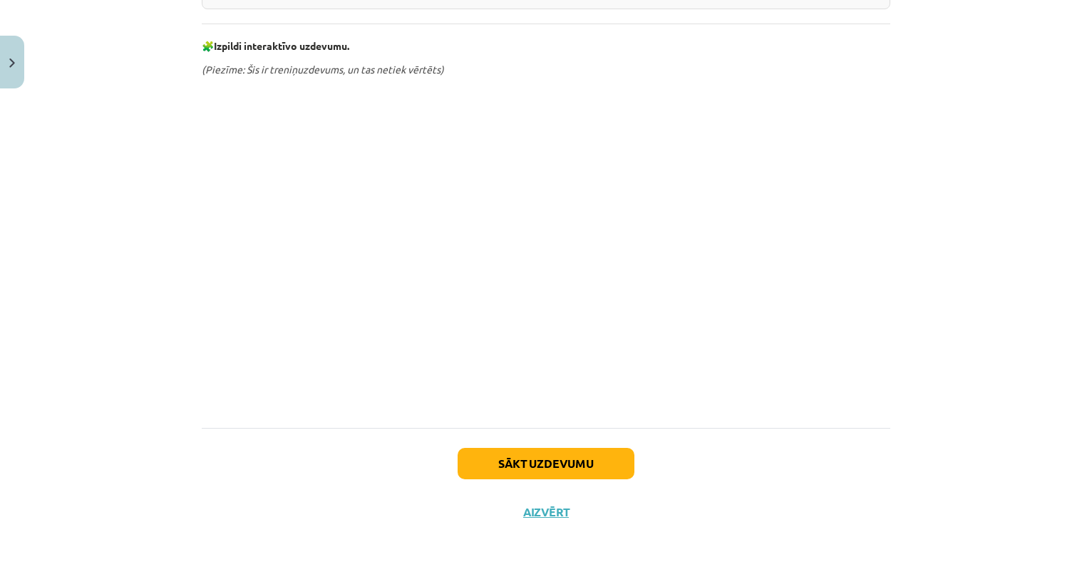
scroll to position [711, 0]
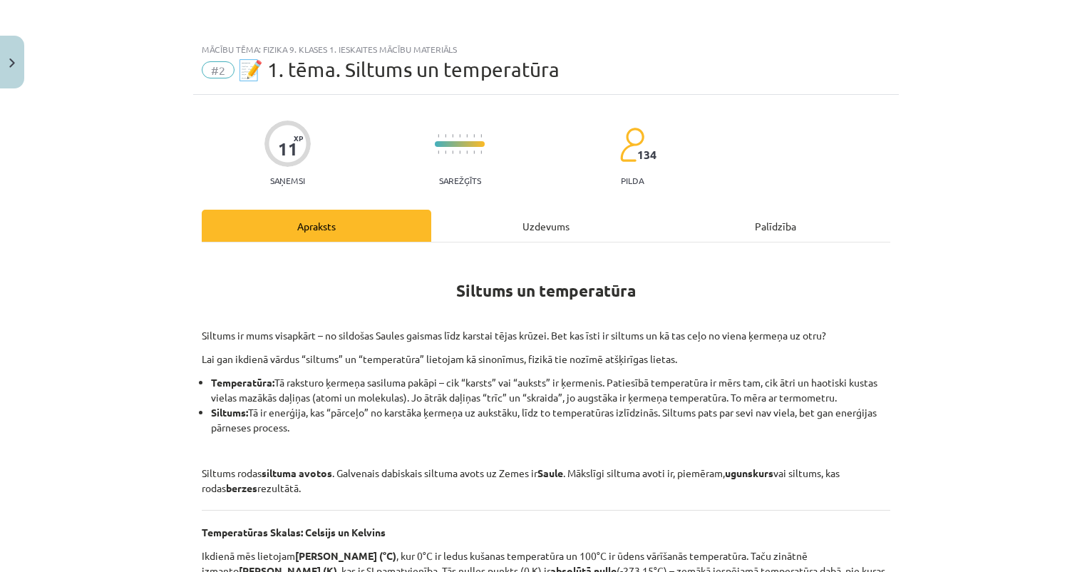
click at [541, 227] on div "Uzdevums" at bounding box center [546, 226] width 230 height 32
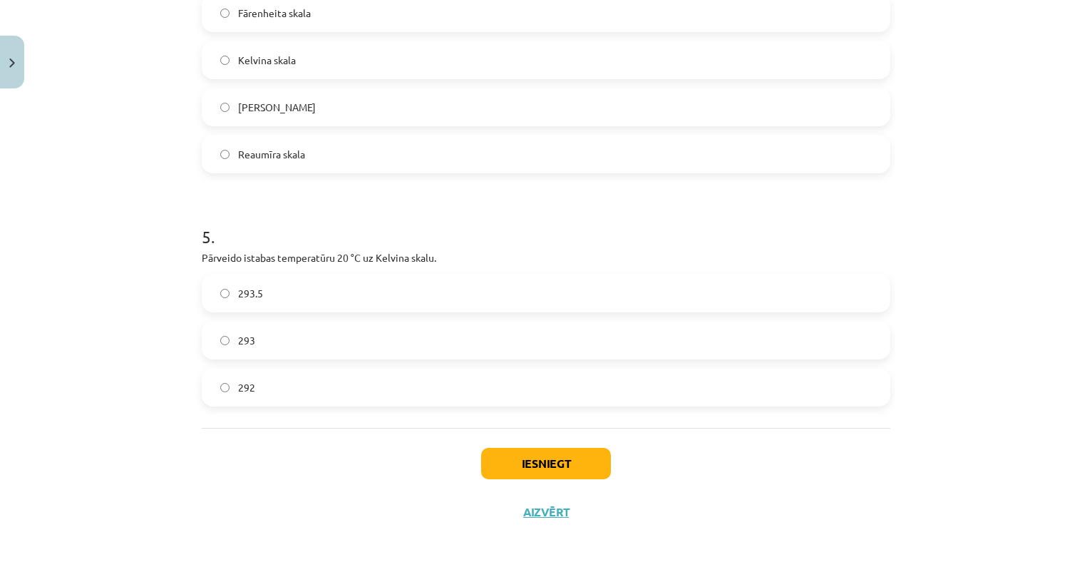
scroll to position [1016, 0]
click at [559, 459] on button "Iesniegt" at bounding box center [546, 463] width 130 height 31
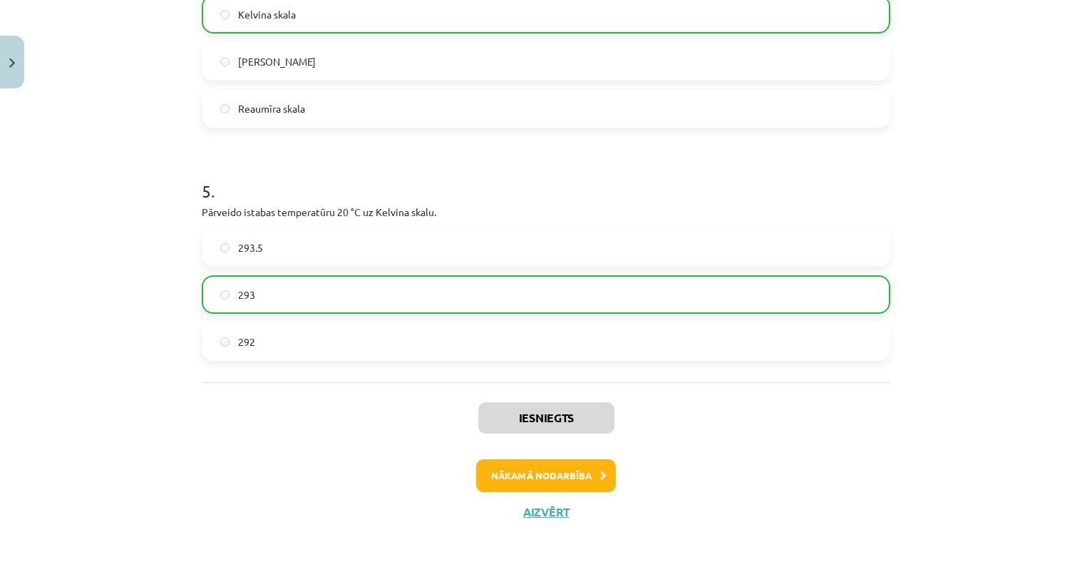
click at [556, 479] on button "Nākamā nodarbība" at bounding box center [546, 475] width 140 height 33
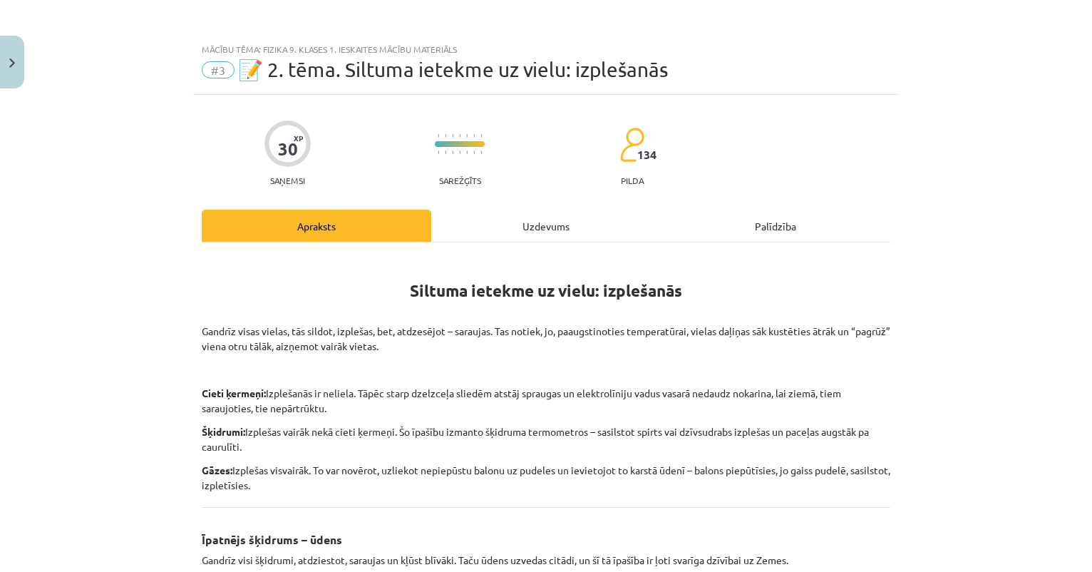
scroll to position [0, 0]
click at [15, 53] on button "Close" at bounding box center [12, 62] width 24 height 53
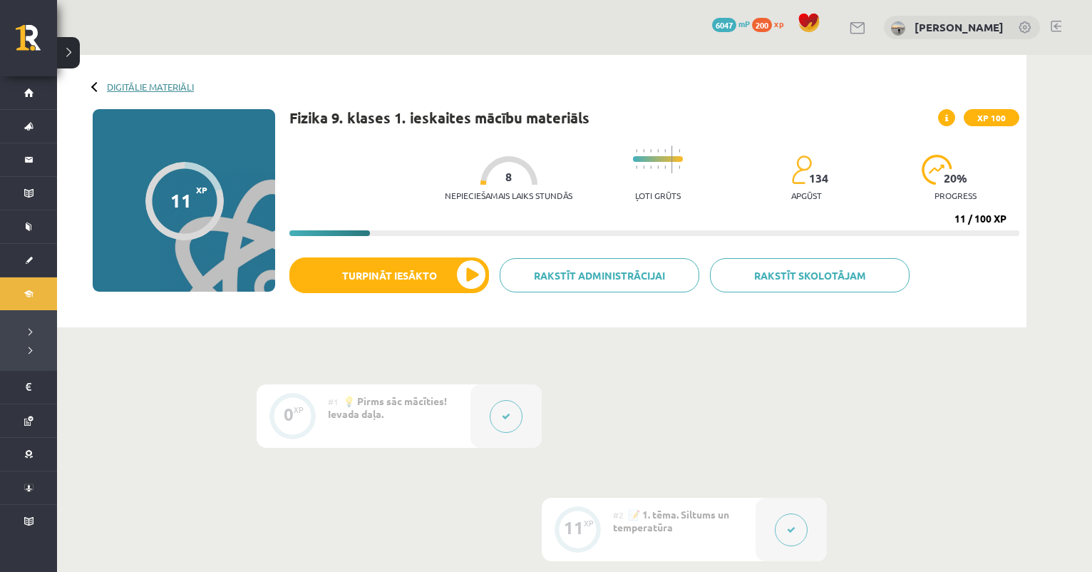
click at [170, 88] on link "Digitālie materiāli" at bounding box center [150, 86] width 87 height 11
click at [153, 80] on div "Digitālie materiāli 11 XP XP 100 11 / 100 XP Fizika 9. klases 1. ieskaites mācī…" at bounding box center [541, 191] width 969 height 272
click at [154, 86] on link "Digitālie materiāli" at bounding box center [150, 86] width 87 height 11
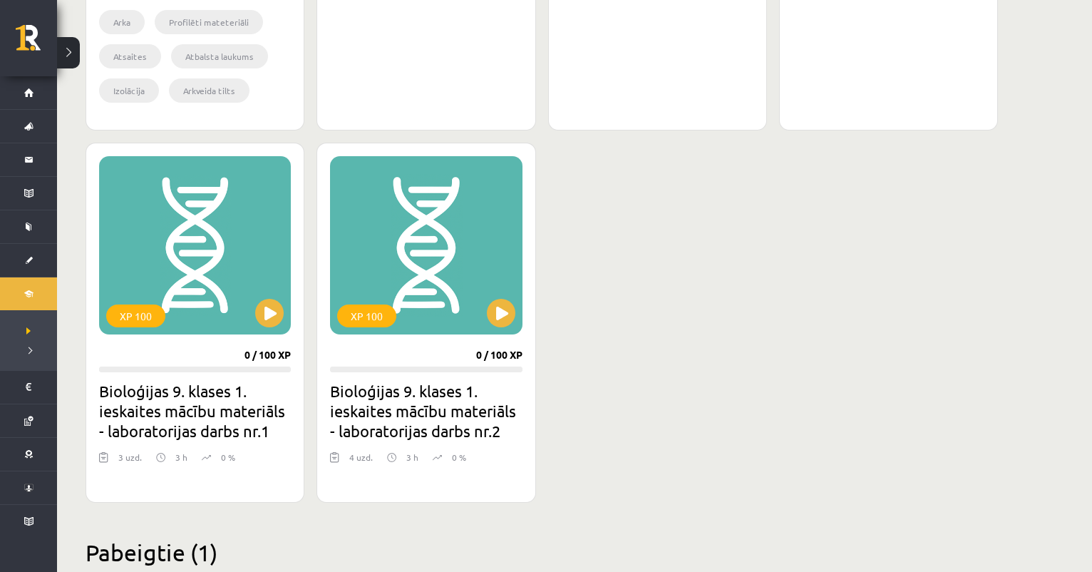
scroll to position [1543, 0]
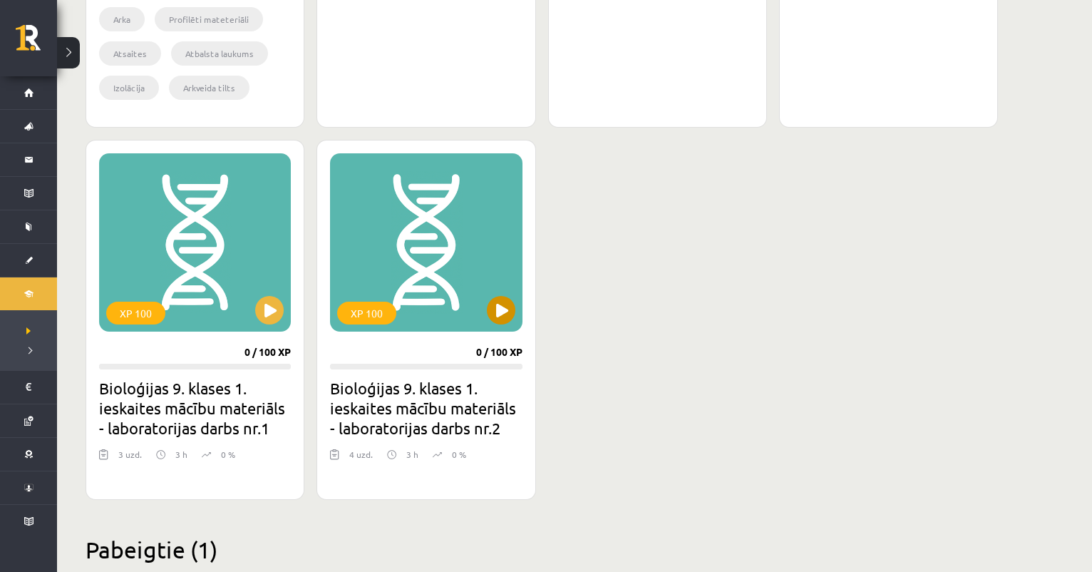
click at [504, 299] on button at bounding box center [501, 310] width 29 height 29
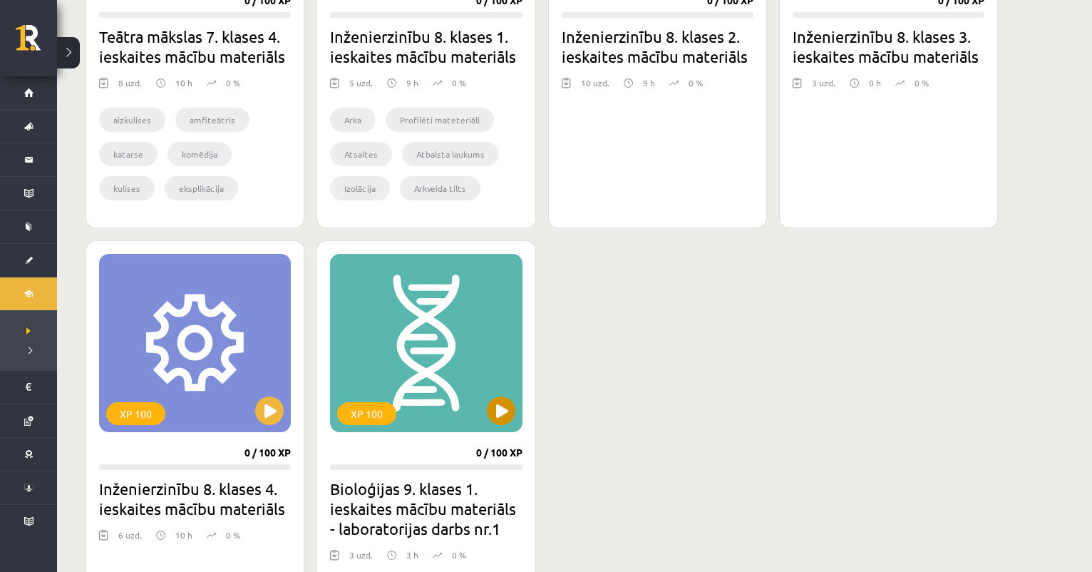
scroll to position [1444, 0]
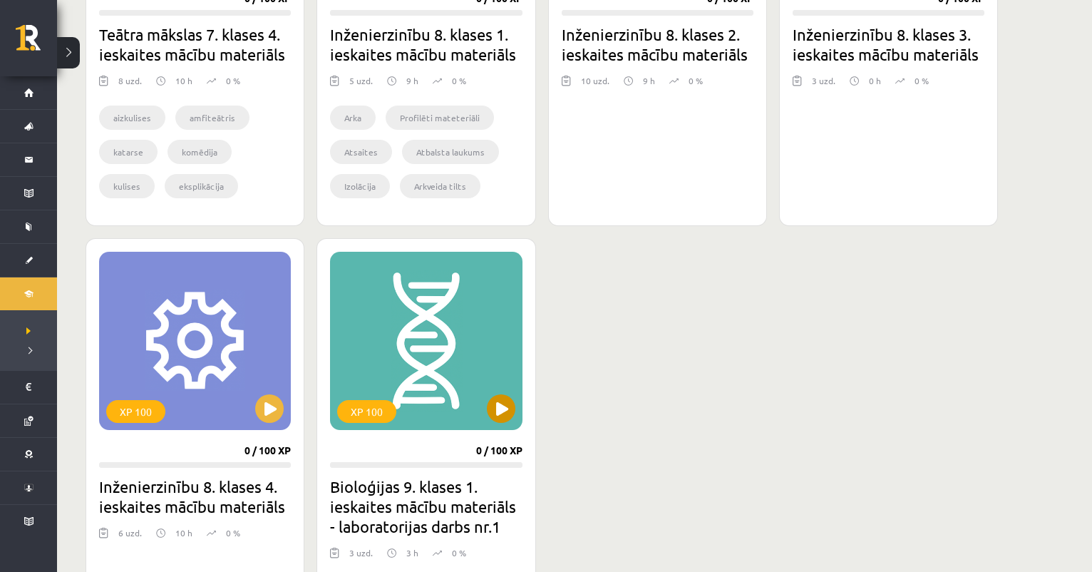
click at [509, 403] on button at bounding box center [501, 408] width 29 height 29
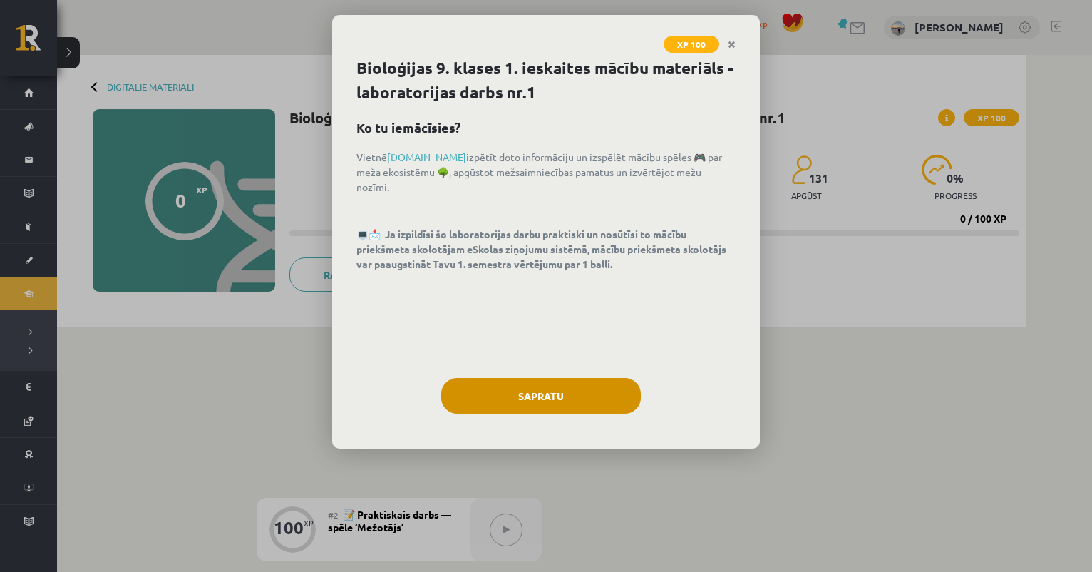
click at [545, 401] on button "Sapratu" at bounding box center [541, 396] width 200 height 36
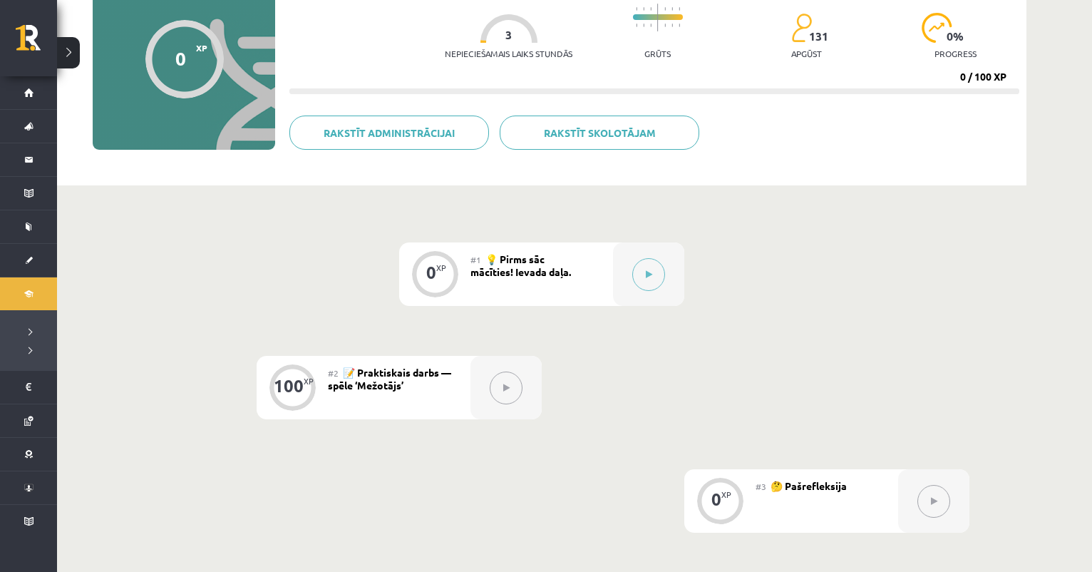
scroll to position [142, 0]
click at [624, 280] on div at bounding box center [648, 273] width 71 height 63
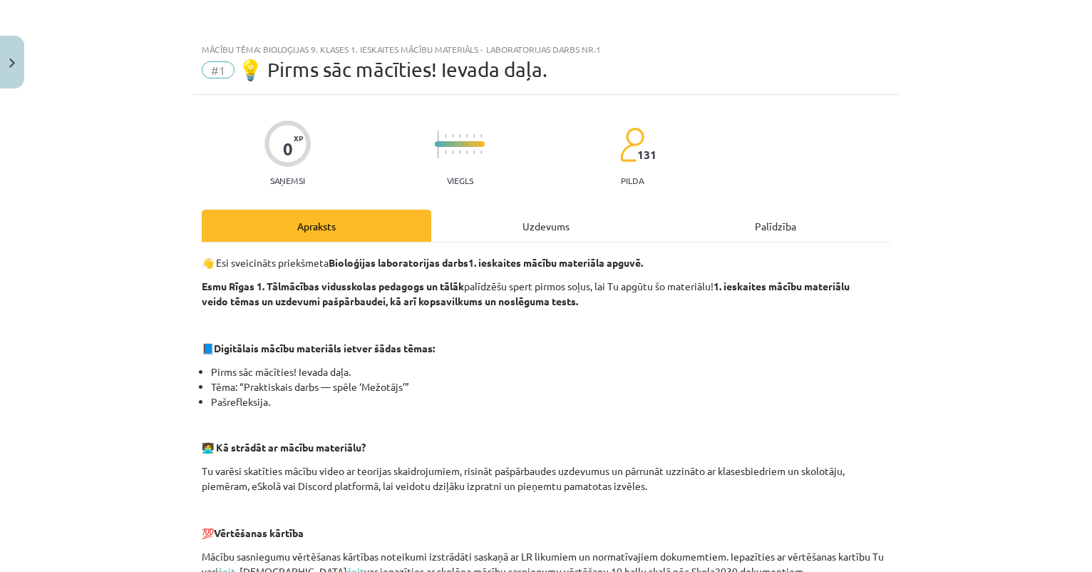
scroll to position [0, 0]
click at [549, 222] on div "Uzdevums" at bounding box center [546, 226] width 230 height 32
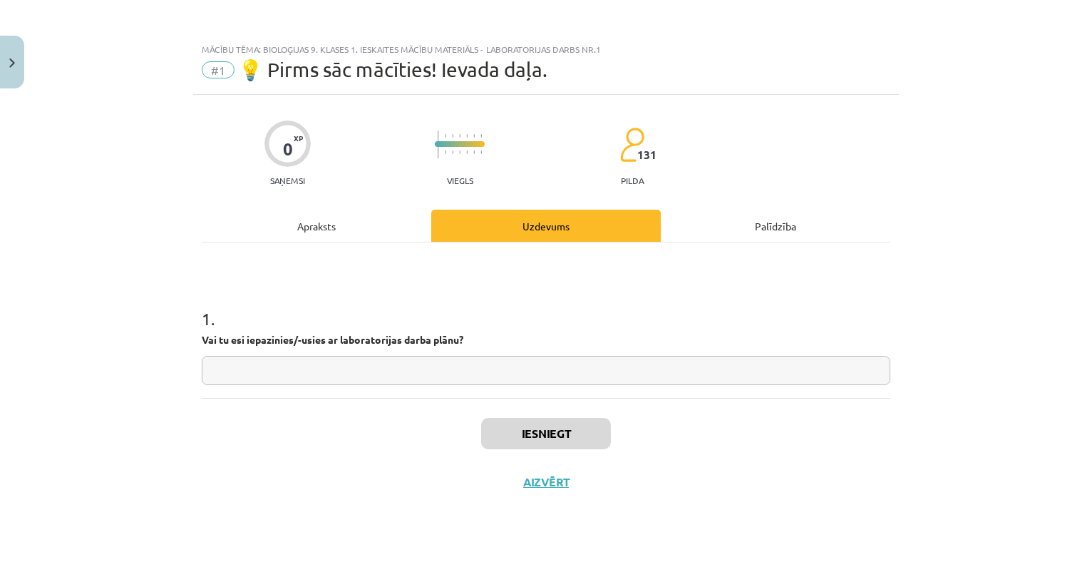
click at [369, 373] on input "text" at bounding box center [546, 370] width 689 height 29
type input "*"
type input "**"
click at [339, 219] on div "Apraksts" at bounding box center [317, 226] width 230 height 32
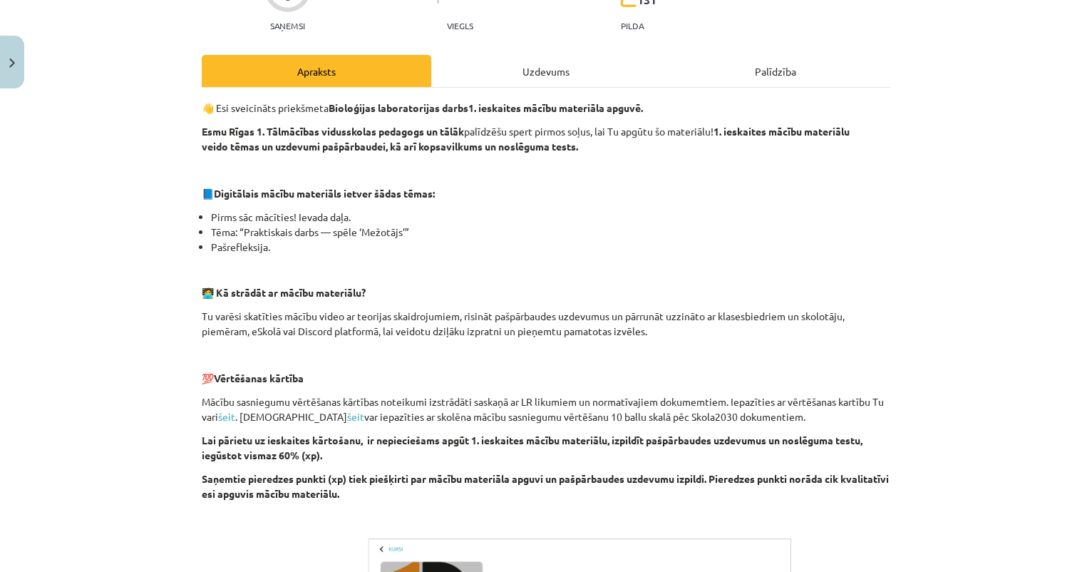
scroll to position [133, 0]
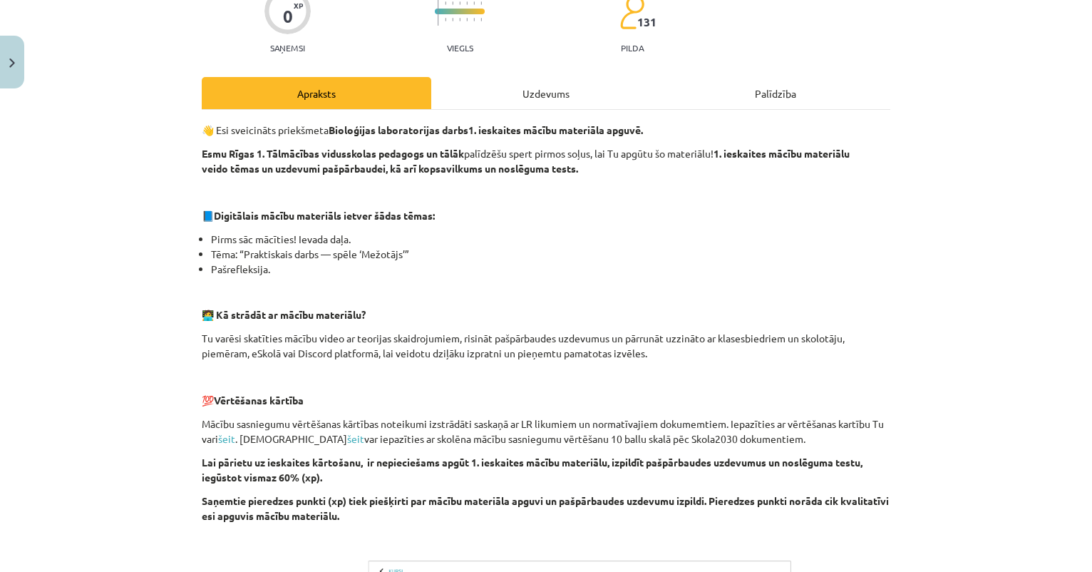
click at [535, 93] on div "Uzdevums" at bounding box center [546, 93] width 230 height 32
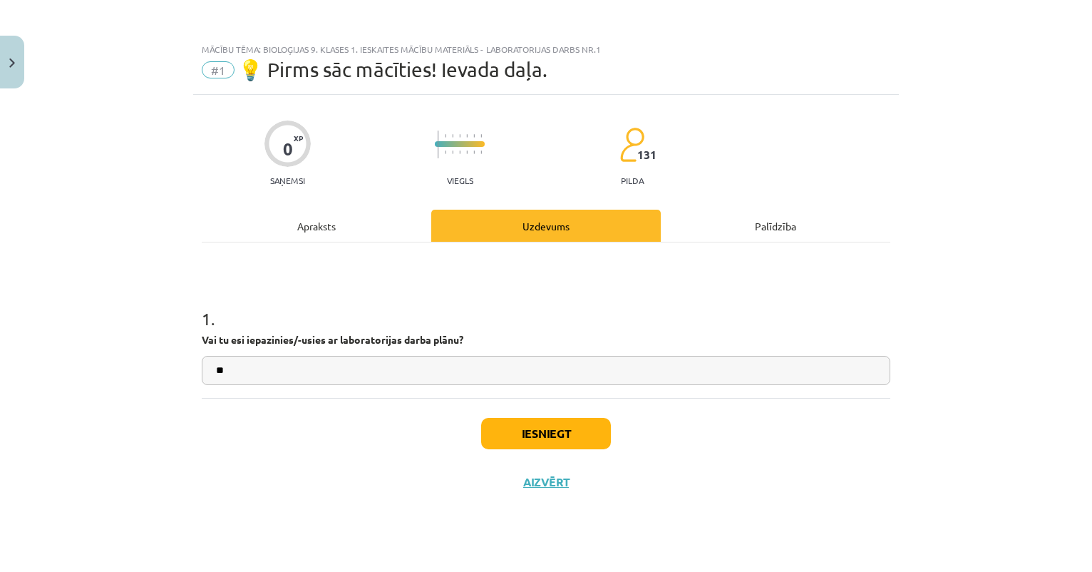
scroll to position [0, 0]
click at [522, 438] on button "Iesniegt" at bounding box center [546, 433] width 130 height 31
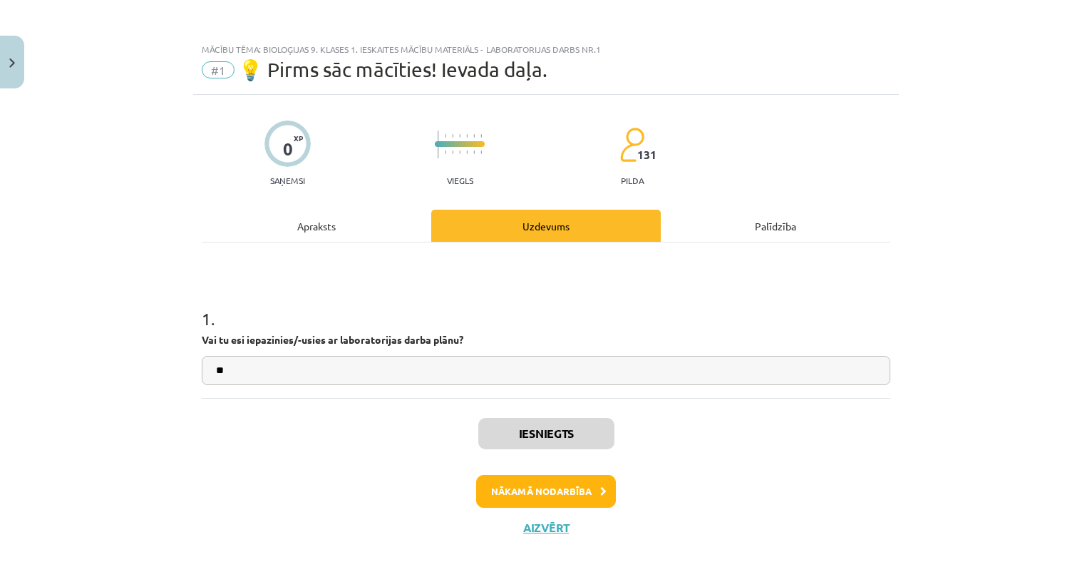
click at [523, 490] on button "Nākamā nodarbība" at bounding box center [546, 491] width 140 height 33
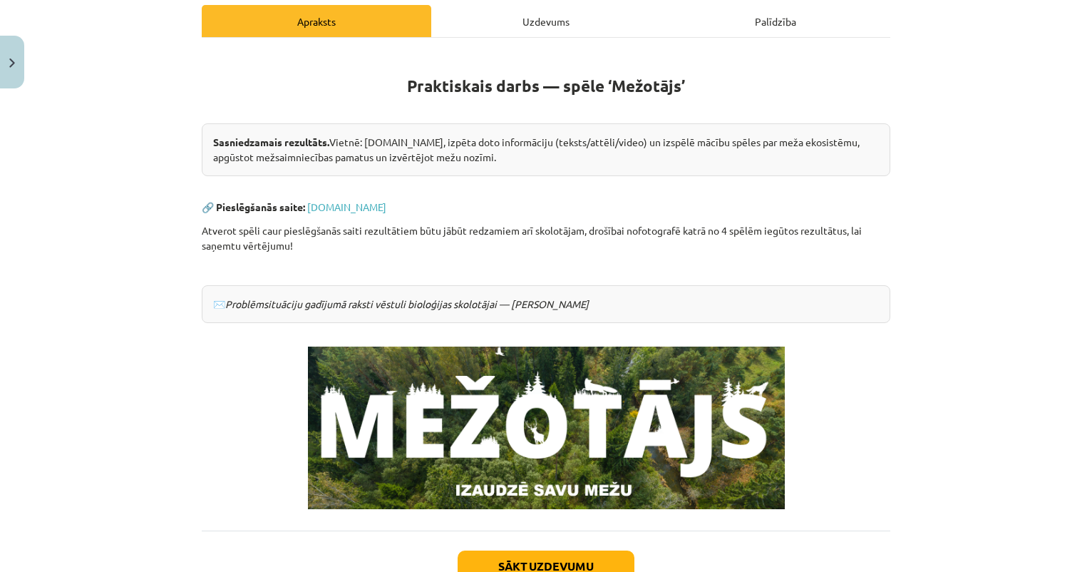
scroll to position [231, 0]
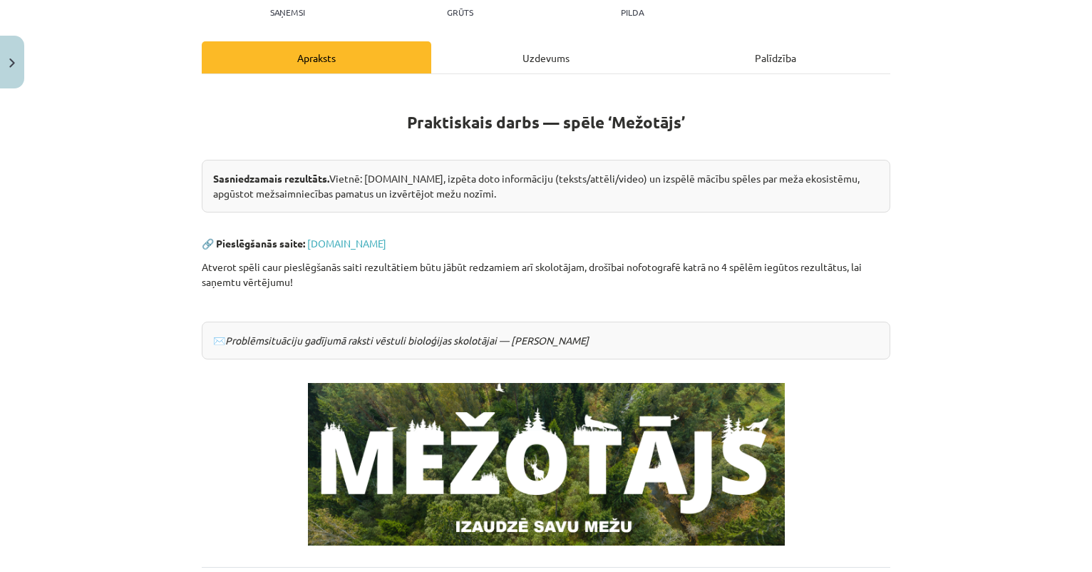
click at [537, 67] on div "Uzdevums" at bounding box center [546, 57] width 230 height 32
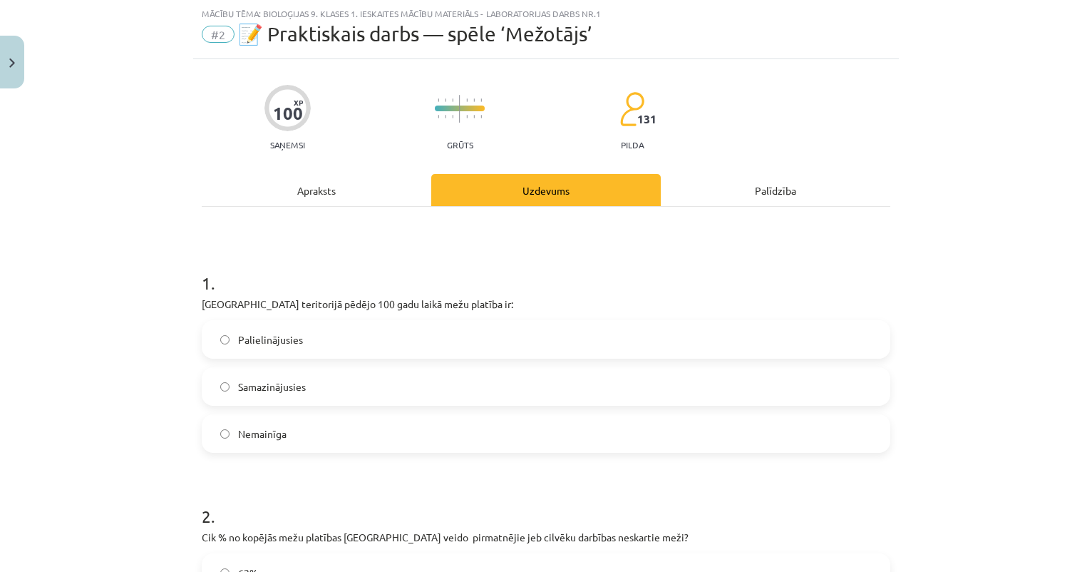
scroll to position [41, 0]
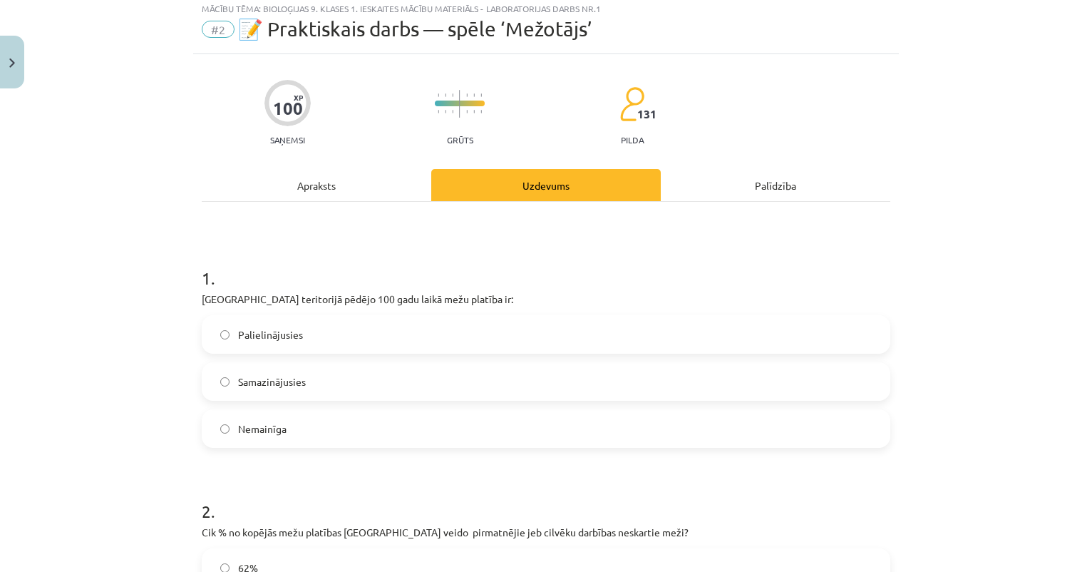
click at [315, 348] on label "Palielinājusies" at bounding box center [546, 334] width 686 height 36
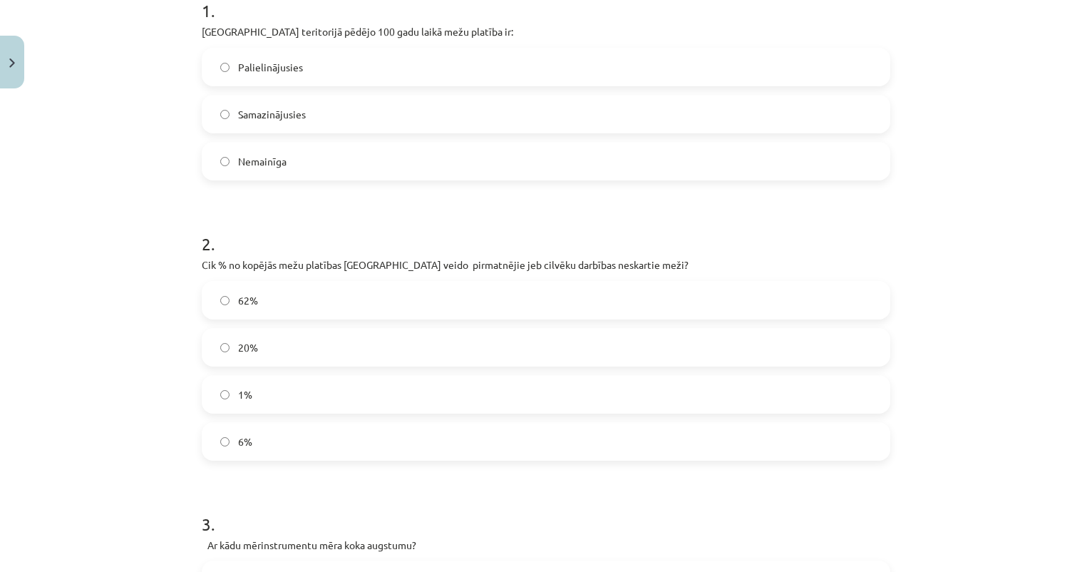
scroll to position [312, 0]
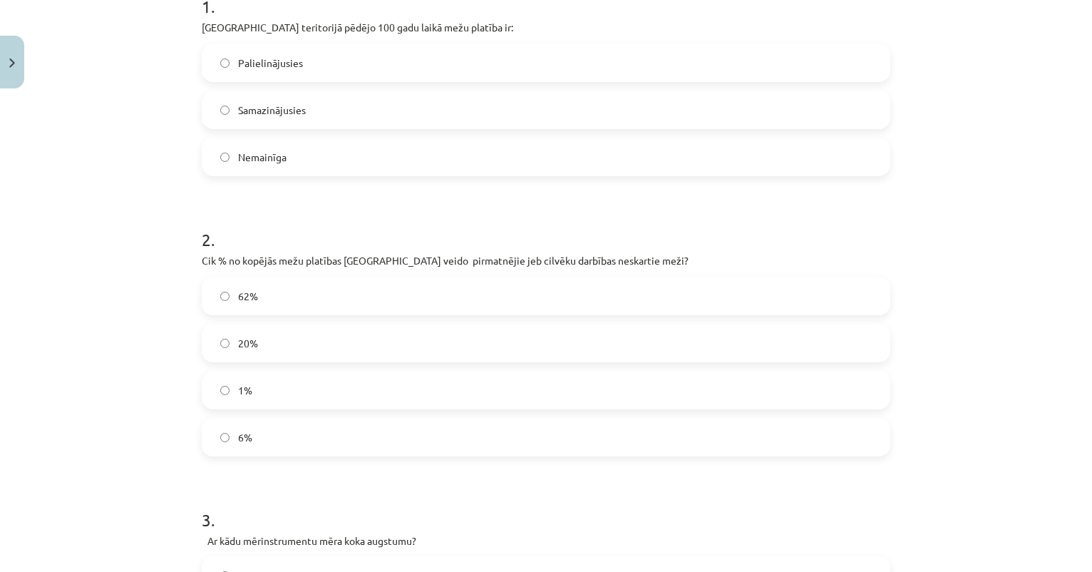
click at [279, 349] on label "20%" at bounding box center [546, 343] width 686 height 36
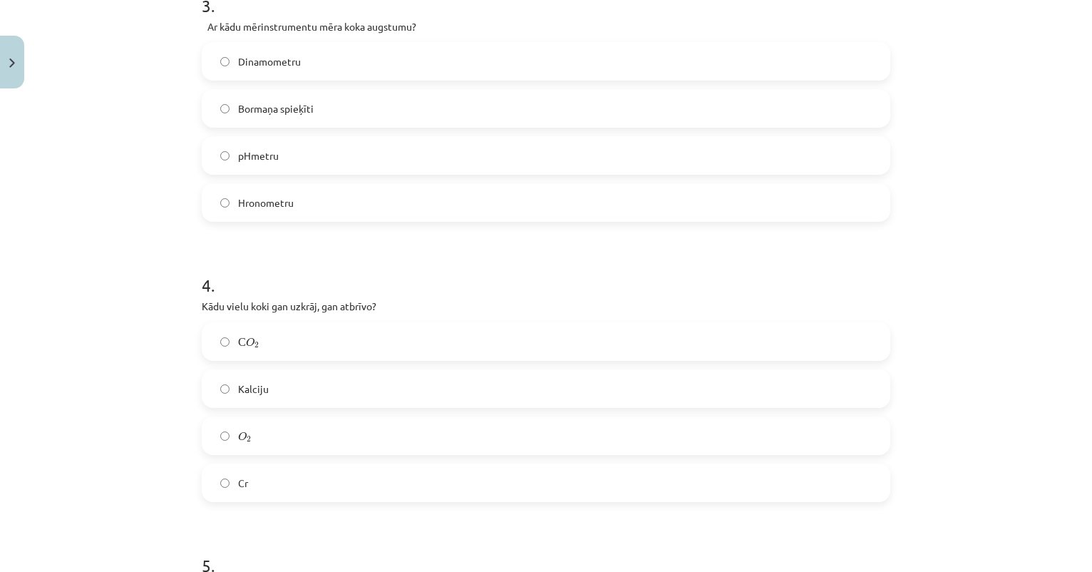
scroll to position [871, 0]
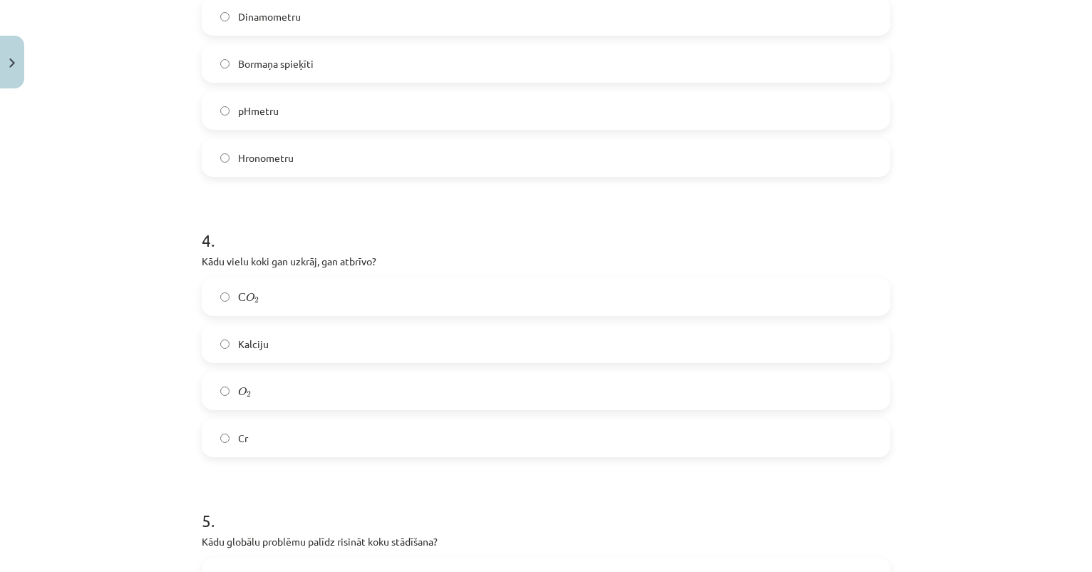
click at [327, 346] on label "Kalciju" at bounding box center [546, 344] width 686 height 36
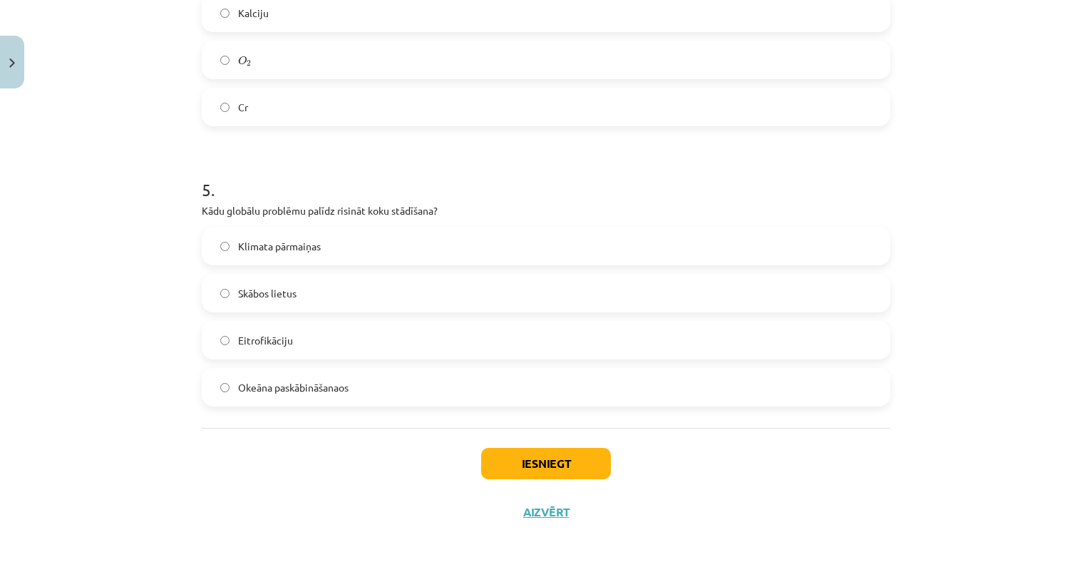
scroll to position [1204, 0]
click at [302, 232] on label "Klimata pārmaiņas" at bounding box center [546, 246] width 686 height 36
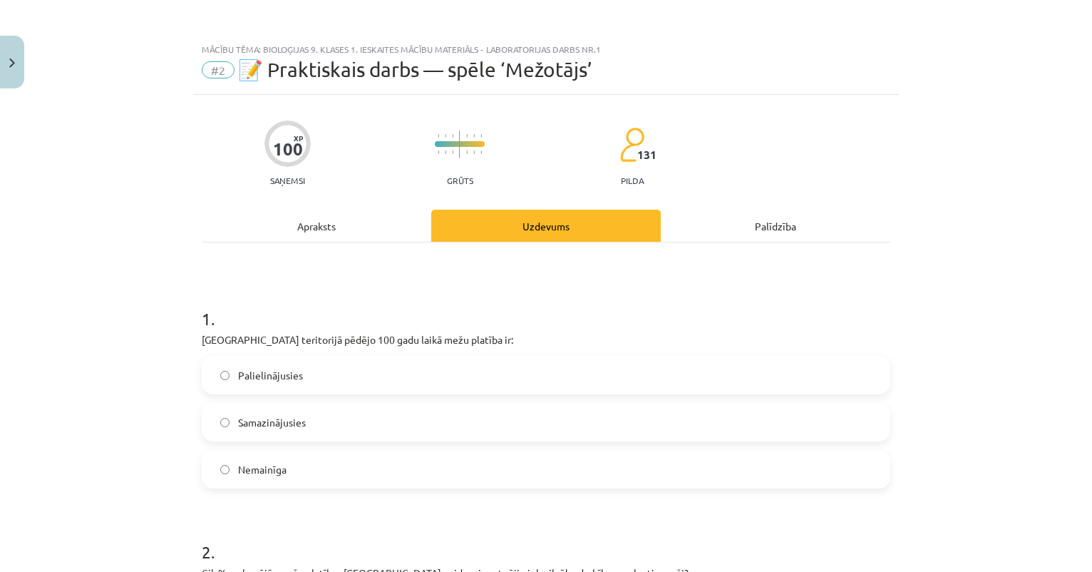
click at [309, 233] on div "Apraksts" at bounding box center [317, 226] width 230 height 32
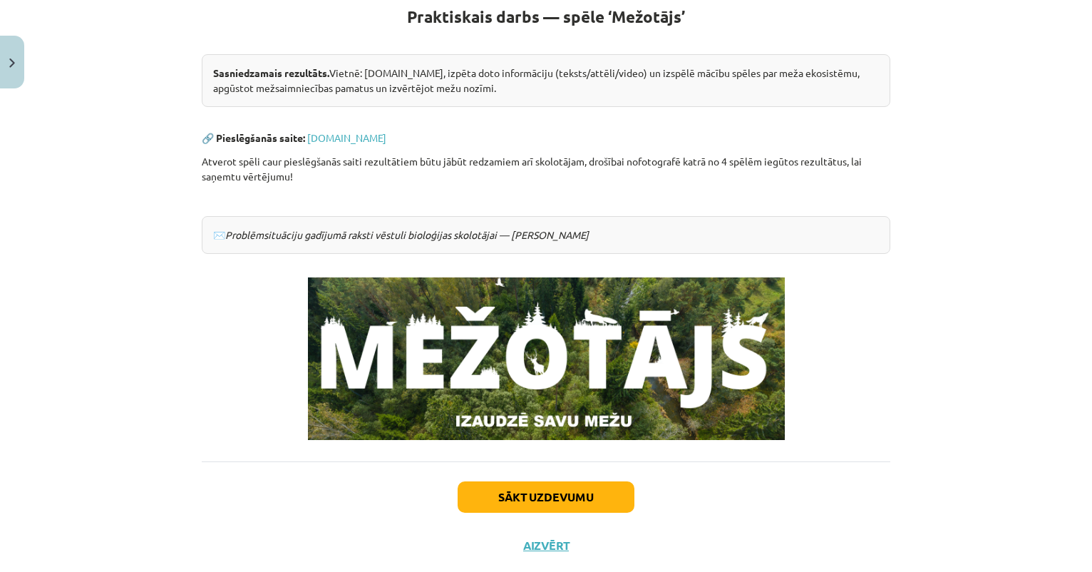
scroll to position [276, 0]
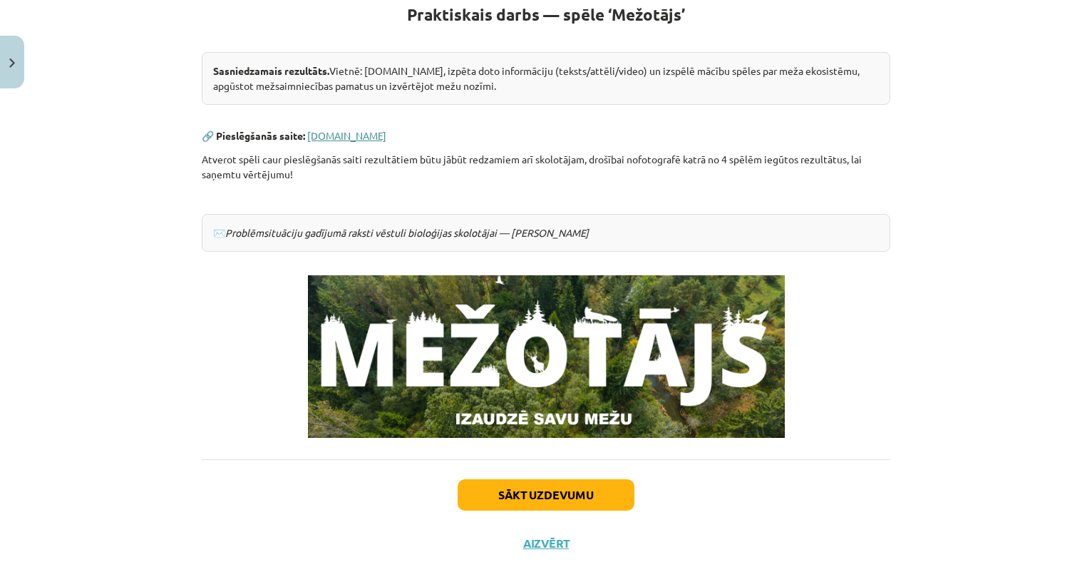
click at [352, 135] on link "[DOMAIN_NAME]" at bounding box center [346, 135] width 79 height 13
click at [367, 133] on link "[DOMAIN_NAME]" at bounding box center [346, 135] width 79 height 13
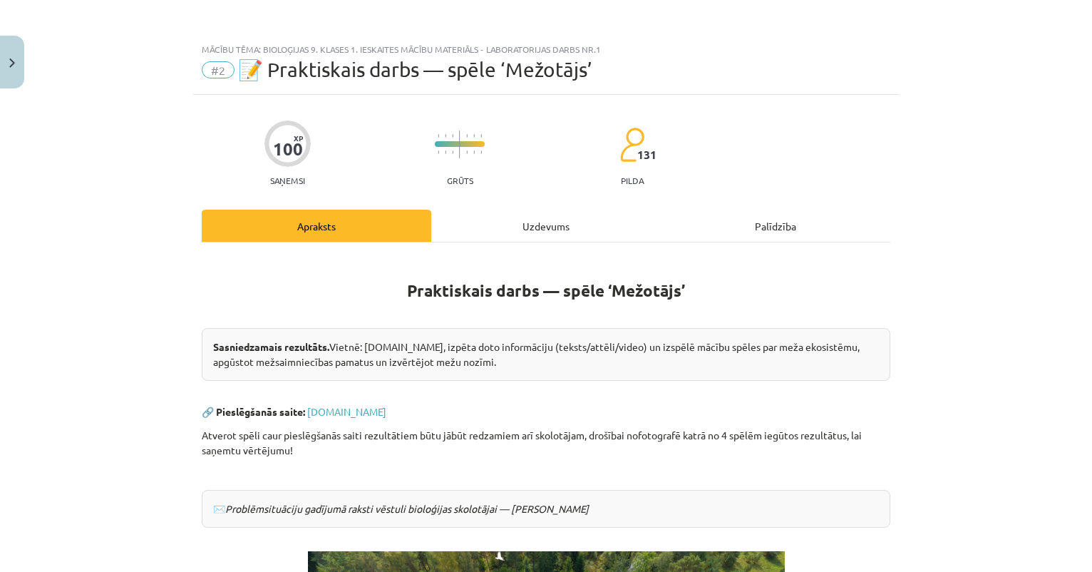
scroll to position [0, 0]
click at [540, 224] on div "Uzdevums" at bounding box center [546, 226] width 230 height 32
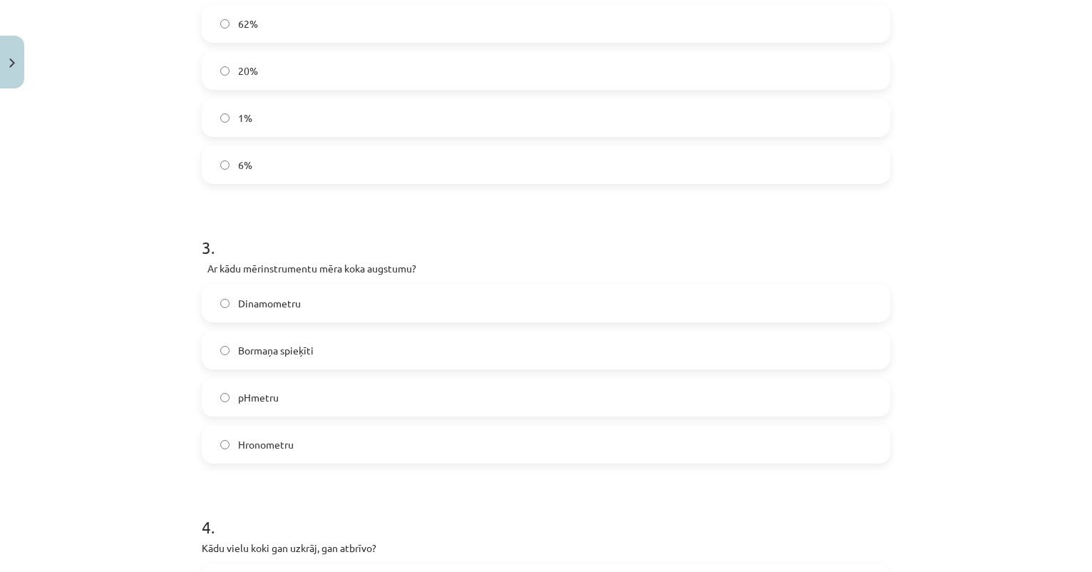
scroll to position [544, 0]
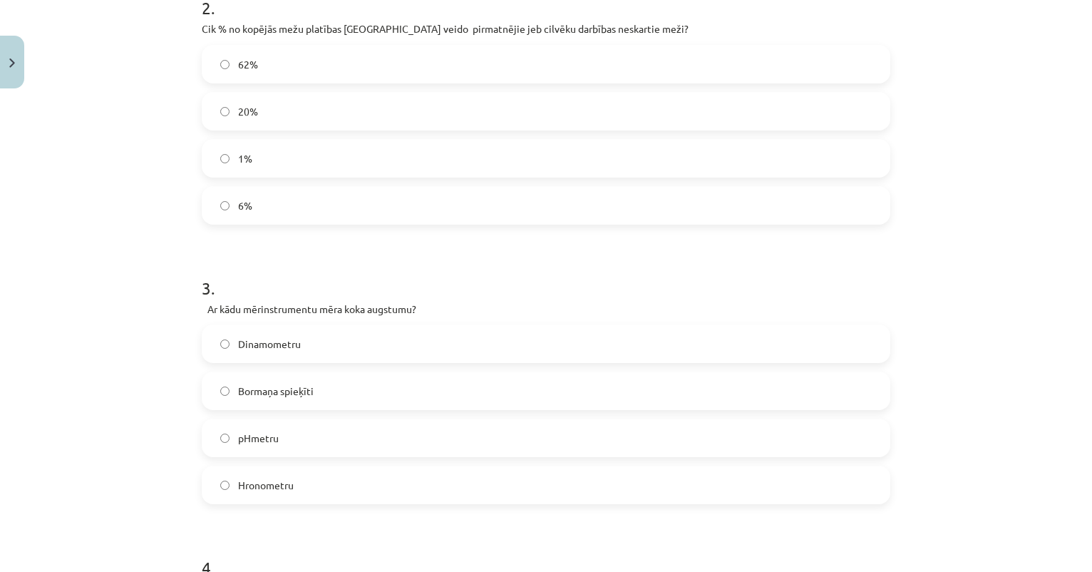
click at [371, 70] on label "62%" at bounding box center [546, 64] width 686 height 36
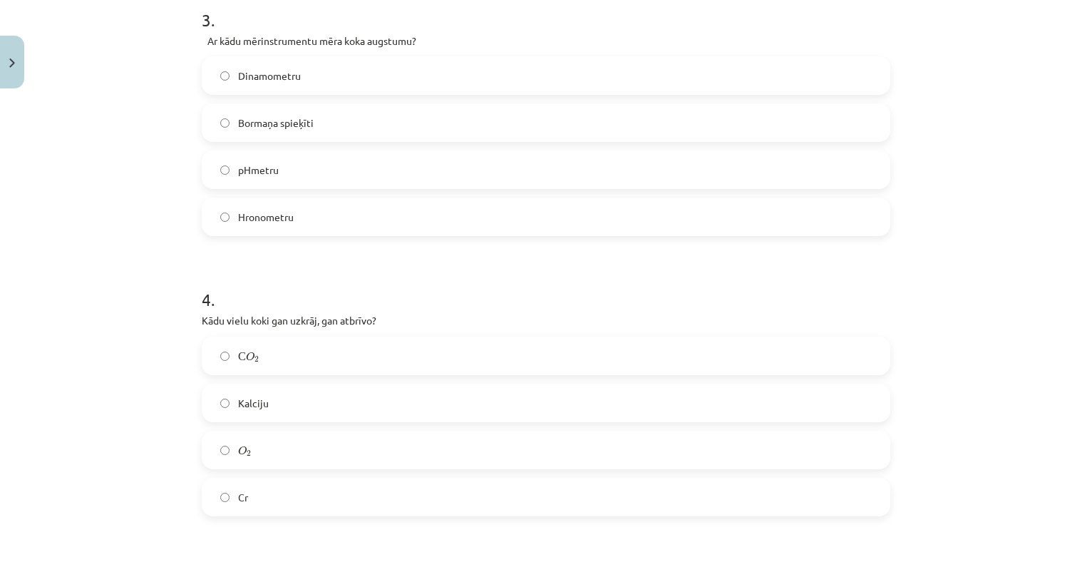
scroll to position [815, 0]
click at [334, 80] on label "Dinamometru" at bounding box center [546, 73] width 686 height 36
click at [296, 347] on label "С O 2 С O 2" at bounding box center [546, 353] width 686 height 36
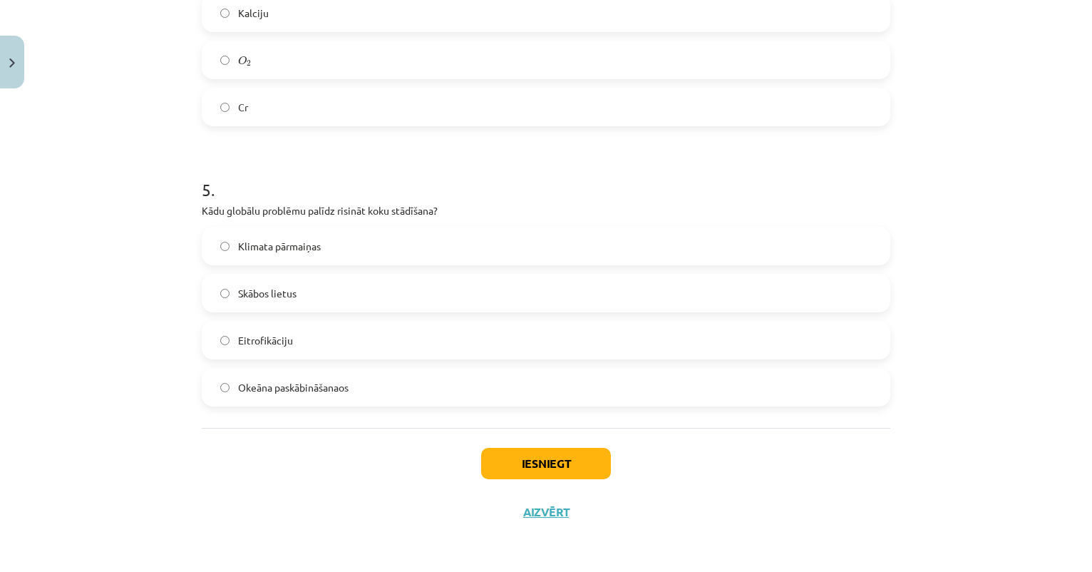
scroll to position [352, 0]
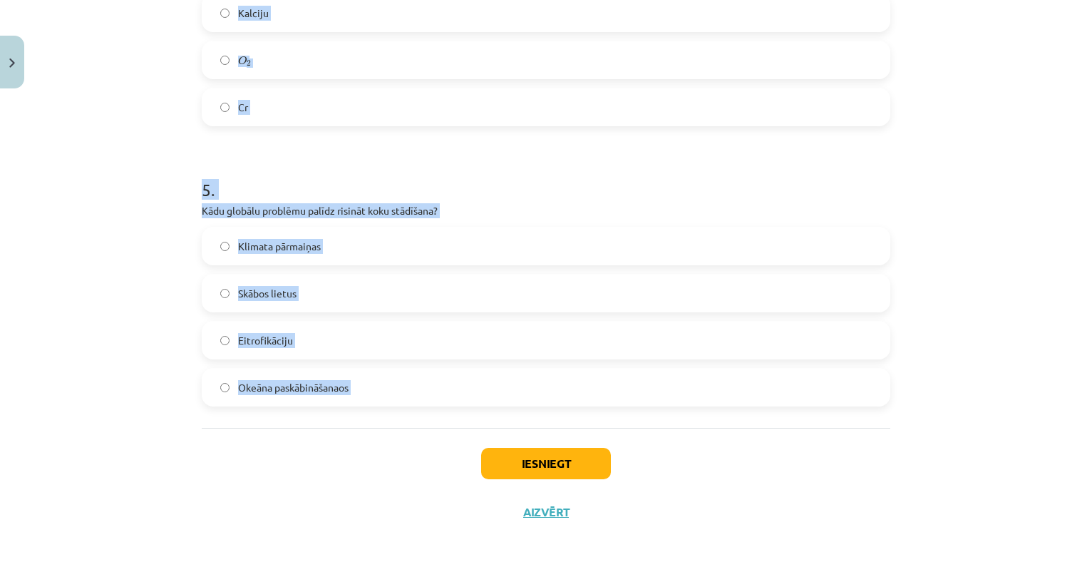
drag, startPoint x: 205, startPoint y: 123, endPoint x: 480, endPoint y: 436, distance: 416.2
copy form "1 . [GEOGRAPHIC_DATA] teritorijā pēdējo 100 gadu laikā mežu platība ir: Palieli…"
click at [555, 185] on h1 "5 ." at bounding box center [546, 177] width 689 height 44
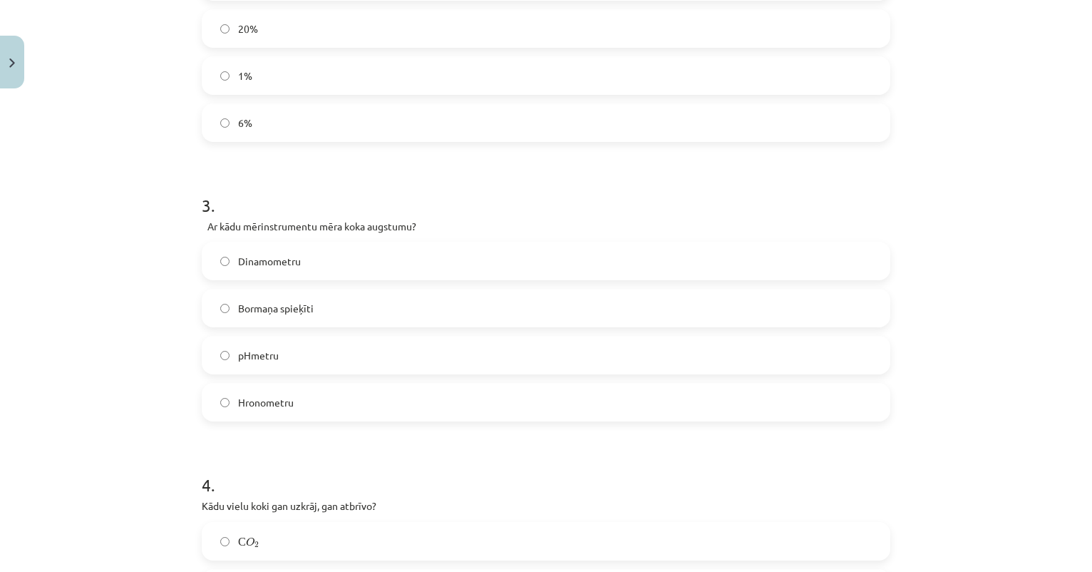
scroll to position [629, 0]
click at [406, 304] on label "Bormaņa spieķīti" at bounding box center [546, 306] width 686 height 36
drag, startPoint x: 239, startPoint y: 301, endPoint x: 334, endPoint y: 302, distance: 95.5
click at [335, 302] on label "Bormaņa spieķīti" at bounding box center [546, 306] width 686 height 36
copy span "Bormaņa spieķīti"
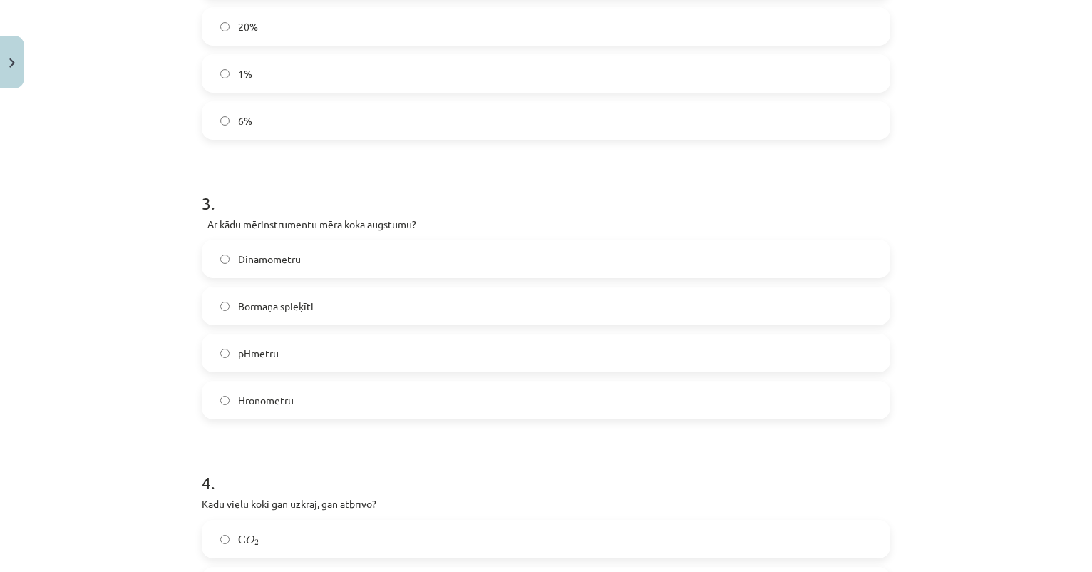
click at [456, 227] on p "Ar kādu mērinstrumentu mēra koka augstumu?" at bounding box center [548, 224] width 683 height 15
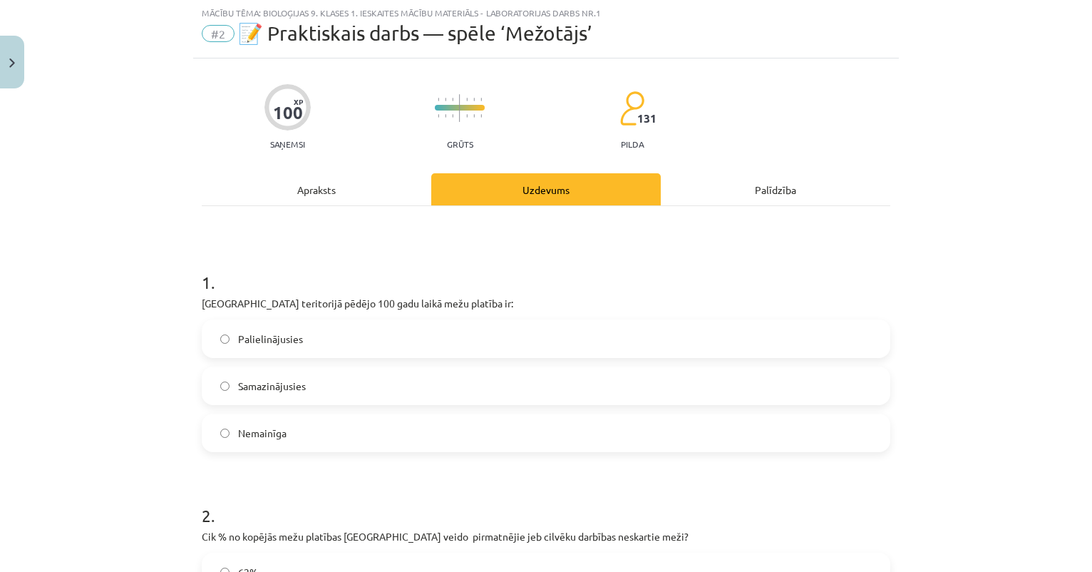
scroll to position [31, 0]
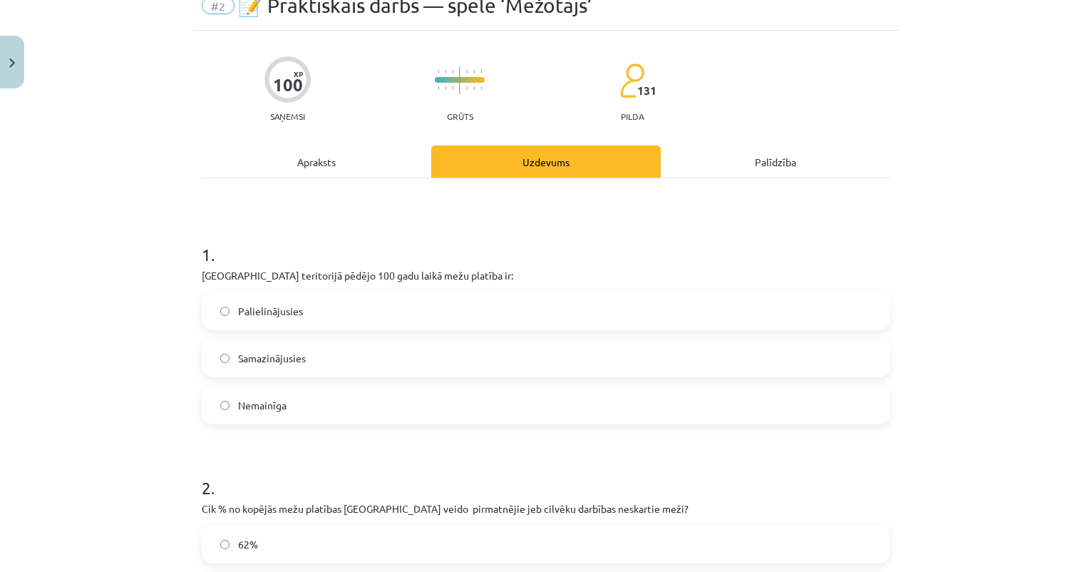
click at [309, 160] on div "Apraksts" at bounding box center [317, 161] width 230 height 32
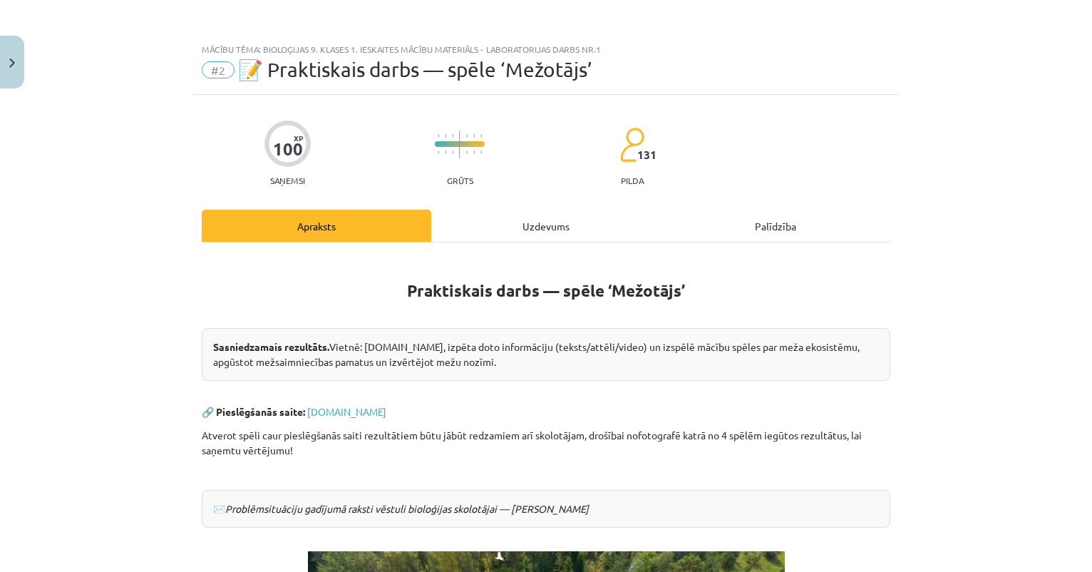
scroll to position [0, 0]
click at [525, 230] on div "Uzdevums" at bounding box center [546, 226] width 230 height 32
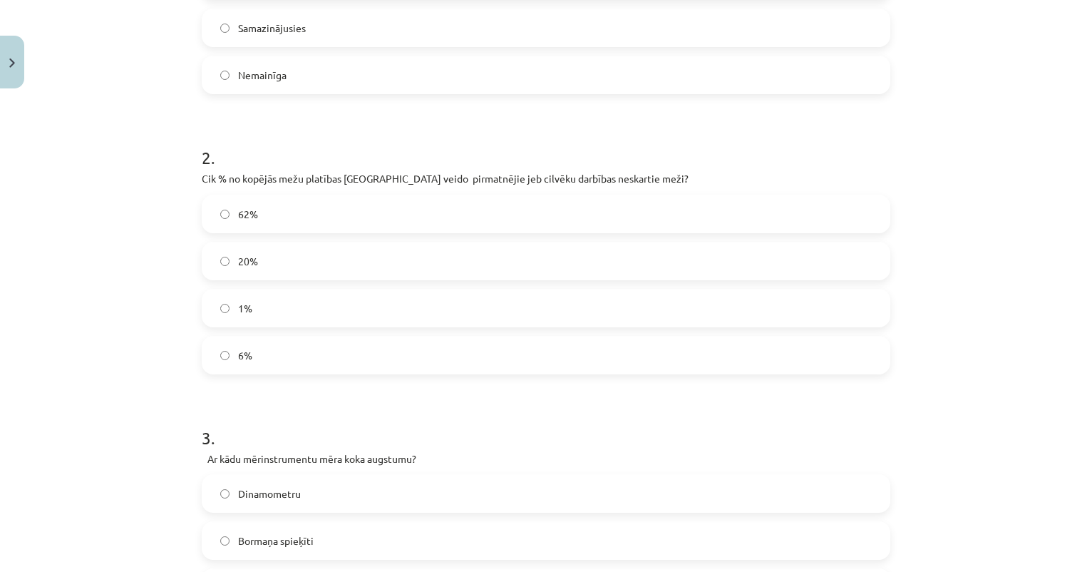
scroll to position [438, 0]
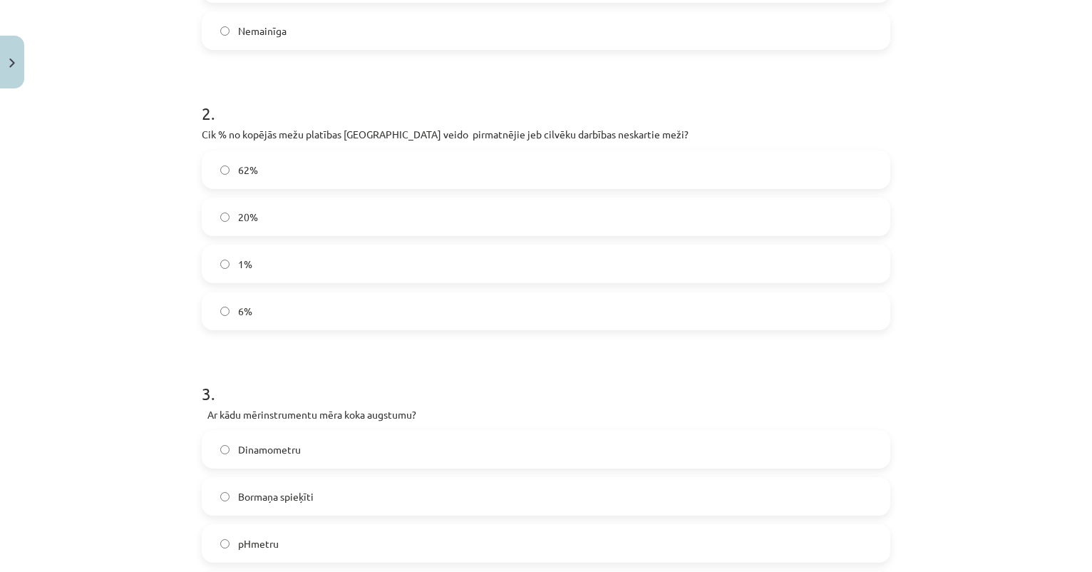
click at [383, 279] on label "1%" at bounding box center [546, 264] width 686 height 36
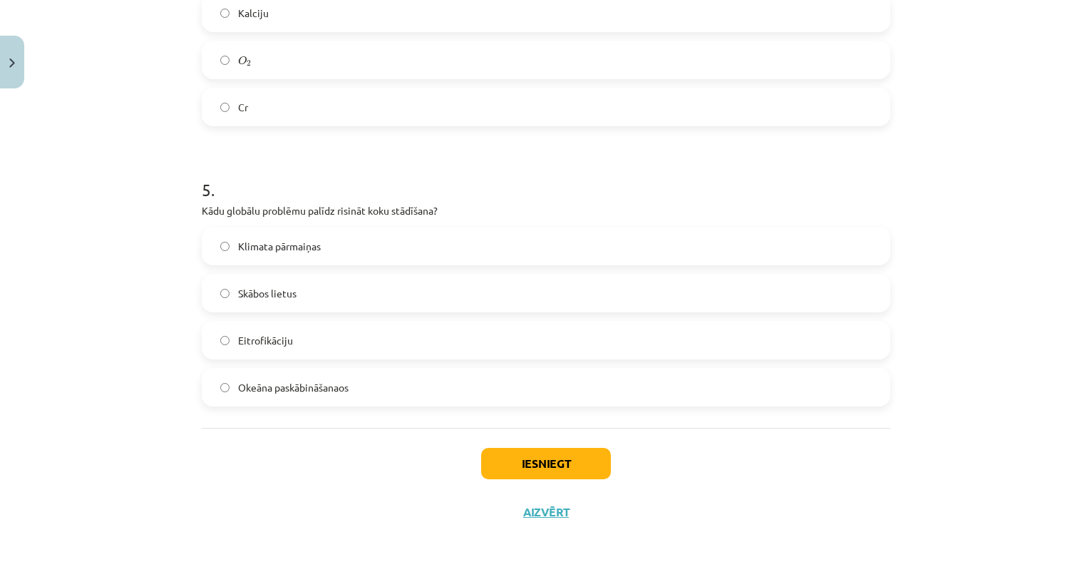
scroll to position [1204, 0]
click at [478, 252] on label "Klimata pārmaiņas" at bounding box center [546, 246] width 686 height 36
click at [530, 463] on button "Iesniegt" at bounding box center [546, 463] width 130 height 31
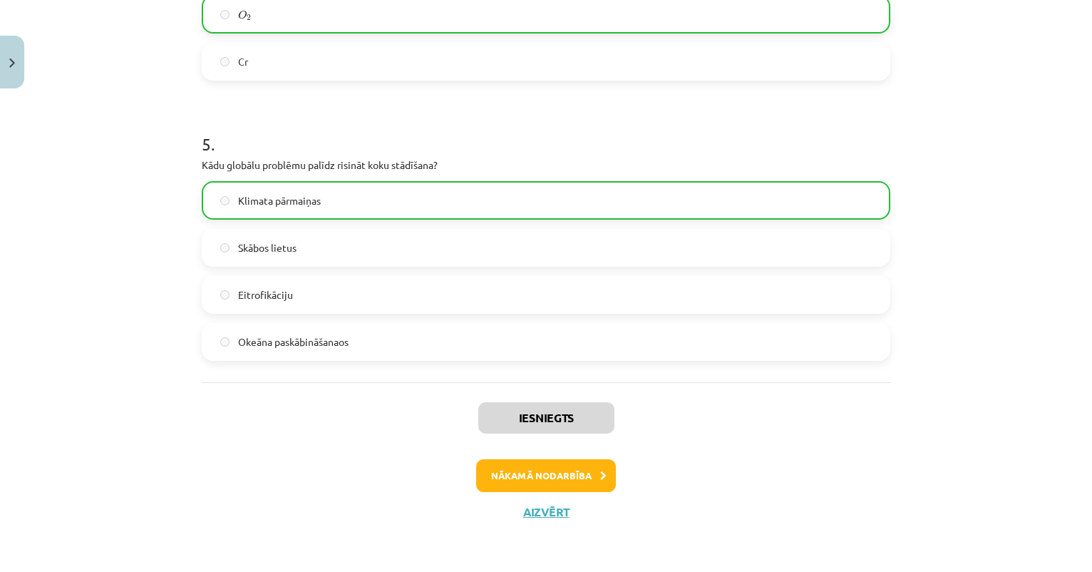
scroll to position [0, 0]
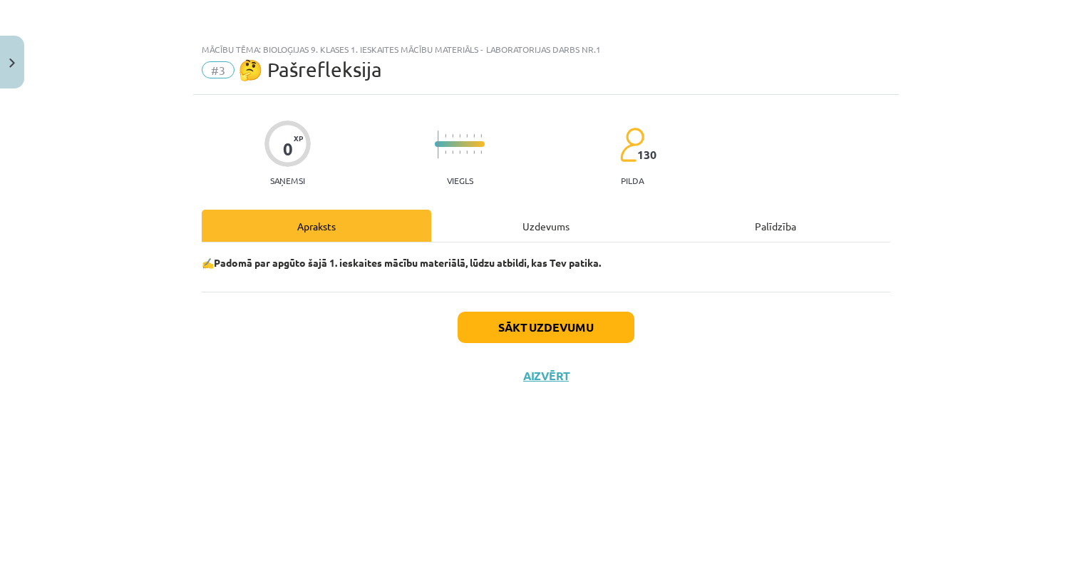
click at [510, 324] on button "Sākt uzdevumu" at bounding box center [546, 326] width 177 height 31
